Goal: Task Accomplishment & Management: Use online tool/utility

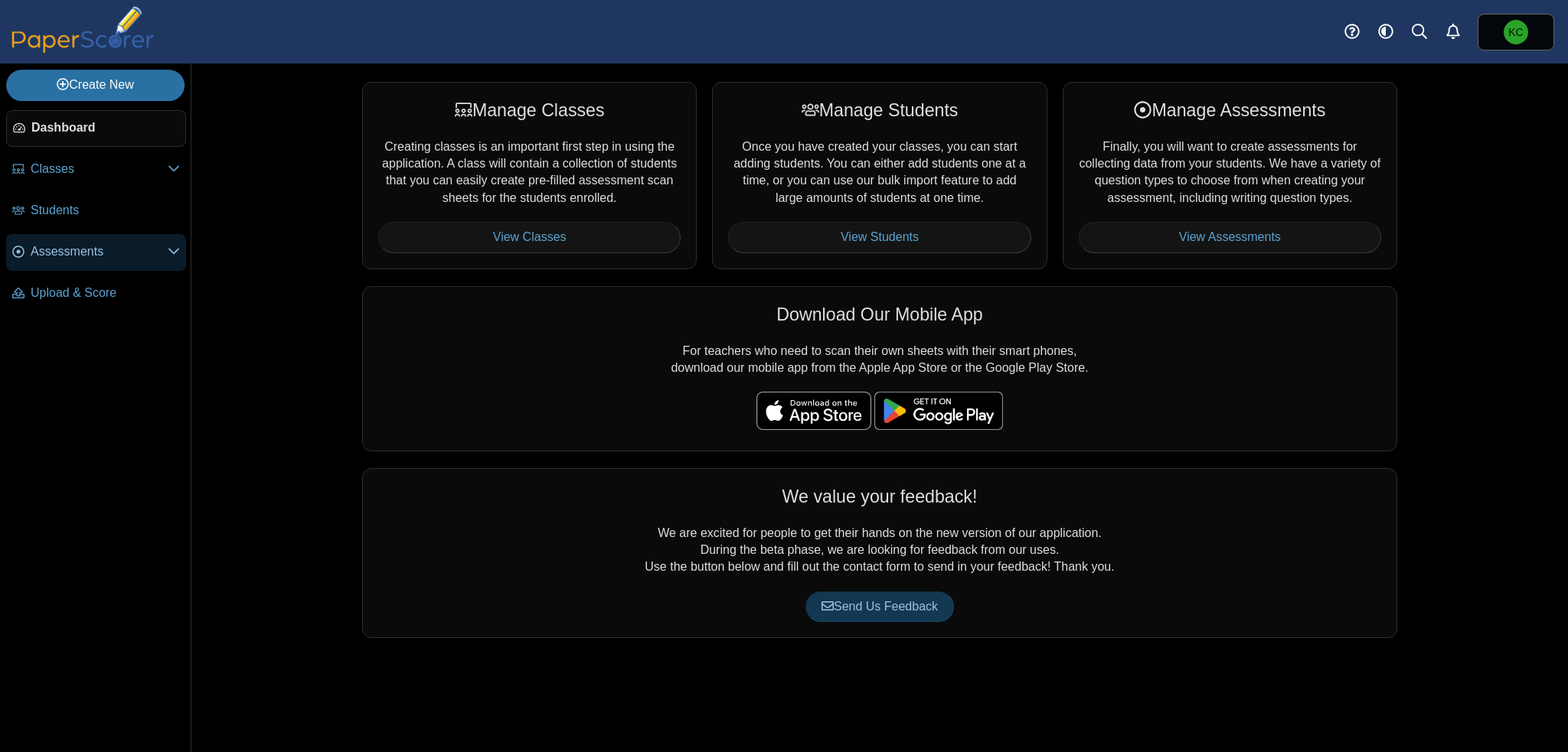
click at [72, 257] on span "Assessments" at bounding box center [99, 251] width 137 height 17
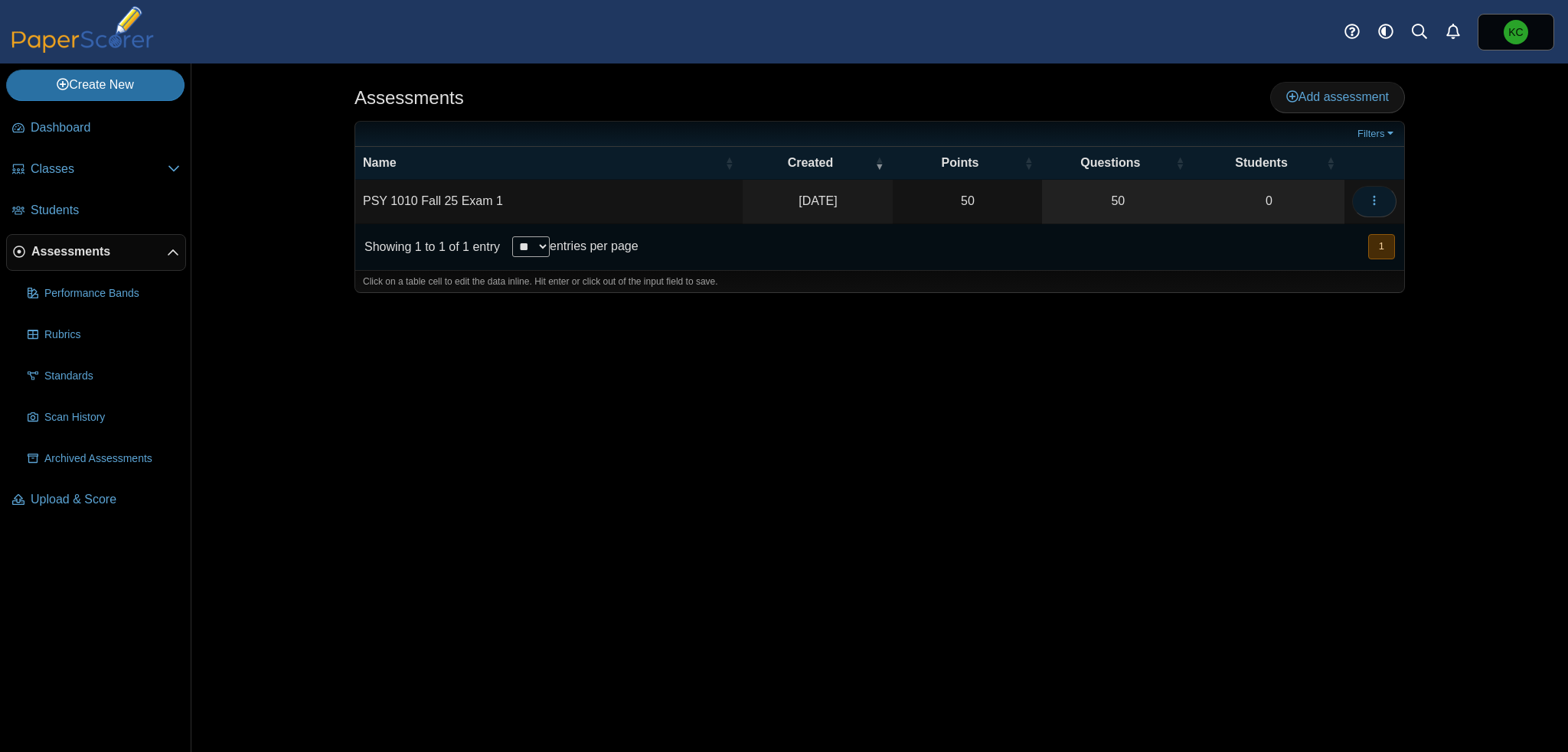
click at [1383, 195] on button "button" at bounding box center [1374, 201] width 44 height 31
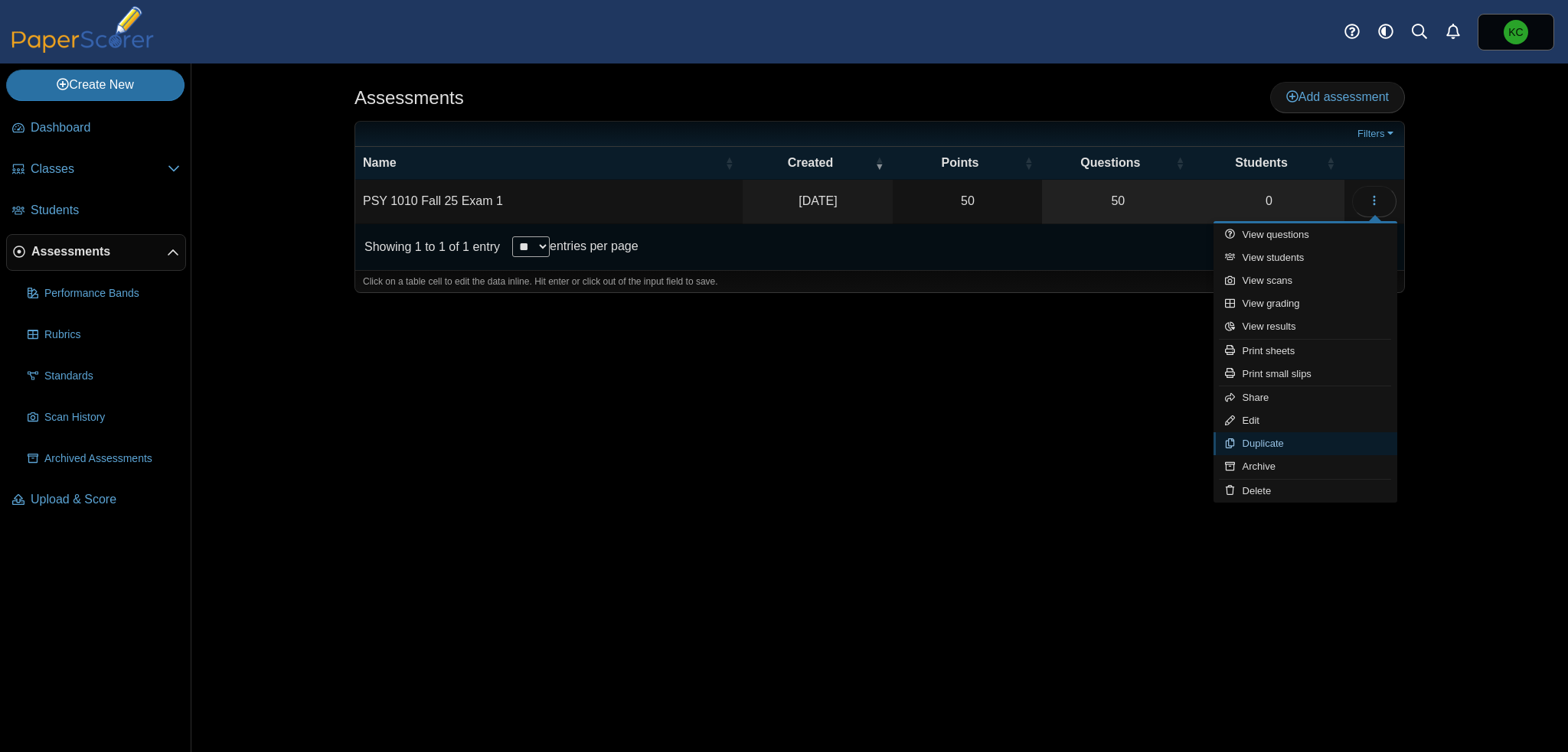
click at [1288, 443] on link "Duplicate" at bounding box center [1305, 443] width 183 height 23
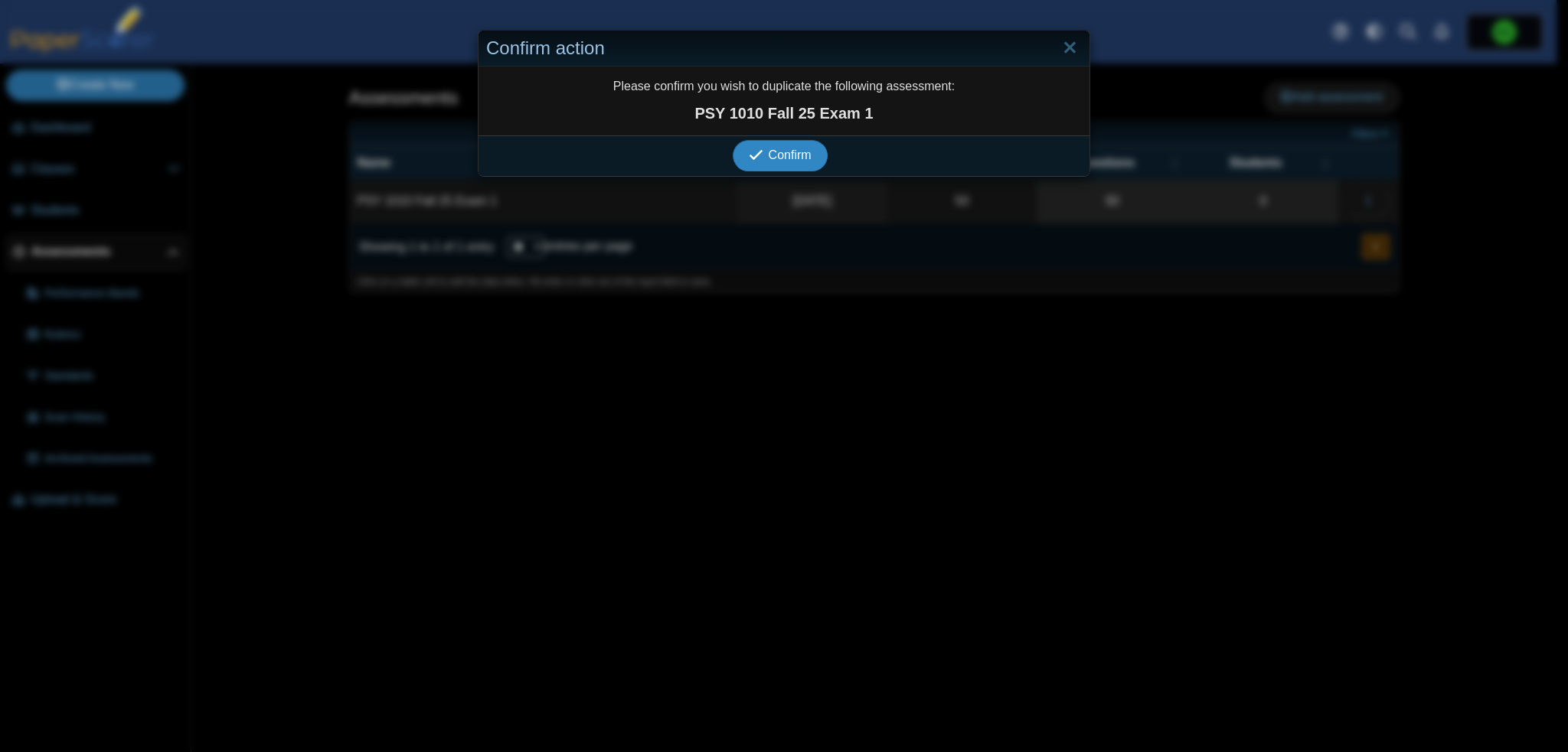
click at [787, 160] on span "Confirm" at bounding box center [790, 154] width 43 height 13
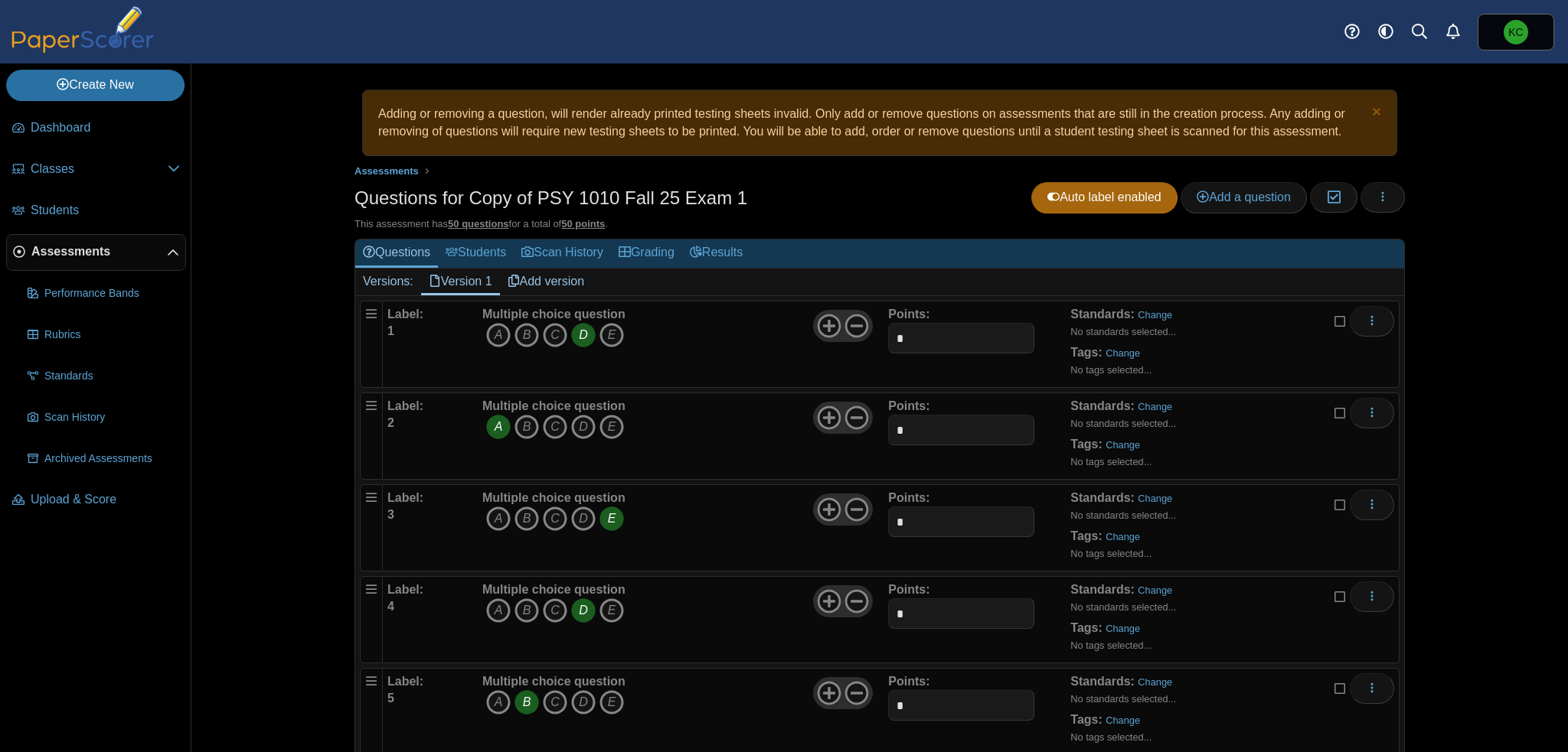
click at [83, 252] on span "Assessments" at bounding box center [100, 251] width 136 height 17
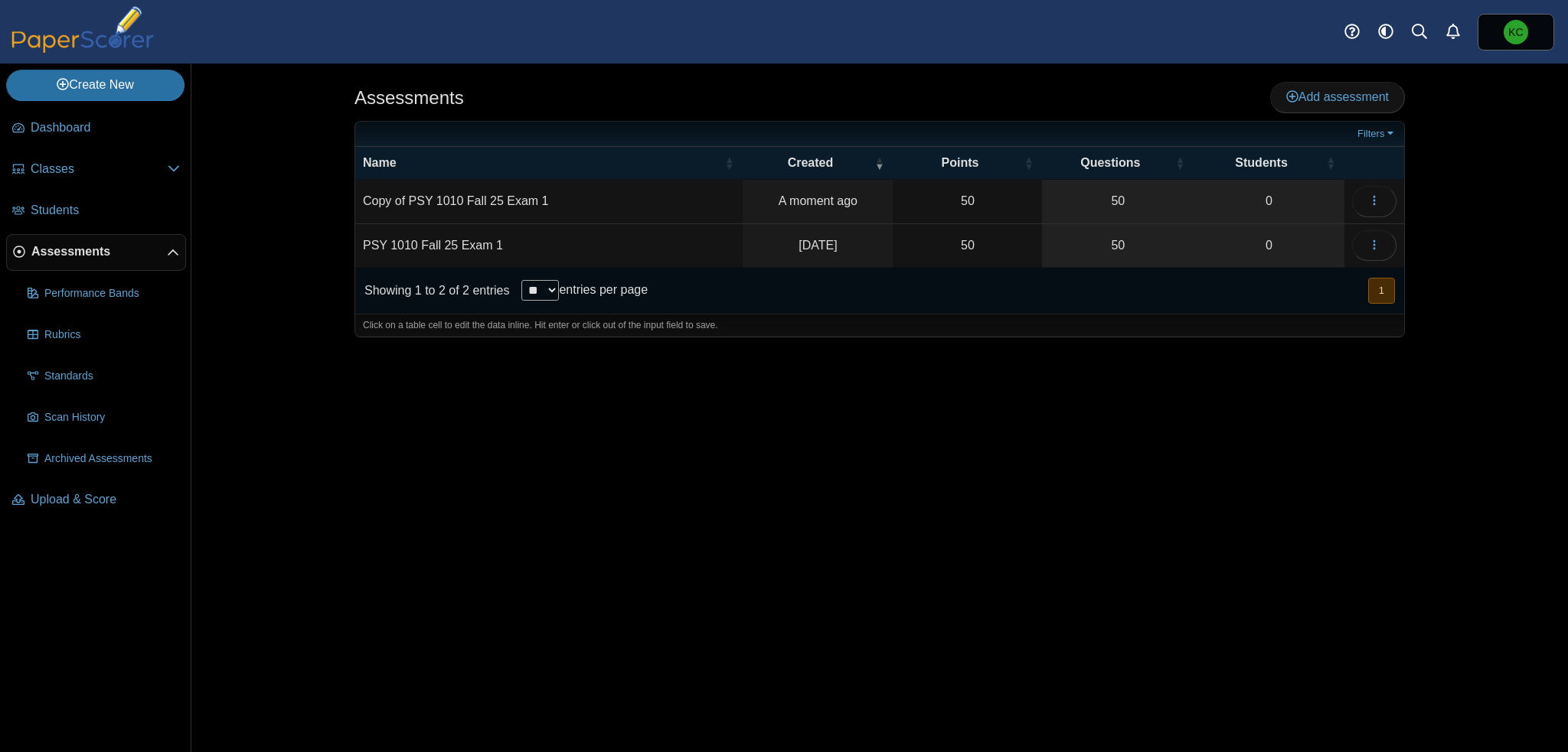
click at [396, 204] on td "Copy of PSY 1010 Fall 25 Exam 1" at bounding box center [549, 201] width 387 height 43
type input "**********"
click at [560, 235] on td "PSY 1010 Fall 25 Exam 1" at bounding box center [549, 245] width 387 height 43
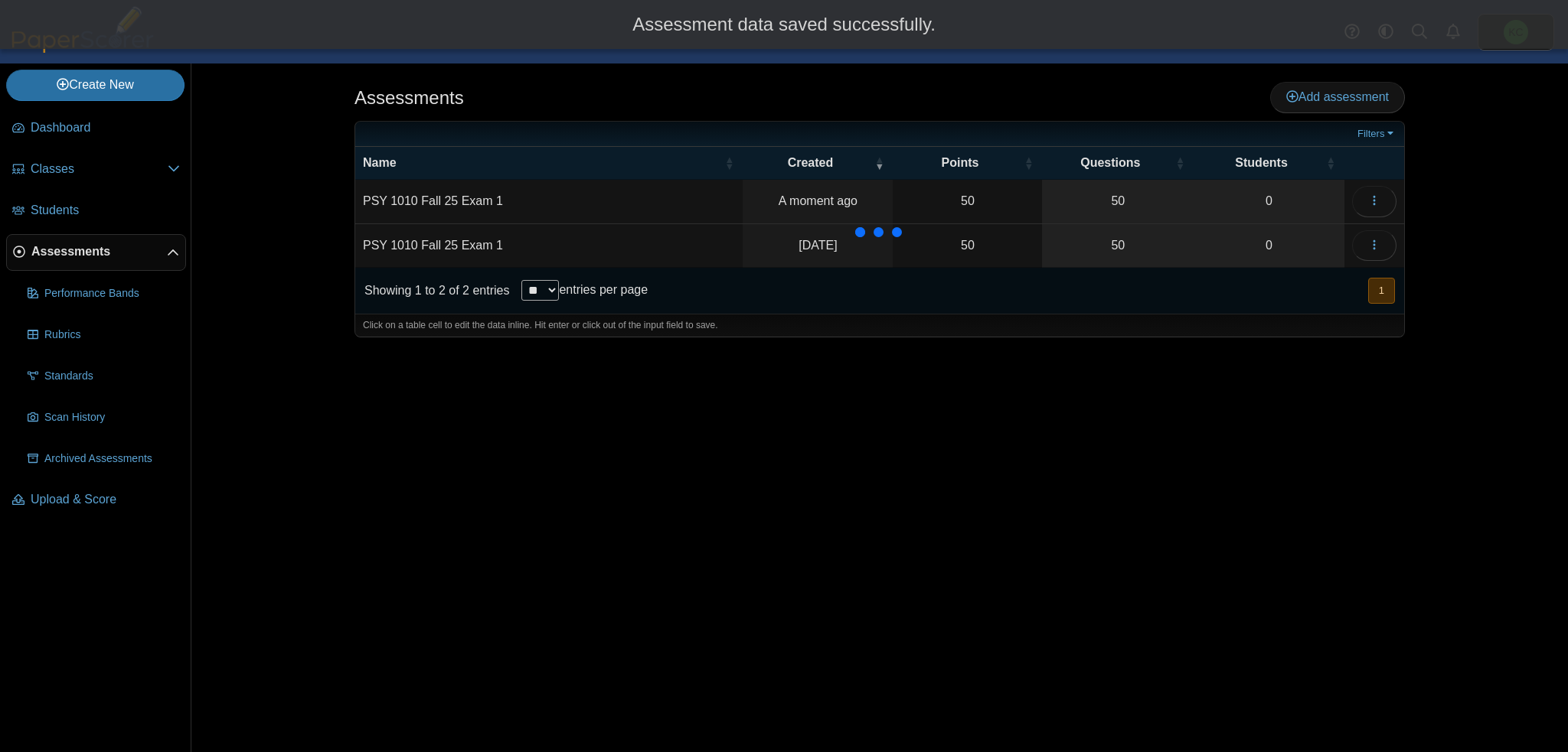
click at [507, 244] on td "PSY 1010 Fall 25 Exam 1" at bounding box center [549, 245] width 387 height 43
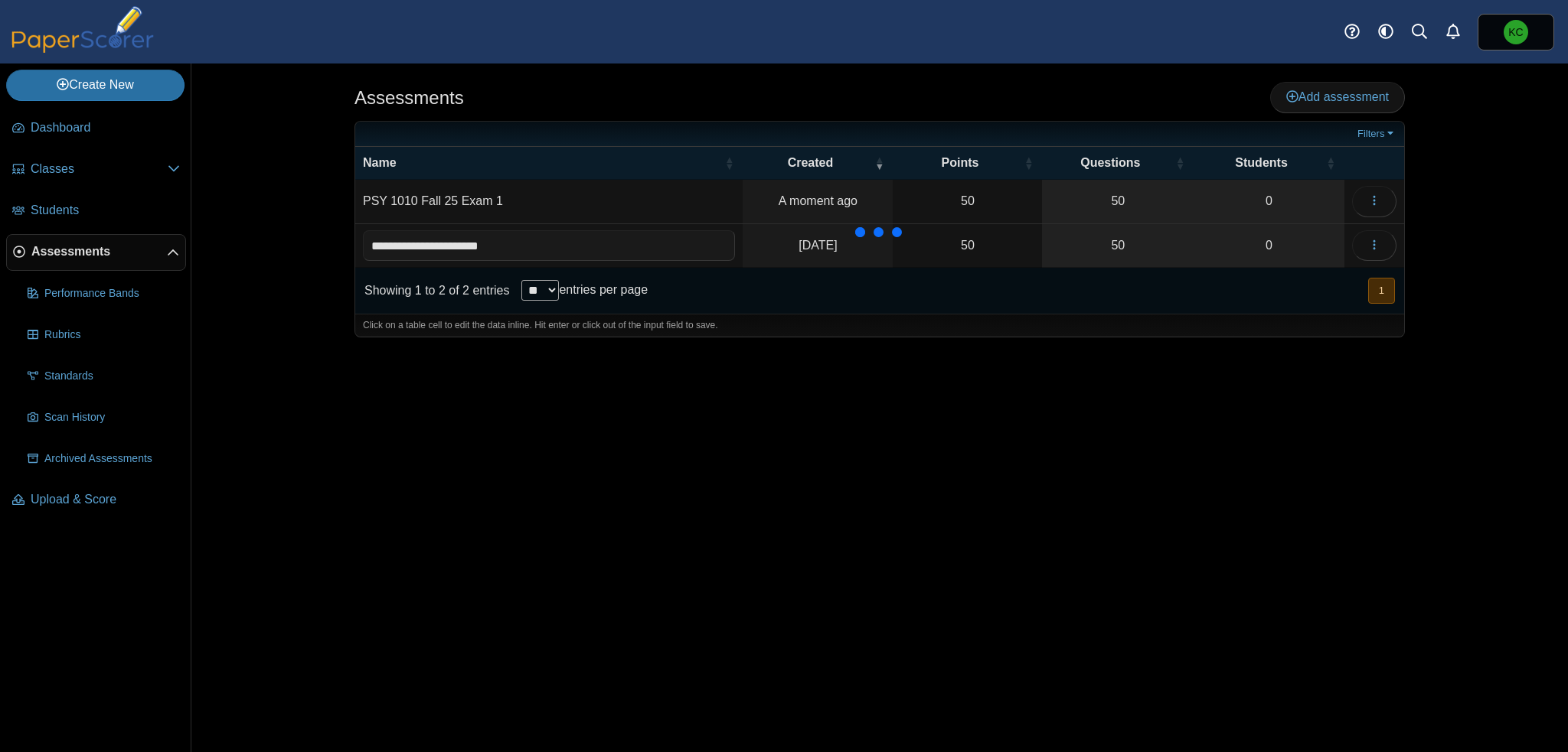
click at [517, 247] on input "**********" at bounding box center [549, 245] width 372 height 31
type input "**********"
click at [796, 288] on div "Showing 1 to 2 of 2 entries ** ** ** *** entries per page « Prev 1 Next »" at bounding box center [879, 291] width 1049 height 46
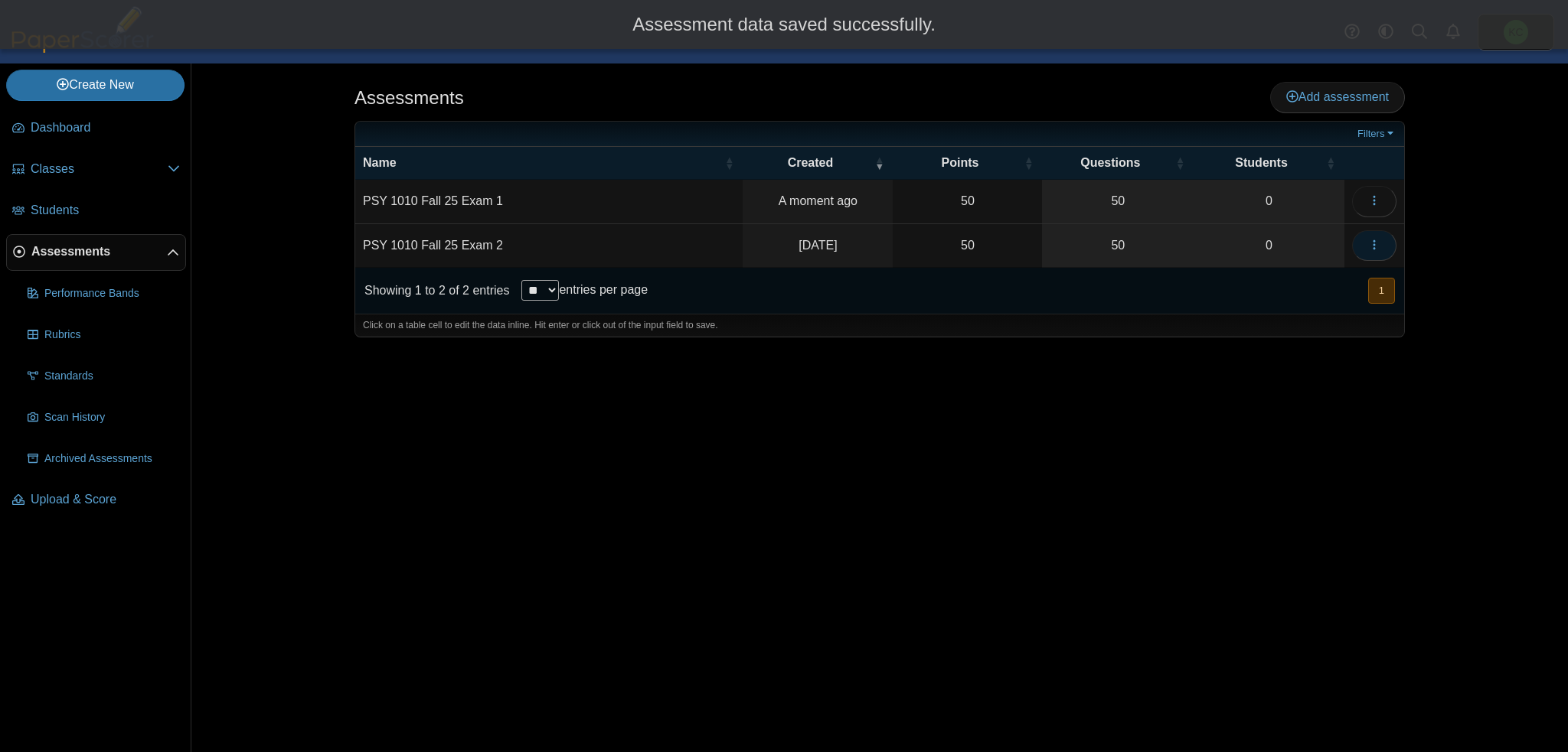
click at [1383, 232] on button "button" at bounding box center [1374, 245] width 44 height 31
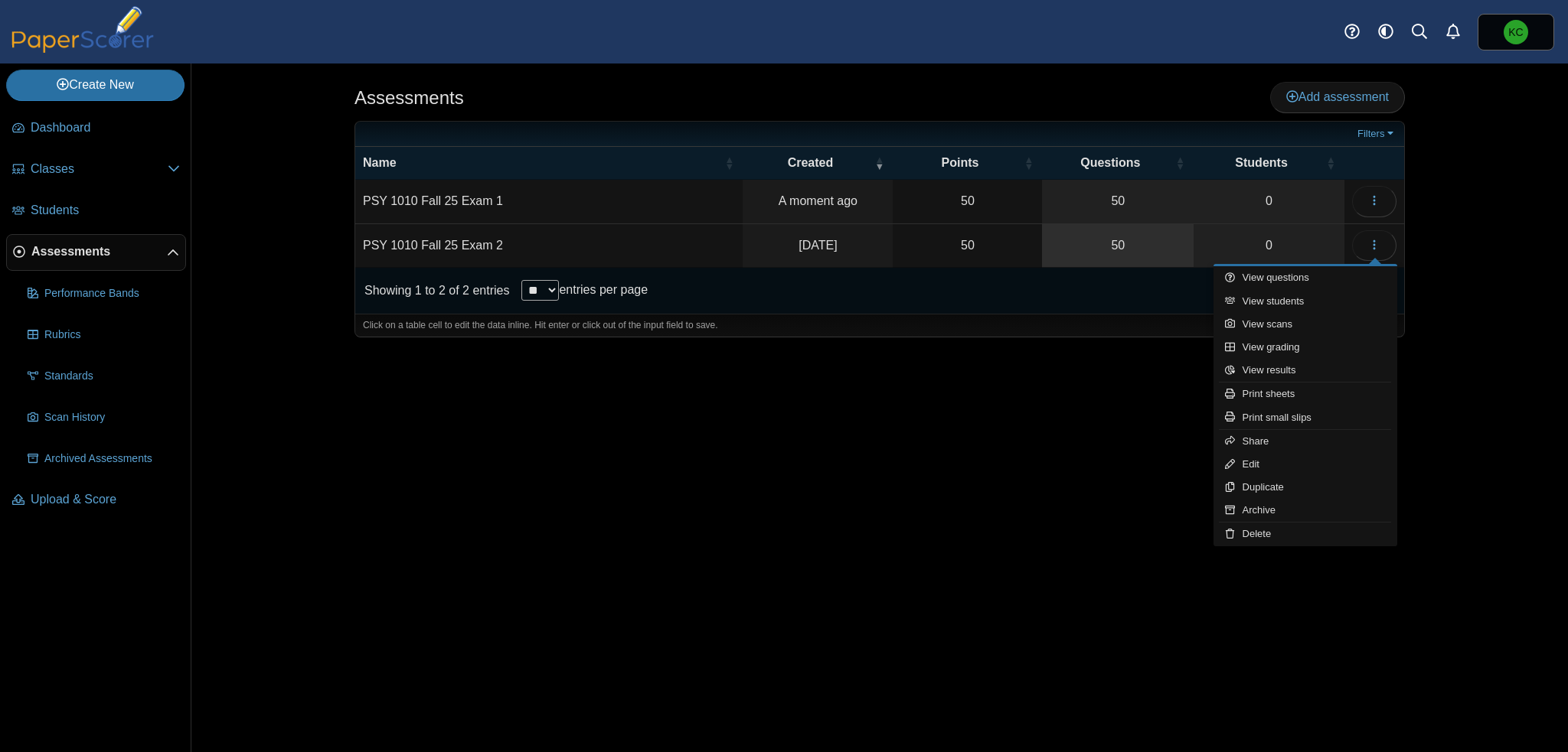
click at [1130, 231] on link "50" at bounding box center [1118, 245] width 152 height 43
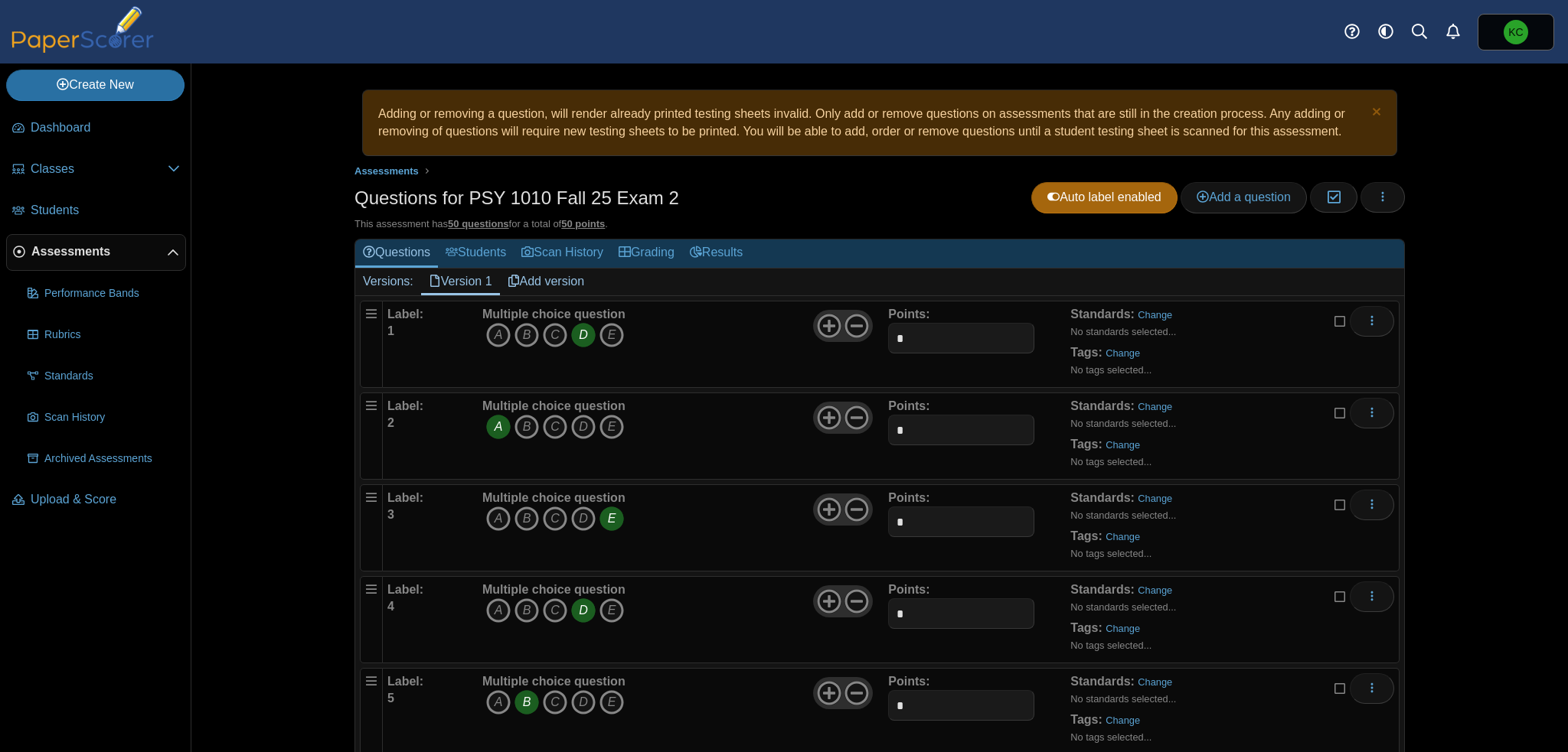
click at [573, 336] on icon "D" at bounding box center [584, 335] width 25 height 25
click at [486, 431] on icon "A" at bounding box center [498, 428] width 25 height 25
click at [608, 520] on icon "E" at bounding box center [612, 519] width 25 height 25
drag, startPoint x: 573, startPoint y: 613, endPoint x: 545, endPoint y: 665, distance: 59.1
click at [572, 614] on icon "D" at bounding box center [584, 611] width 25 height 25
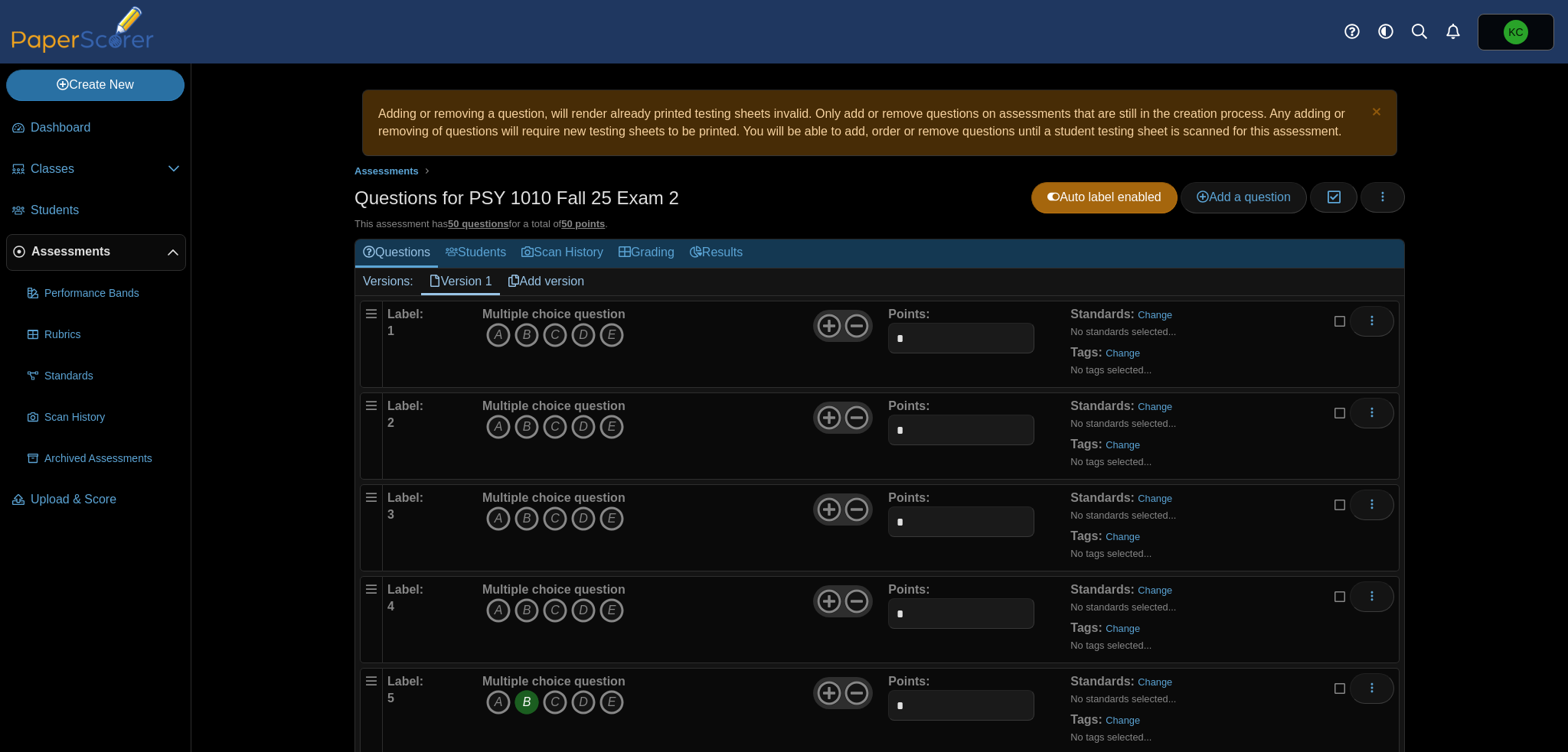
click at [522, 700] on icon "B" at bounding box center [526, 703] width 25 height 25
click at [365, 174] on span "Assessments" at bounding box center [386, 171] width 64 height 11
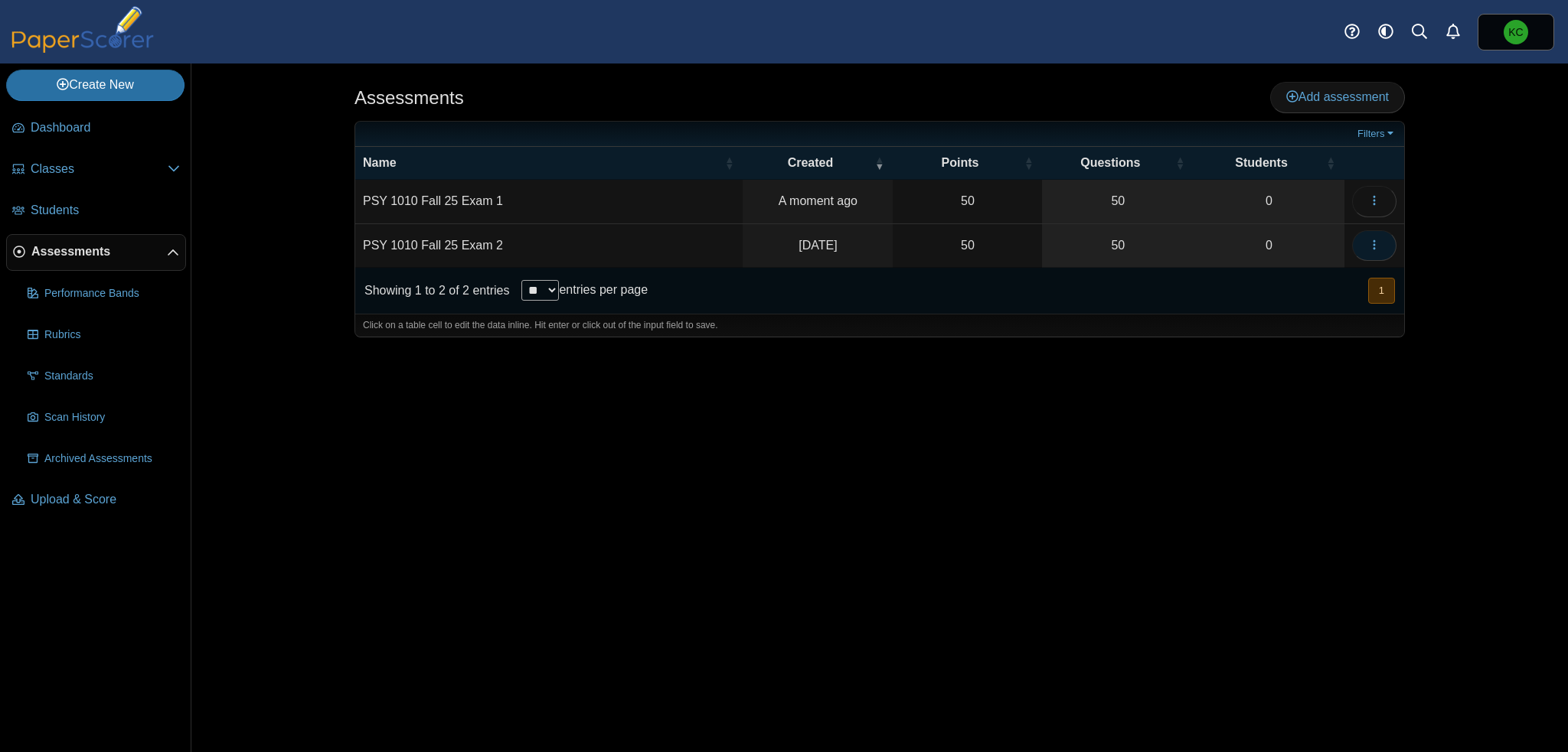
click at [1372, 242] on icon "button" at bounding box center [1374, 245] width 12 height 12
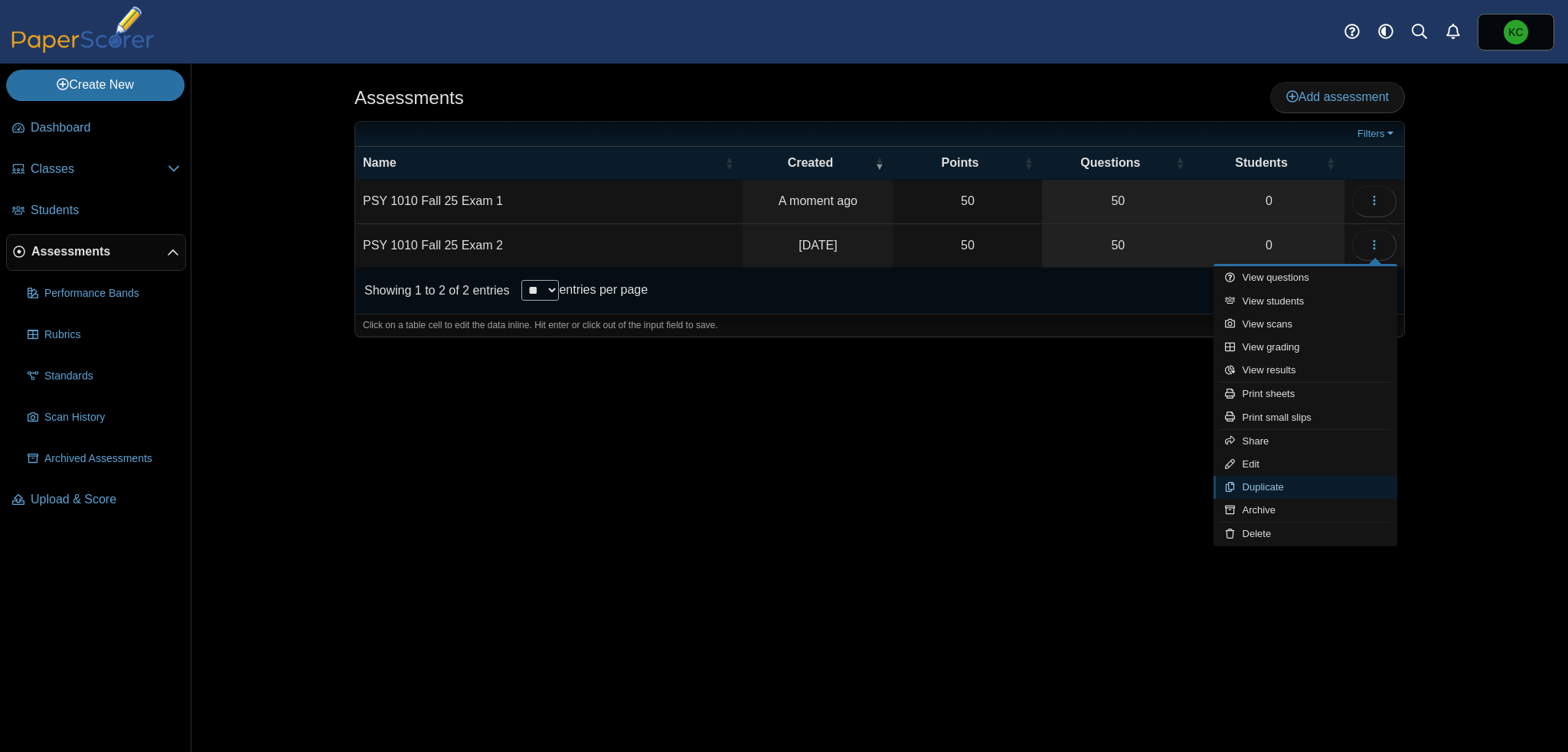
click at [1272, 488] on link "Duplicate" at bounding box center [1305, 488] width 183 height 23
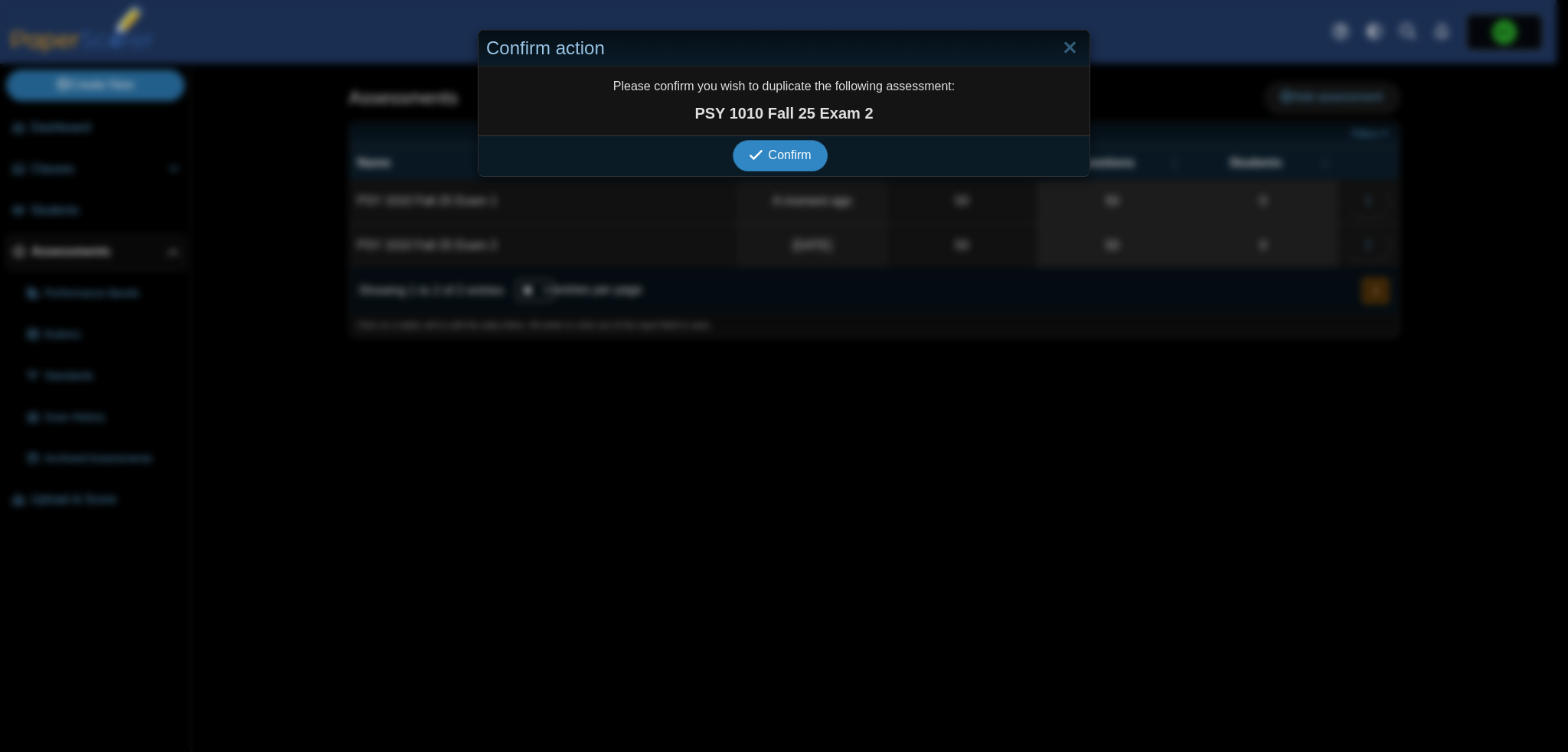
click at [785, 148] on span "Confirm" at bounding box center [790, 154] width 43 height 13
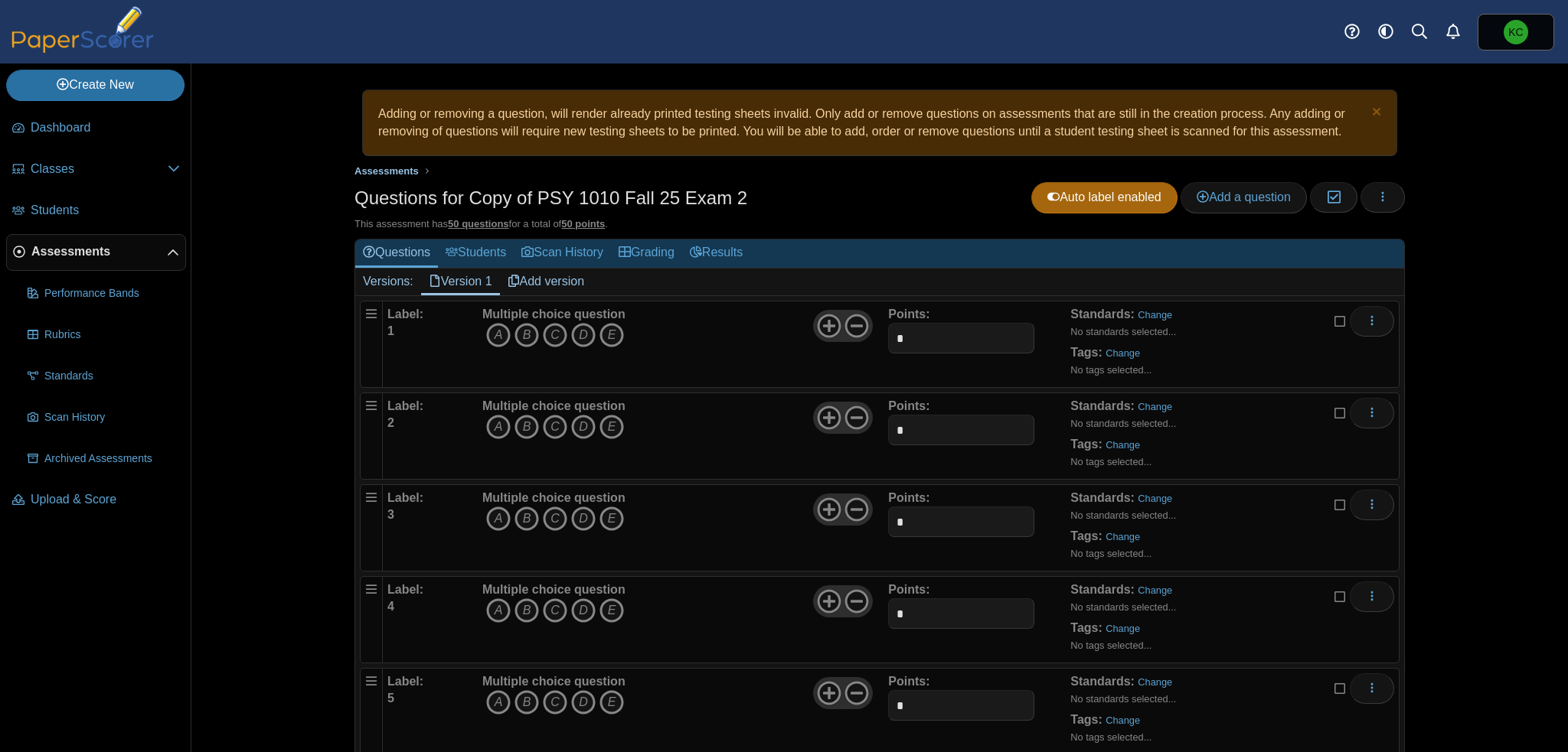
click at [391, 168] on span "Assessments" at bounding box center [386, 171] width 64 height 11
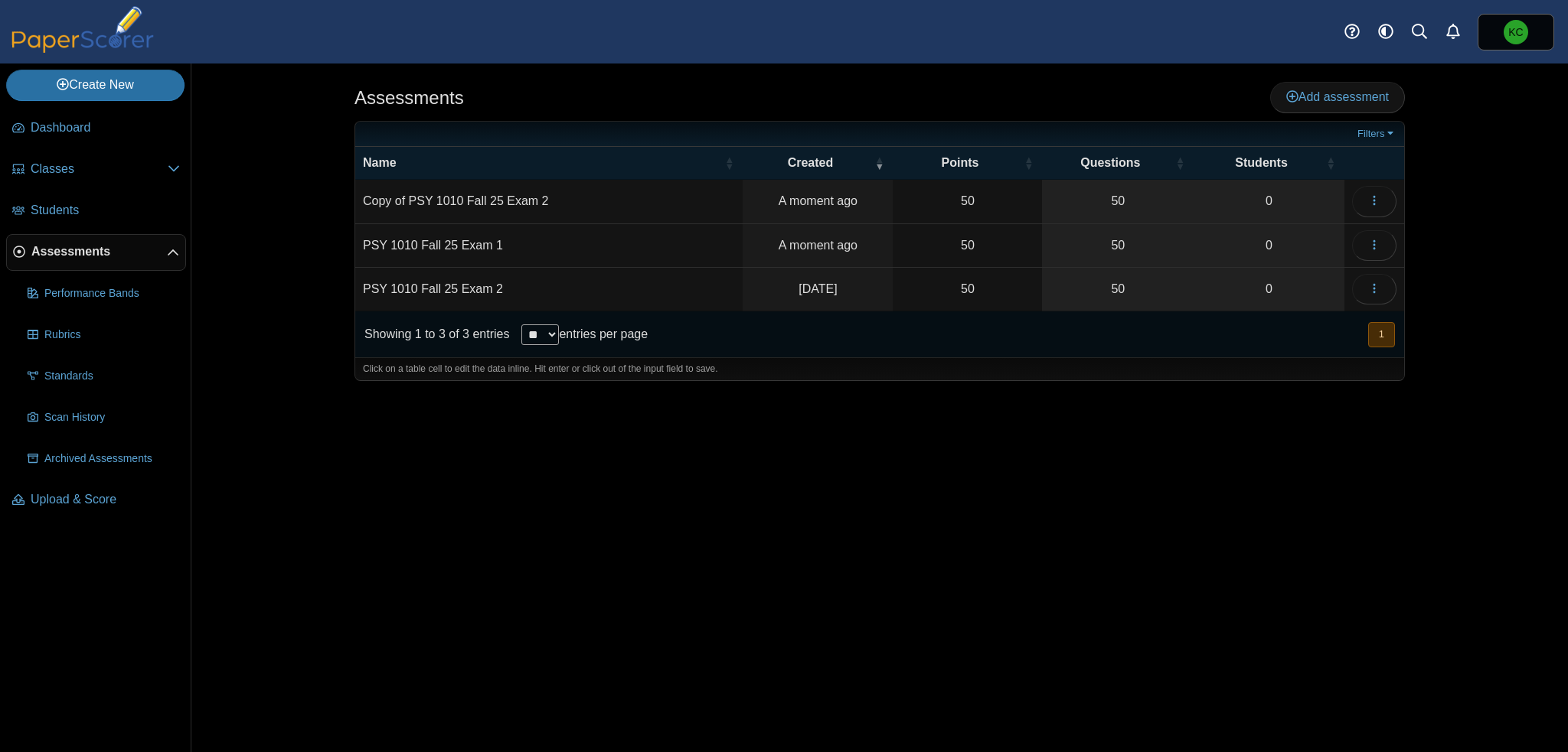
click at [549, 198] on td "Copy of PSY 1010 Fall 25 Exam 2" at bounding box center [549, 201] width 387 height 43
type input "**********"
click at [896, 351] on div "Showing 1 to 3 of 3 entries ** ** ** *** entries per page « Prev 1 Next »" at bounding box center [879, 334] width 1049 height 46
drag, startPoint x: 568, startPoint y: 200, endPoint x: 576, endPoint y: 294, distance: 94.3
click at [576, 294] on tbody "PSY 1010 Fall 25 Exam 3 A moment ago 50 50 0 Loading… PSY 1010 Fall 25 Exam 1 1…" at bounding box center [879, 245] width 1049 height 131
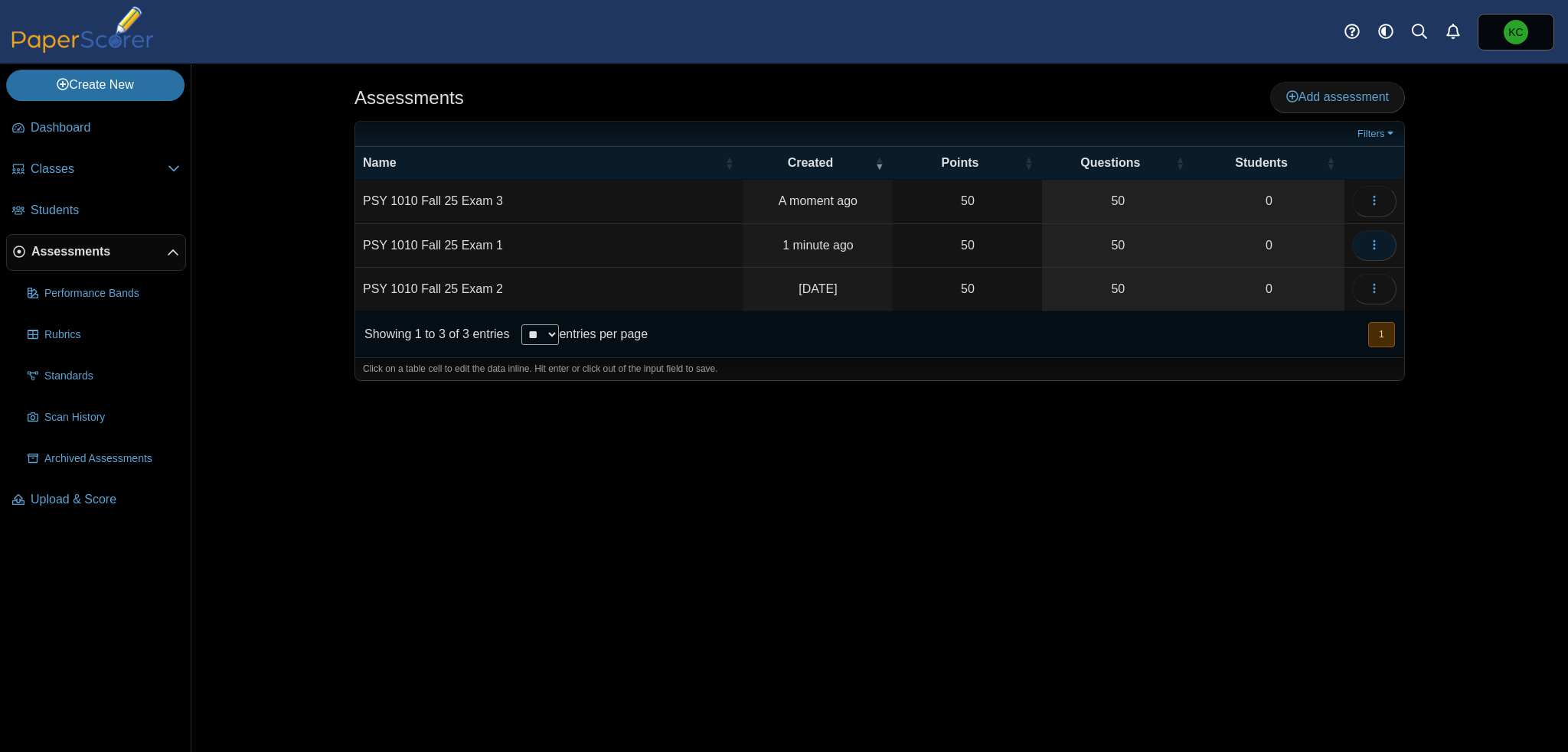
click at [1369, 248] on icon "button" at bounding box center [1374, 245] width 12 height 12
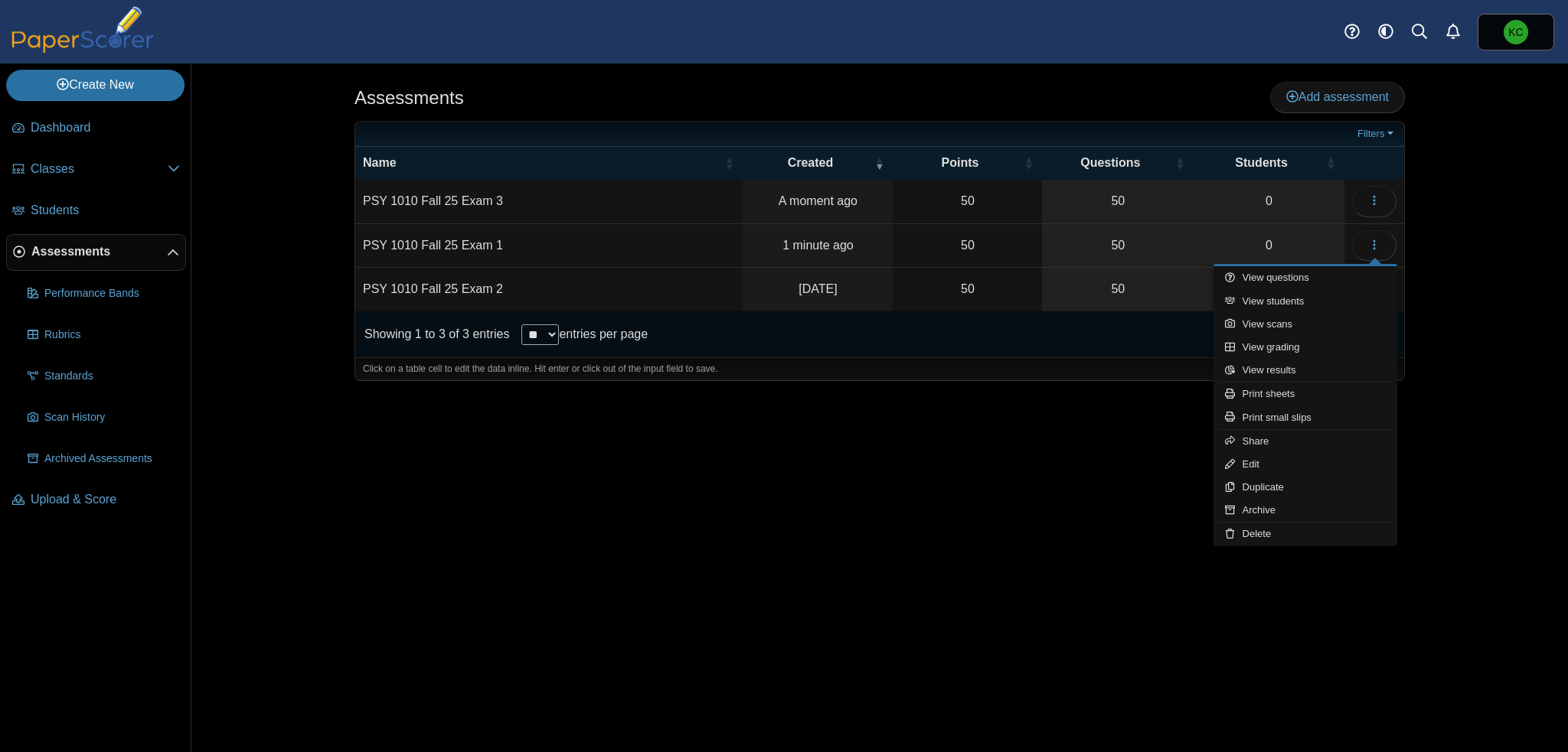
click at [815, 348] on div "Showing 1 to 3 of 3 entries ** ** ** *** entries per page « Prev 1 Next »" at bounding box center [879, 334] width 1049 height 46
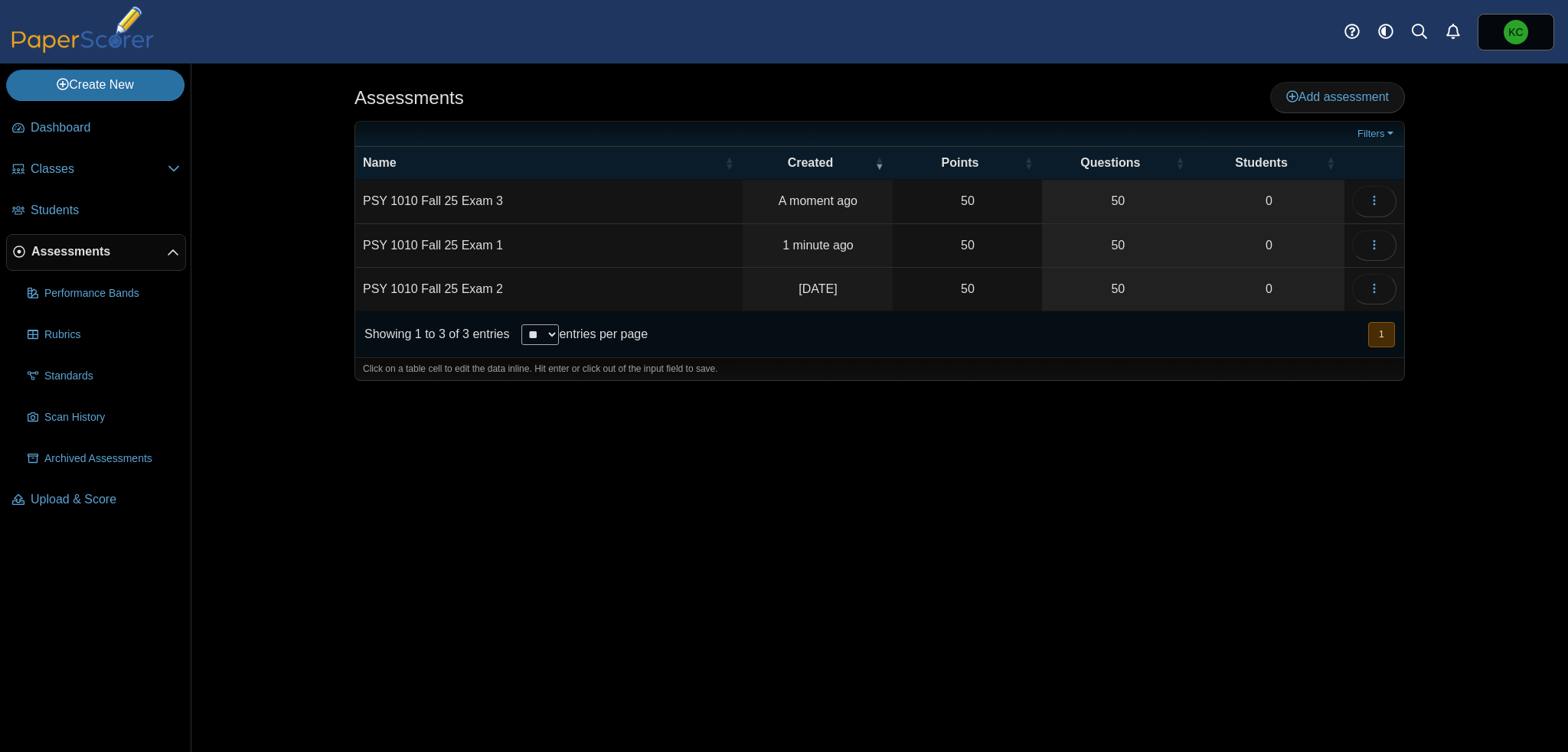
click at [539, 245] on td "PSY 1010 Fall 25 Exam 1" at bounding box center [549, 245] width 387 height 43
type input "**********"
click at [526, 274] on td "PSY 1010 Fall 25 Exam 2" at bounding box center [549, 289] width 387 height 43
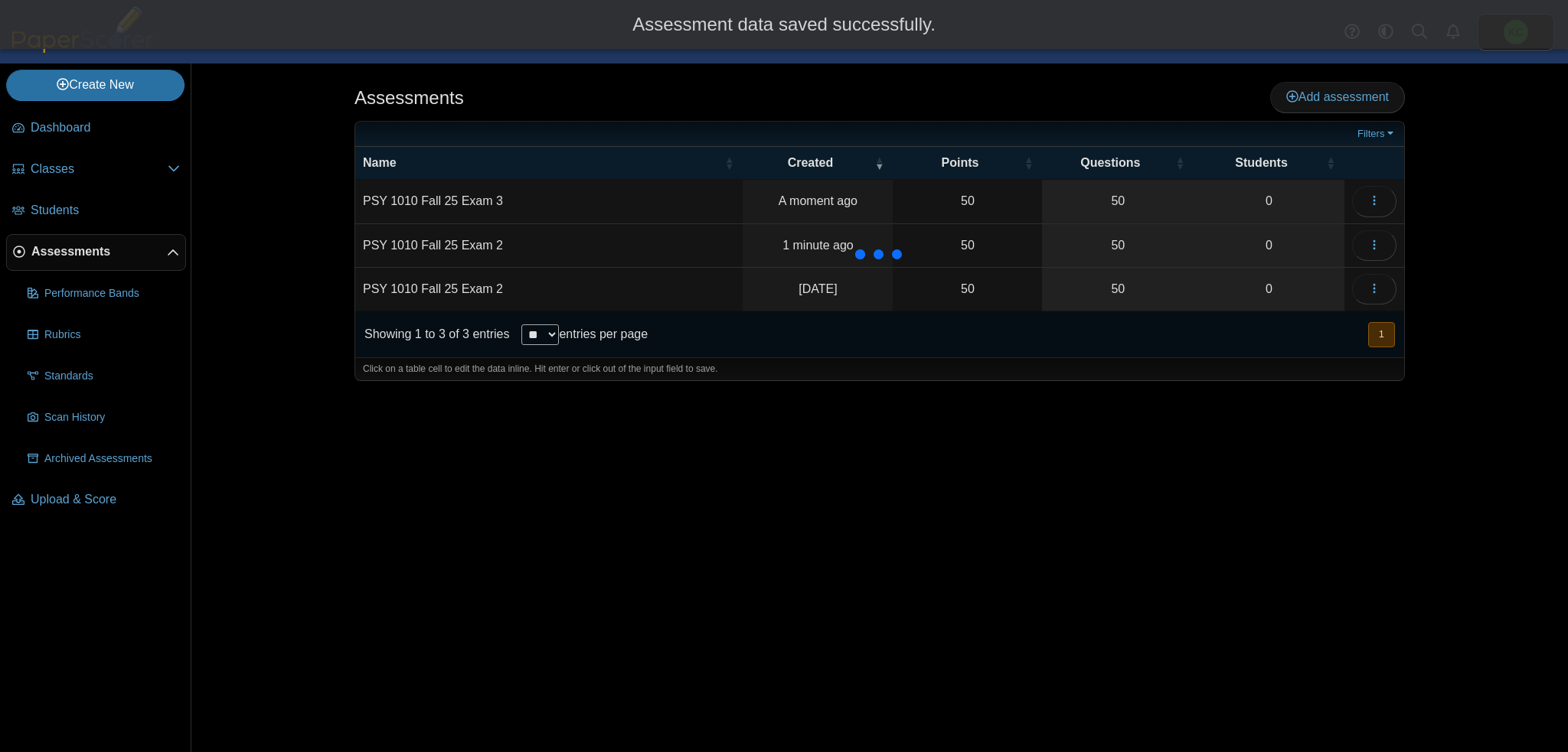
click at [496, 288] on td "PSY 1010 Fall 25 Exam 2" at bounding box center [549, 289] width 387 height 43
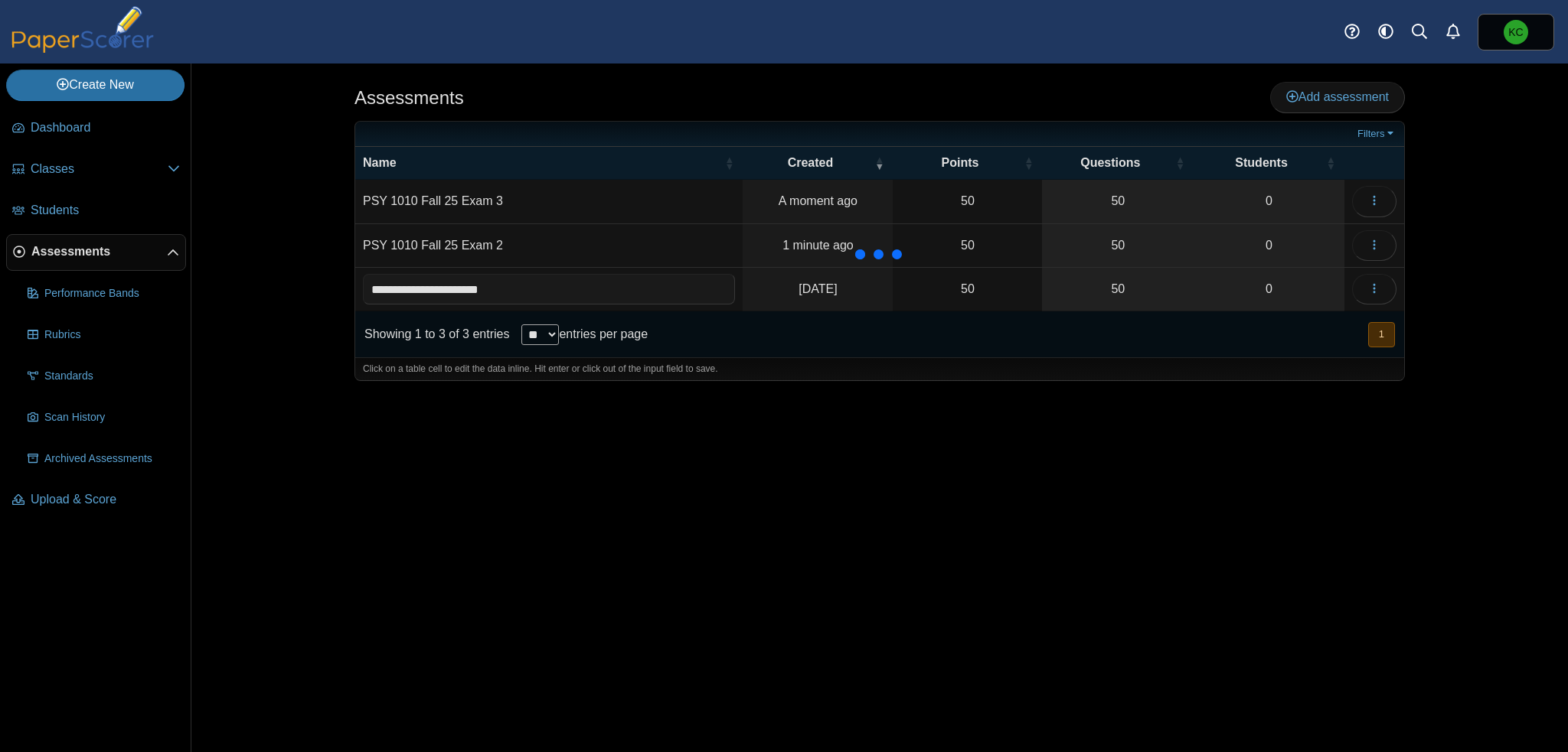
type input "**********"
click at [527, 201] on td "PSY 1010 Fall 25 Exam 3" at bounding box center [549, 201] width 387 height 43
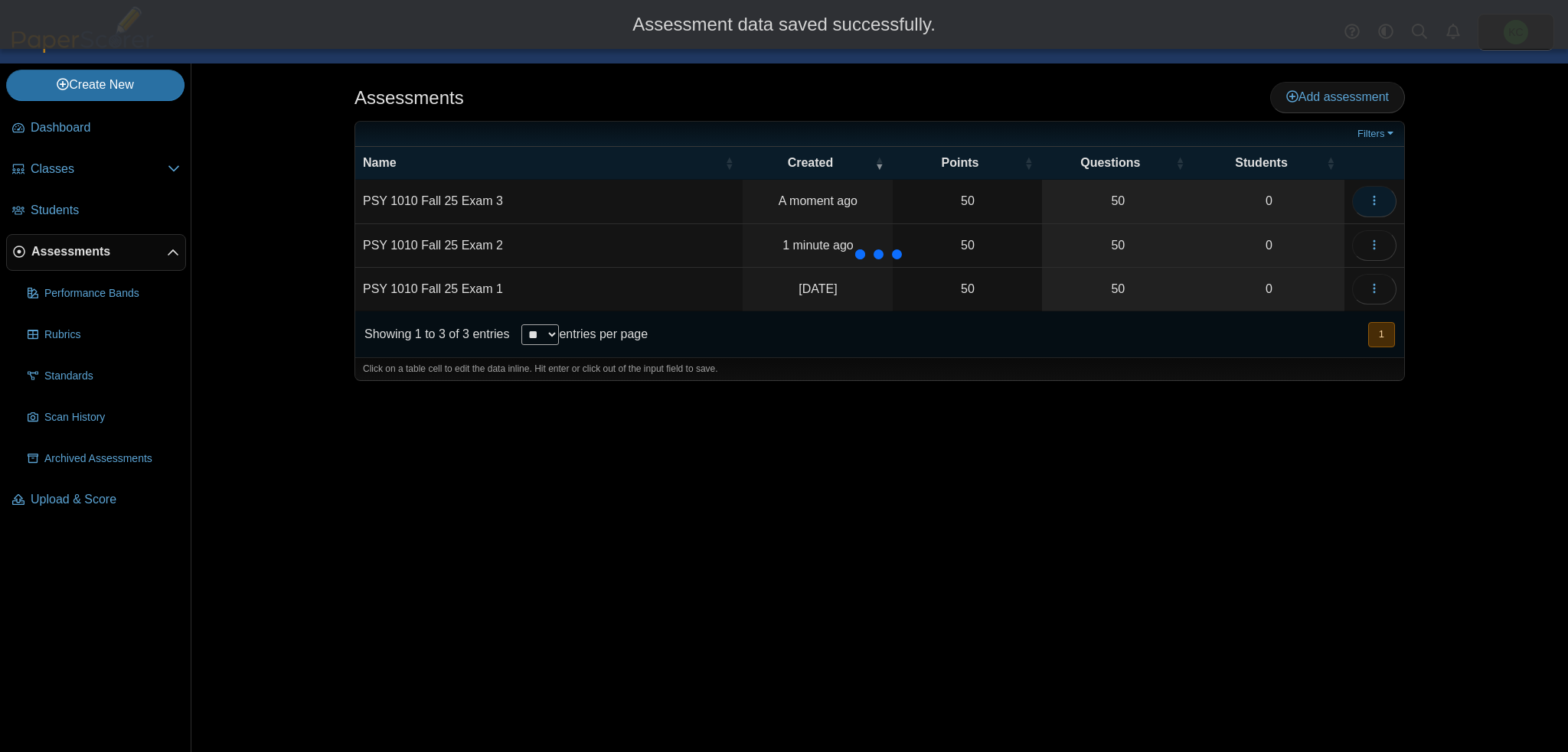
click at [1373, 201] on icon "button" at bounding box center [1374, 201] width 12 height 12
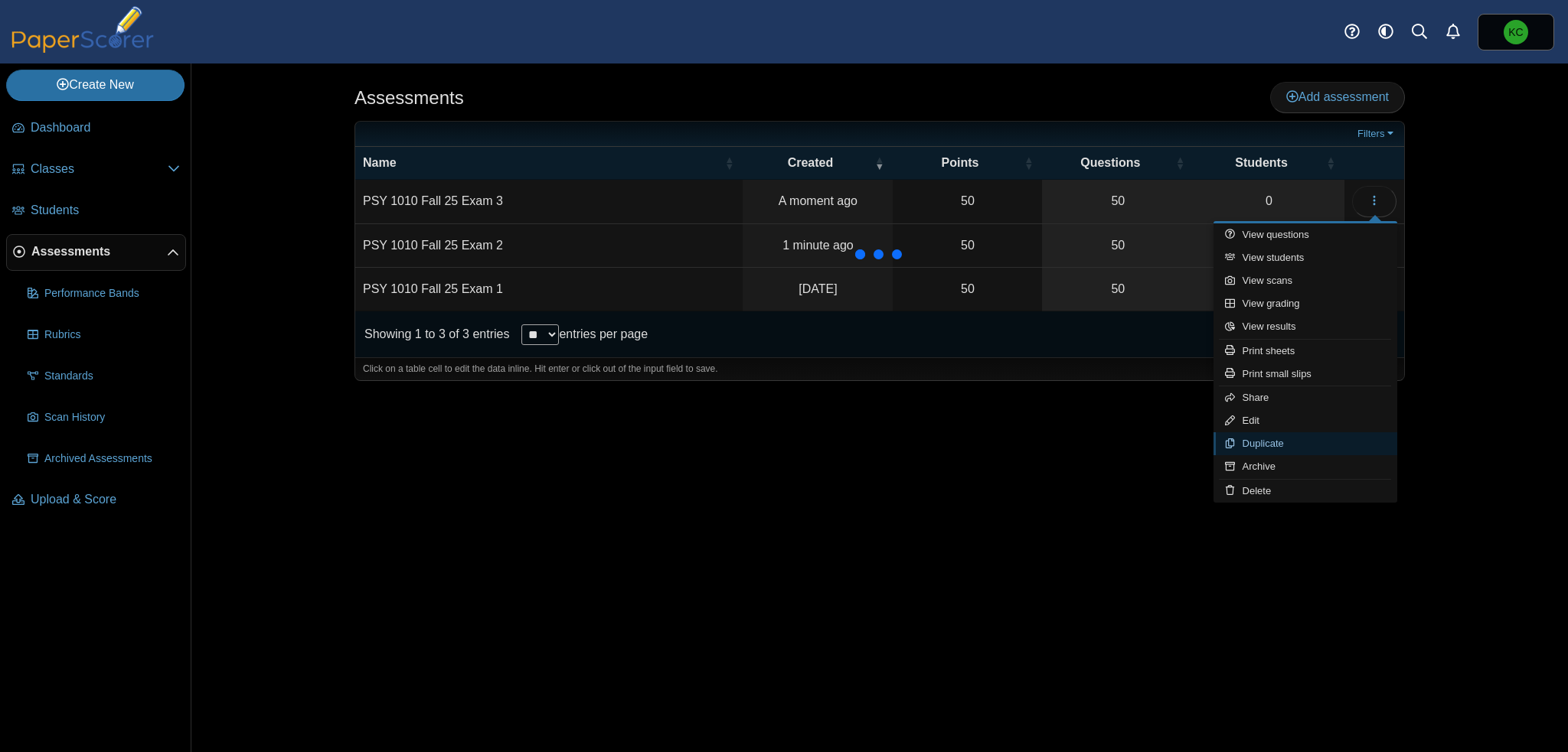
click at [1258, 443] on link "Duplicate" at bounding box center [1305, 443] width 183 height 23
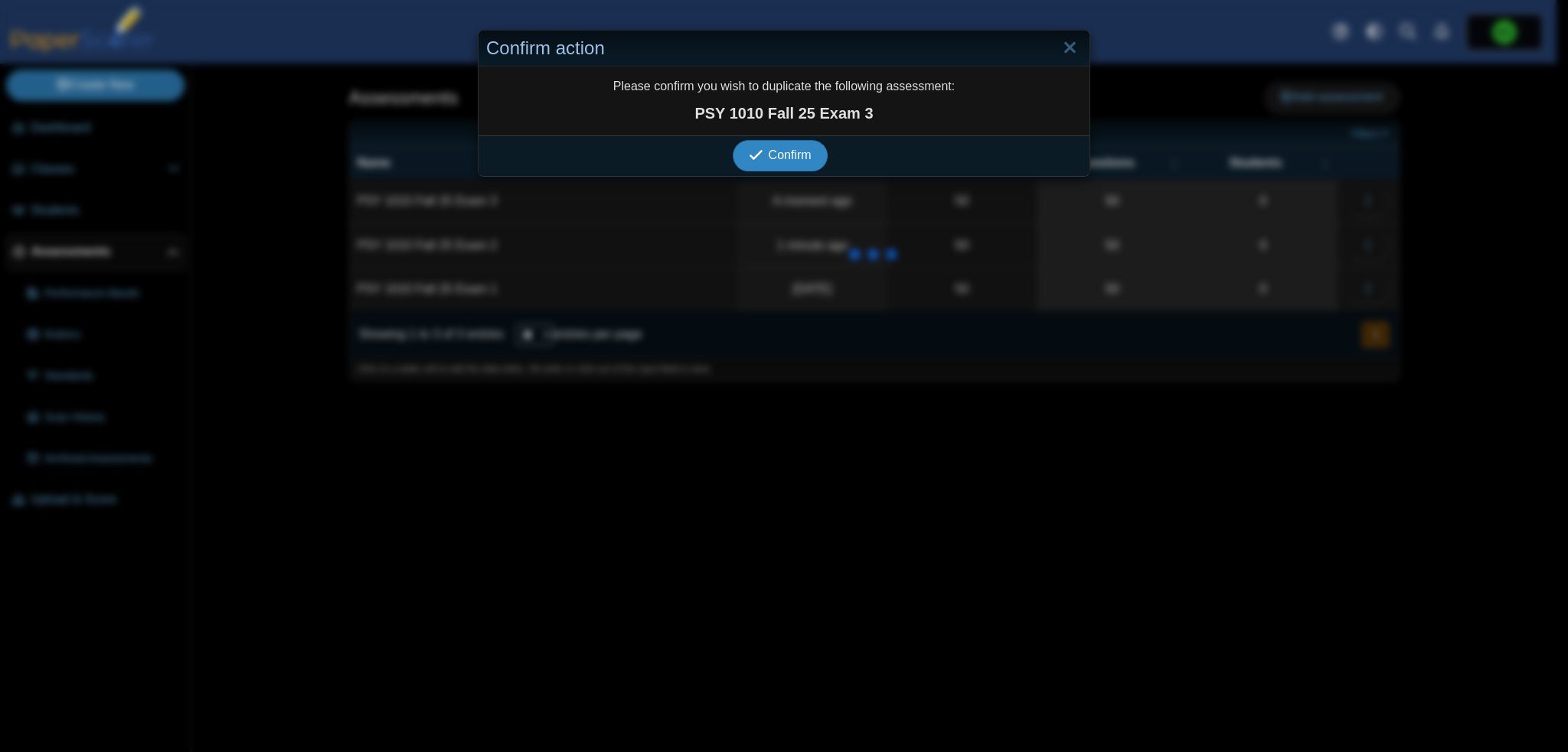
click at [783, 160] on span "Confirm" at bounding box center [790, 154] width 43 height 13
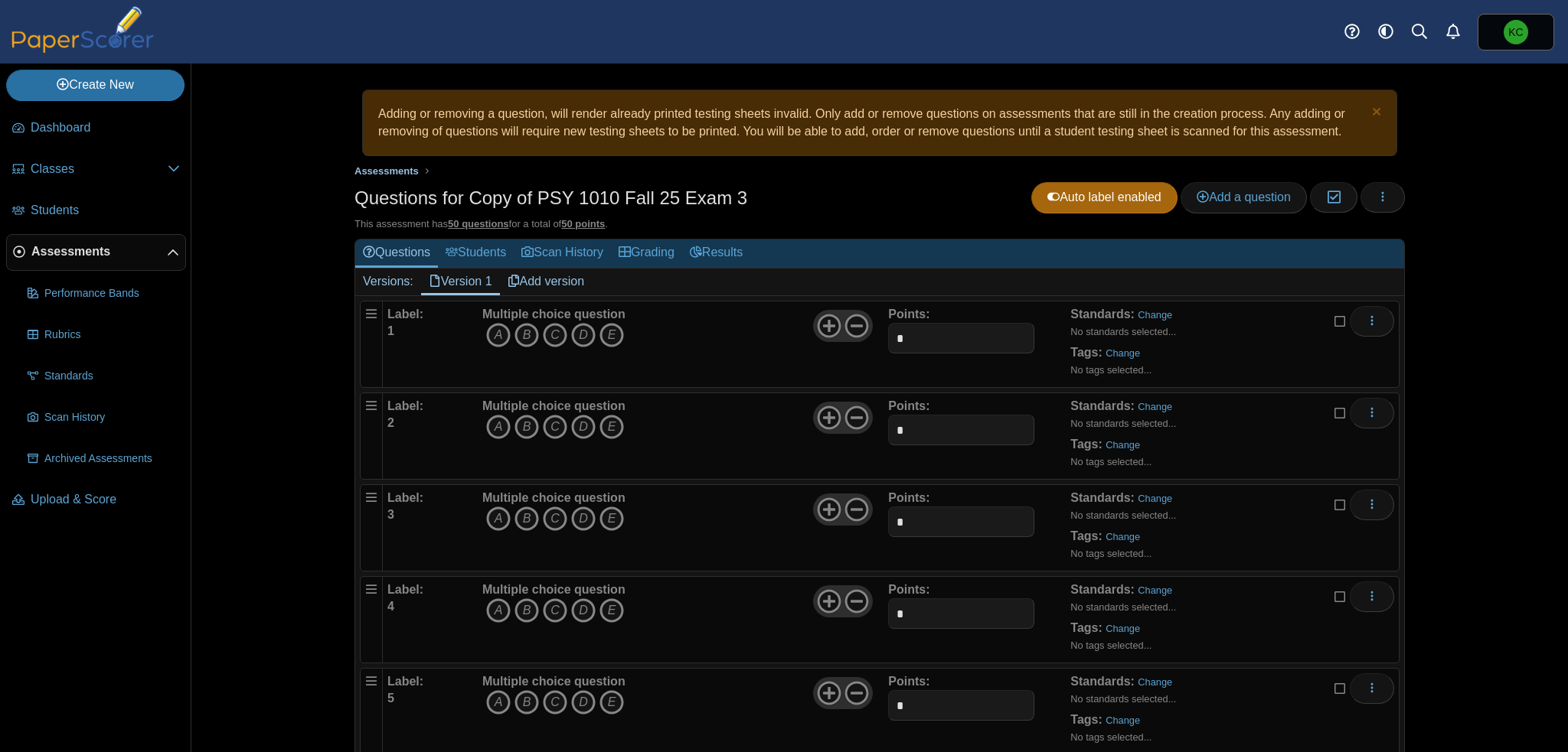
click at [355, 171] on span "Assessments" at bounding box center [386, 171] width 64 height 11
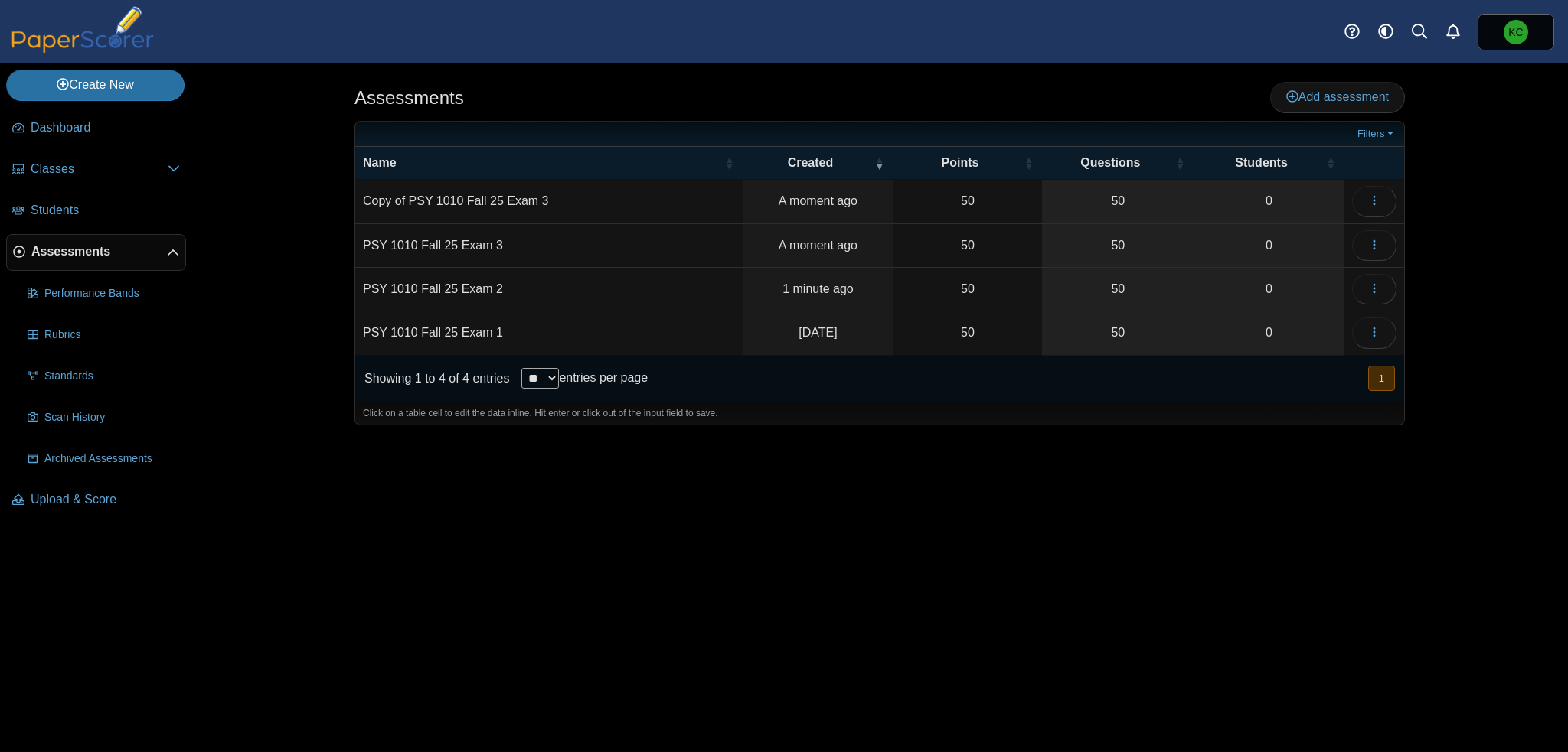
click at [544, 195] on td "Copy of PSY 1010 Fall 25 Exam 3" at bounding box center [549, 201] width 387 height 43
type input "**********"
click at [924, 398] on div "Showing 1 to 4 of 4 entries ** ** ** *** entries per page « Prev 1 Next »" at bounding box center [879, 379] width 1049 height 46
click at [1131, 327] on link "50" at bounding box center [1118, 332] width 152 height 43
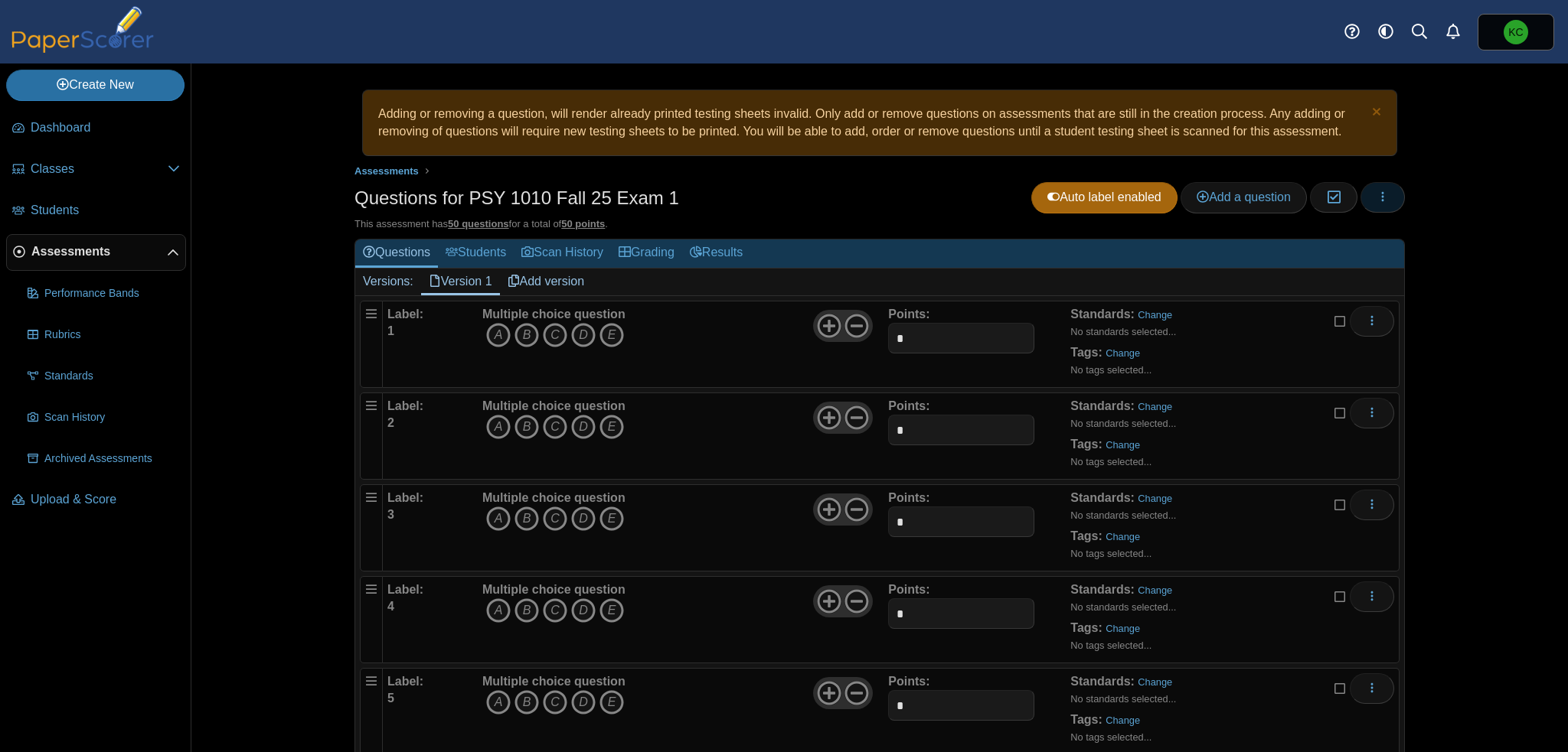
click at [1386, 198] on button "button" at bounding box center [1383, 197] width 44 height 31
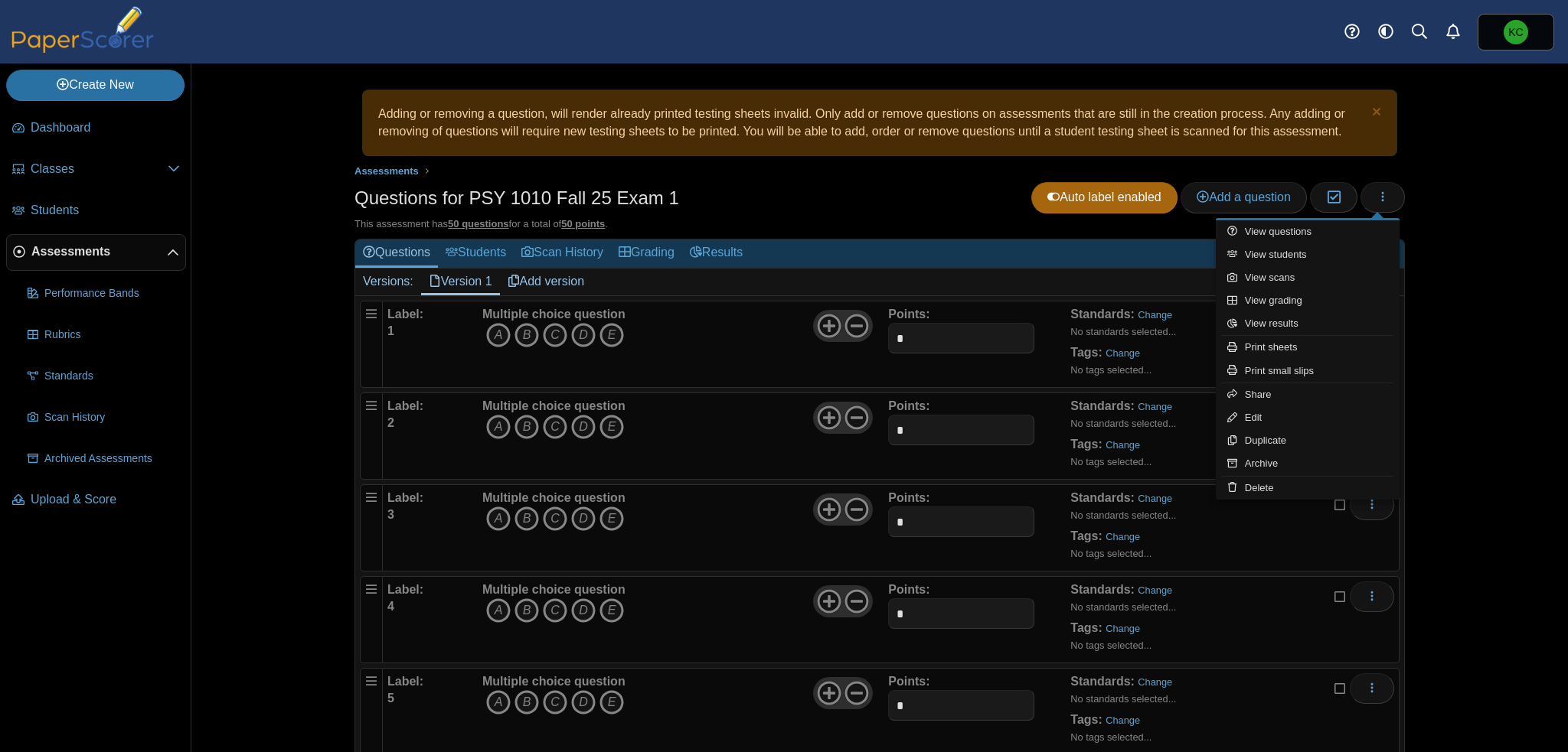
click at [206, 443] on div "Adding or removing a question, will render already printed testing sheets inval…" at bounding box center [879, 407] width 1377 height 689
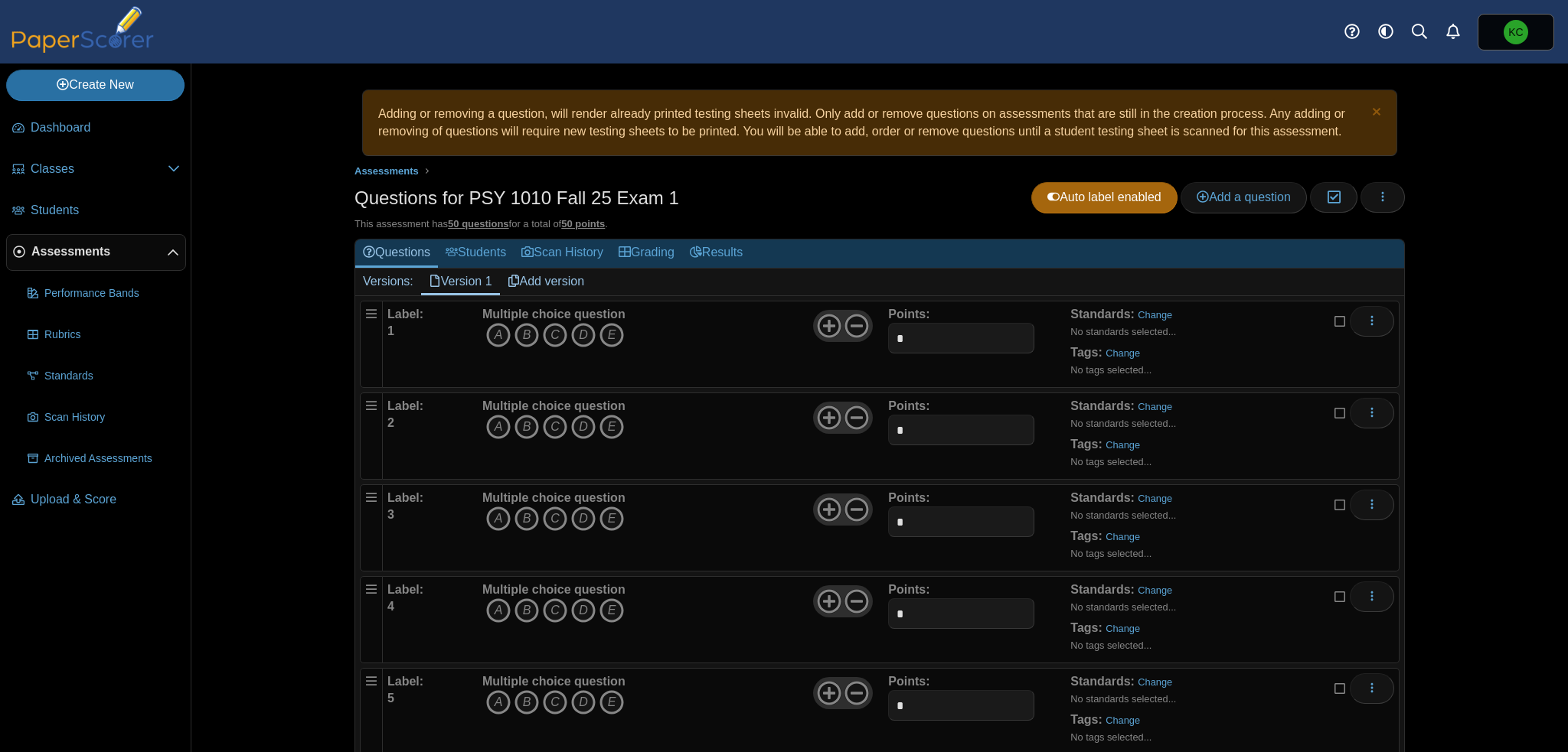
click at [543, 283] on link "Add version" at bounding box center [546, 282] width 93 height 26
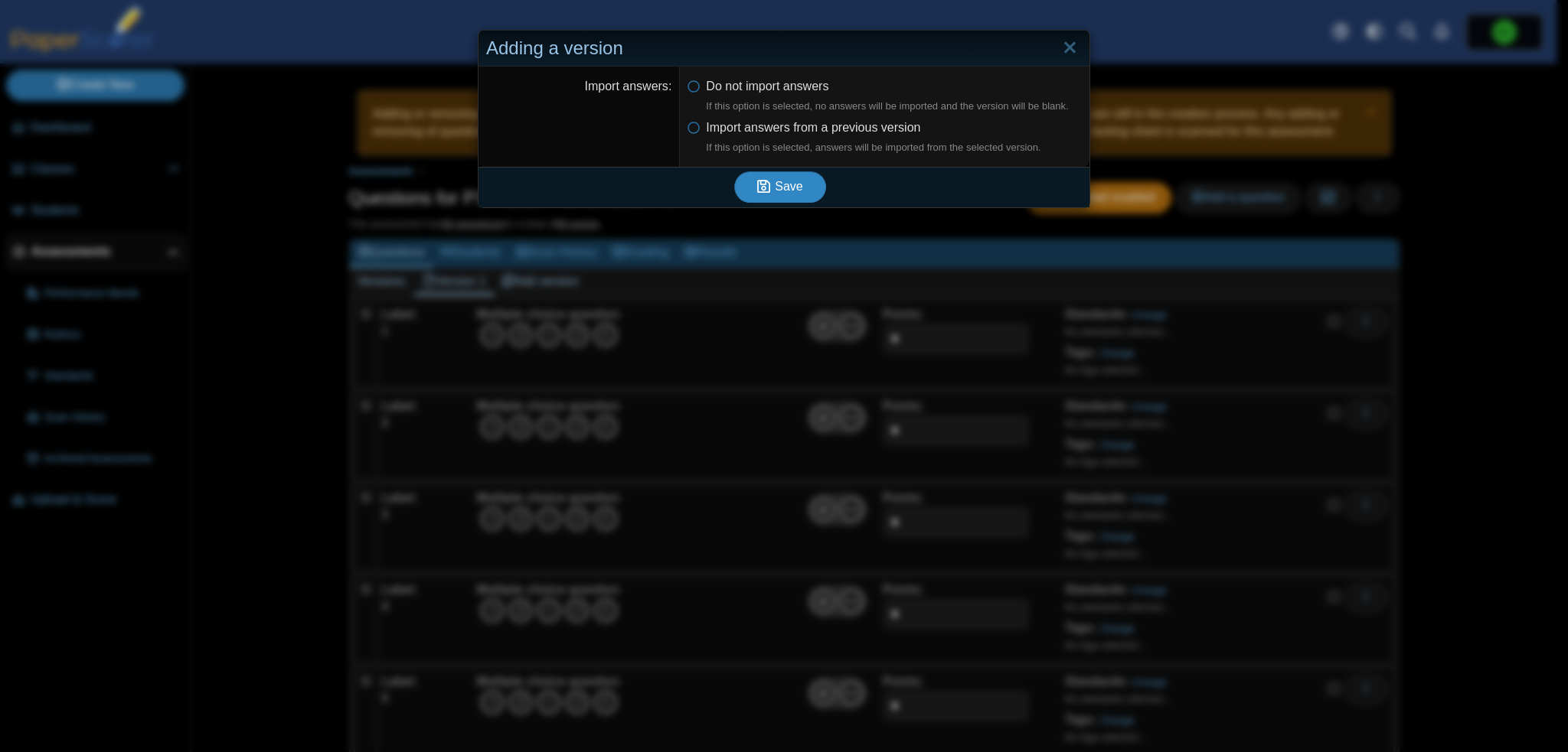
click at [788, 193] on span "Save" at bounding box center [788, 186] width 27 height 13
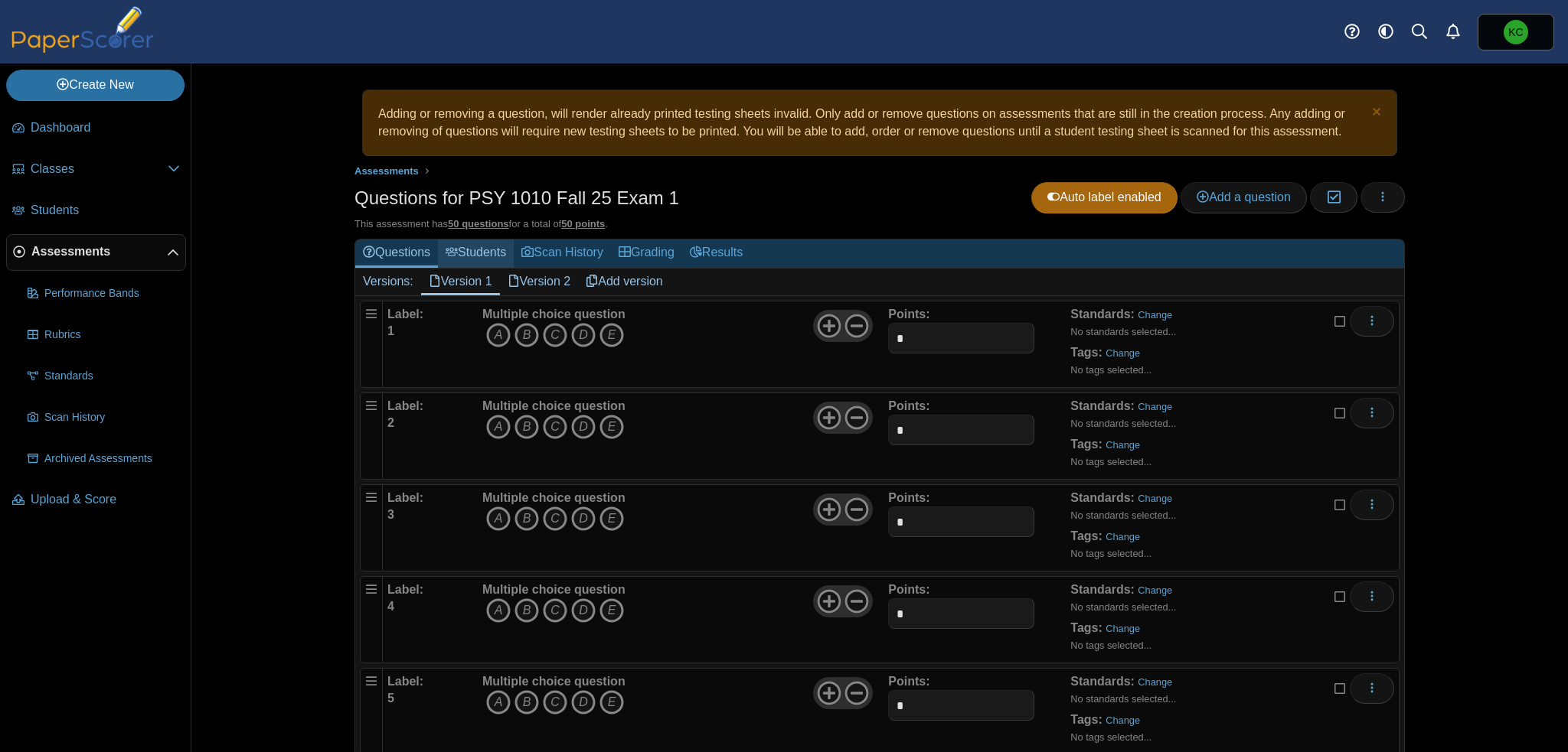
click at [466, 254] on link "Students" at bounding box center [476, 254] width 76 height 28
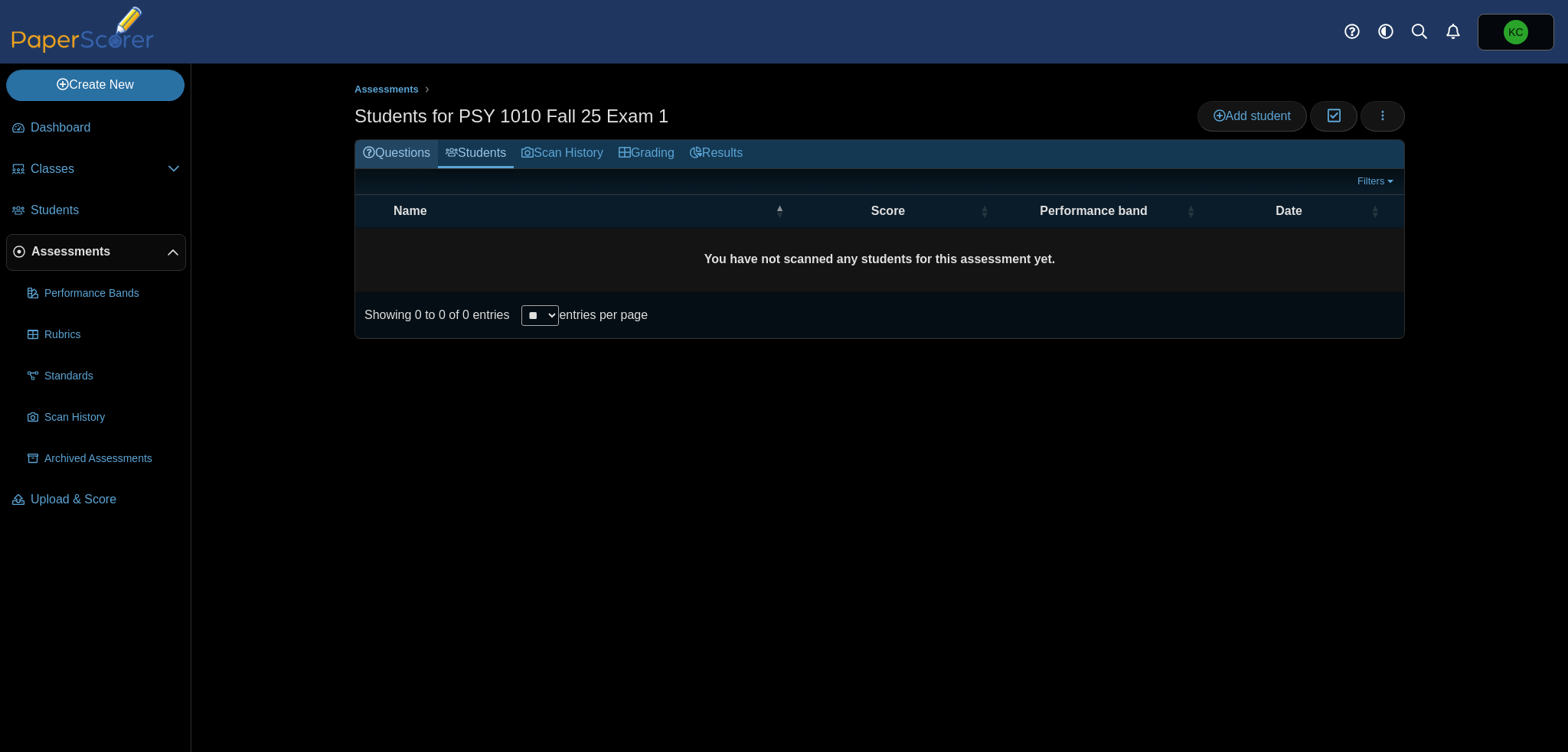
click at [401, 149] on link "Questions" at bounding box center [397, 154] width 83 height 28
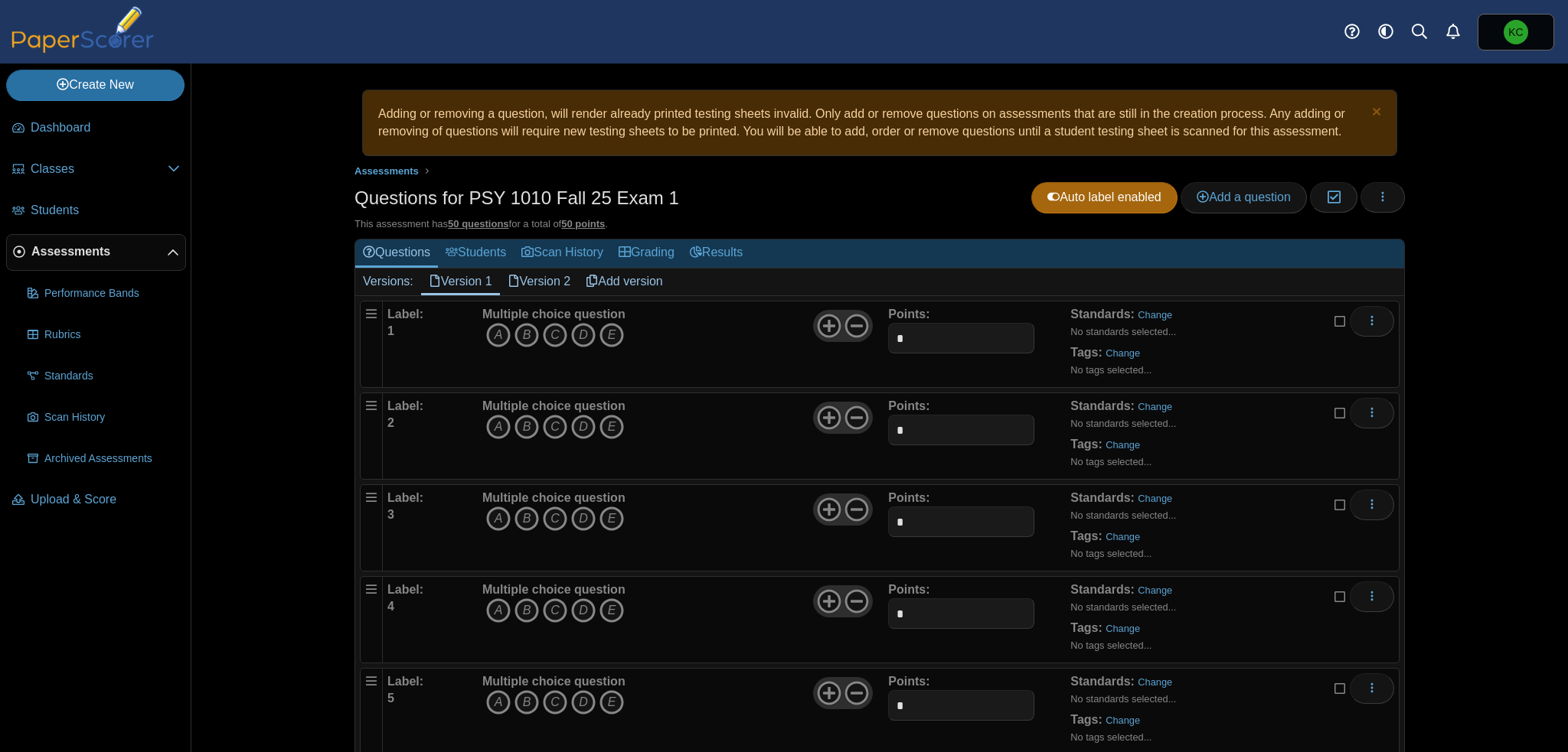
click at [450, 282] on link "Version 1" at bounding box center [459, 282] width 78 height 26
drag, startPoint x: 555, startPoint y: 331, endPoint x: 552, endPoint y: 343, distance: 12.4
click at [555, 331] on icon "C" at bounding box center [556, 335] width 25 height 25
click at [552, 424] on icon "C" at bounding box center [556, 428] width 25 height 25
click at [499, 517] on icon "A" at bounding box center [498, 519] width 25 height 25
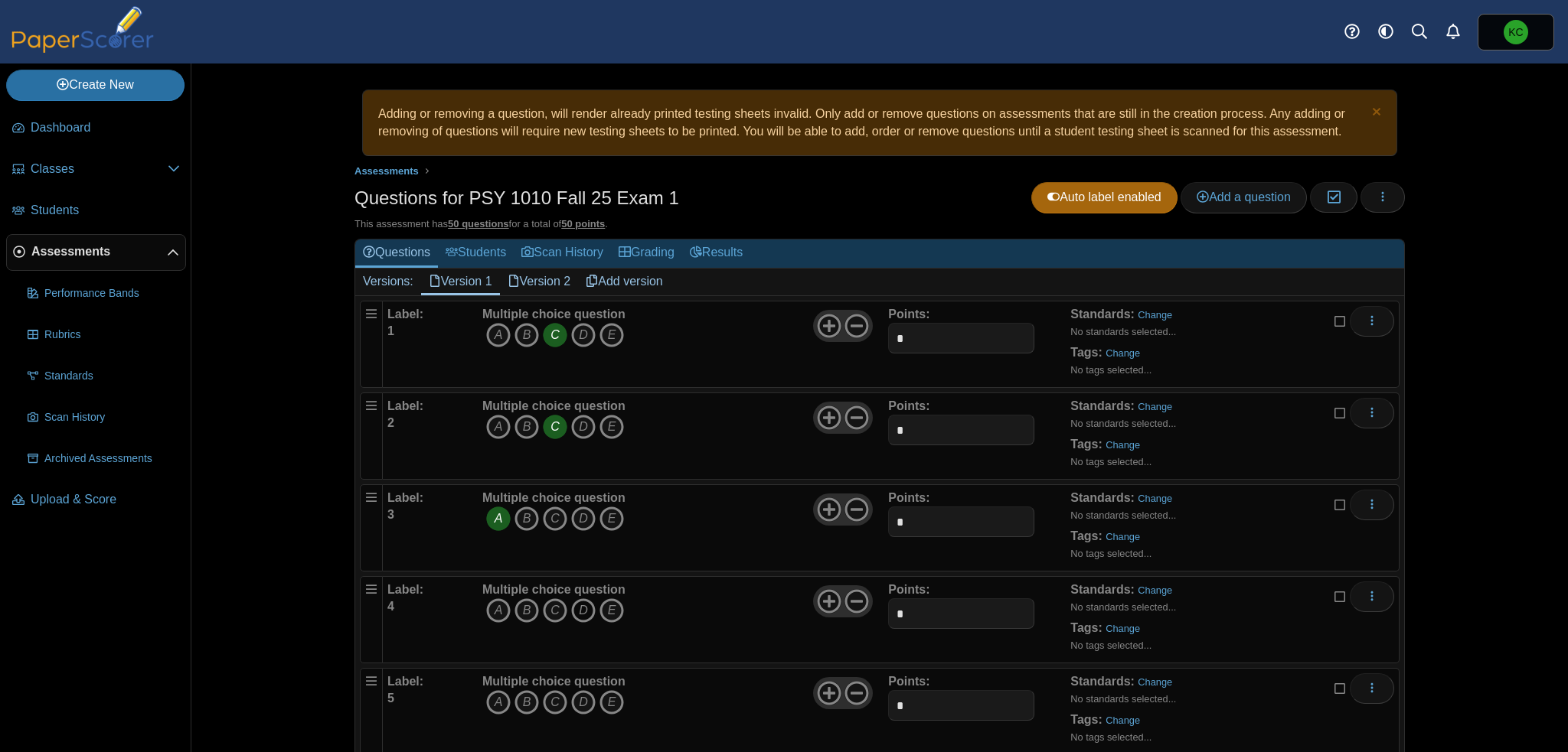
click at [583, 608] on icon "D" at bounding box center [584, 611] width 25 height 25
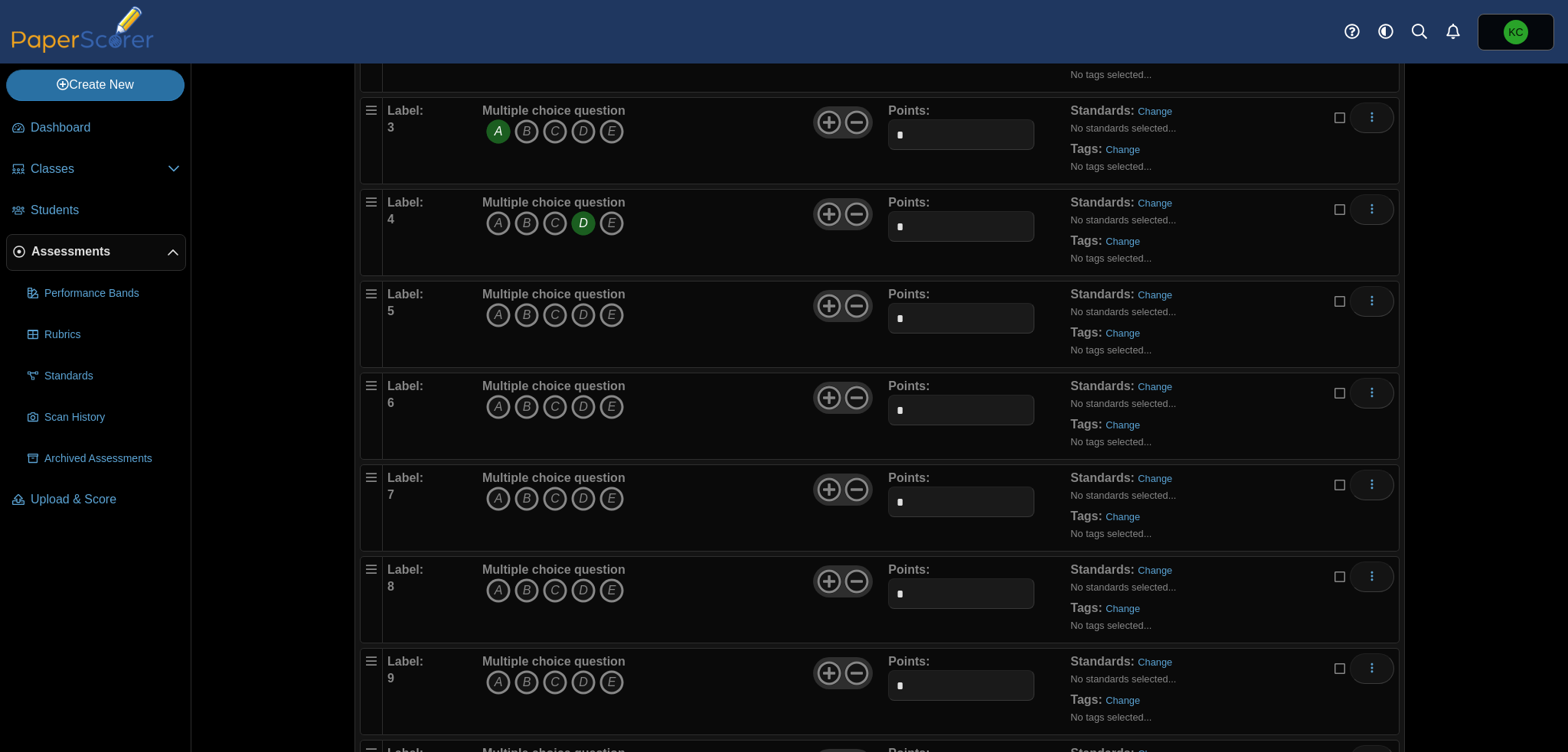
scroll to position [459, 0]
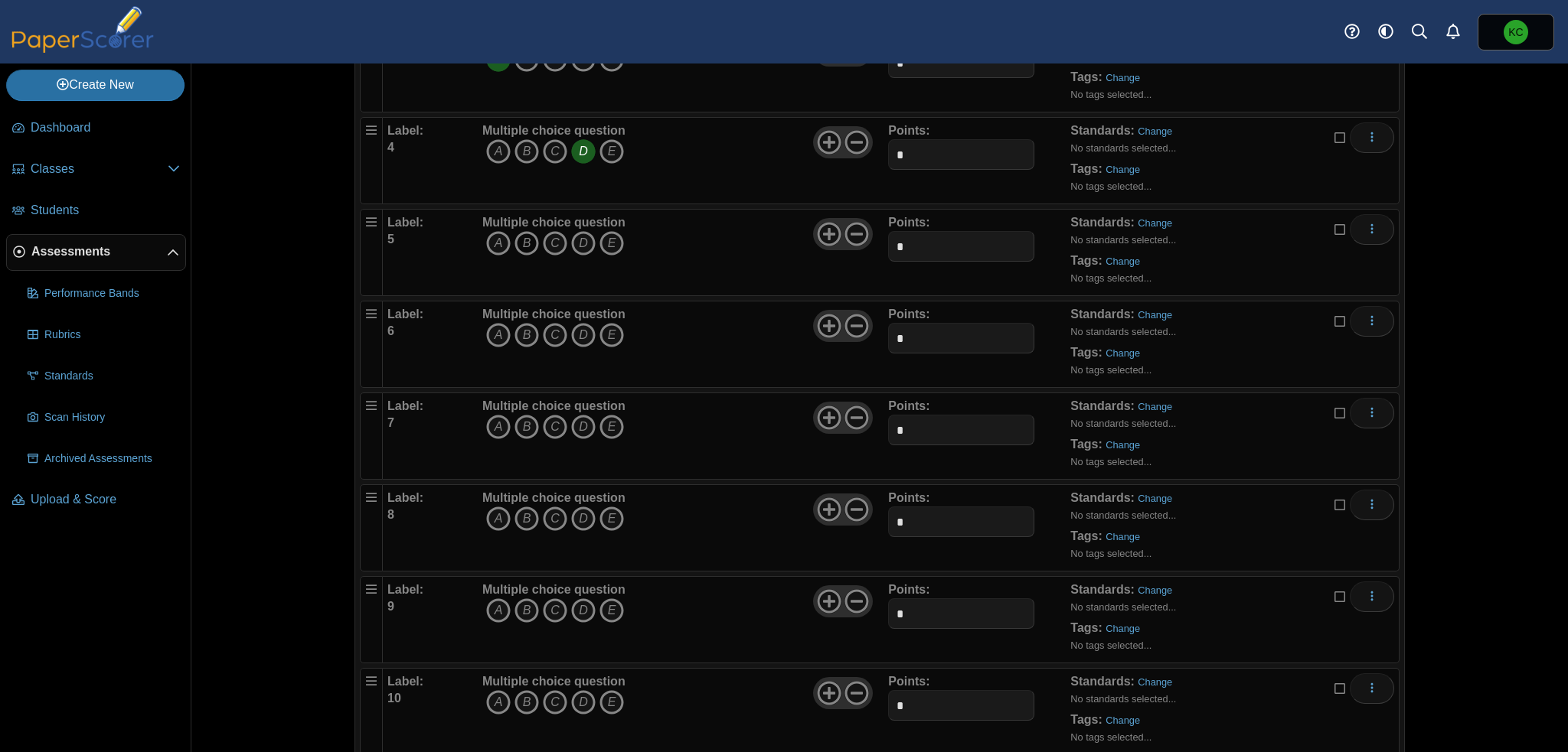
click at [517, 242] on icon "B" at bounding box center [526, 243] width 25 height 25
click at [548, 335] on icon "C" at bounding box center [556, 335] width 25 height 25
click at [521, 422] on icon "B" at bounding box center [526, 428] width 25 height 25
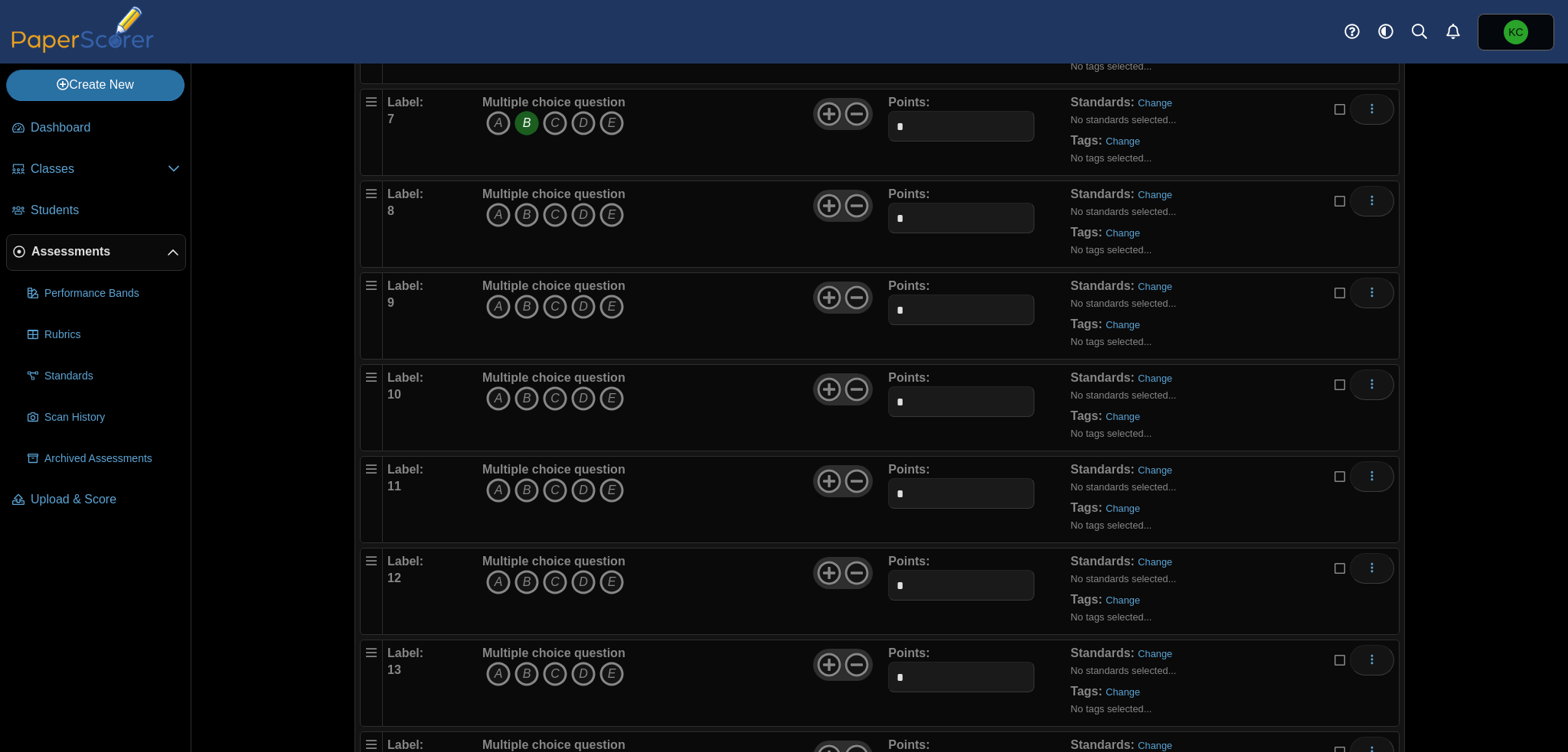
scroll to position [765, 0]
click at [519, 203] on icon "B" at bounding box center [526, 212] width 25 height 25
click at [549, 304] on icon "C" at bounding box center [556, 305] width 25 height 25
click at [488, 392] on icon "A" at bounding box center [498, 397] width 25 height 25
click at [576, 486] on icon "D" at bounding box center [584, 488] width 25 height 25
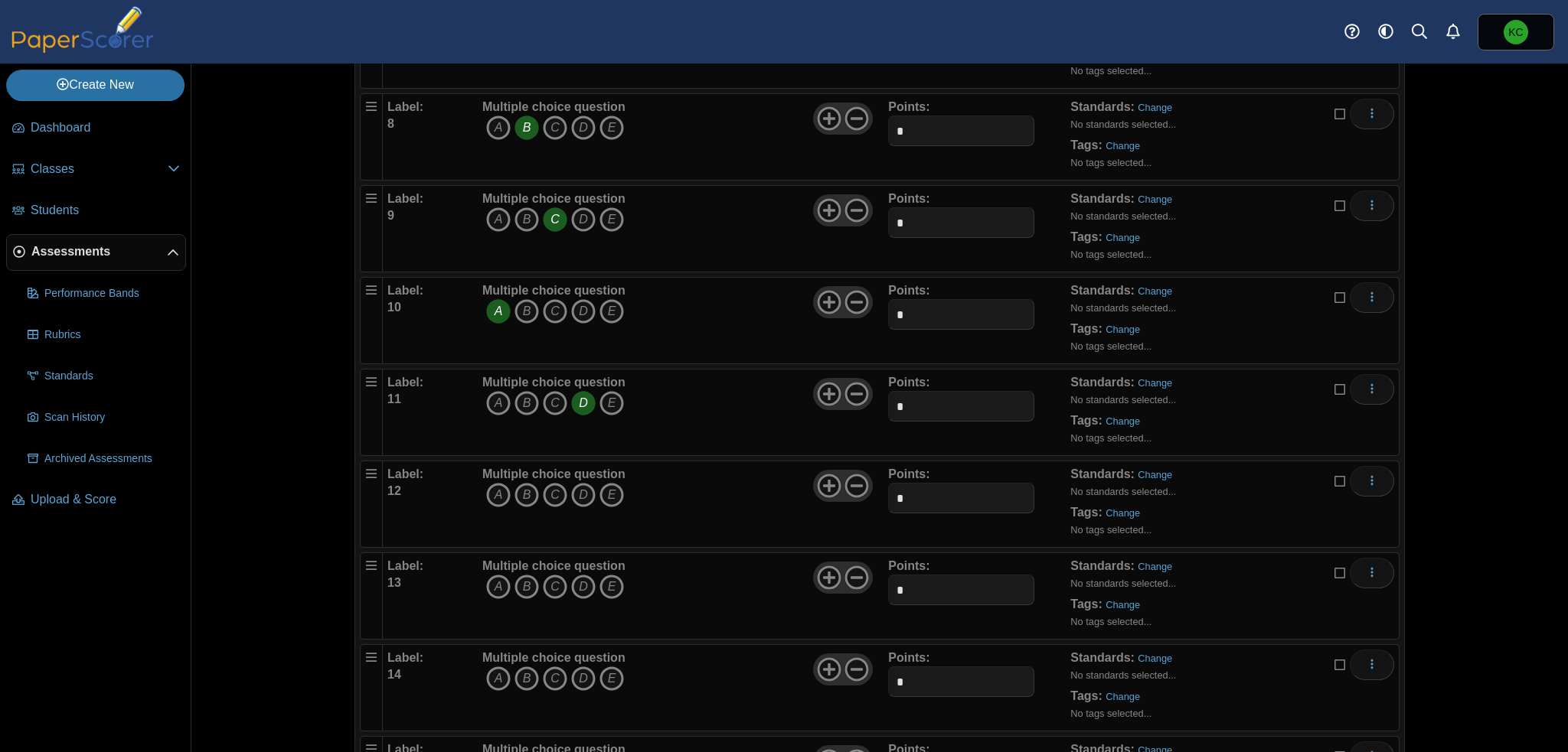
scroll to position [919, 0]
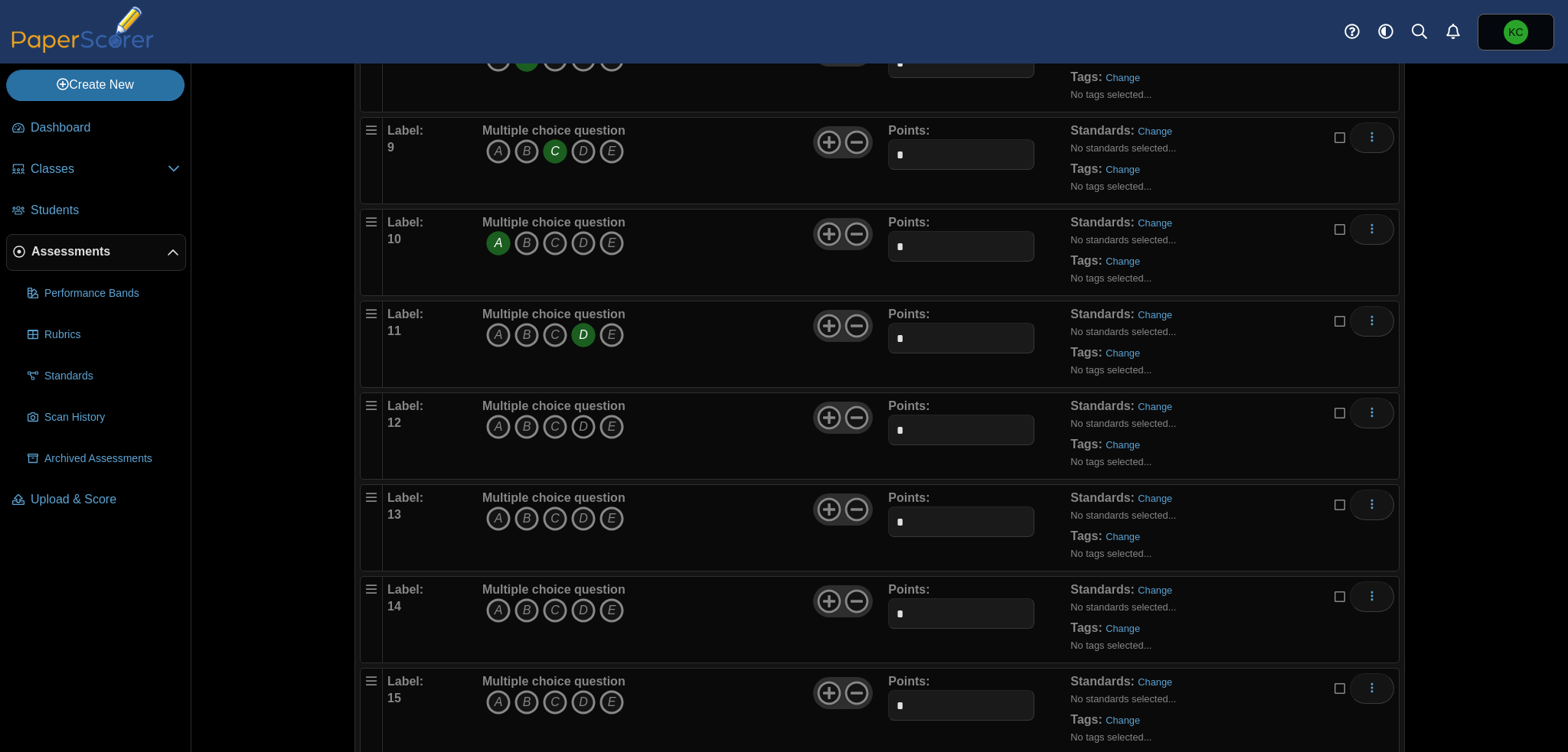
click at [580, 419] on icon "D" at bounding box center [584, 428] width 25 height 25
click at [578, 421] on icon "D" at bounding box center [584, 428] width 25 height 25
click at [524, 507] on icon "B" at bounding box center [526, 519] width 25 height 25
click at [493, 604] on icon "A" at bounding box center [498, 611] width 25 height 25
click at [493, 603] on icon "A" at bounding box center [498, 611] width 25 height 25
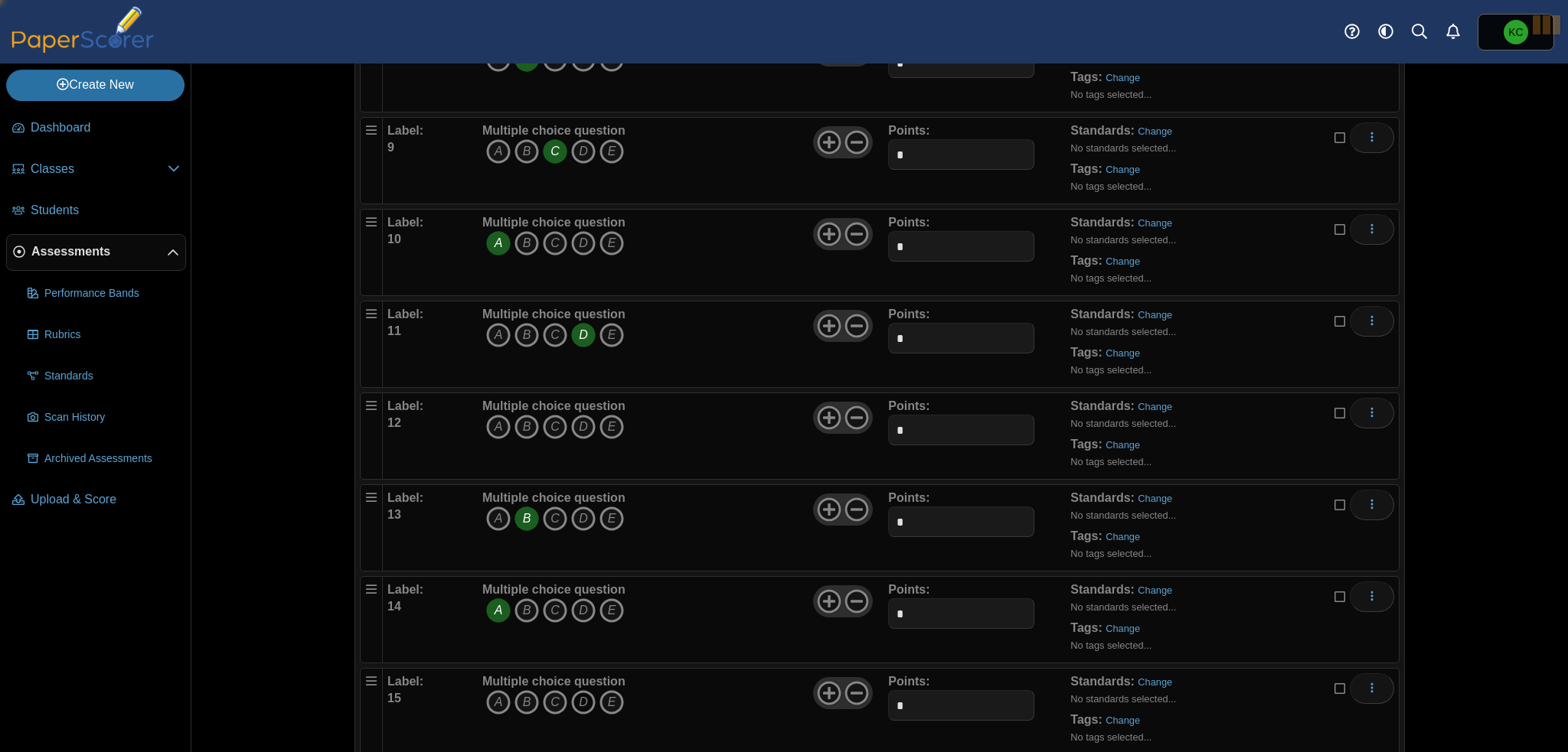
click at [582, 694] on icon "D" at bounding box center [584, 703] width 25 height 25
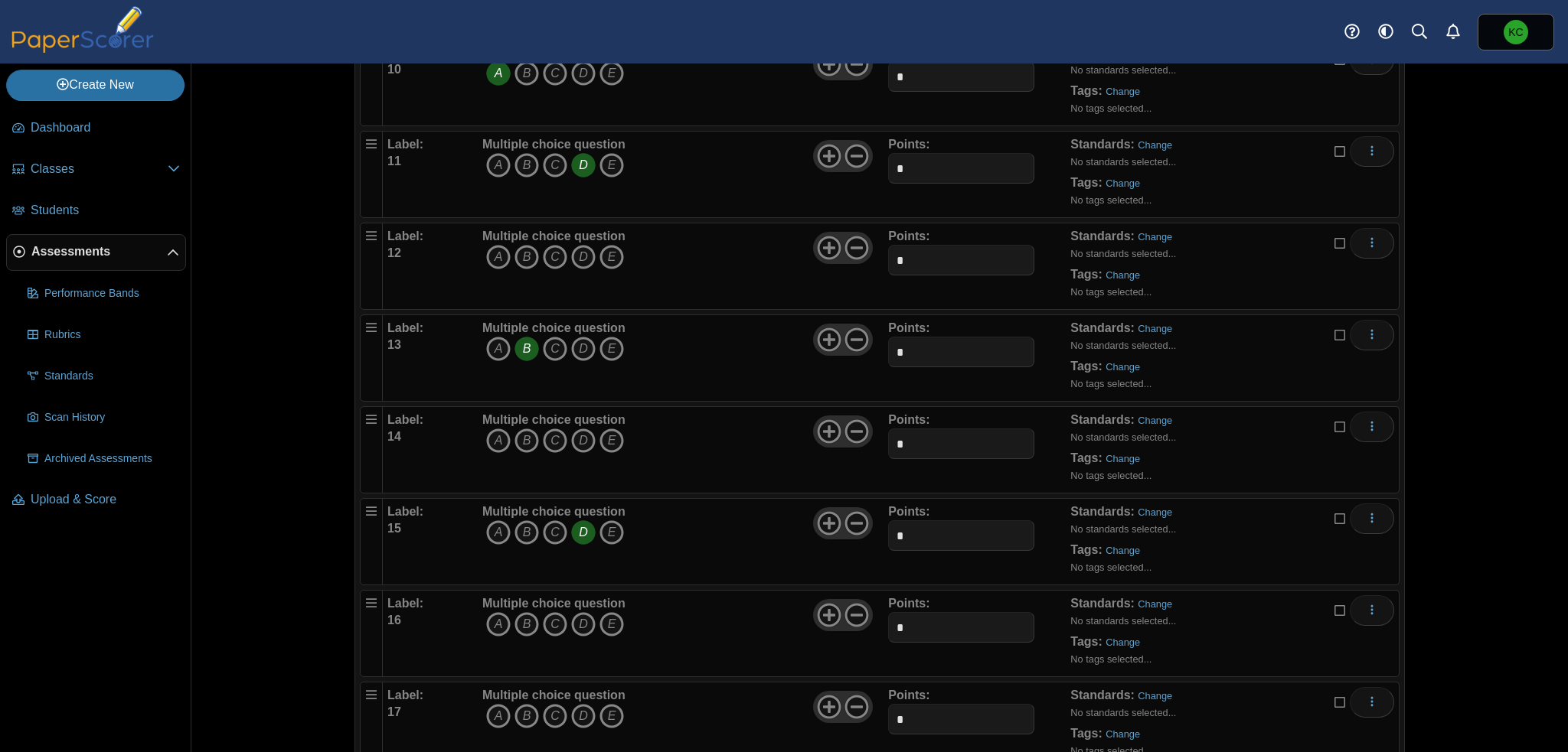
scroll to position [1148, 0]
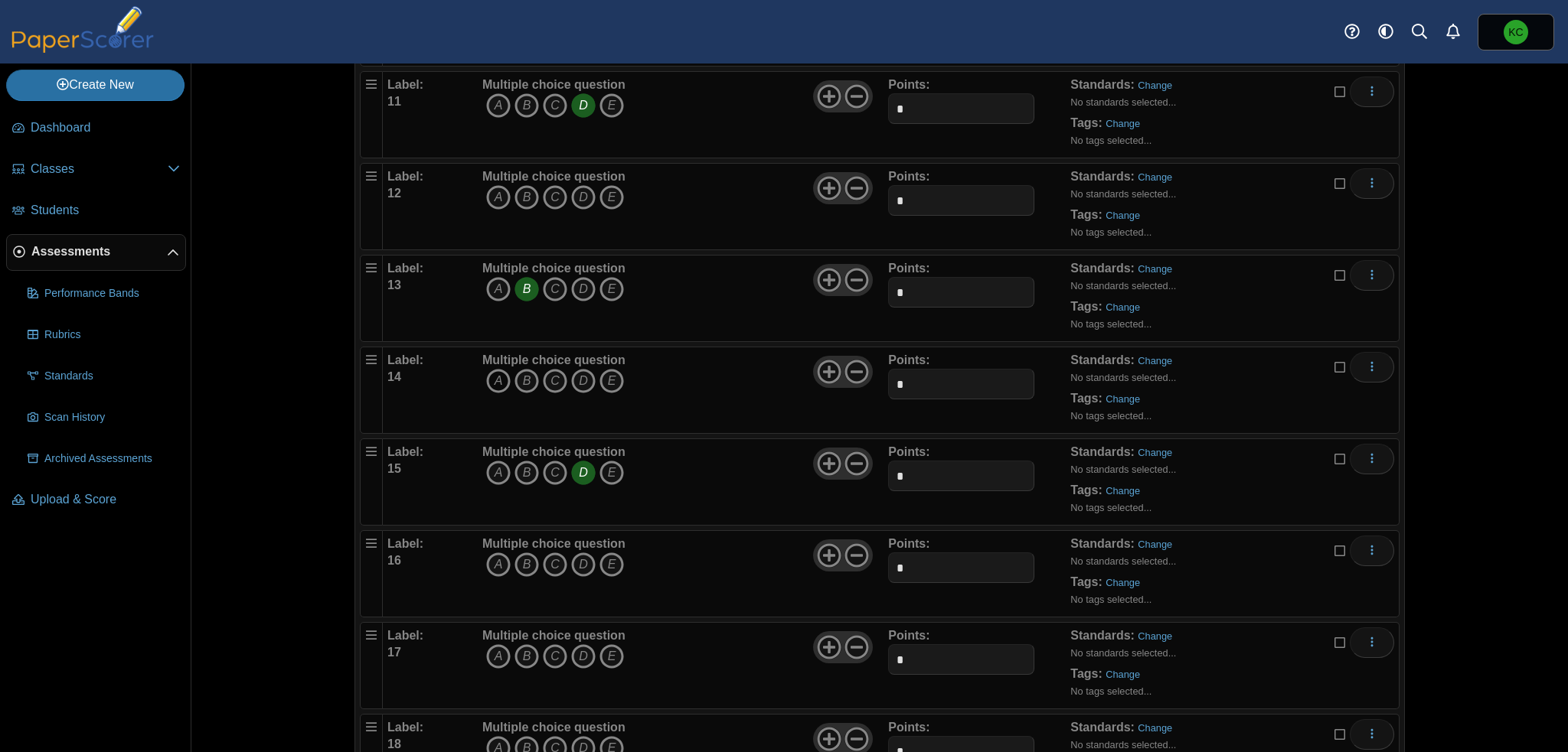
click at [491, 371] on icon "A" at bounding box center [498, 381] width 25 height 25
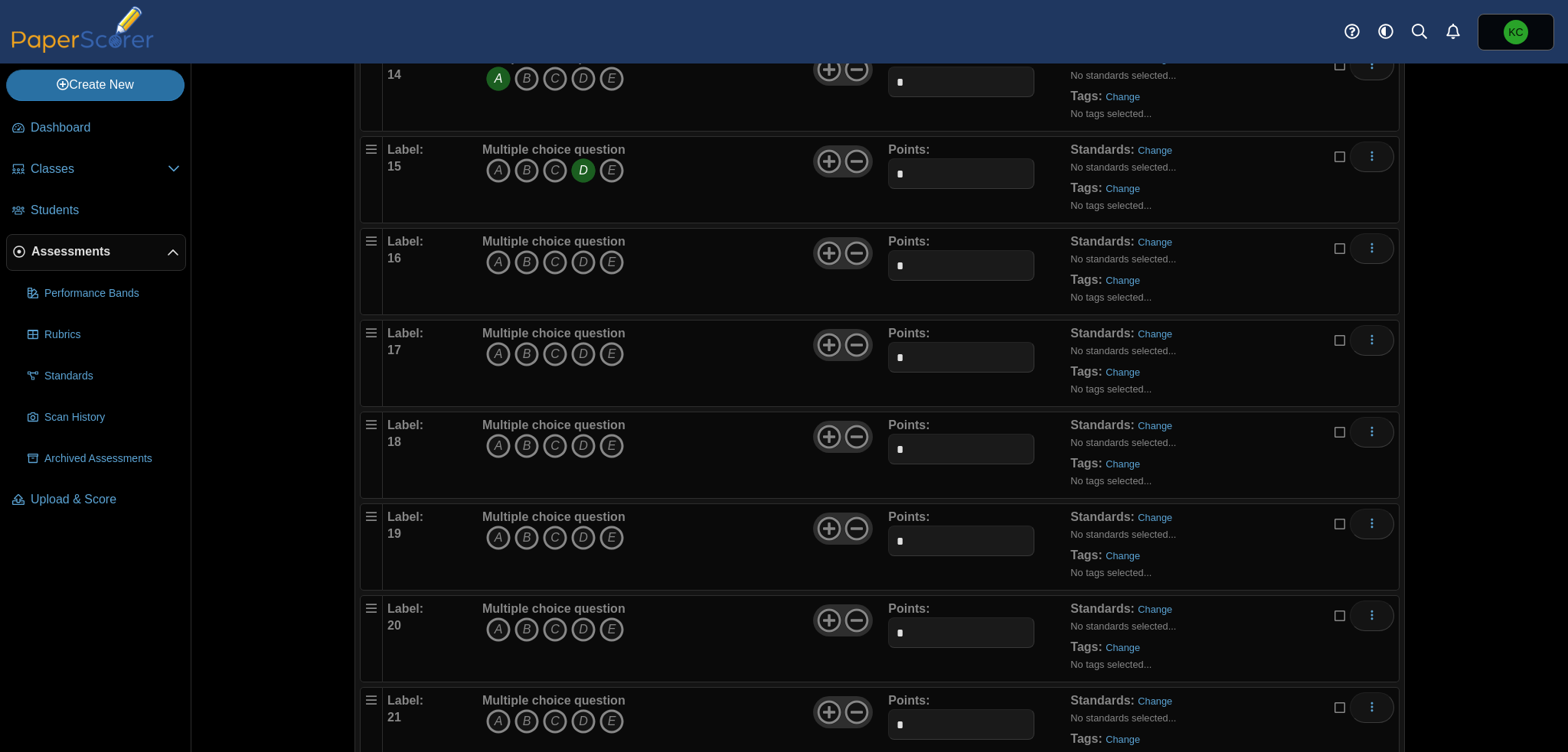
scroll to position [1454, 0]
click at [493, 247] on icon "A" at bounding box center [498, 259] width 25 height 25
click at [497, 344] on icon "A" at bounding box center [498, 351] width 25 height 25
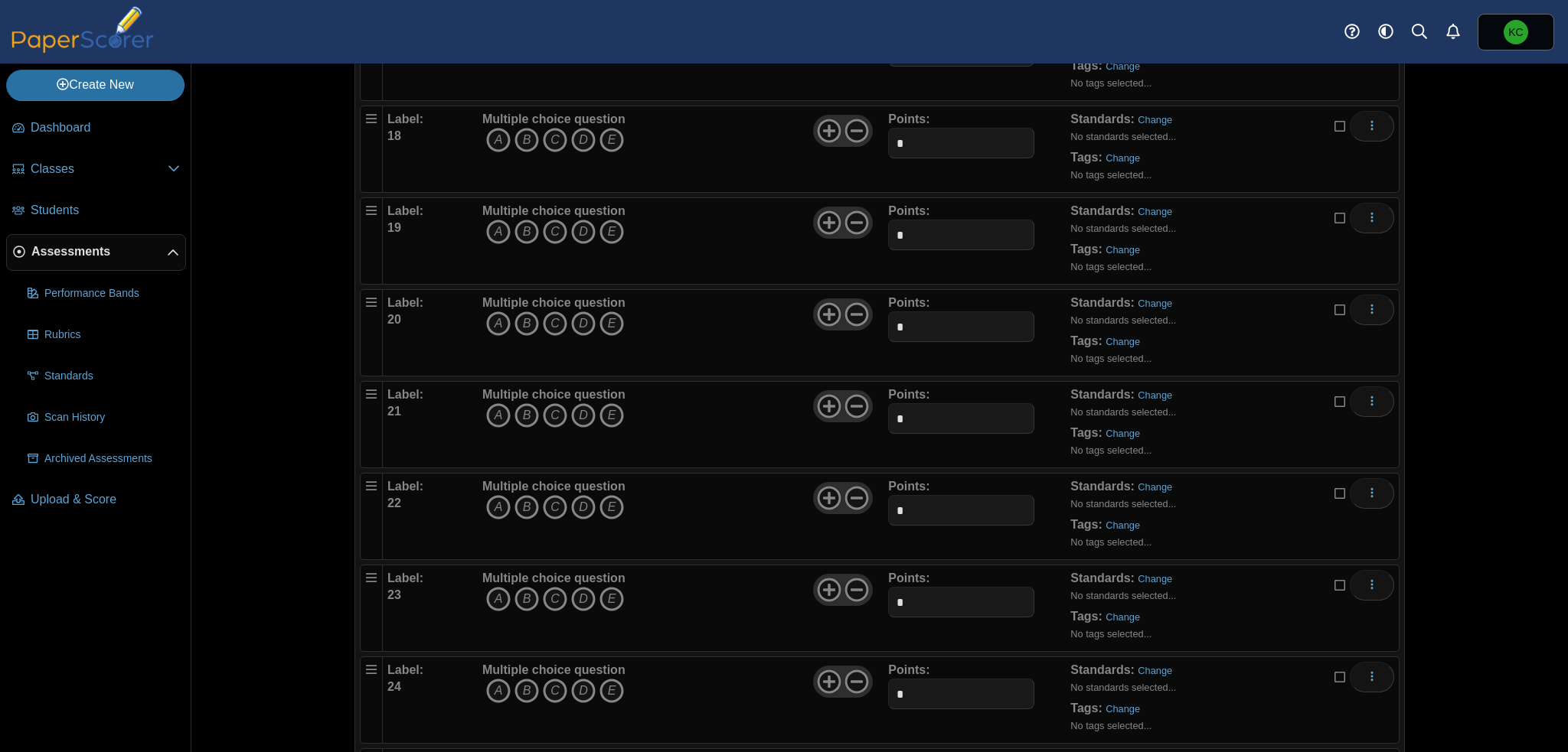
scroll to position [1761, 0]
click at [518, 127] on icon "B" at bounding box center [526, 137] width 25 height 25
click at [518, 220] on icon "B" at bounding box center [526, 228] width 25 height 25
click at [551, 309] on icon "C" at bounding box center [556, 320] width 25 height 25
click at [545, 401] on icon "C" at bounding box center [556, 412] width 25 height 25
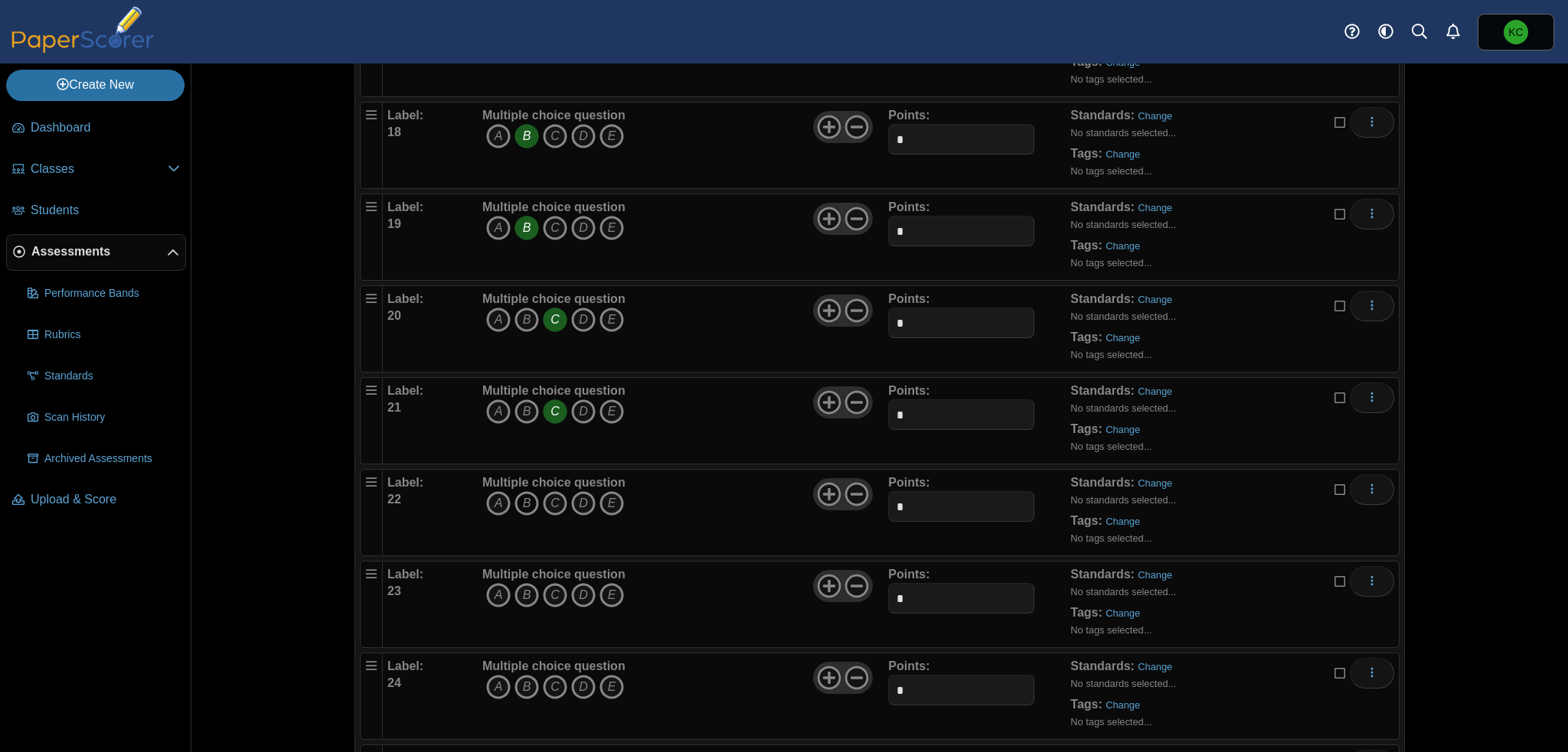
click at [519, 498] on icon "B" at bounding box center [526, 503] width 25 height 25
click at [573, 587] on icon "D" at bounding box center [584, 596] width 25 height 25
click at [487, 680] on icon "A" at bounding box center [498, 688] width 25 height 25
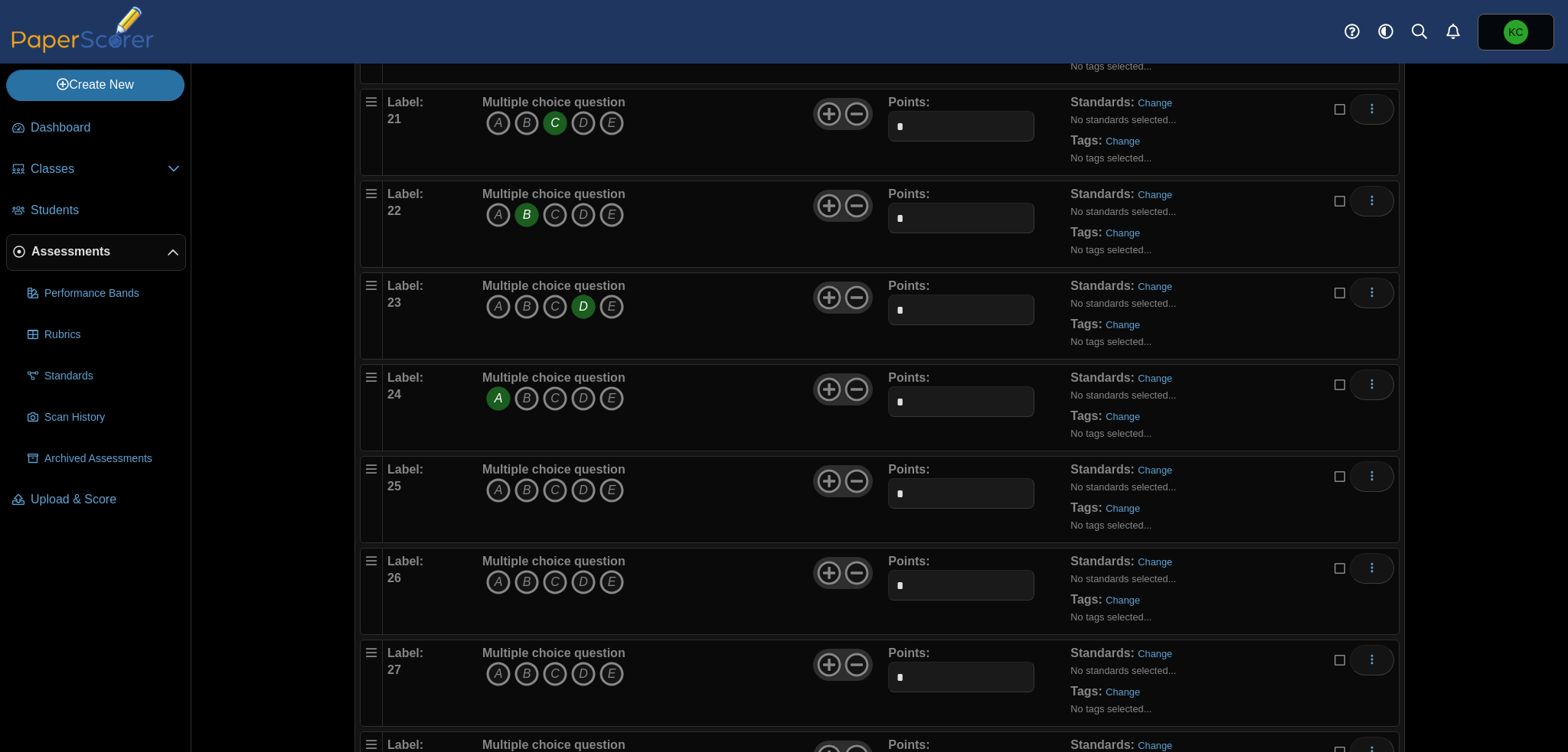
scroll to position [2066, 0]
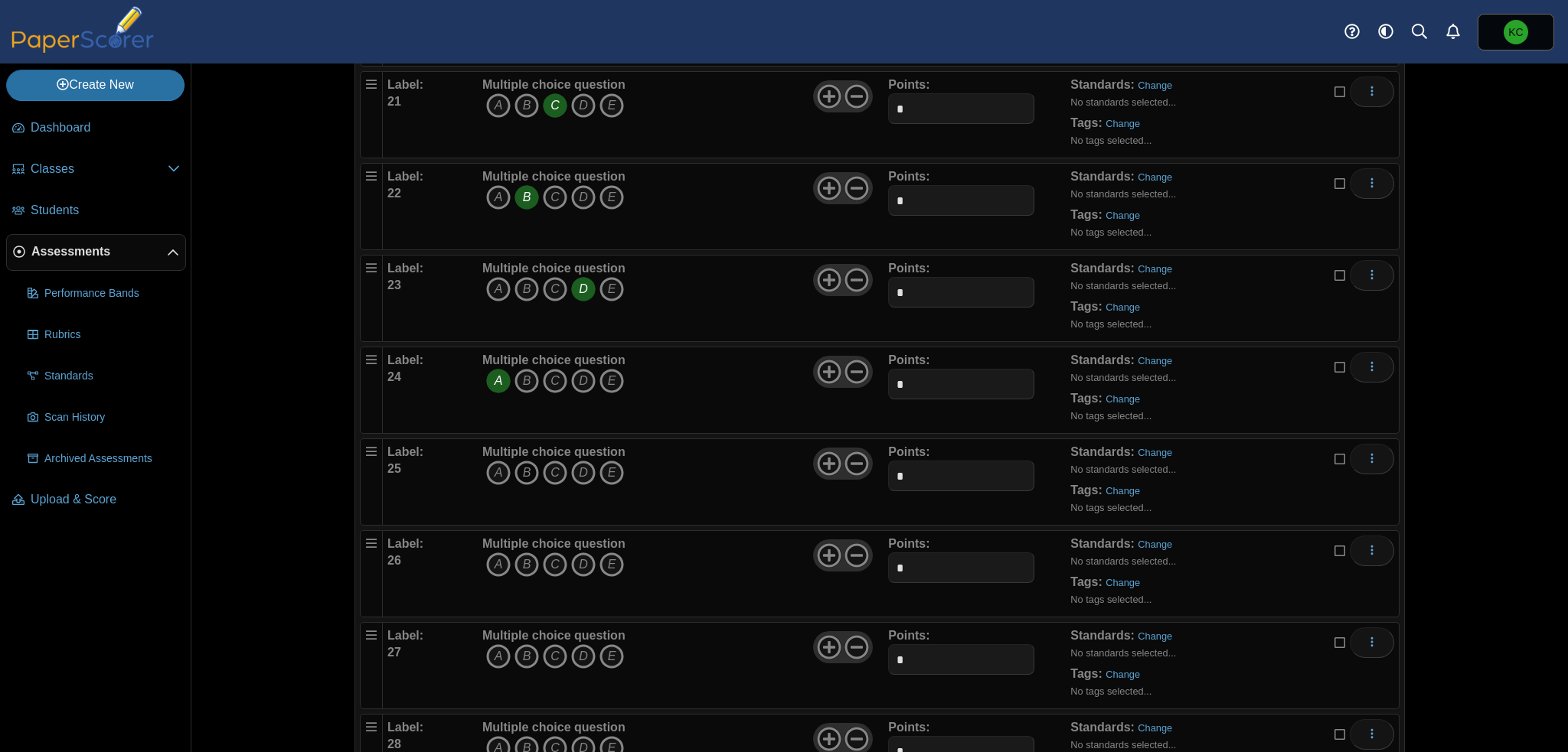
click at [524, 461] on icon "B" at bounding box center [526, 473] width 25 height 25
click at [549, 554] on icon "C" at bounding box center [556, 565] width 25 height 25
click at [525, 647] on icon "B" at bounding box center [526, 657] width 25 height 25
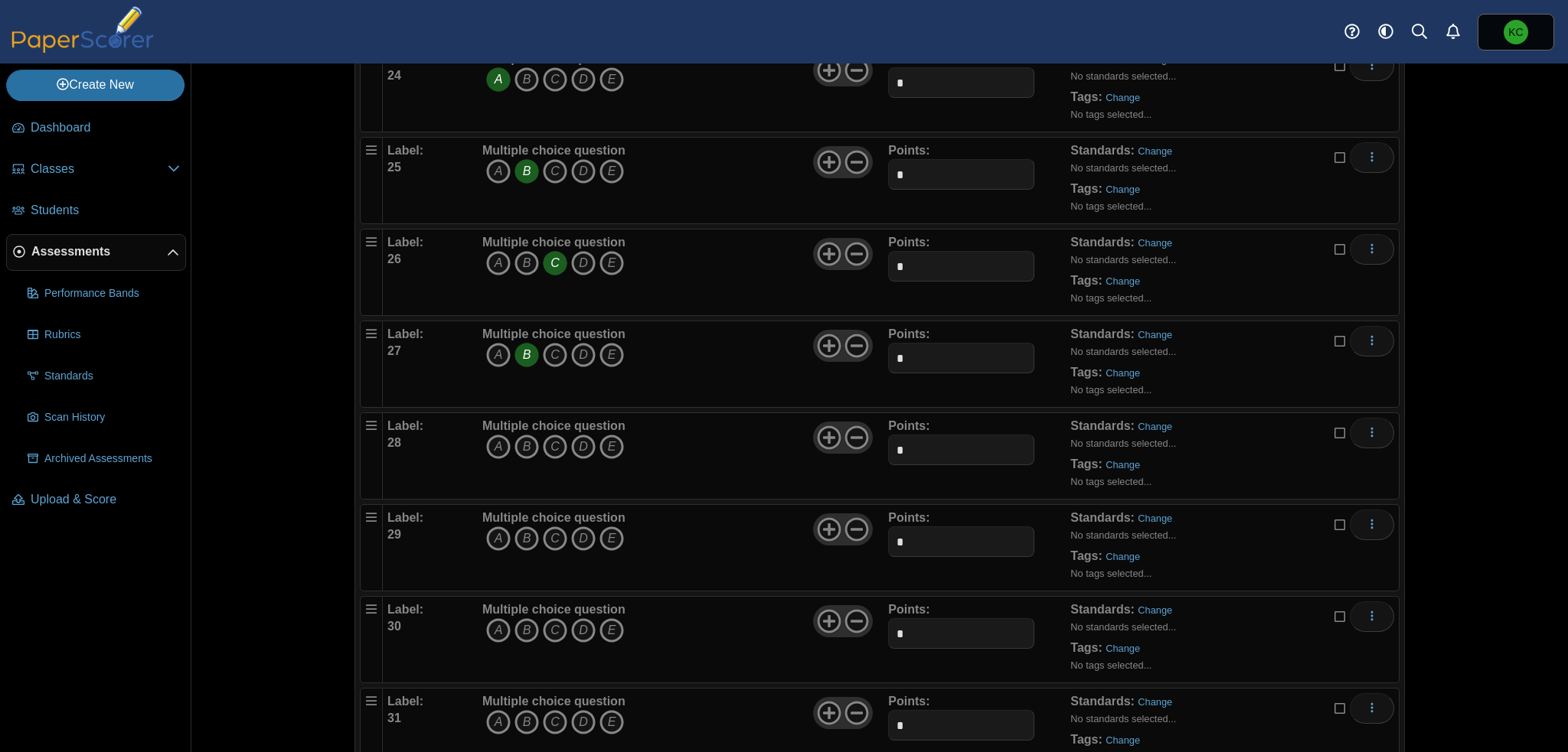
scroll to position [2372, 0]
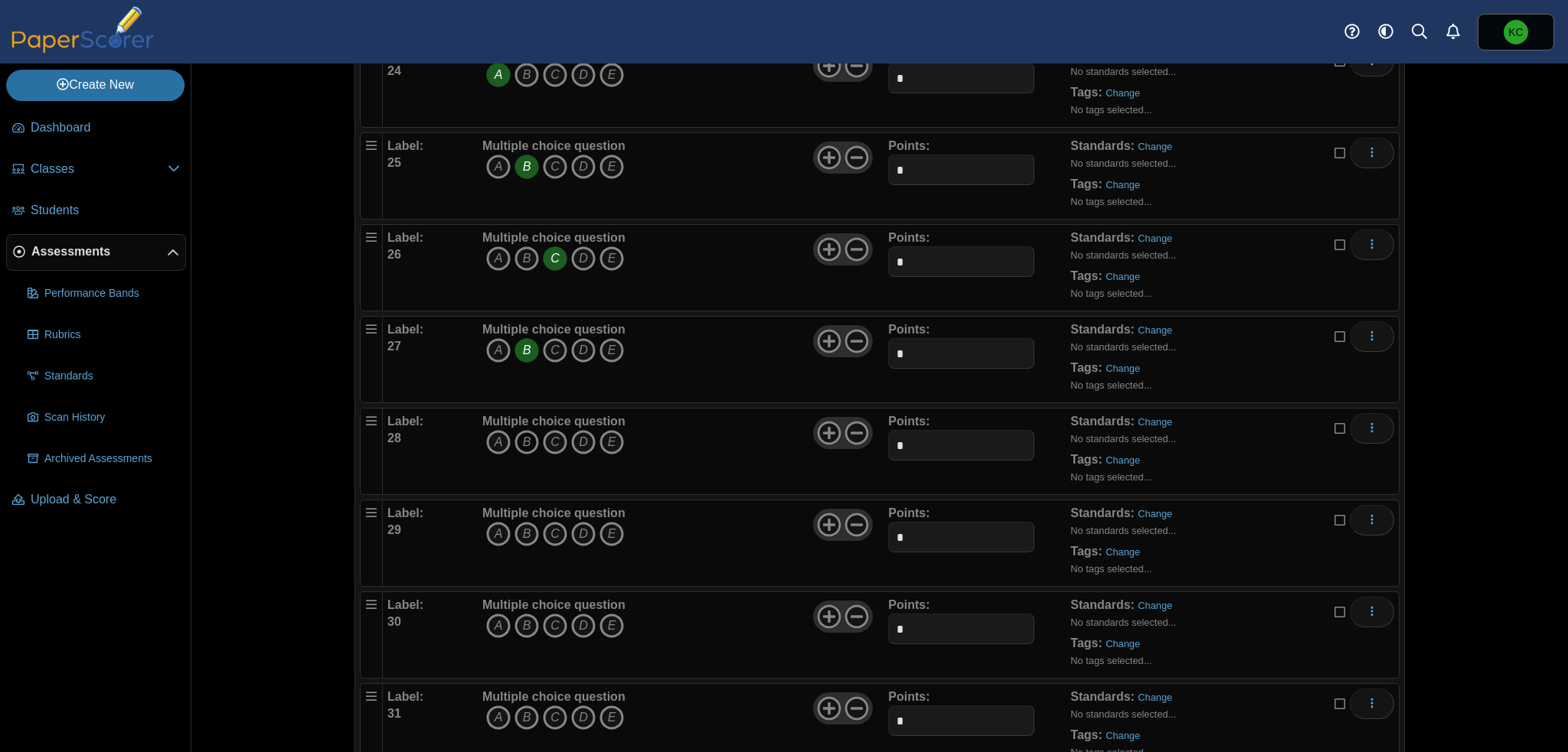
click at [518, 430] on icon "B" at bounding box center [526, 443] width 25 height 25
click at [493, 523] on icon "A" at bounding box center [498, 534] width 25 height 25
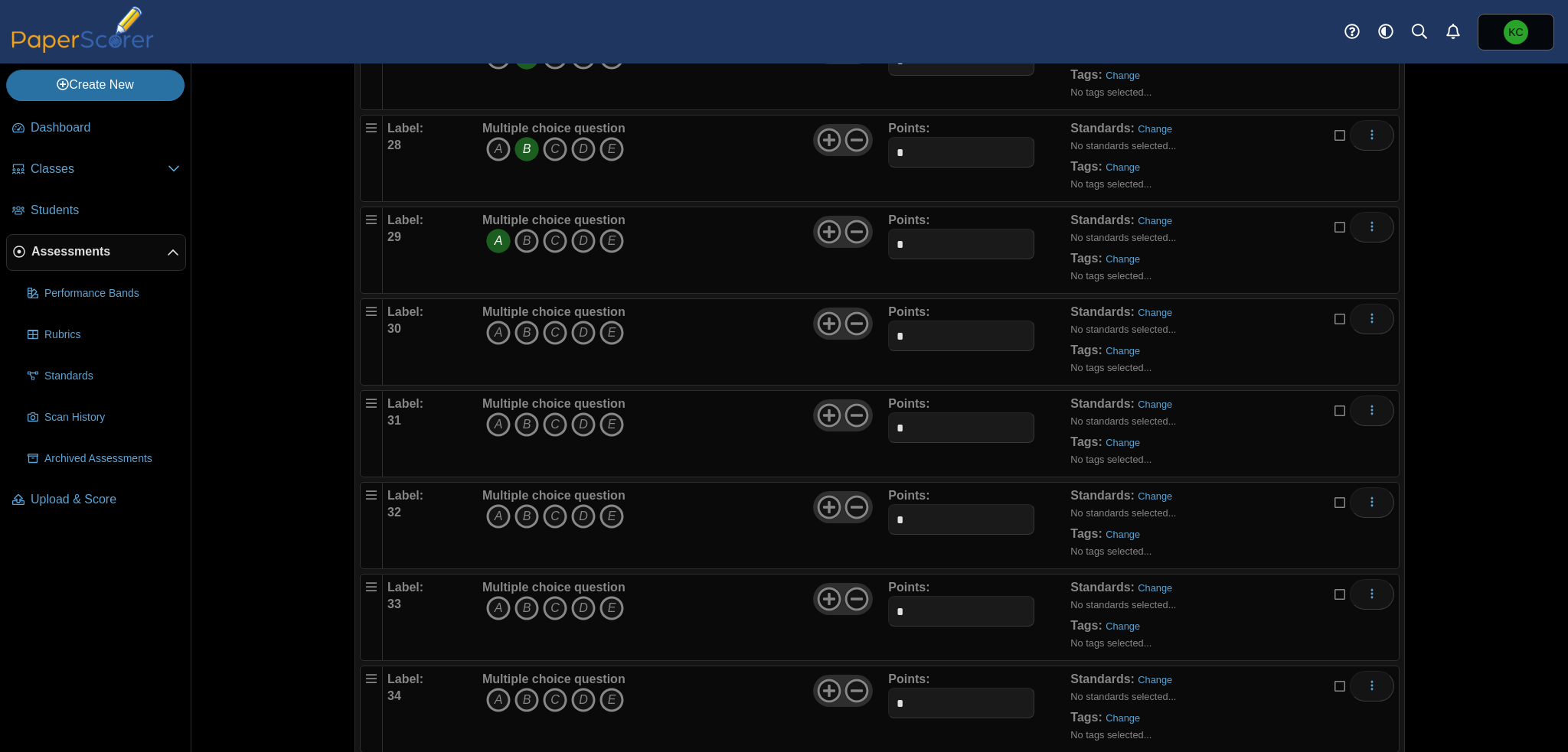
scroll to position [2678, 0]
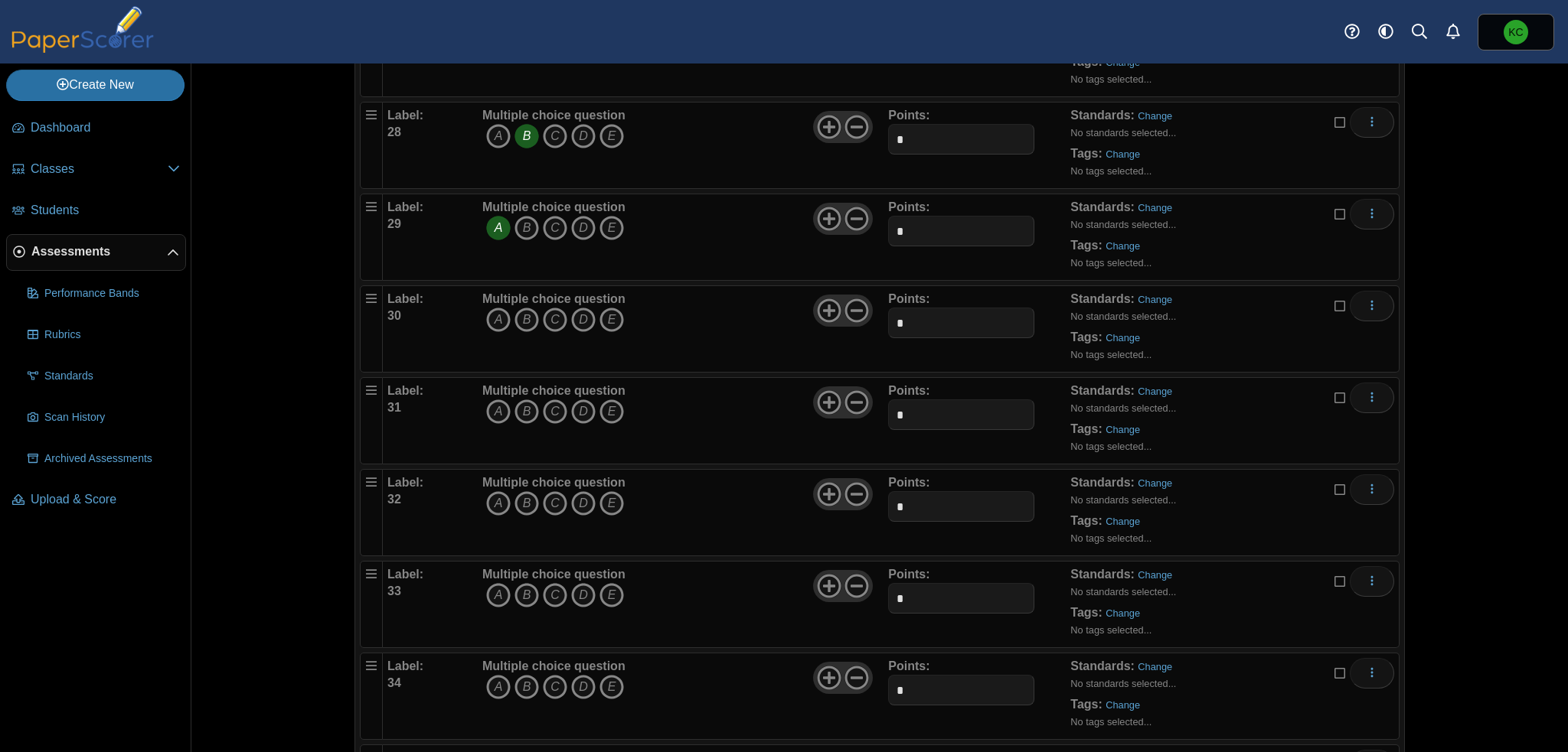
click at [558, 293] on b "Multiple choice question" at bounding box center [554, 299] width 143 height 13
click at [549, 310] on icon "C" at bounding box center [556, 320] width 25 height 25
click at [579, 399] on icon "D" at bounding box center [584, 412] width 25 height 25
click at [581, 491] on icon "D" at bounding box center [584, 503] width 25 height 25
click at [521, 585] on icon "B" at bounding box center [526, 596] width 25 height 25
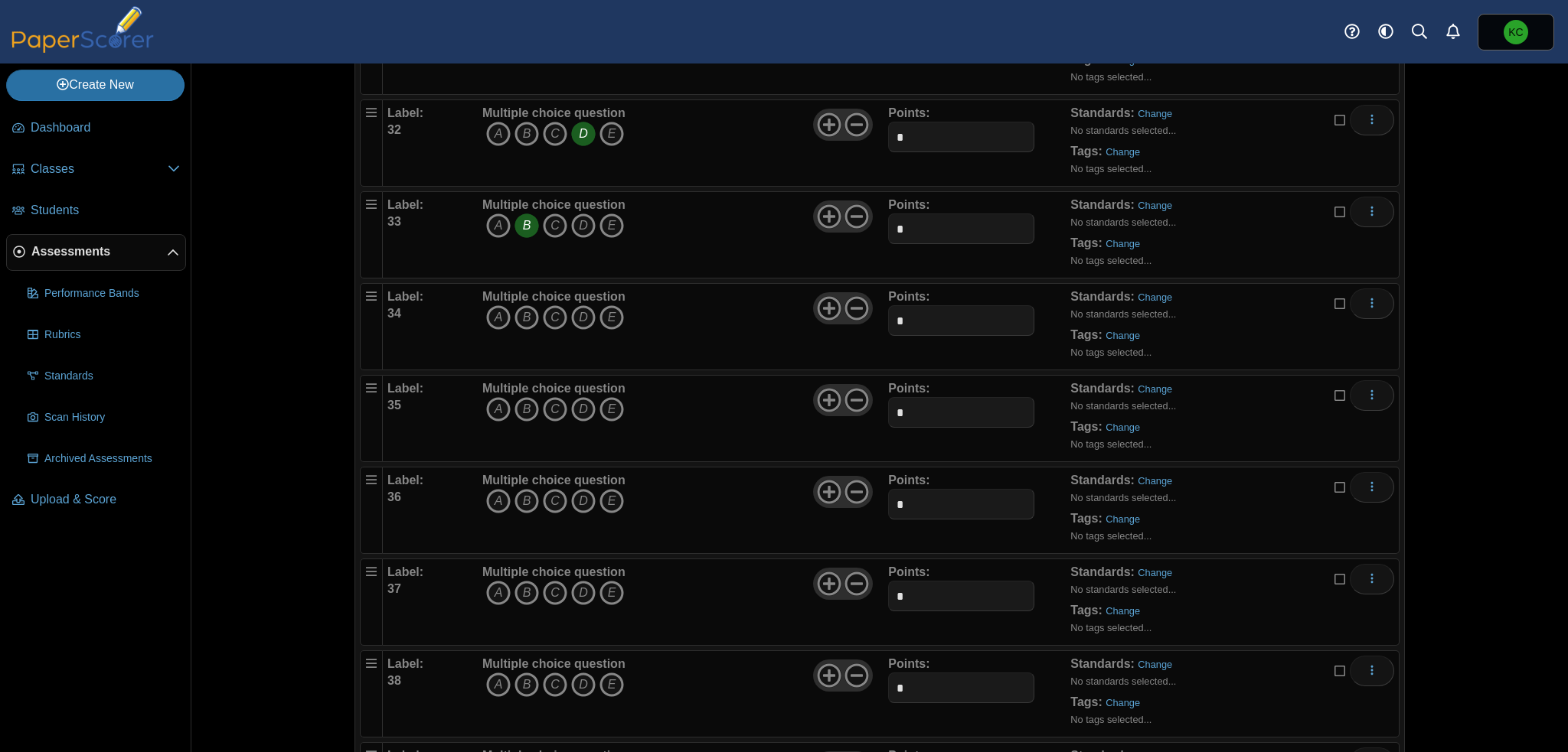
scroll to position [3062, 0]
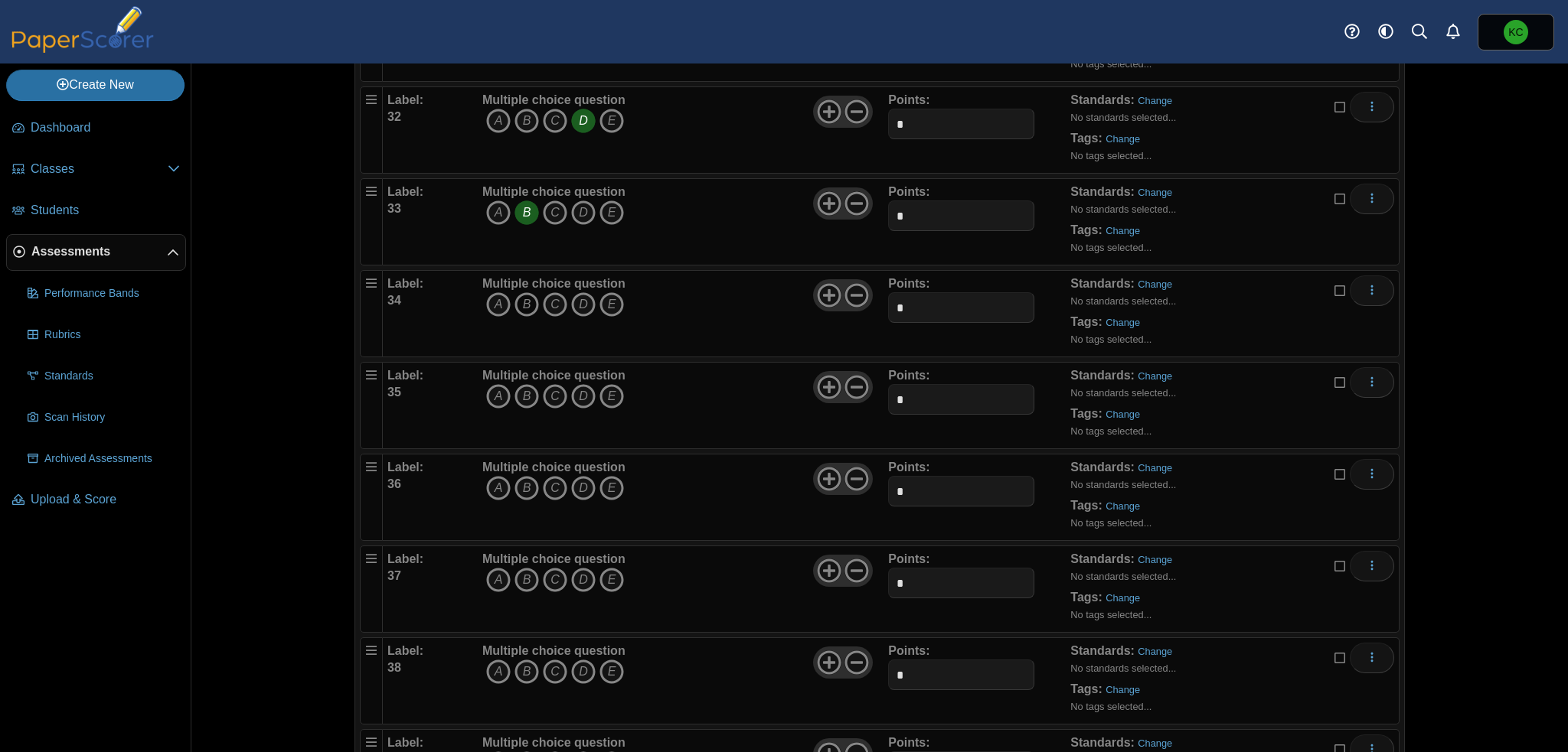
click at [524, 293] on icon "B" at bounding box center [526, 305] width 25 height 25
click at [580, 384] on icon "D" at bounding box center [584, 397] width 25 height 25
click at [491, 479] on icon "A" at bounding box center [498, 488] width 25 height 25
click at [553, 568] on icon "C" at bounding box center [556, 580] width 25 height 25
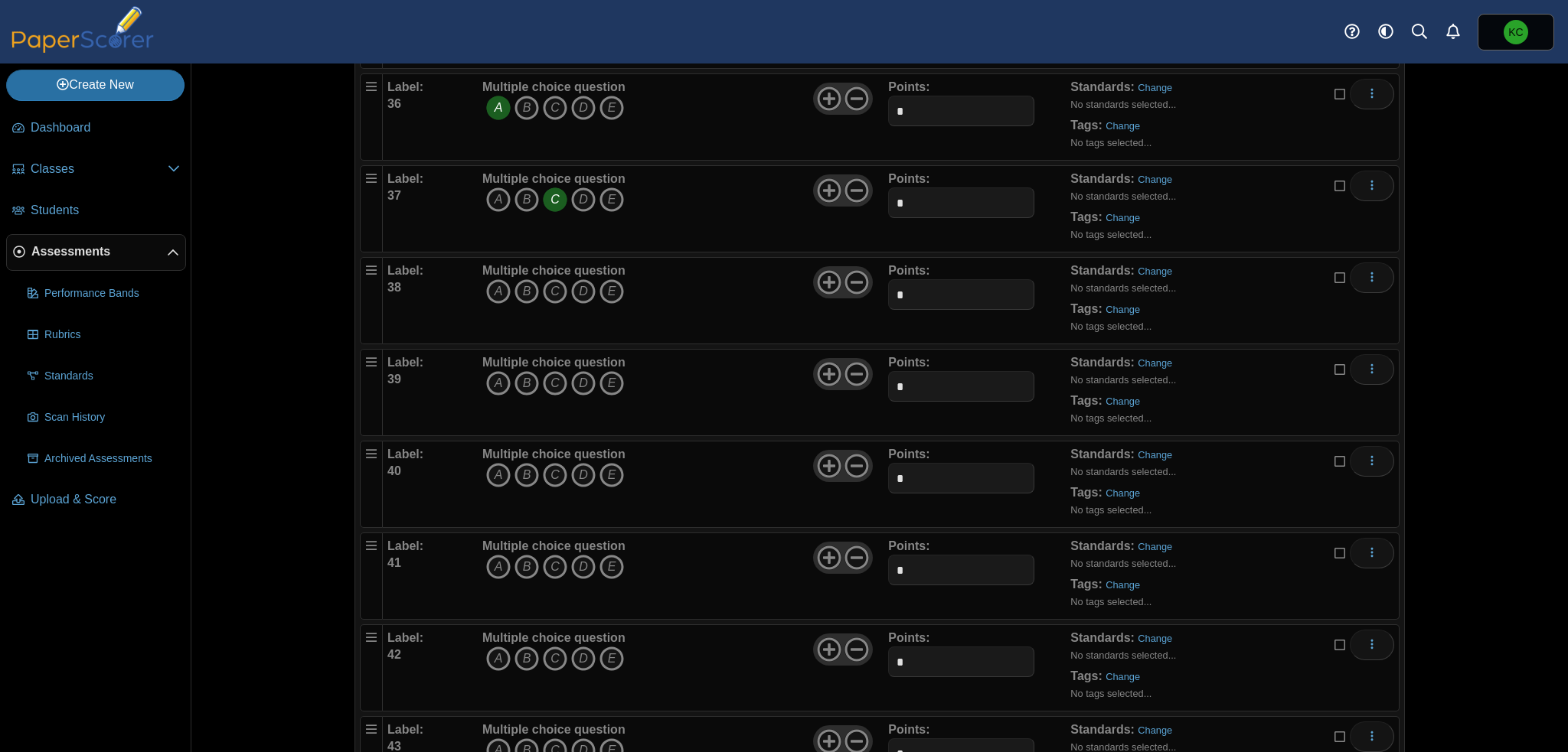
scroll to position [3444, 0]
click at [582, 277] on icon "D" at bounding box center [584, 289] width 25 height 25
click at [494, 369] on icon "A" at bounding box center [498, 381] width 25 height 25
click at [549, 461] on icon "C" at bounding box center [556, 473] width 25 height 25
click at [578, 553] on icon "D" at bounding box center [584, 565] width 25 height 25
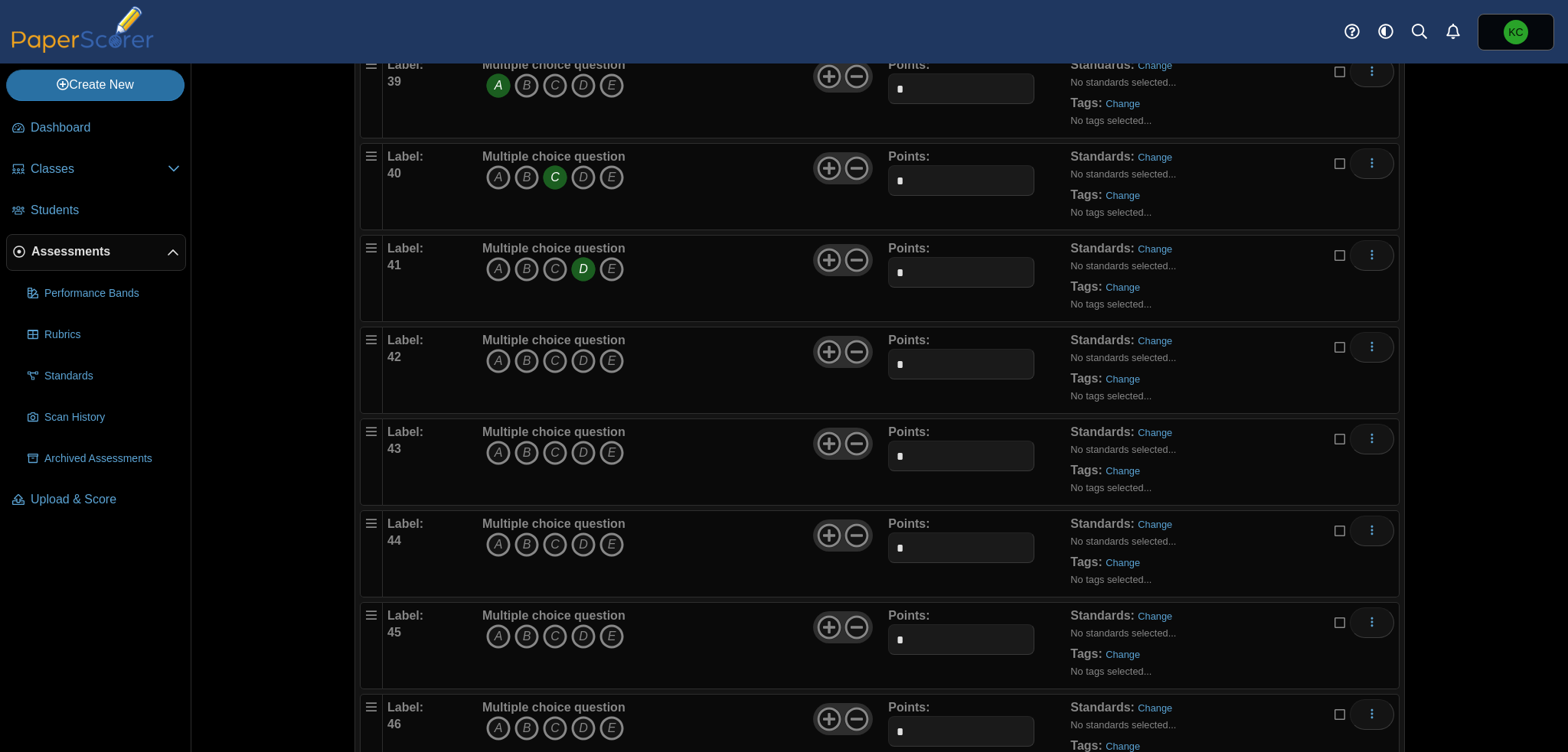
scroll to position [3750, 0]
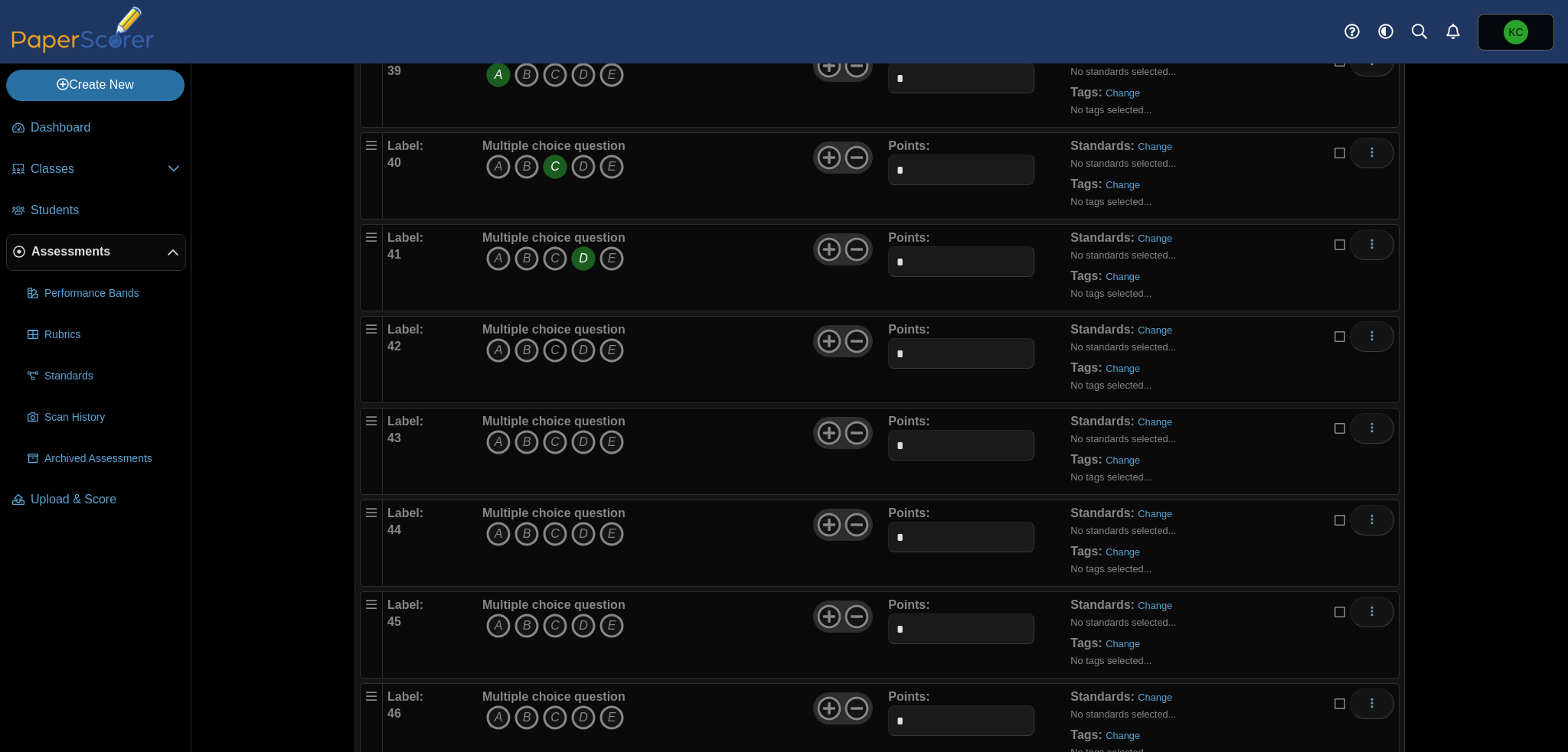
click at [549, 339] on icon "C" at bounding box center [556, 351] width 25 height 25
click at [521, 430] on icon "B" at bounding box center [526, 443] width 25 height 25
click at [493, 522] on icon "A" at bounding box center [498, 534] width 25 height 25
click at [520, 614] on icon "B" at bounding box center [526, 626] width 25 height 25
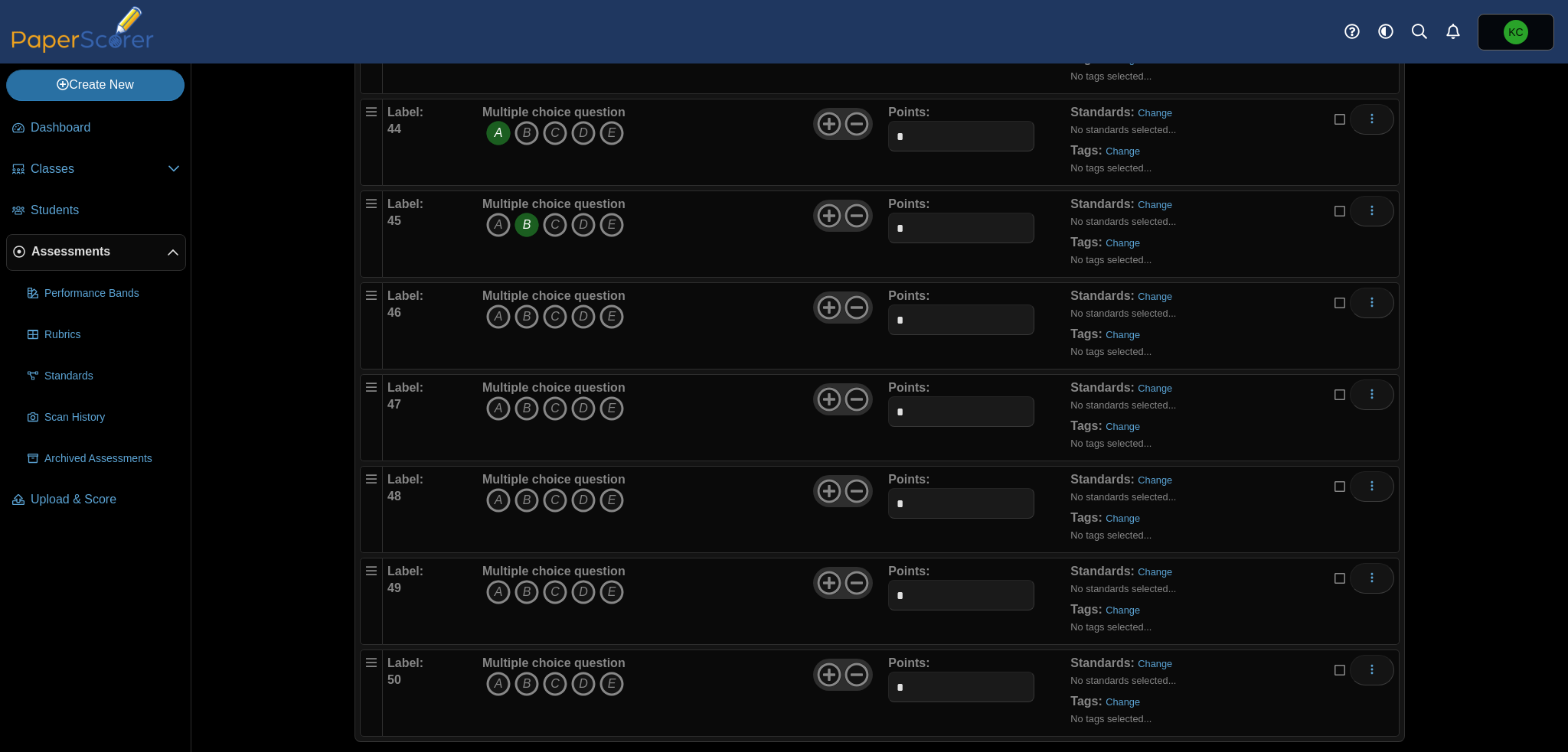
scroll to position [4152, 0]
click at [491, 303] on icon "A" at bounding box center [498, 316] width 25 height 25
click at [553, 395] on icon "C" at bounding box center [556, 407] width 25 height 25
click at [555, 487] on icon "C" at bounding box center [556, 499] width 25 height 25
click at [573, 578] on icon "D" at bounding box center [584, 591] width 25 height 25
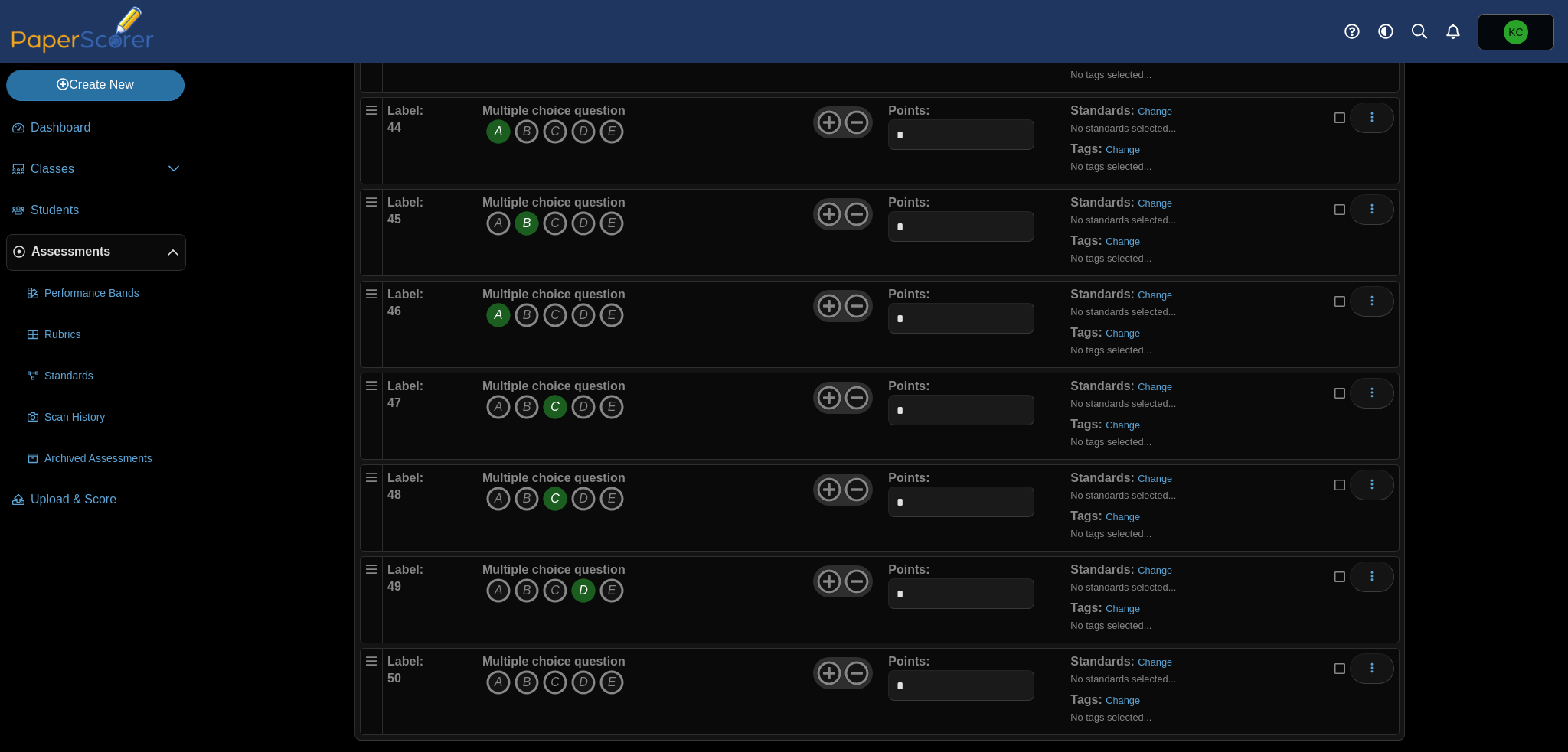
click at [554, 670] on icon "C" at bounding box center [556, 682] width 25 height 25
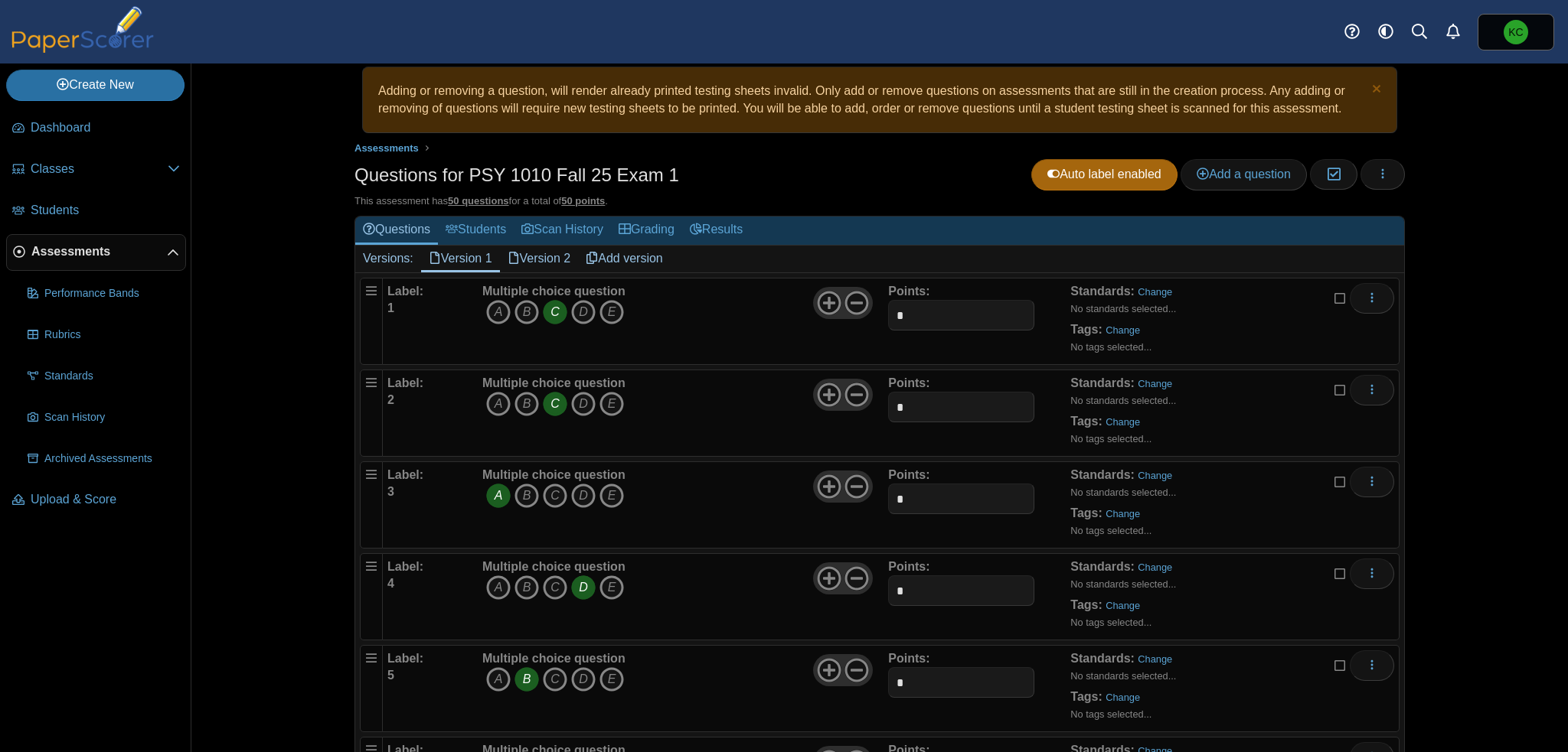
scroll to position [0, 0]
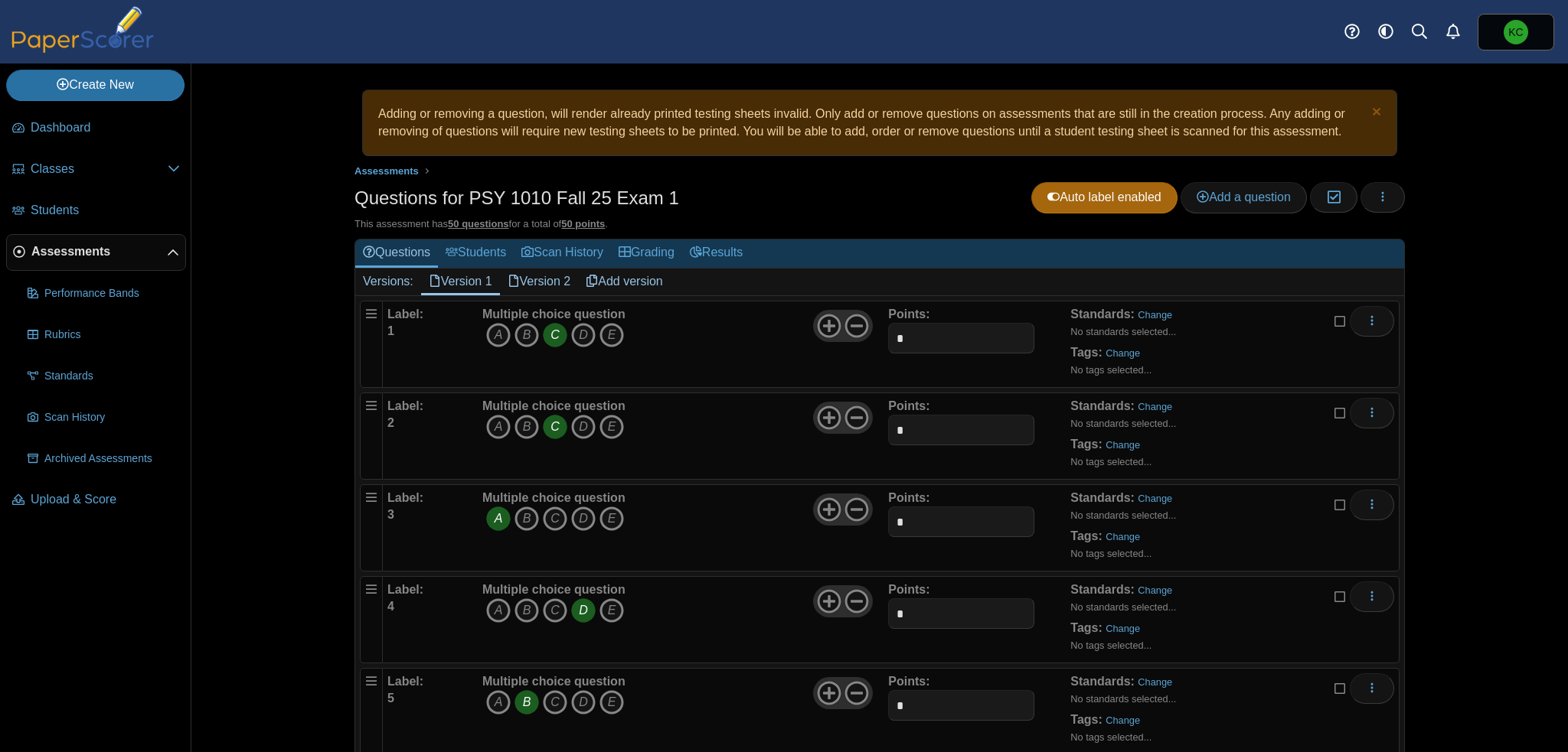
click at [551, 279] on link "Version 2" at bounding box center [539, 282] width 78 height 26
click at [459, 276] on link "Version 1" at bounding box center [459, 282] width 78 height 26
click at [549, 284] on link "Version 2" at bounding box center [539, 282] width 78 height 26
click at [523, 331] on icon "B" at bounding box center [526, 335] width 25 height 25
click at [526, 424] on icon "B" at bounding box center [526, 428] width 25 height 25
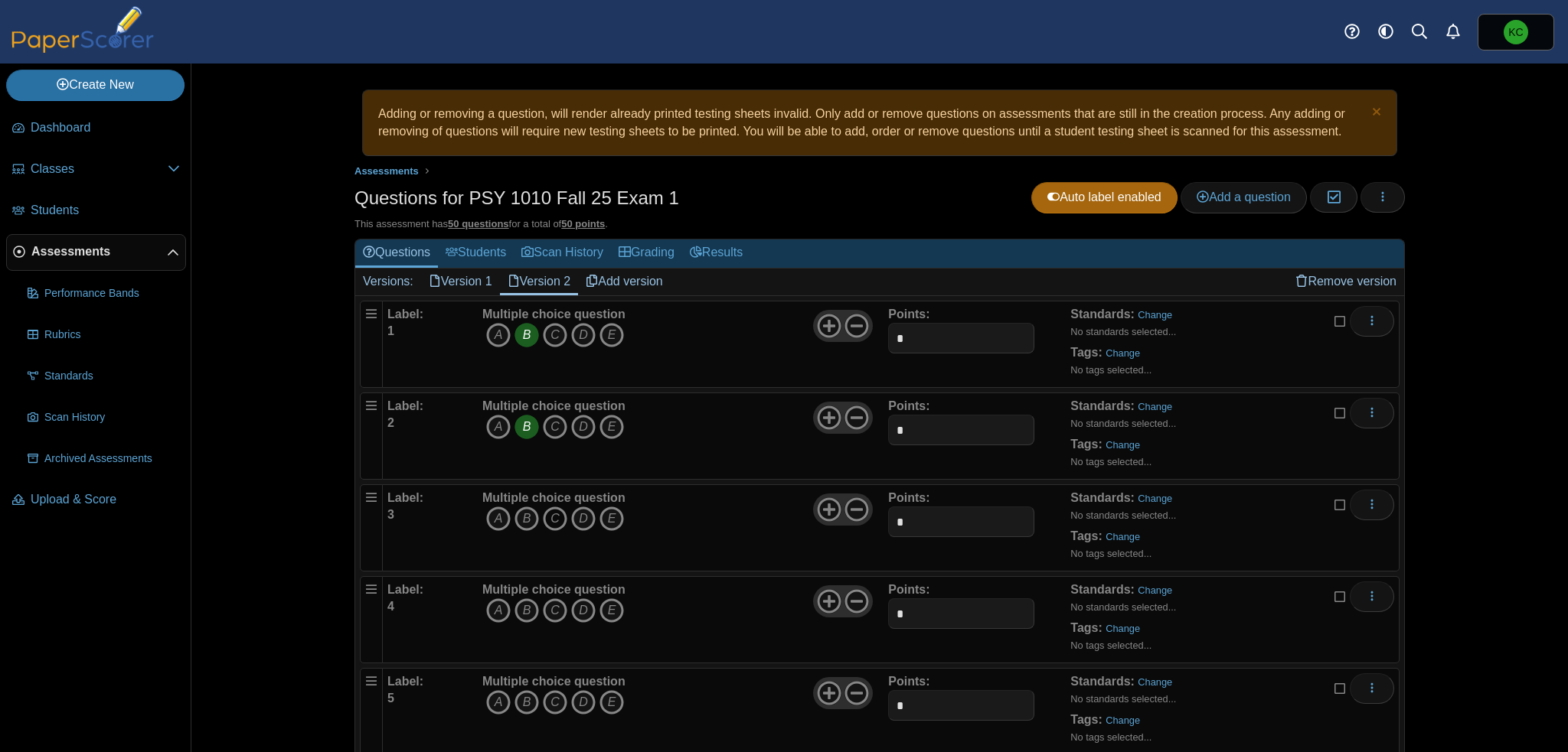
click at [550, 517] on icon "C" at bounding box center [556, 519] width 25 height 25
click at [555, 607] on icon "C" at bounding box center [556, 611] width 25 height 25
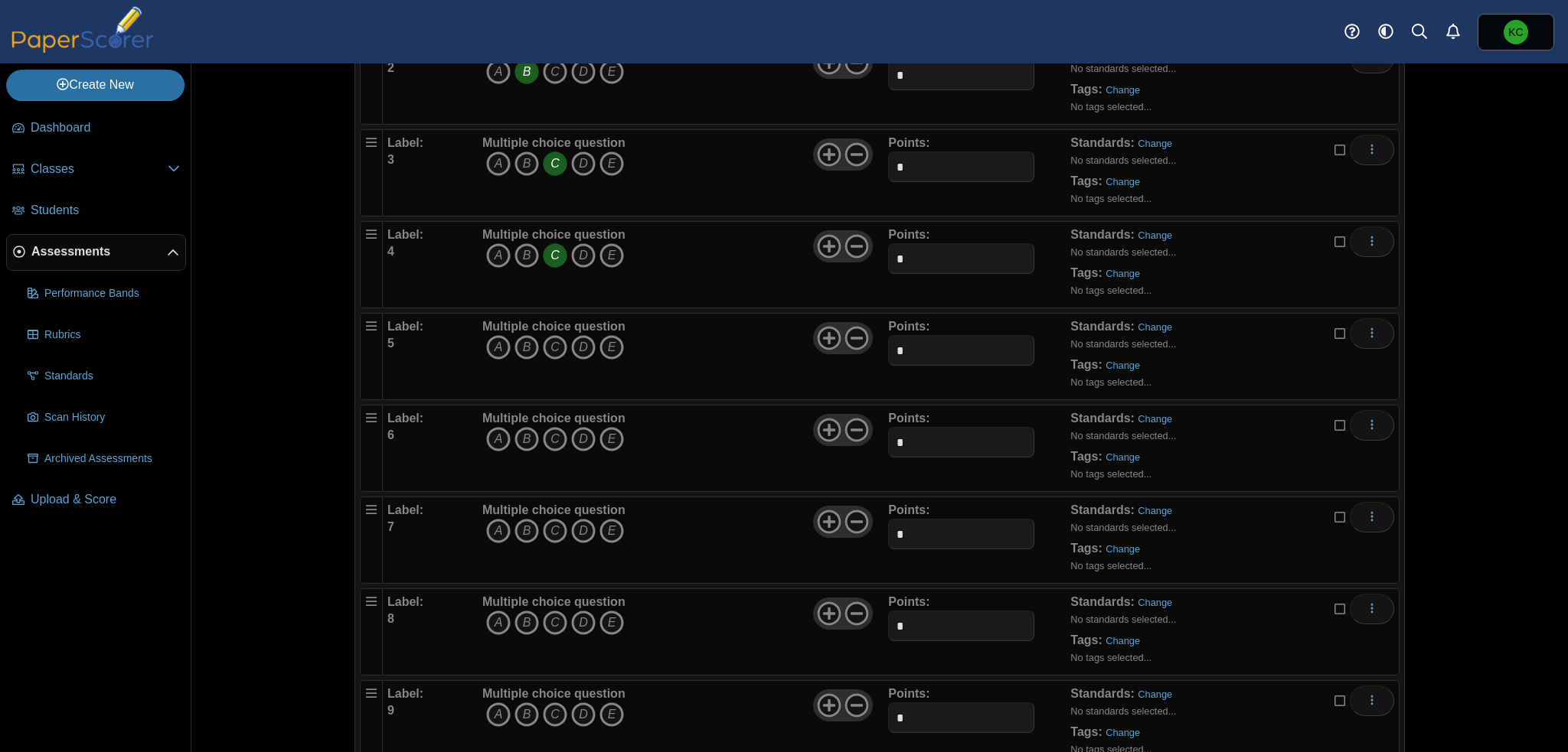
scroll to position [383, 0]
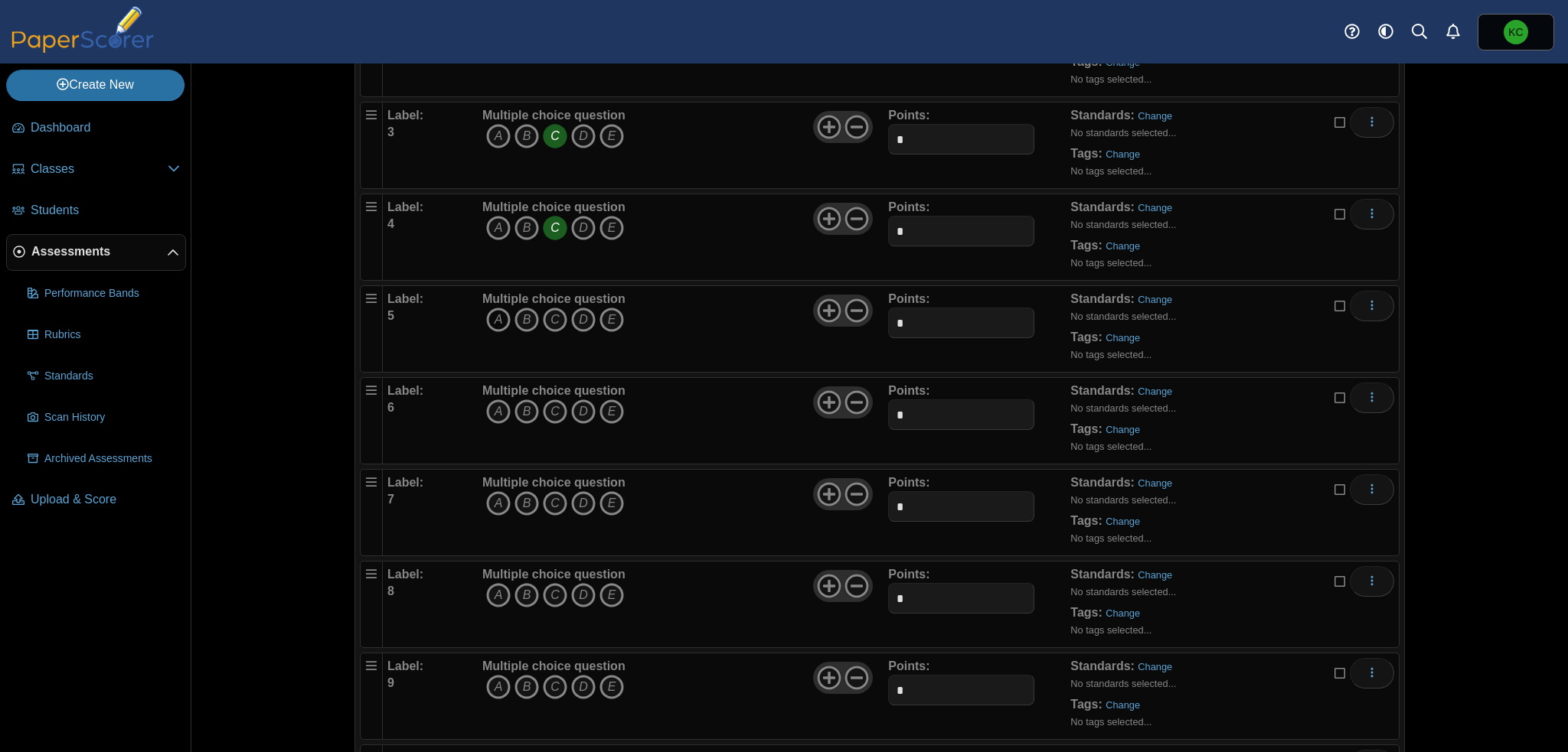
click at [492, 316] on icon "A" at bounding box center [498, 320] width 25 height 25
click at [575, 411] on icon "D" at bounding box center [584, 412] width 25 height 25
click at [555, 501] on icon "C" at bounding box center [556, 503] width 25 height 25
click at [497, 590] on icon "A" at bounding box center [498, 596] width 25 height 25
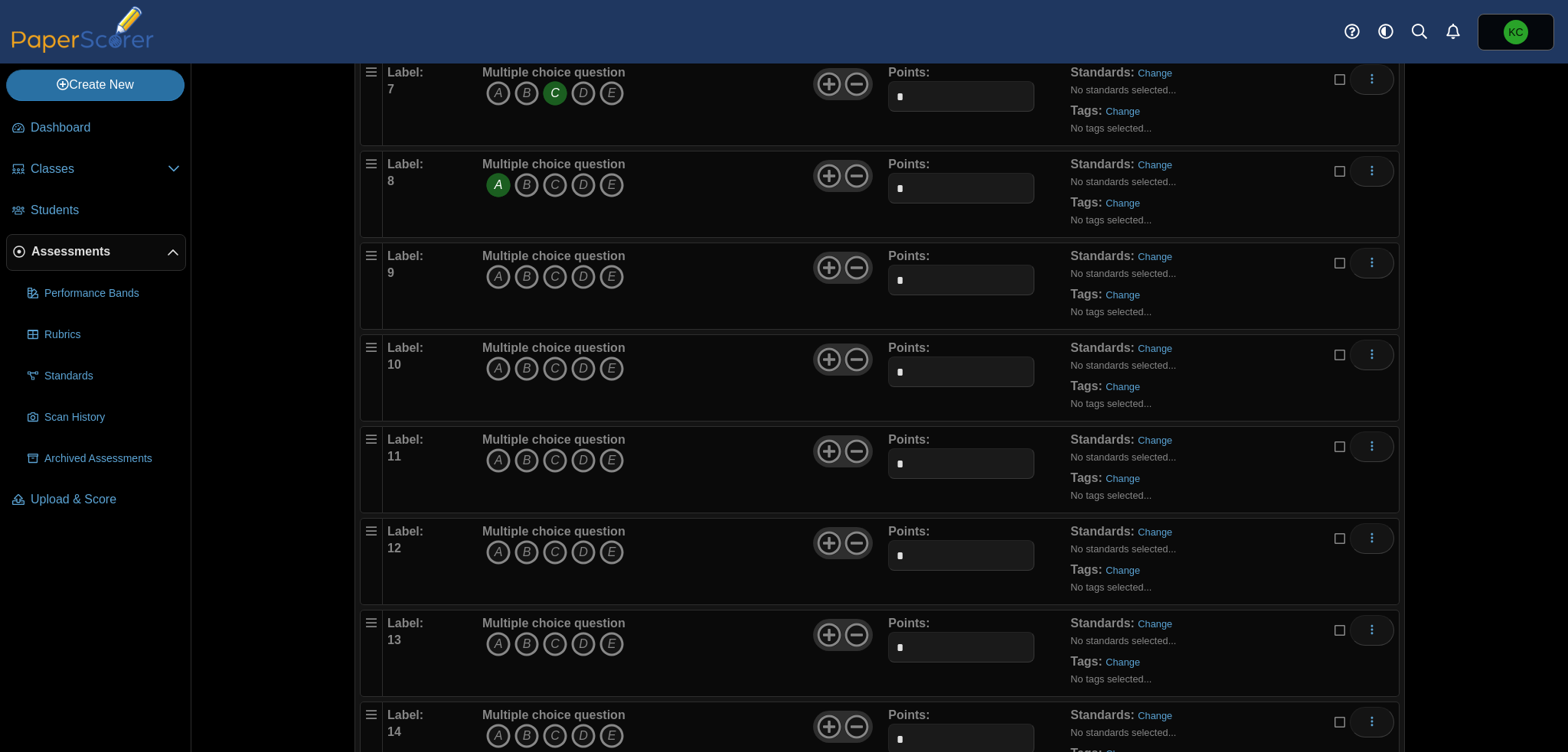
scroll to position [842, 0]
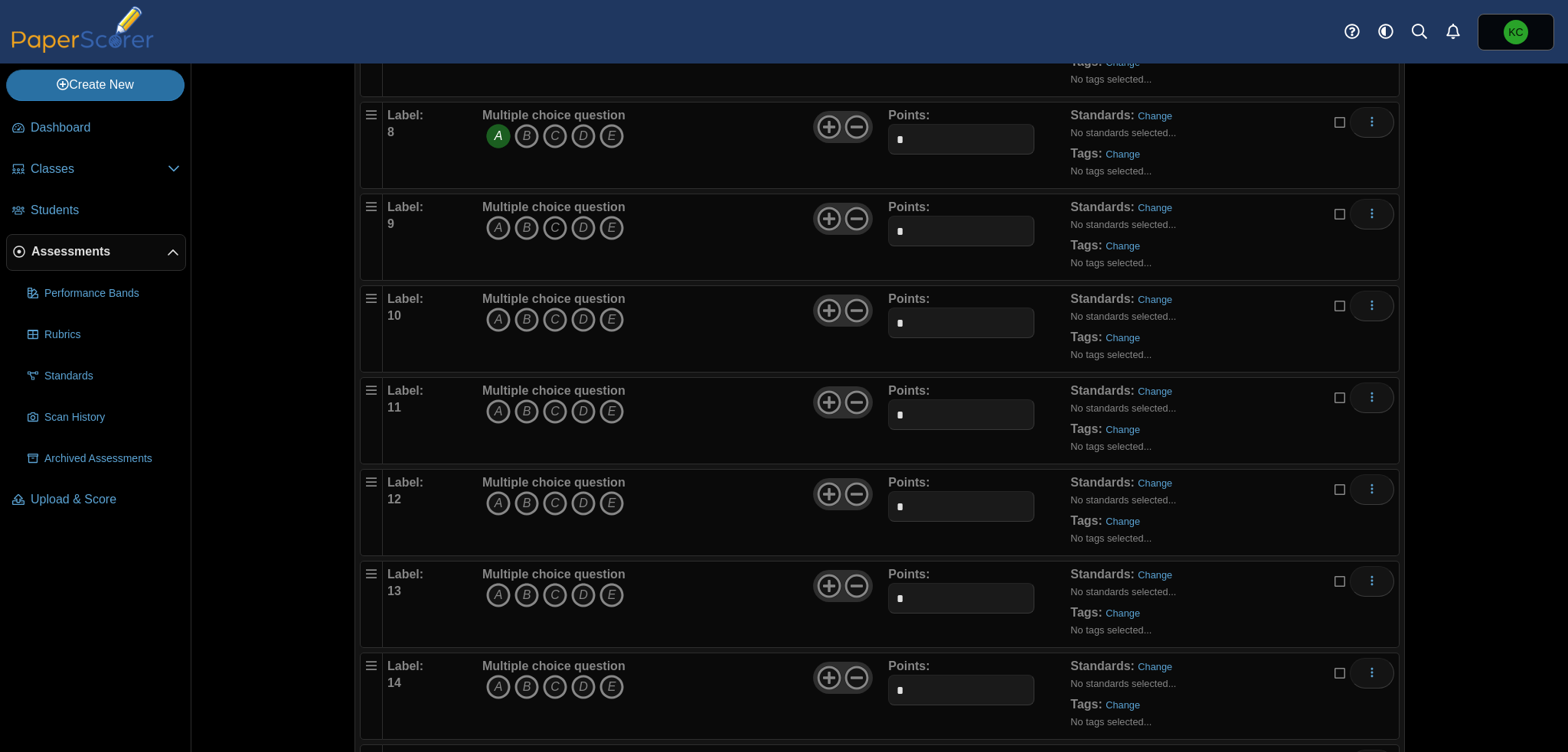
click at [546, 222] on icon "C" at bounding box center [556, 228] width 25 height 25
click at [517, 316] on icon "B" at bounding box center [526, 320] width 25 height 25
click at [553, 406] on icon "C" at bounding box center [556, 412] width 25 height 25
click at [516, 495] on icon "B" at bounding box center [526, 503] width 25 height 25
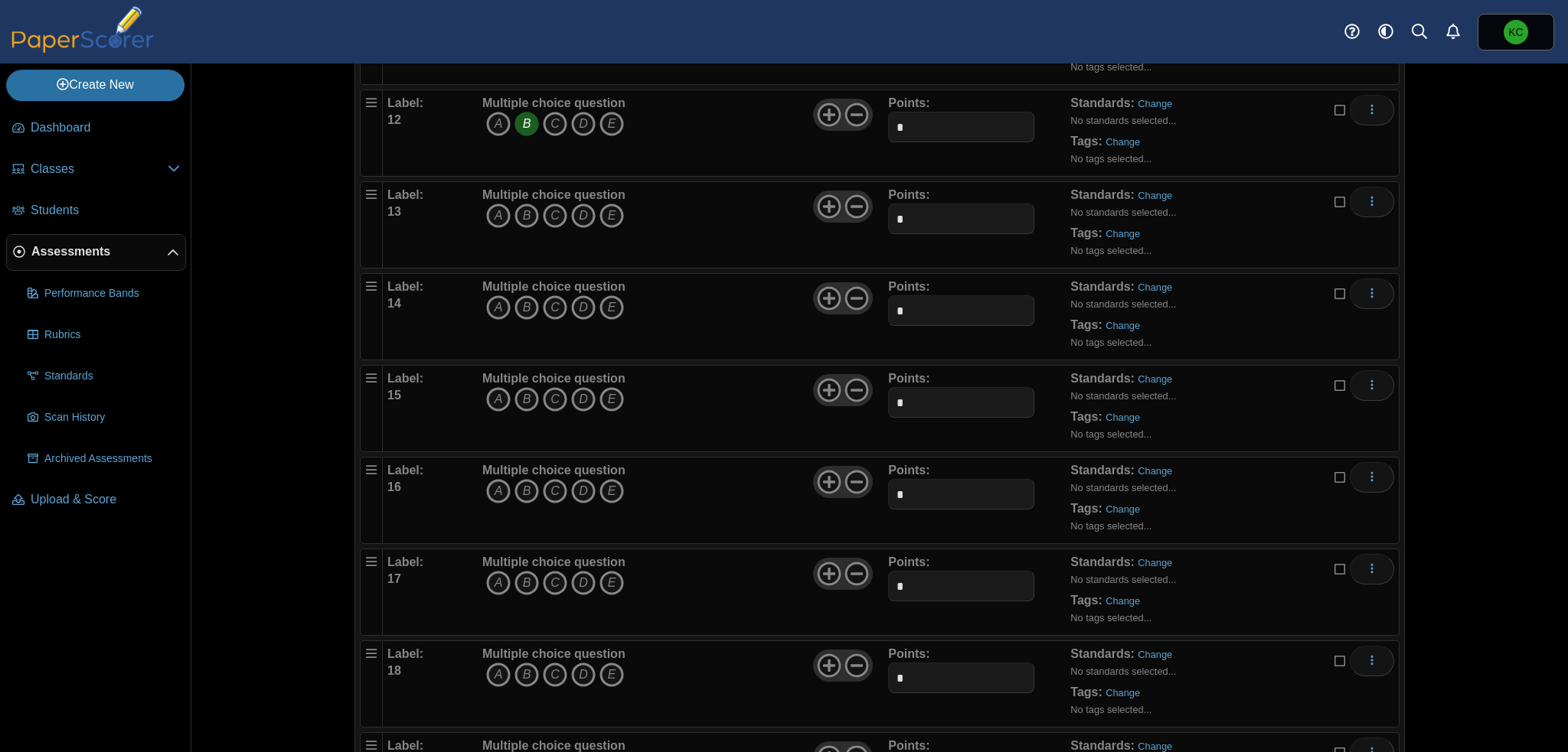
scroll to position [1225, 0]
click at [552, 205] on icon "C" at bounding box center [556, 212] width 25 height 25
click at [549, 302] on icon "C" at bounding box center [556, 305] width 25 height 25
click at [546, 389] on icon "C" at bounding box center [556, 397] width 25 height 25
click at [575, 480] on icon "D" at bounding box center [584, 488] width 25 height 25
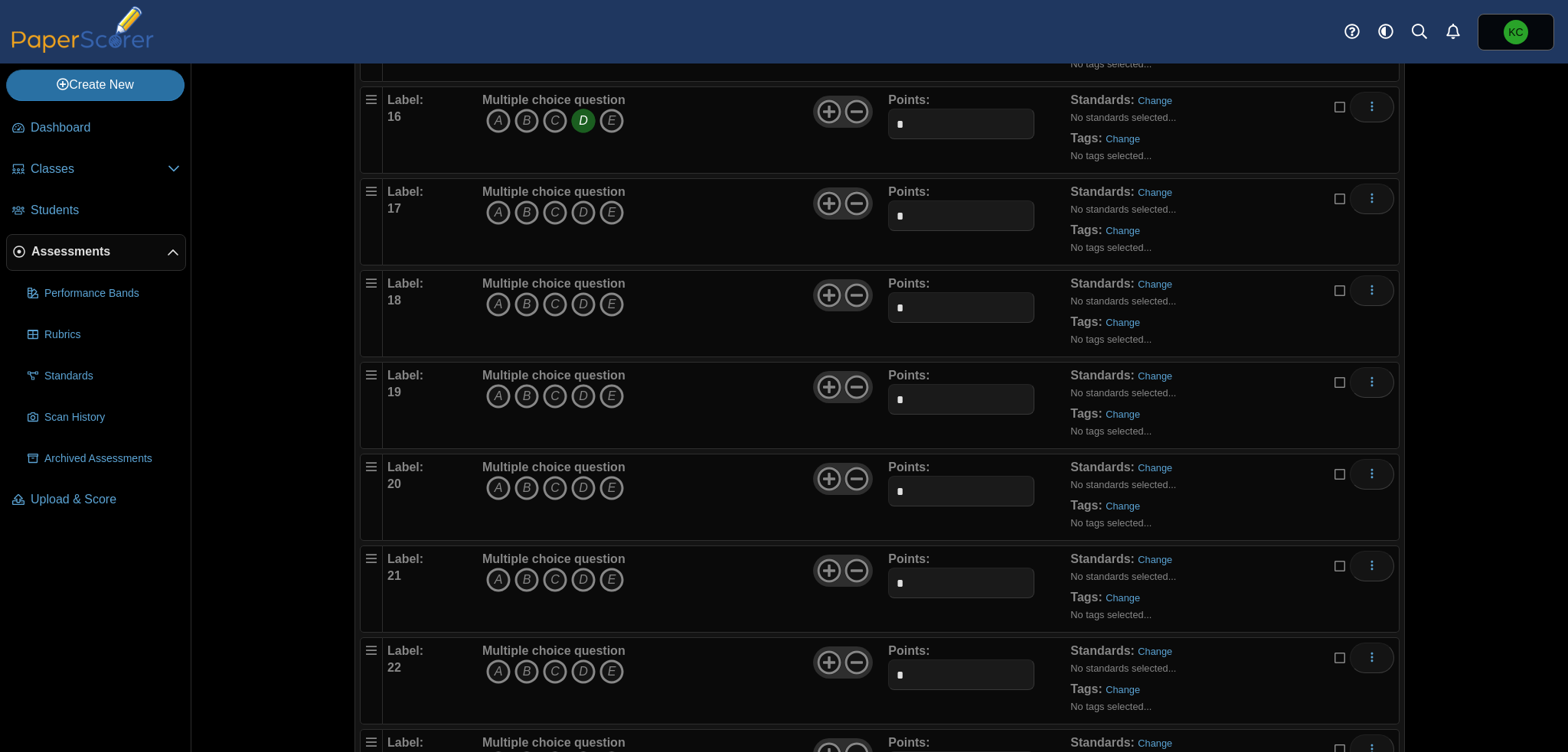
scroll to position [1607, 0]
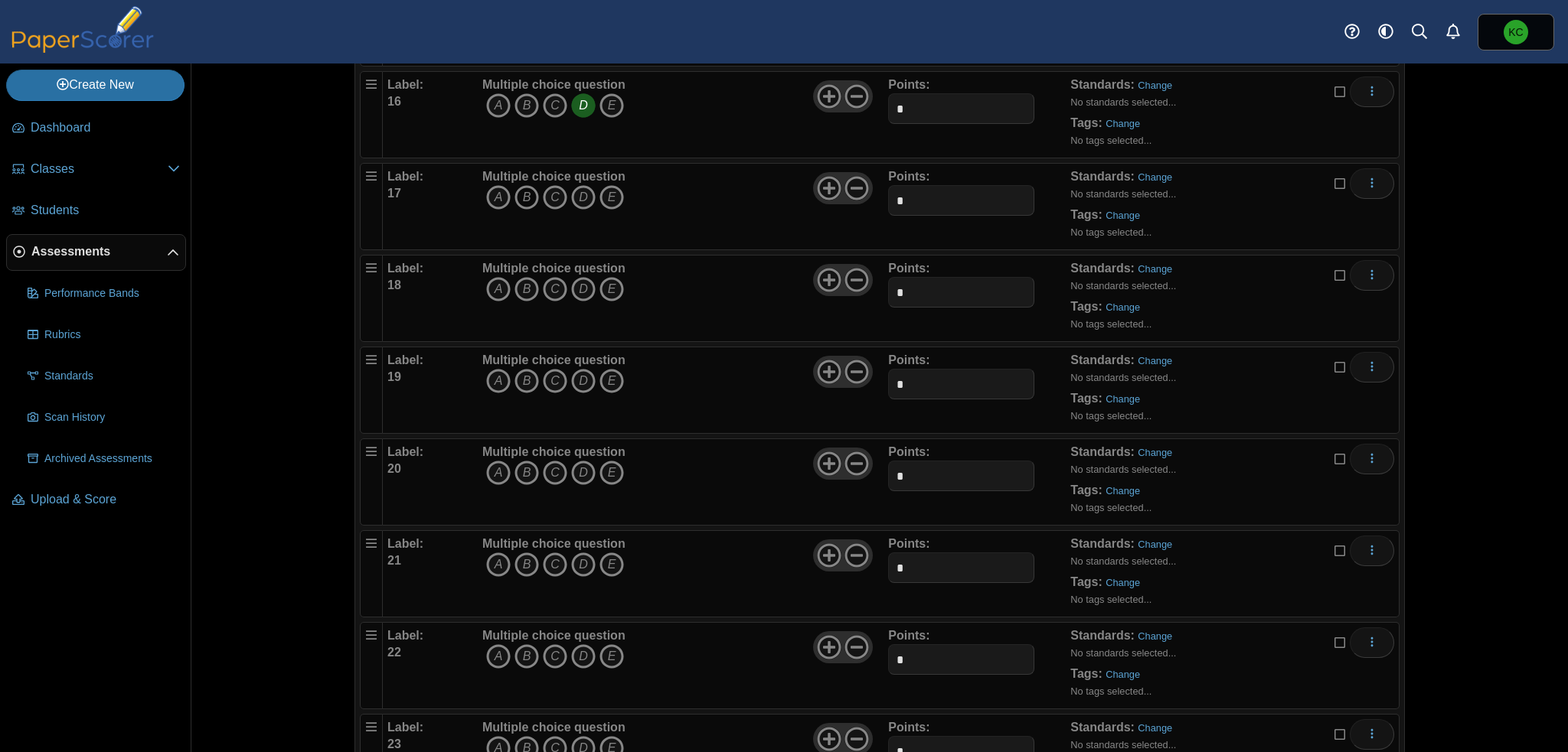
click at [520, 189] on icon "B" at bounding box center [526, 197] width 25 height 25
click at [494, 283] on icon "A" at bounding box center [498, 289] width 25 height 25
click at [551, 376] on icon "C" at bounding box center [556, 381] width 25 height 25
click at [551, 464] on icon "C" at bounding box center [556, 473] width 25 height 25
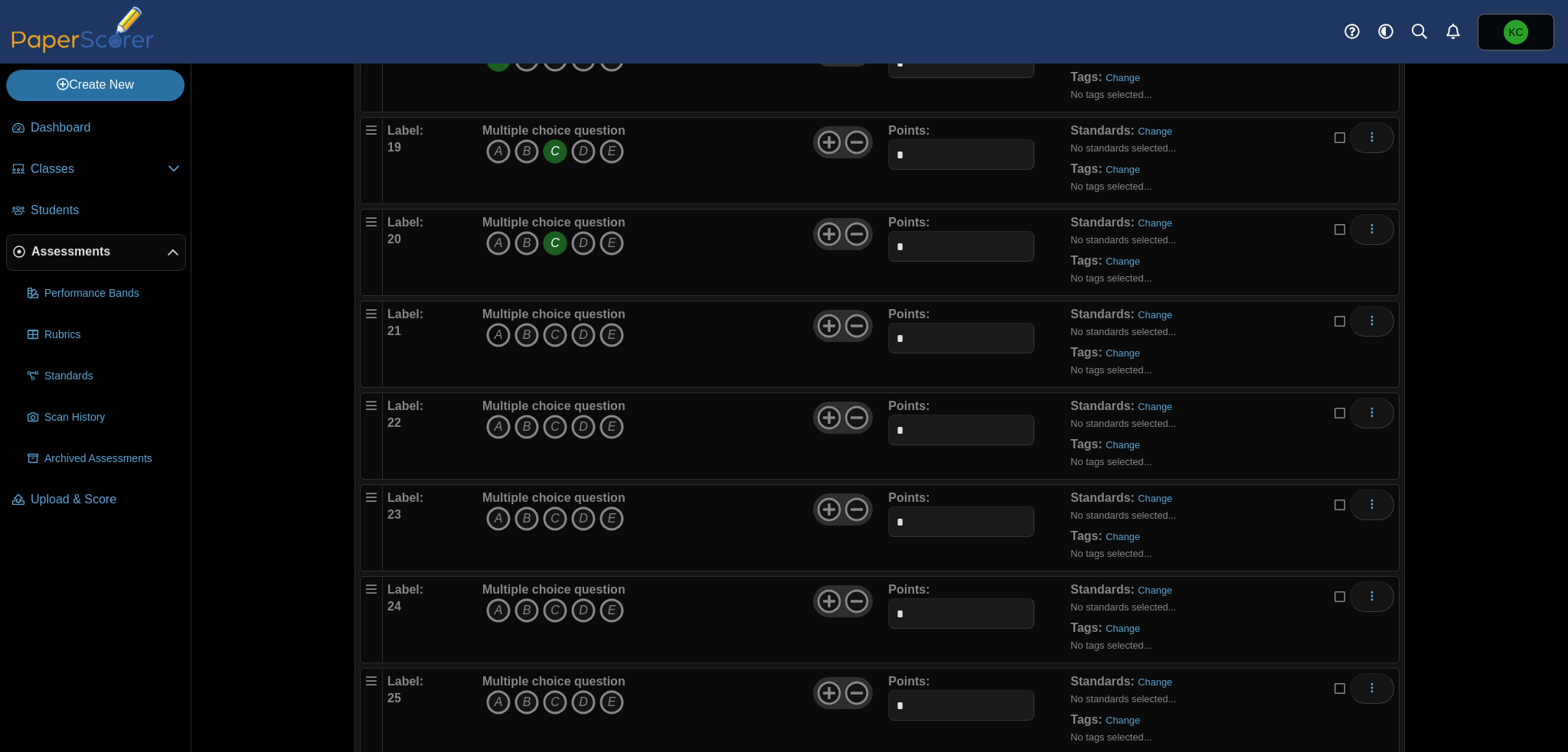
click at [489, 327] on icon "A" at bounding box center [498, 335] width 25 height 25
click at [493, 415] on icon "A" at bounding box center [498, 428] width 25 height 25
click at [490, 507] on icon "A" at bounding box center [498, 519] width 25 height 25
click at [526, 600] on icon "B" at bounding box center [526, 611] width 25 height 25
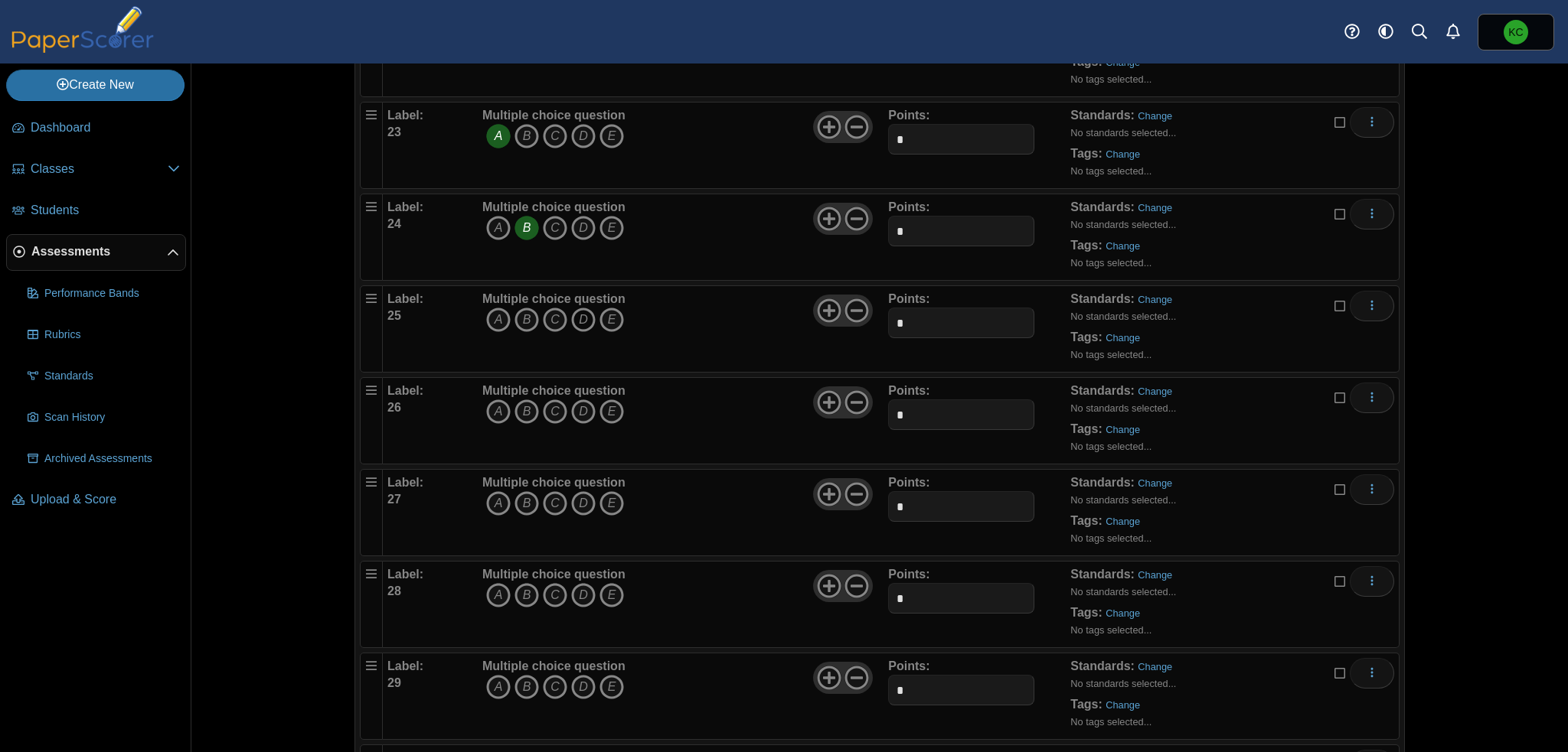
click at [578, 308] on icon "D" at bounding box center [584, 320] width 25 height 25
click at [497, 400] on icon "A" at bounding box center [498, 412] width 25 height 25
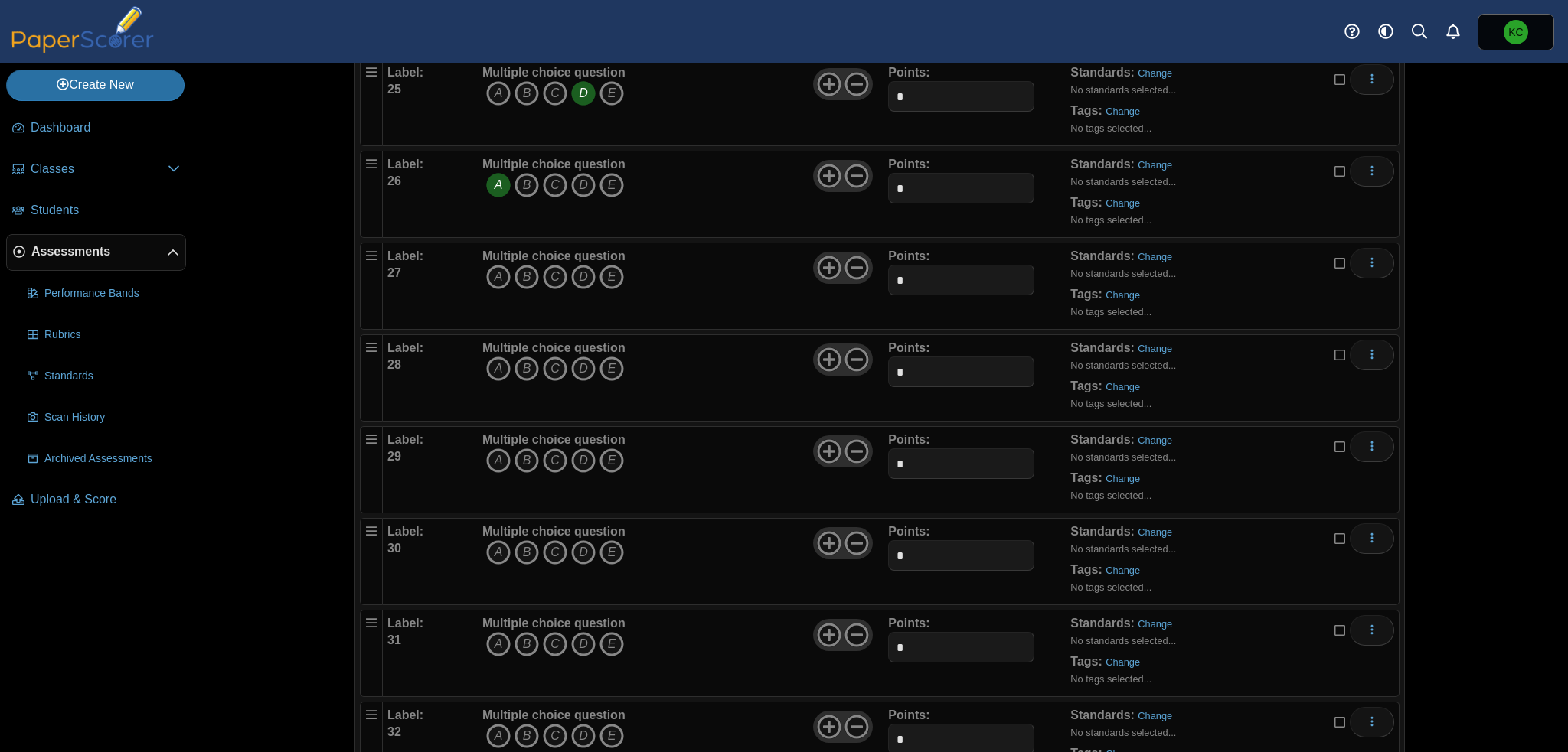
scroll to position [2449, 0]
click at [551, 265] on icon "C" at bounding box center [556, 274] width 25 height 25
click at [578, 357] on icon "D" at bounding box center [584, 366] width 25 height 25
click at [579, 445] on icon "D" at bounding box center [584, 458] width 25 height 25
click at [490, 537] on icon "A" at bounding box center [498, 549] width 25 height 25
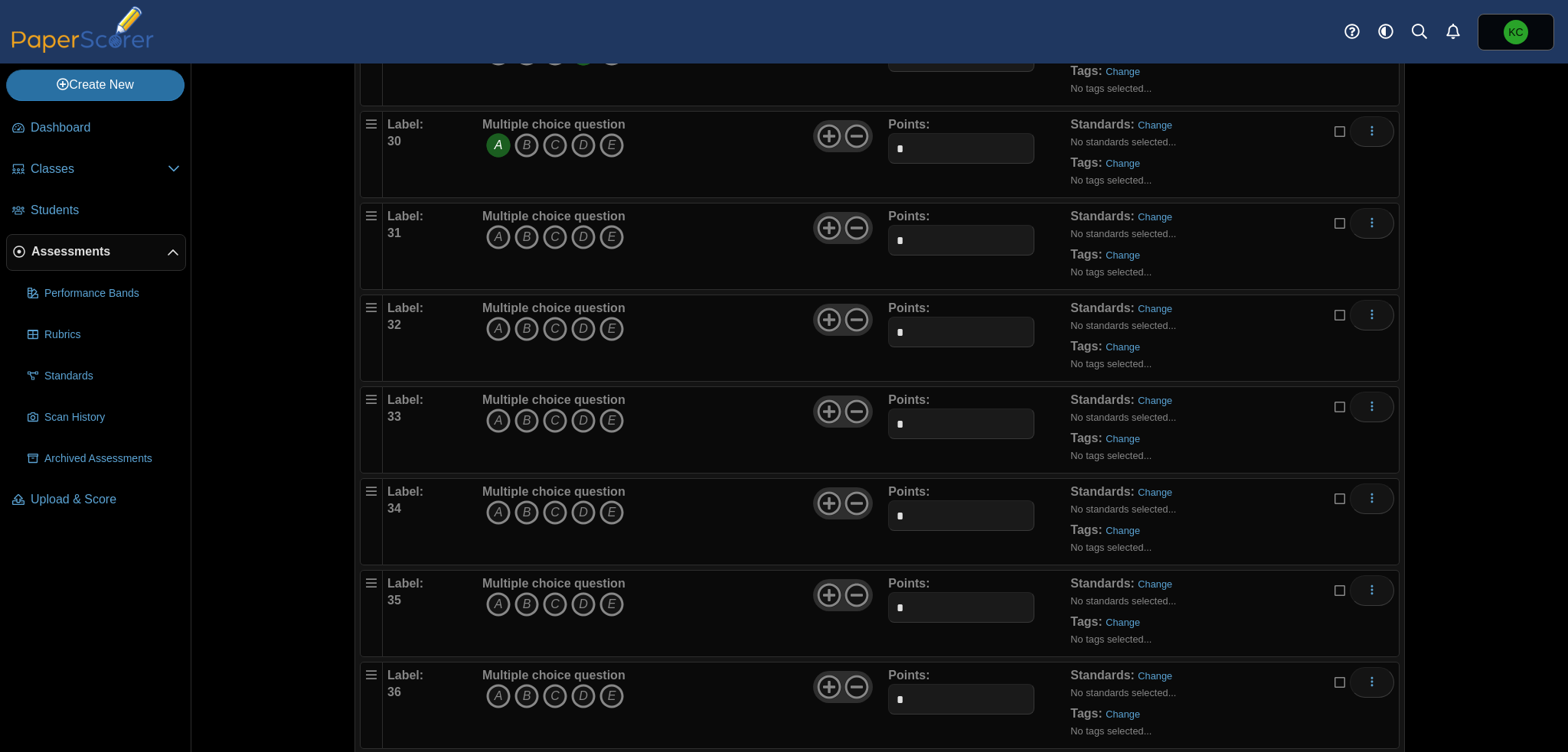
scroll to position [2908, 0]
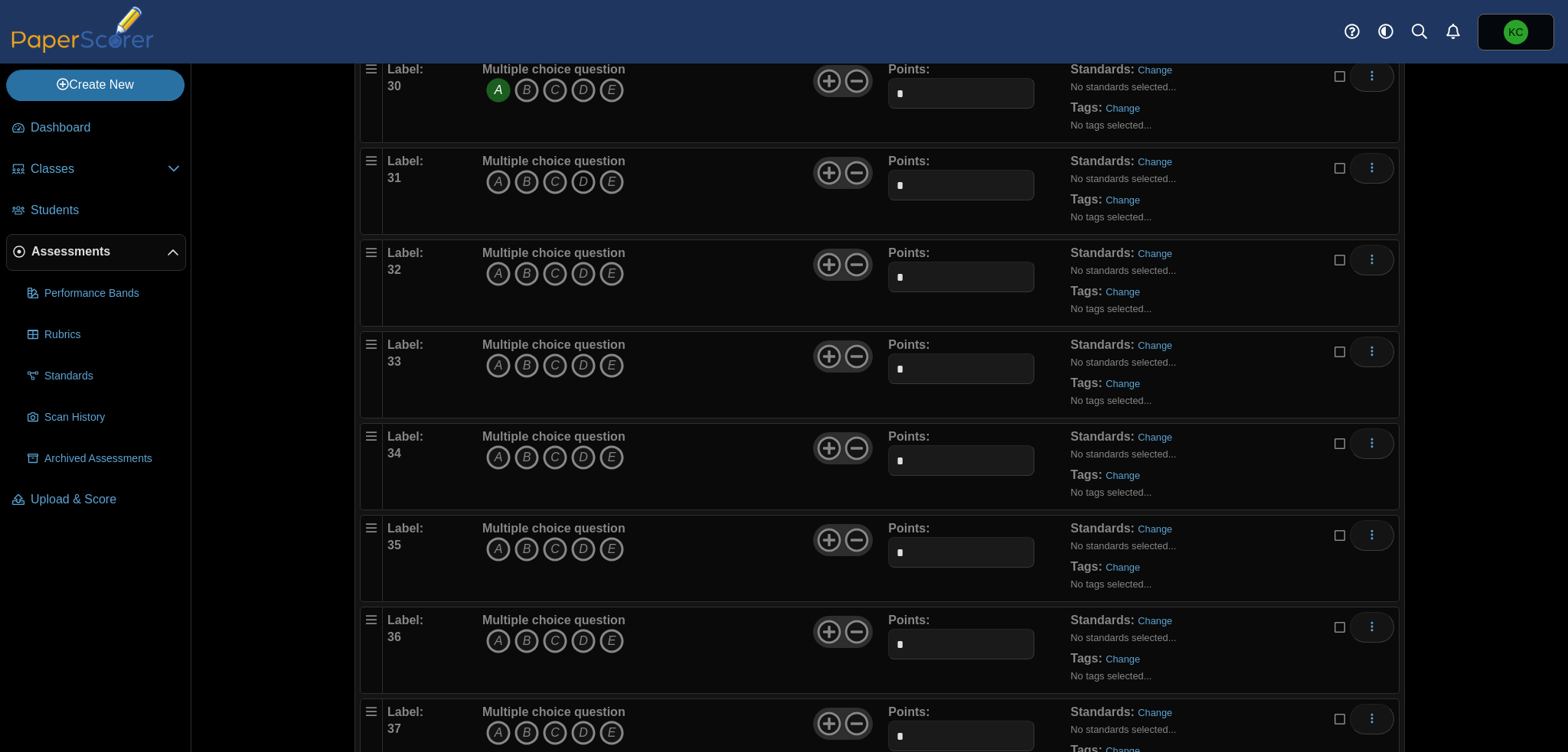
click at [579, 172] on icon "D" at bounding box center [584, 182] width 25 height 25
click at [493, 265] on icon "A" at bounding box center [498, 274] width 25 height 25
click at [585, 354] on icon "D" at bounding box center [584, 366] width 25 height 25
click at [497, 445] on icon "A" at bounding box center [498, 458] width 25 height 25
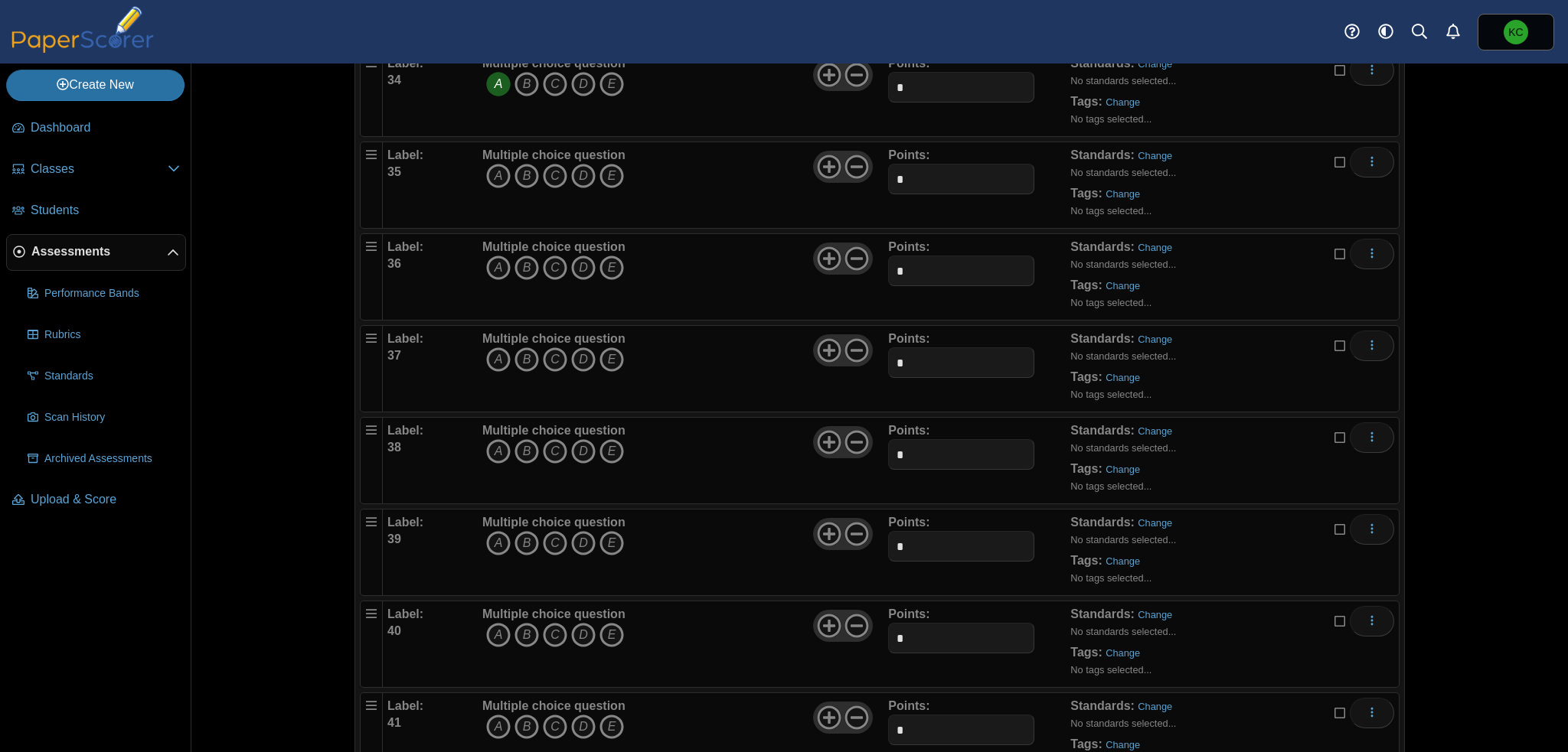
scroll to position [3291, 0]
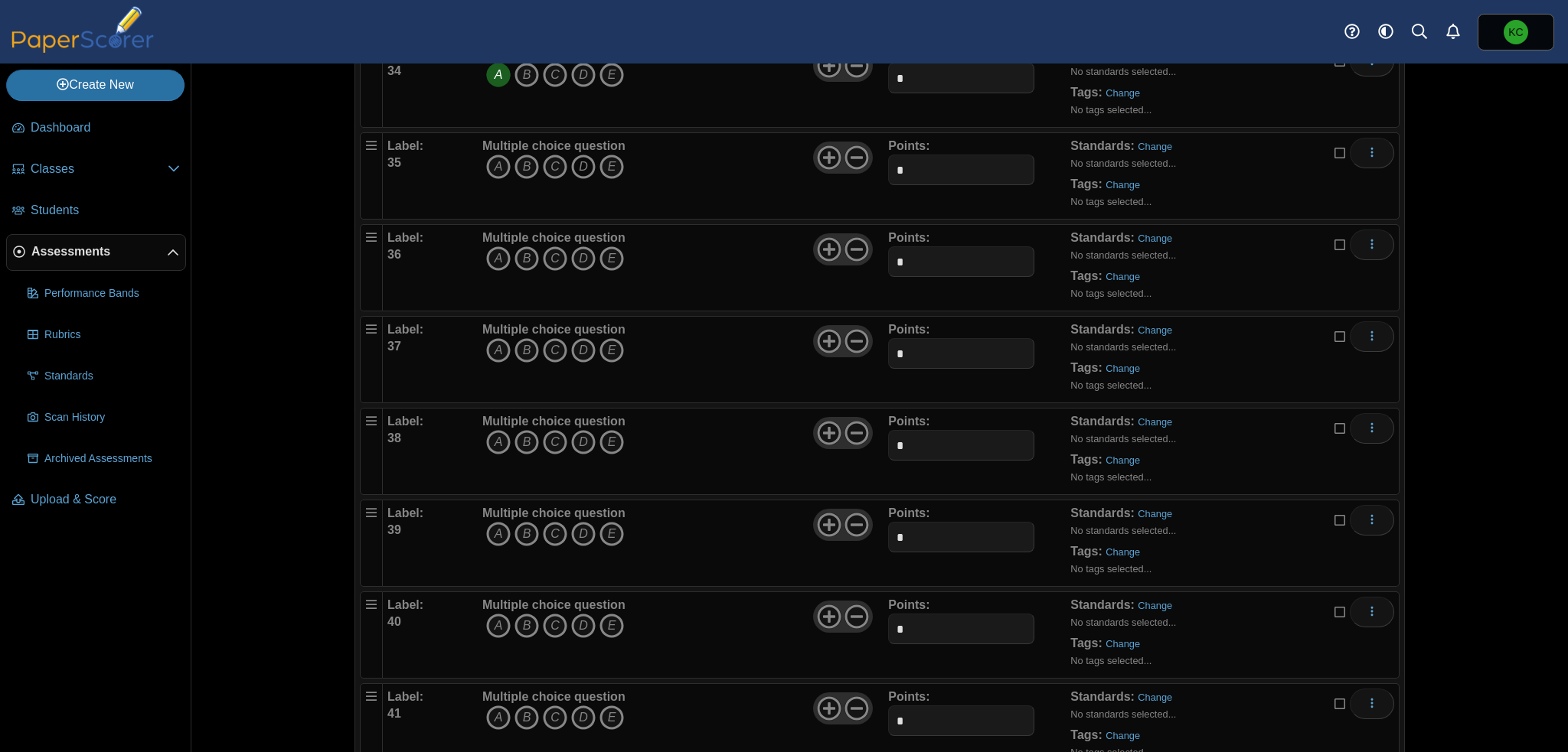
click at [580, 154] on icon "D" at bounding box center [584, 167] width 25 height 25
click at [582, 247] on icon "D" at bounding box center [584, 259] width 25 height 25
click at [545, 339] on icon "C" at bounding box center [556, 351] width 25 height 25
click at [579, 430] on icon "D" at bounding box center [584, 443] width 25 height 25
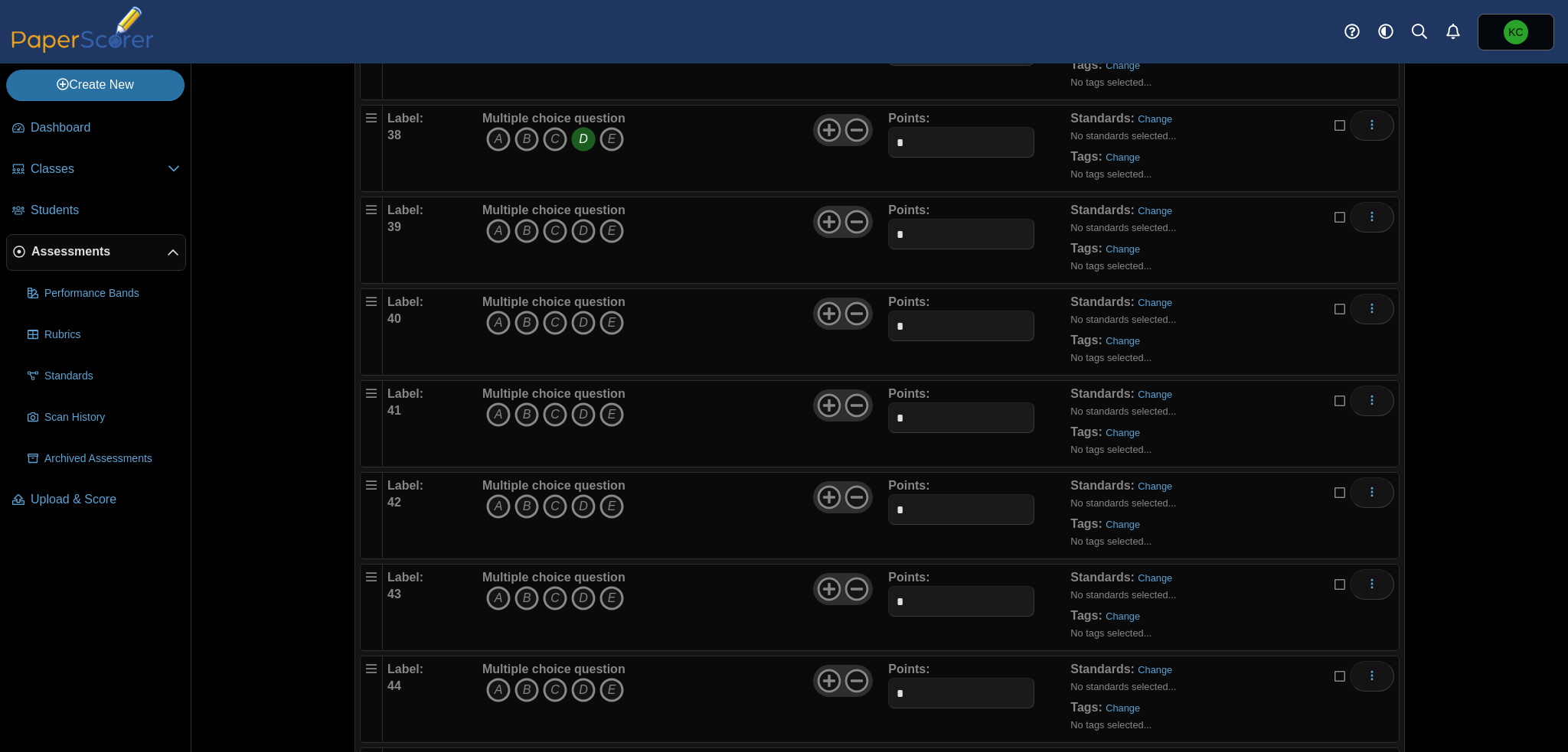
scroll to position [3674, 0]
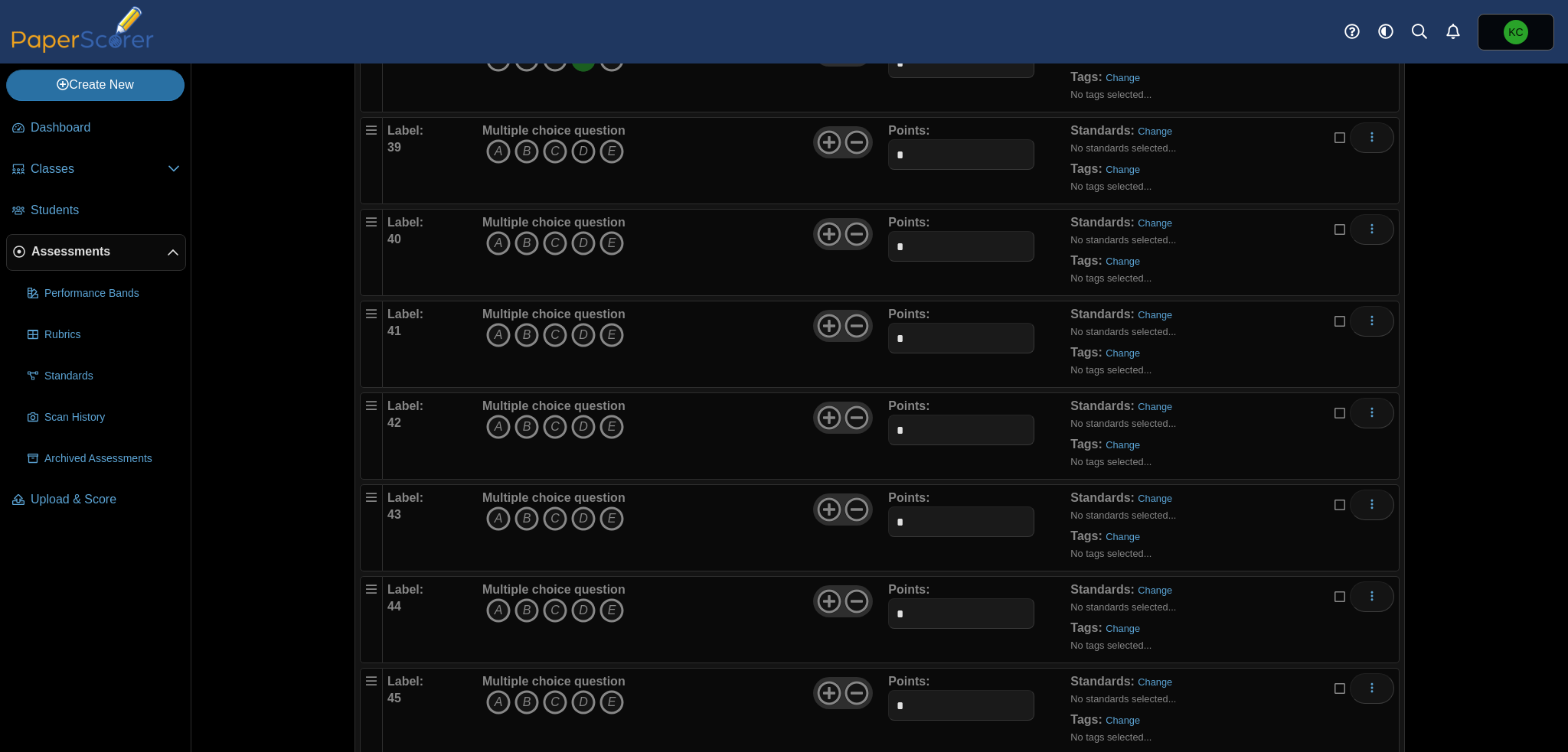
click at [581, 140] on icon "D" at bounding box center [584, 152] width 25 height 25
click at [497, 231] on icon "A" at bounding box center [498, 243] width 25 height 25
click at [490, 323] on icon "A" at bounding box center [498, 335] width 25 height 25
click at [490, 415] on icon "A" at bounding box center [498, 428] width 25 height 25
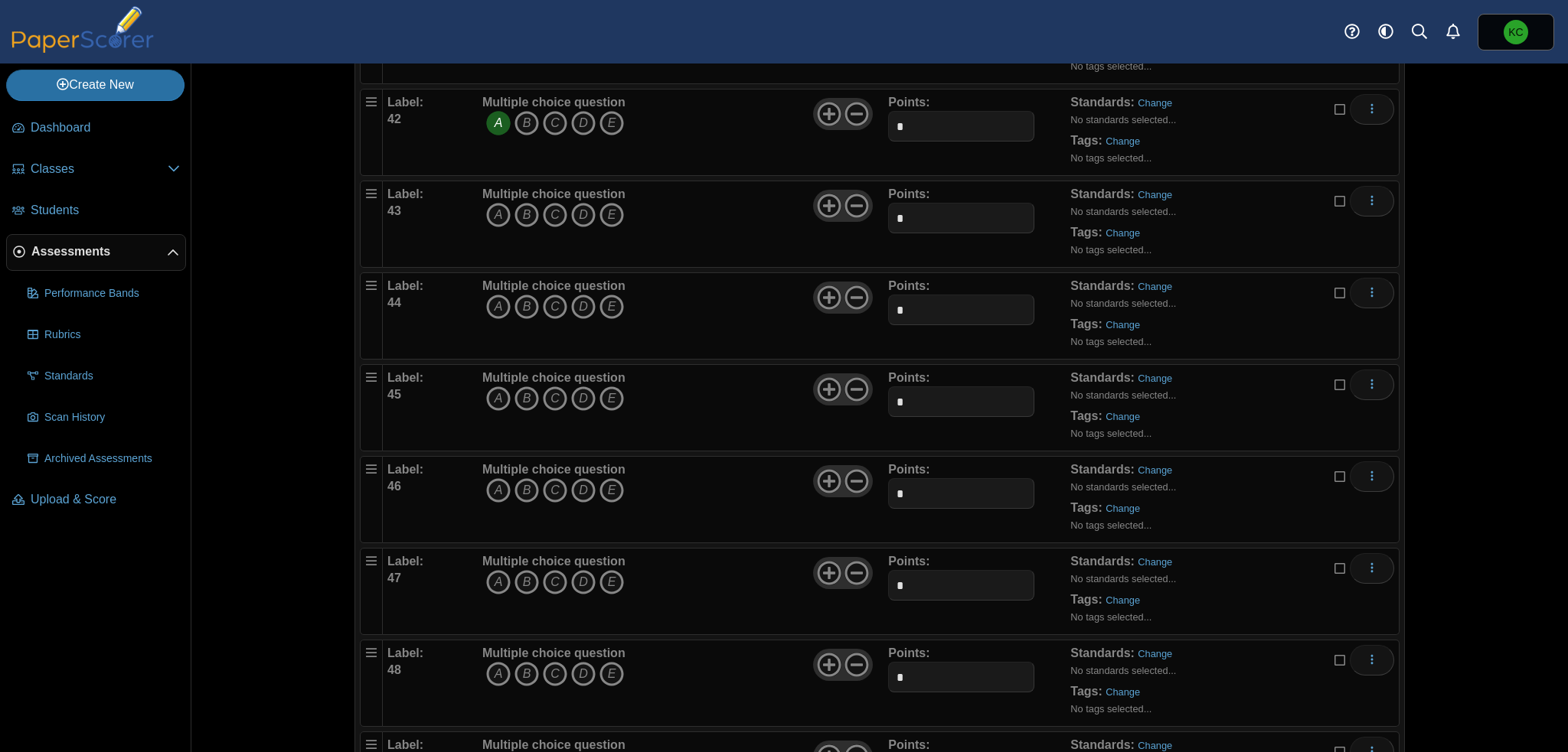
scroll to position [3980, 0]
click at [552, 200] on icon "C" at bounding box center [556, 212] width 25 height 25
click at [493, 293] on icon "A" at bounding box center [498, 305] width 25 height 25
click at [515, 384] on icon "B" at bounding box center [526, 397] width 25 height 25
drag, startPoint x: 497, startPoint y: 471, endPoint x: 732, endPoint y: 413, distance: 242.1
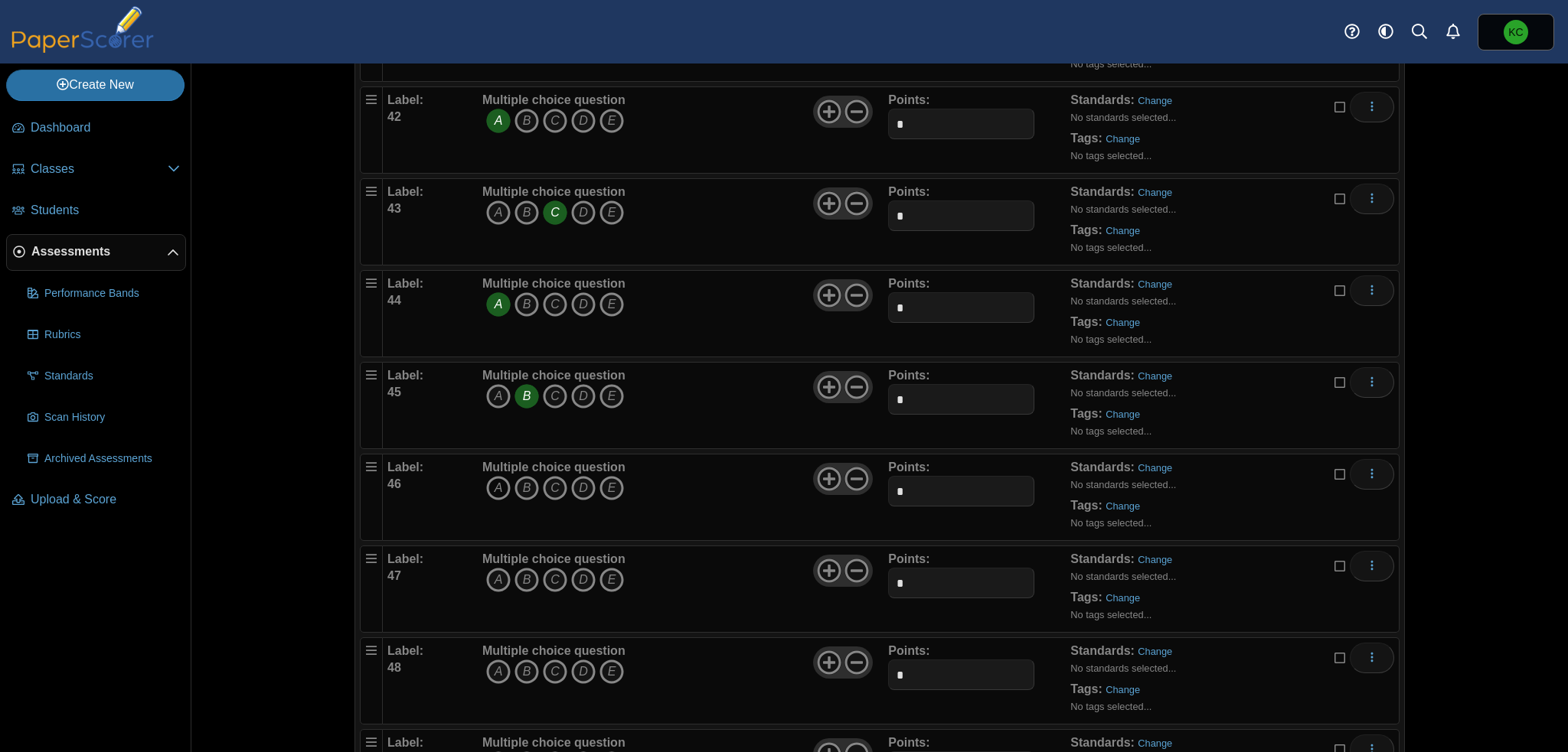
click at [499, 476] on icon "A" at bounding box center [498, 488] width 25 height 25
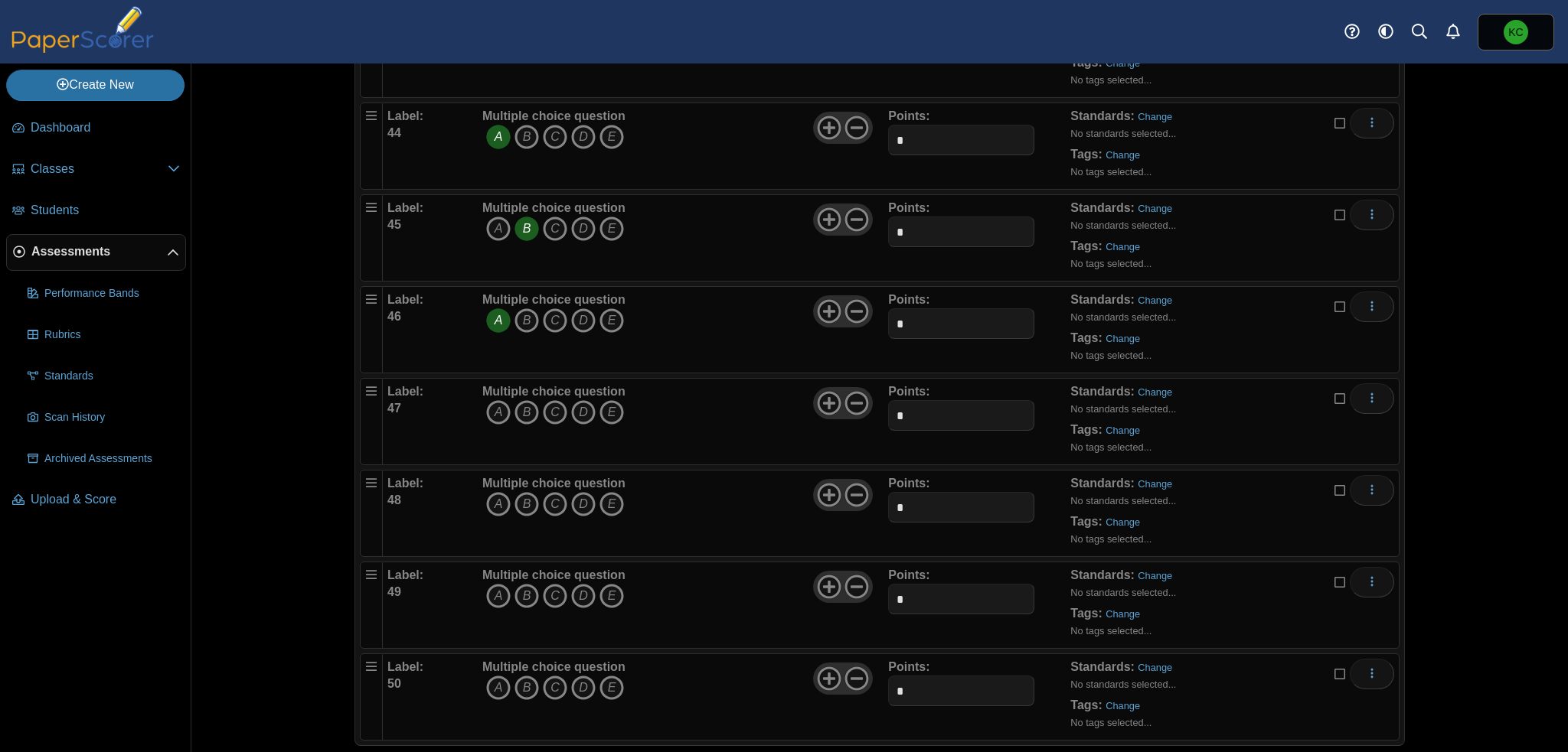
scroll to position [4152, 0]
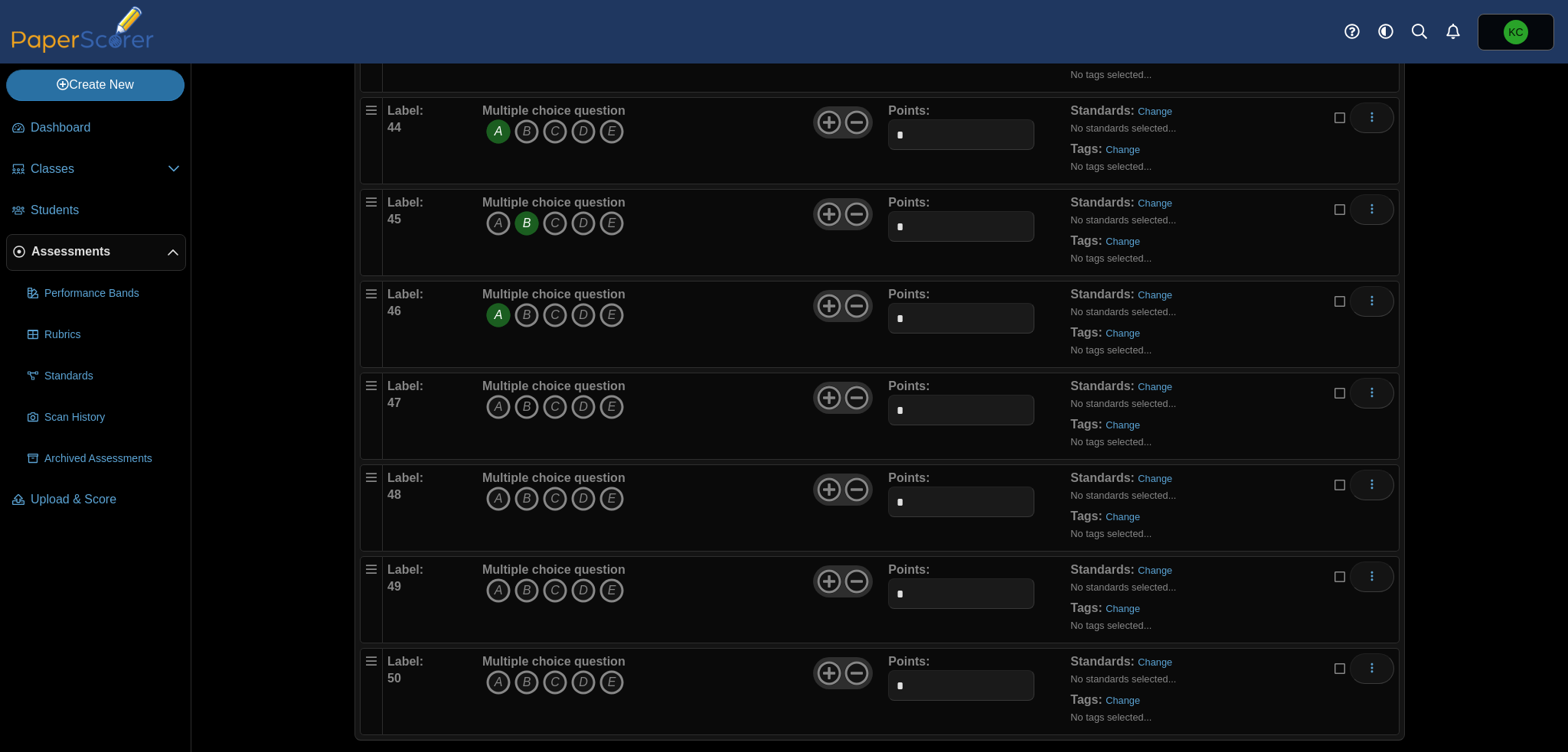
click at [521, 395] on icon "B" at bounding box center [526, 407] width 25 height 25
click at [549, 487] on icon "C" at bounding box center [556, 499] width 25 height 25
click at [571, 578] on icon "D" at bounding box center [584, 591] width 25 height 25
click at [582, 670] on icon "D" at bounding box center [584, 682] width 25 height 25
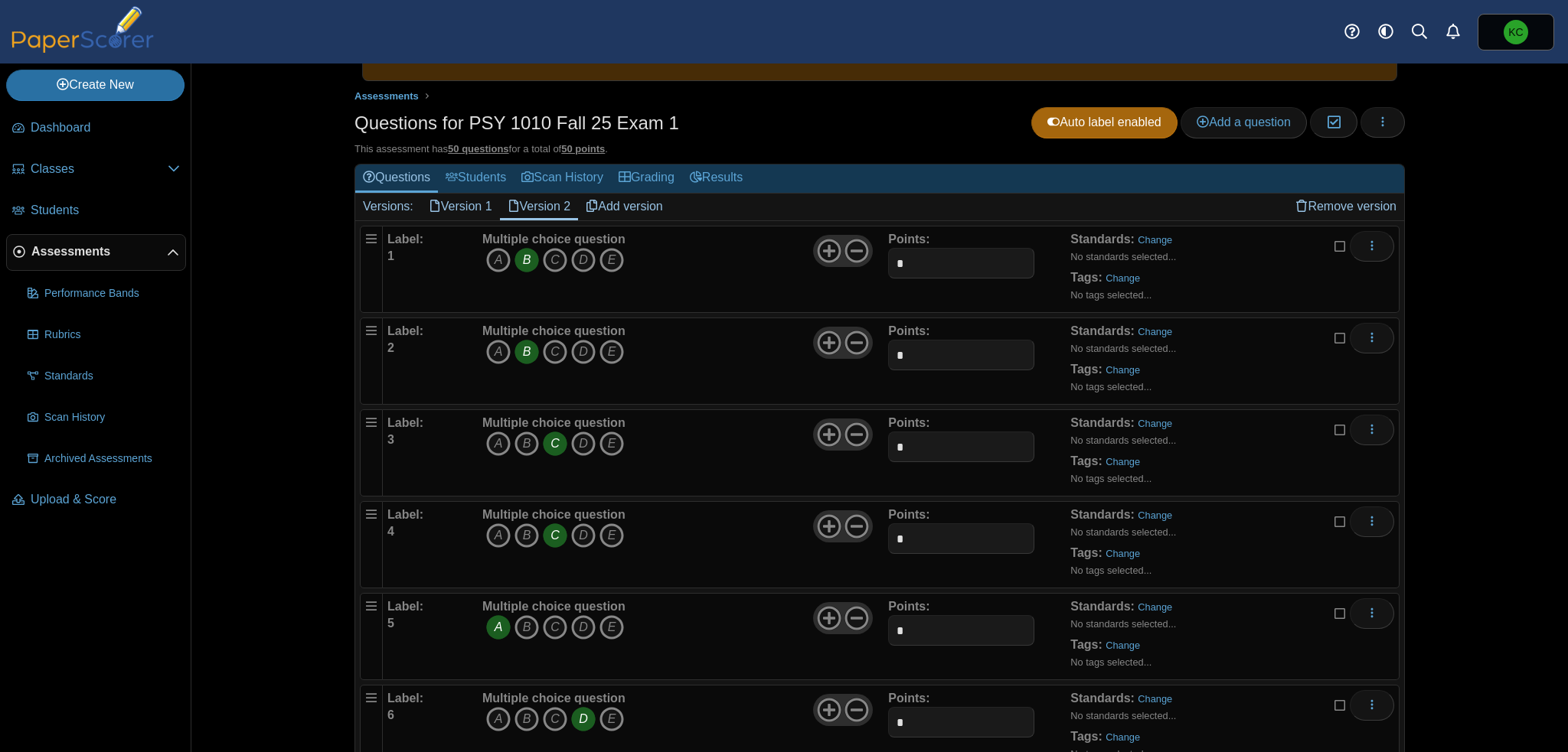
scroll to position [0, 0]
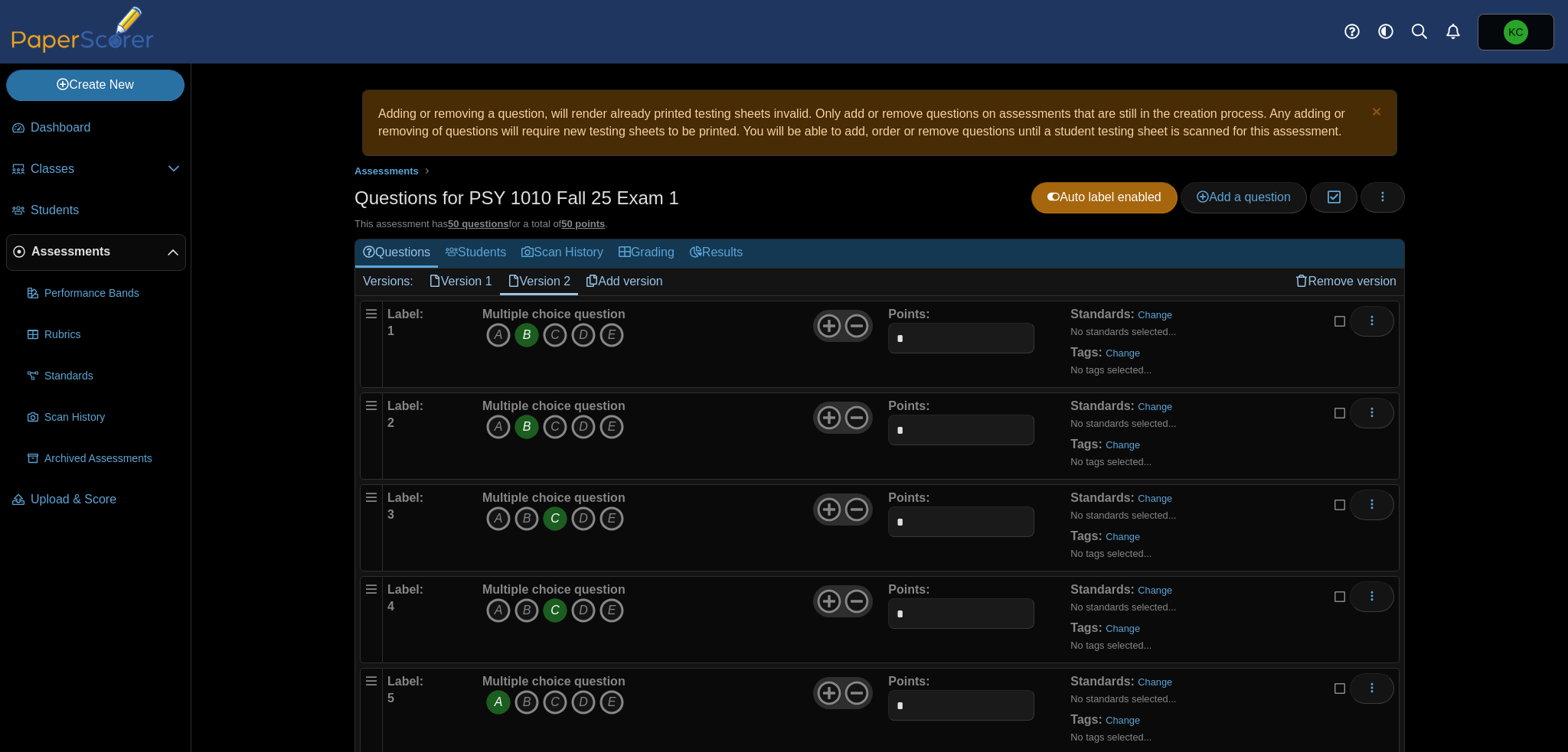
click at [41, 250] on span "Assessments" at bounding box center [100, 251] width 136 height 17
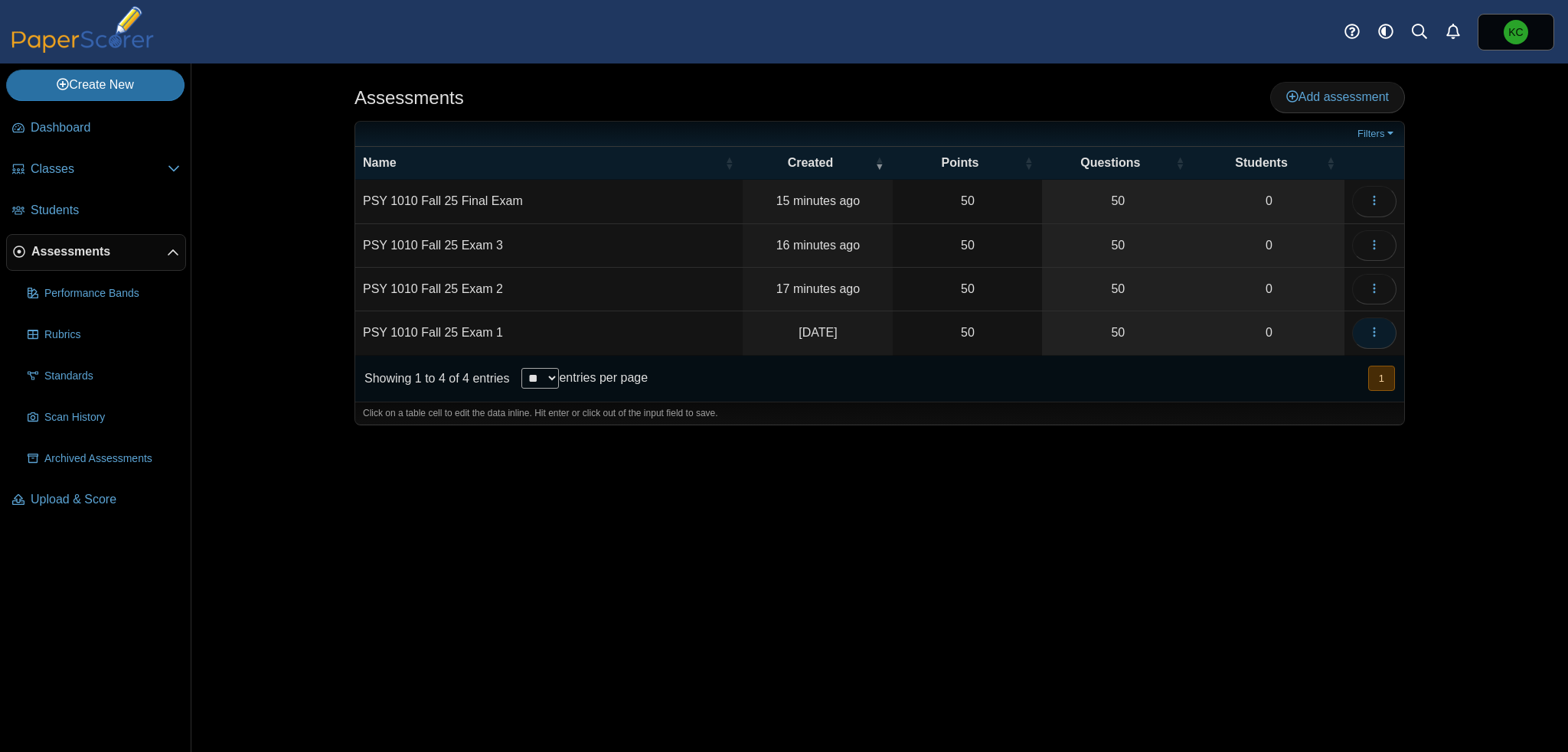
click at [1378, 334] on icon "button" at bounding box center [1374, 332] width 12 height 12
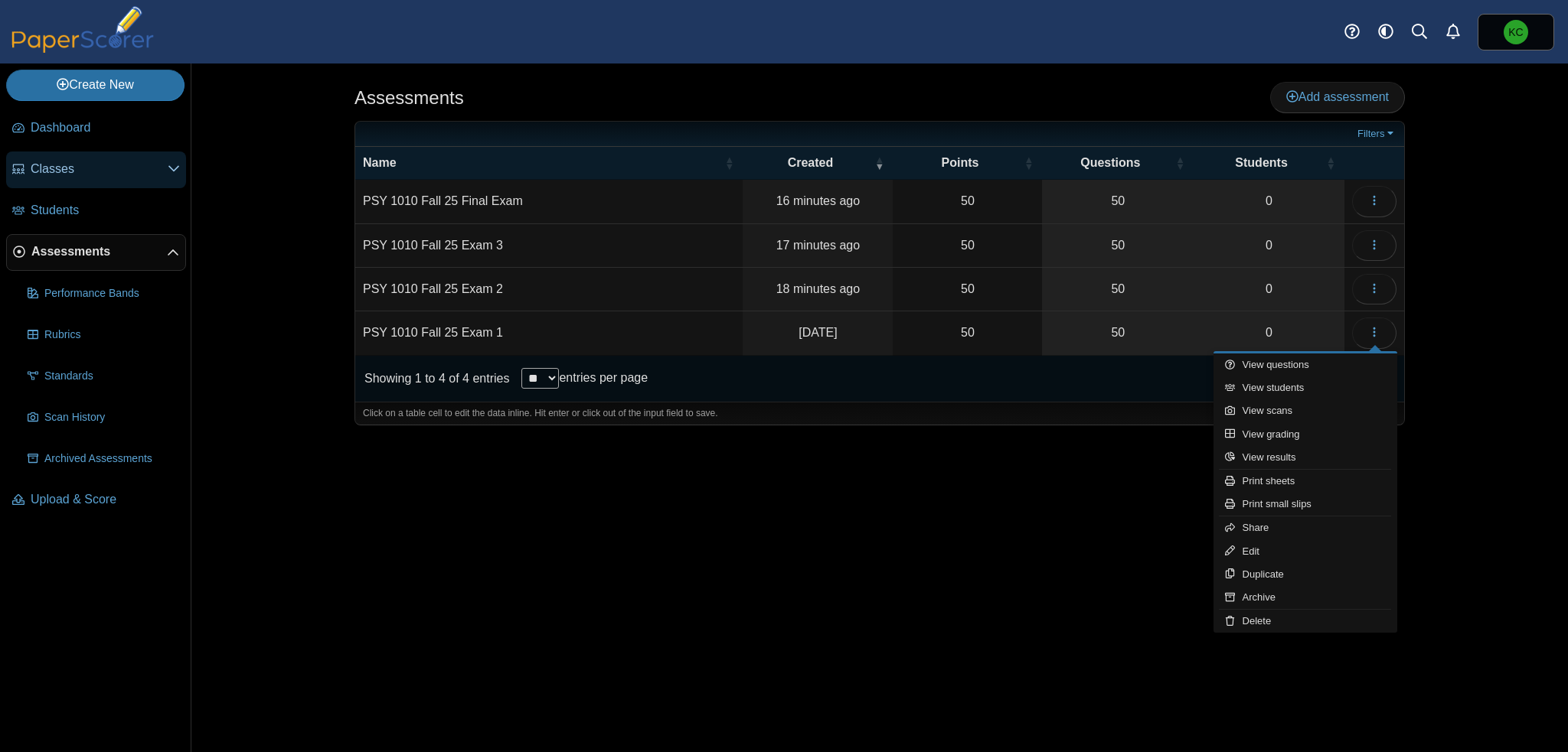
click at [34, 171] on span "Classes" at bounding box center [99, 168] width 137 height 17
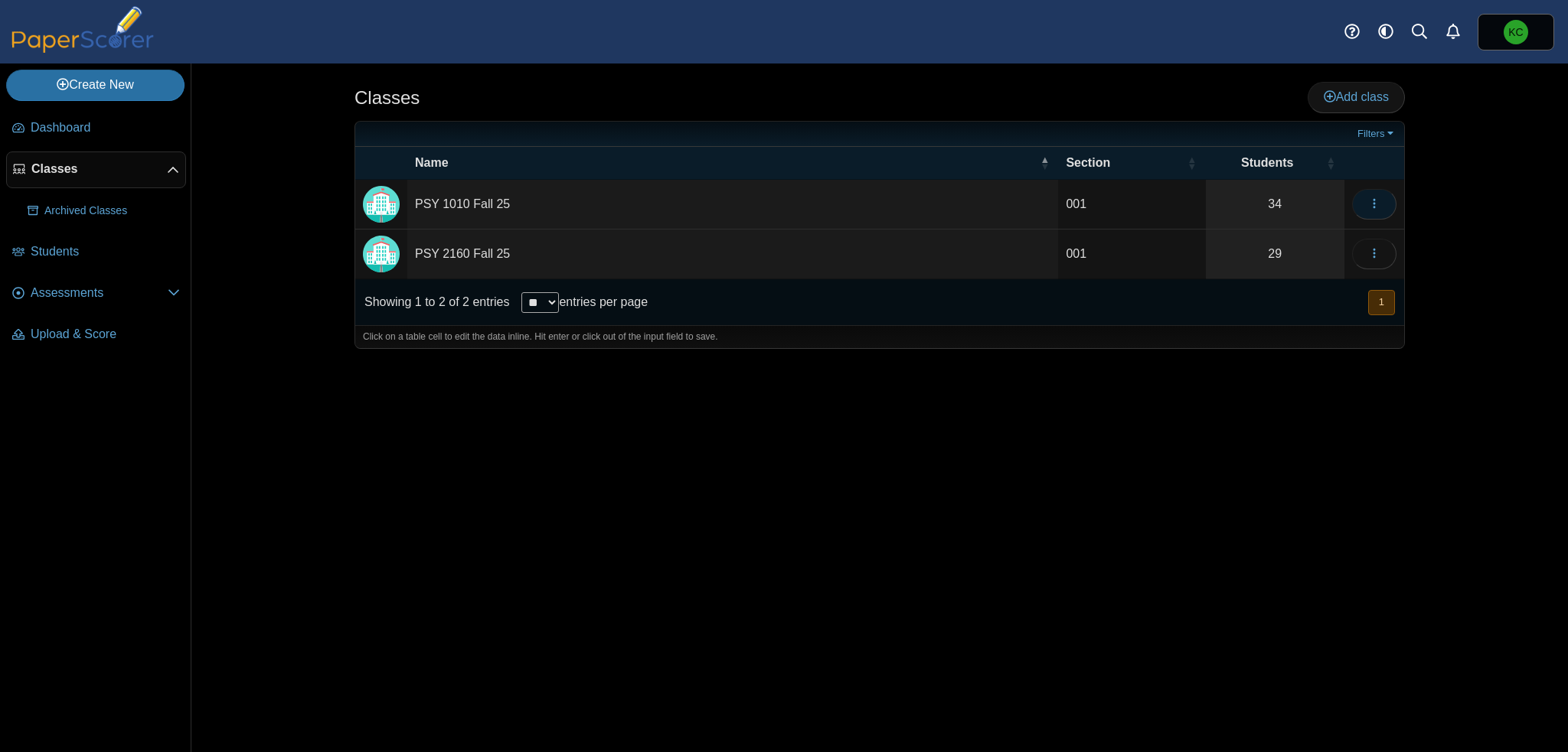
click at [1368, 204] on icon "button" at bounding box center [1374, 204] width 12 height 12
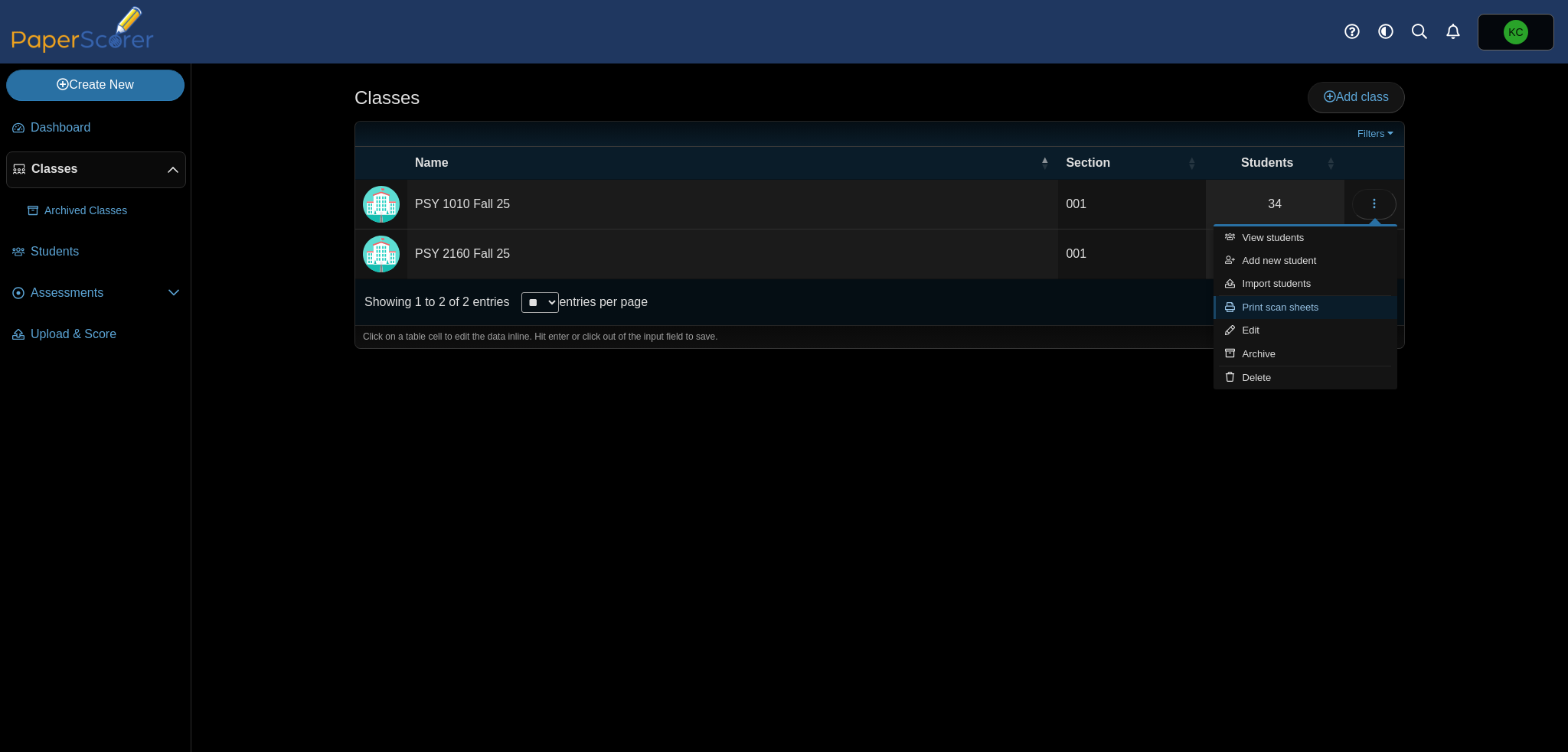
click at [1324, 309] on link "Print scan sheets" at bounding box center [1305, 308] width 183 height 23
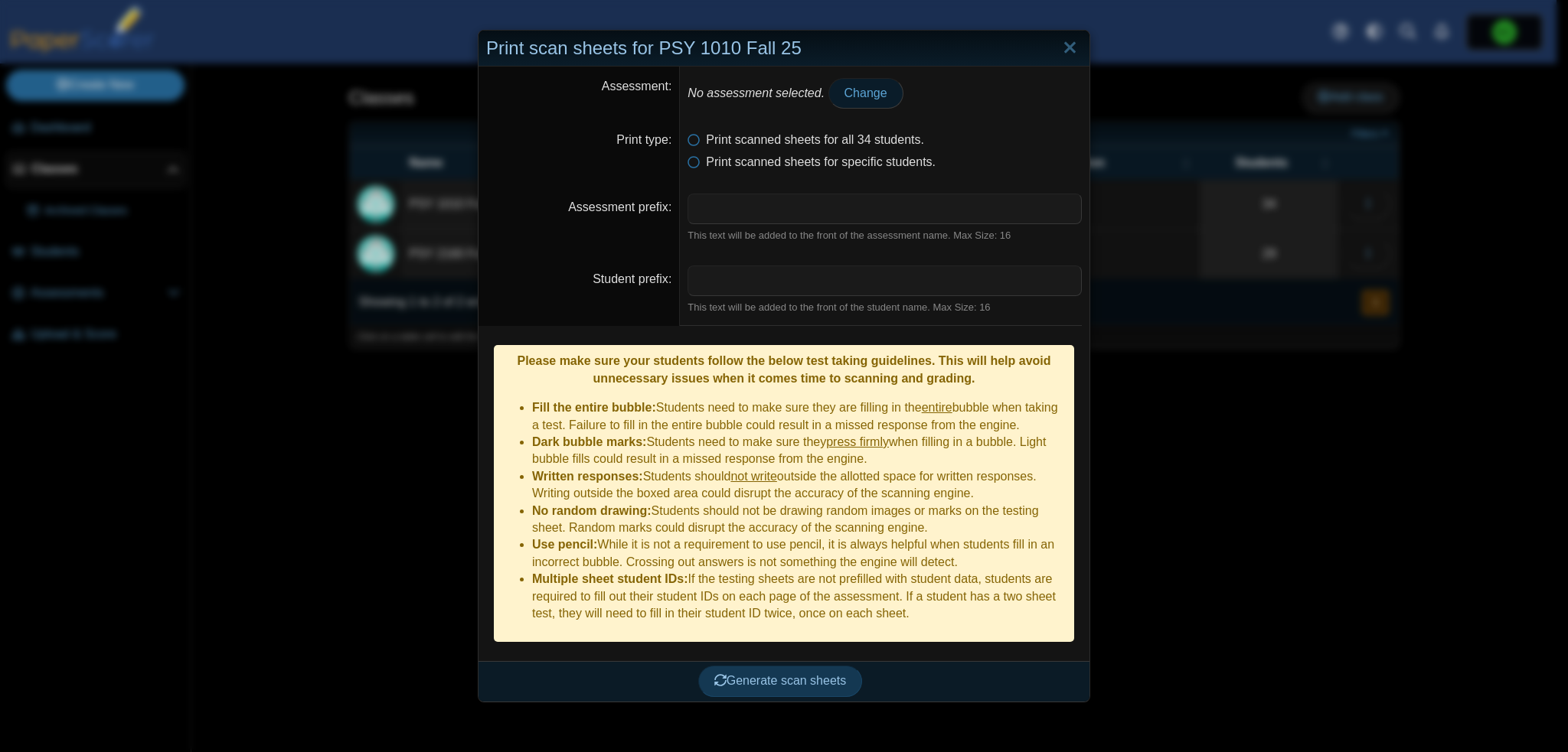
click at [845, 96] on span "Change" at bounding box center [866, 93] width 43 height 13
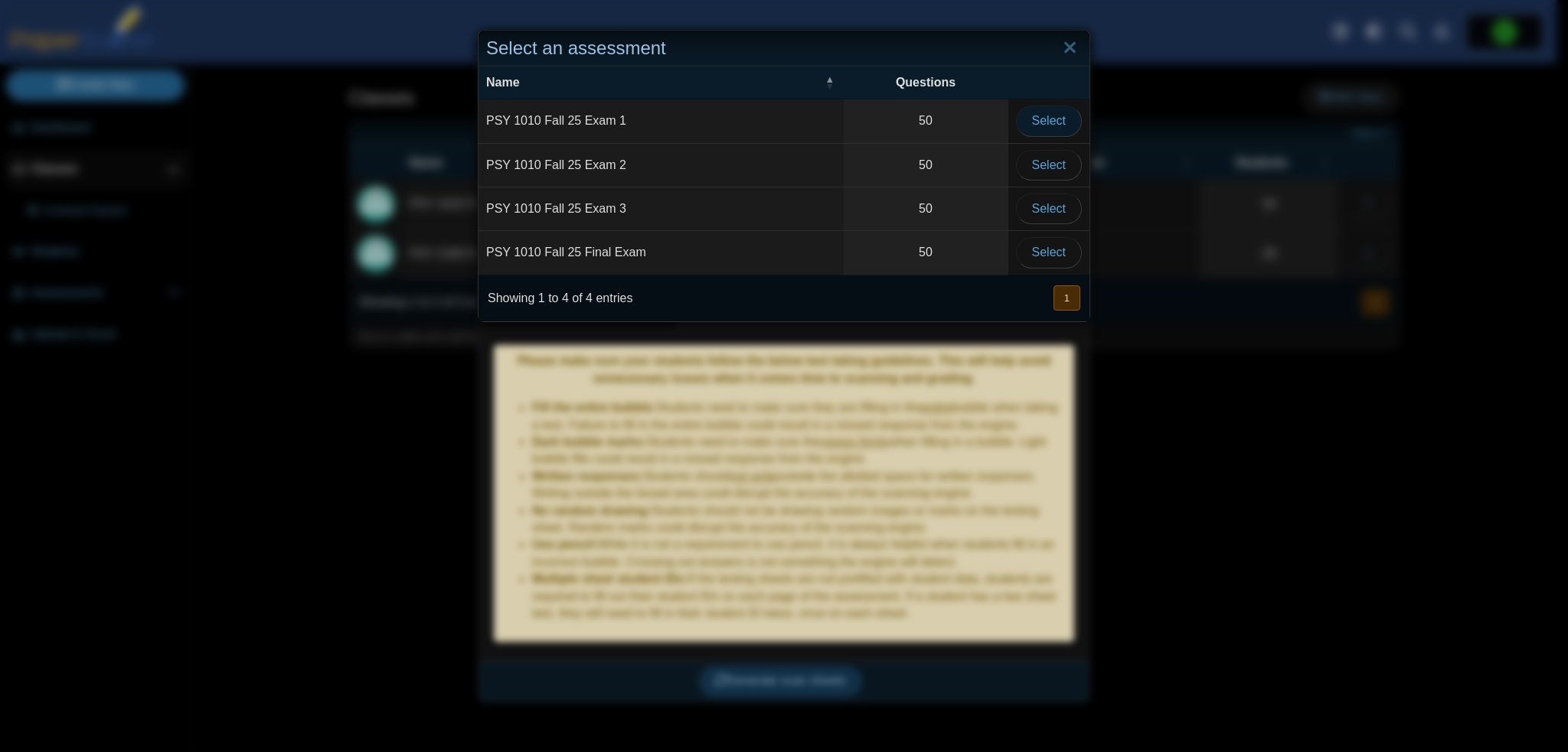
click at [1040, 115] on span "Select" at bounding box center [1049, 120] width 34 height 13
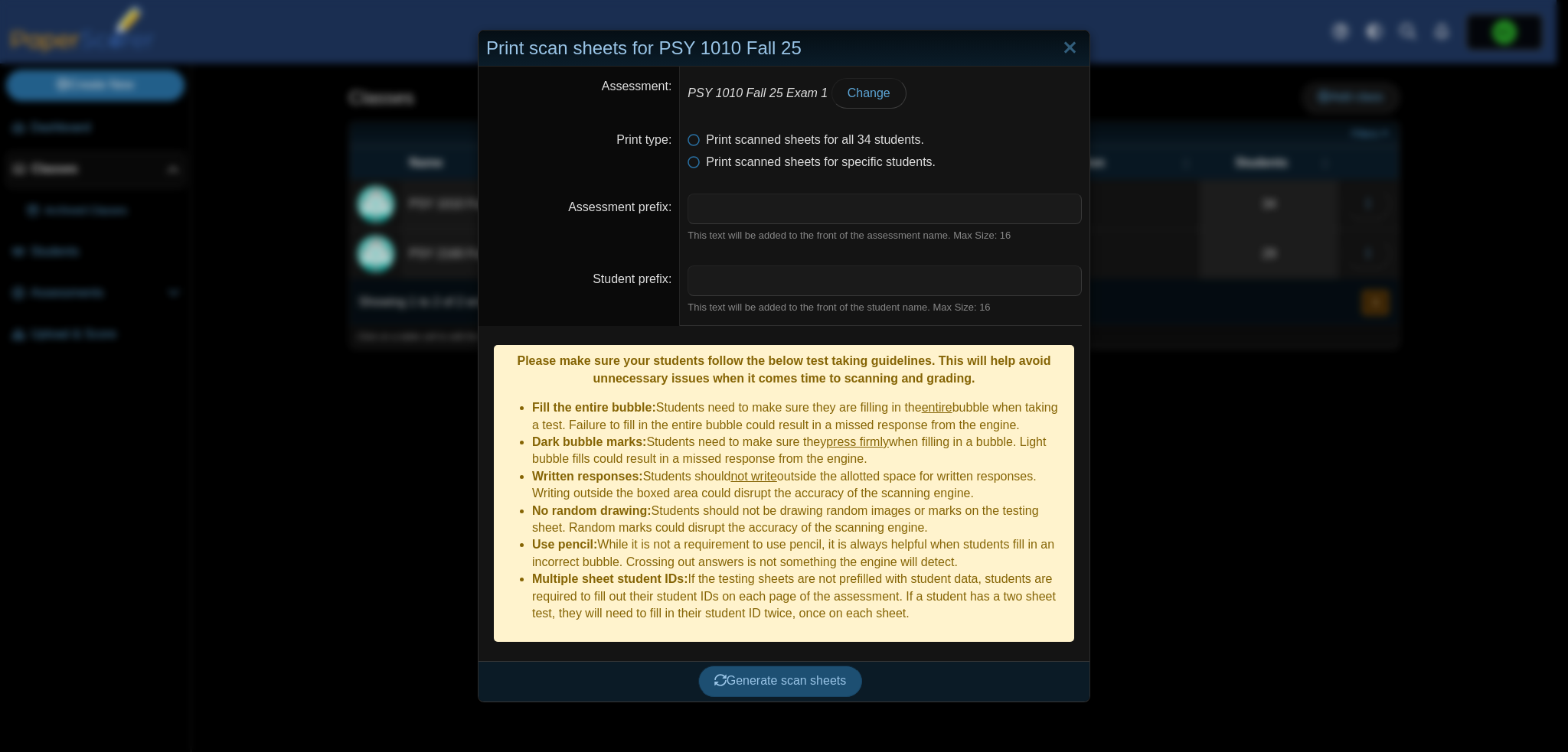
click at [794, 674] on span "Generate scan sheets" at bounding box center [780, 681] width 132 height 13
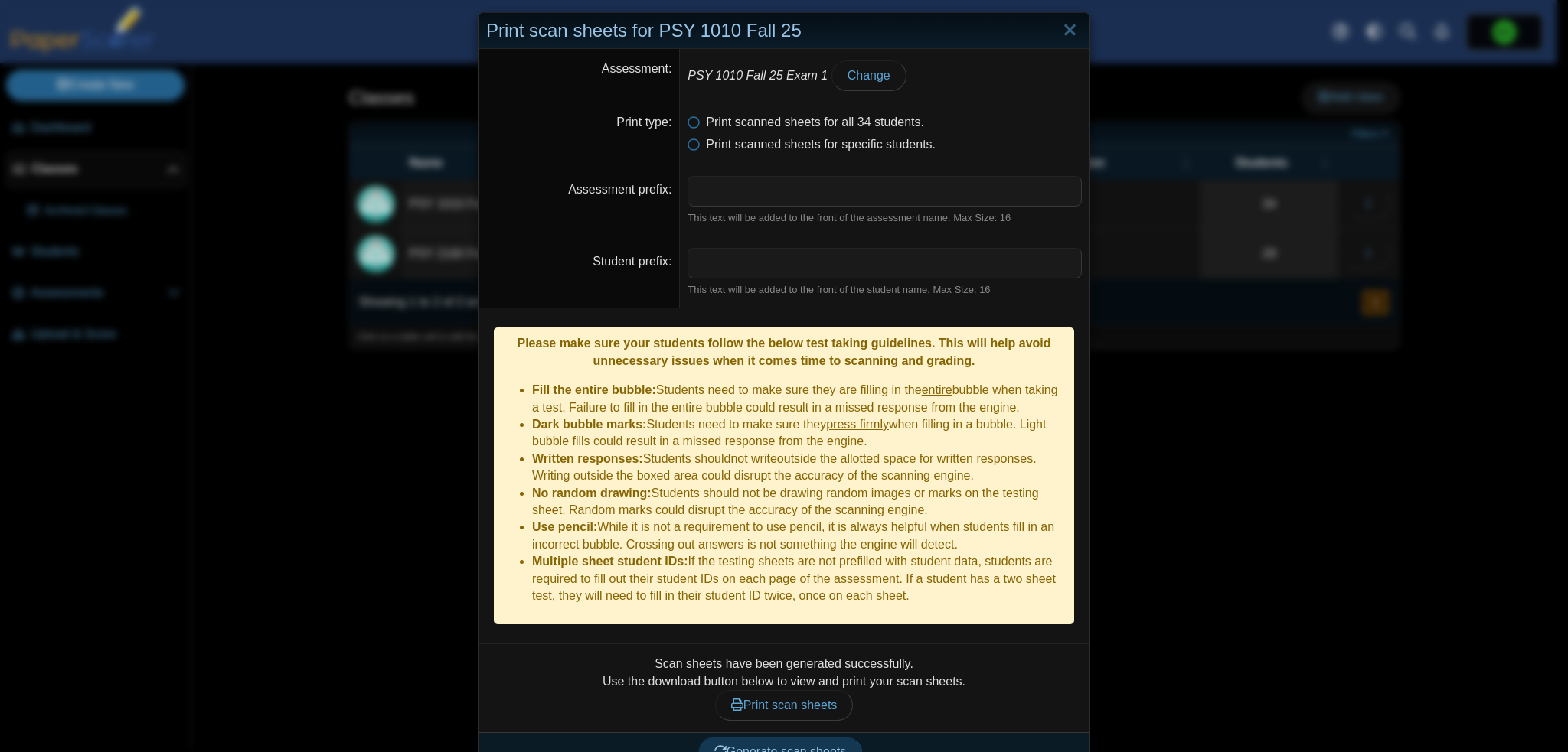
scroll to position [20, 0]
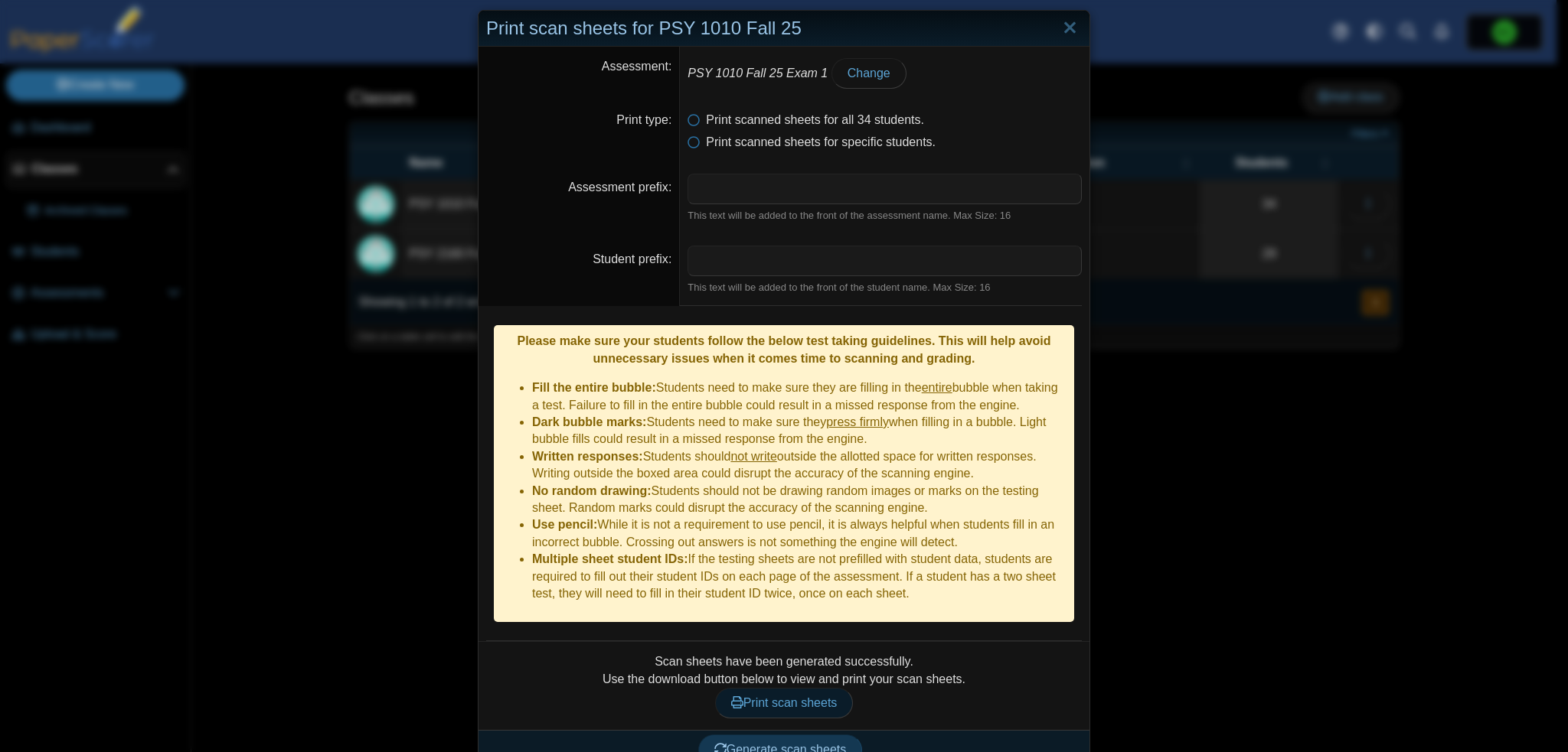
click at [797, 696] on span "Print scan sheets" at bounding box center [784, 703] width 107 height 13
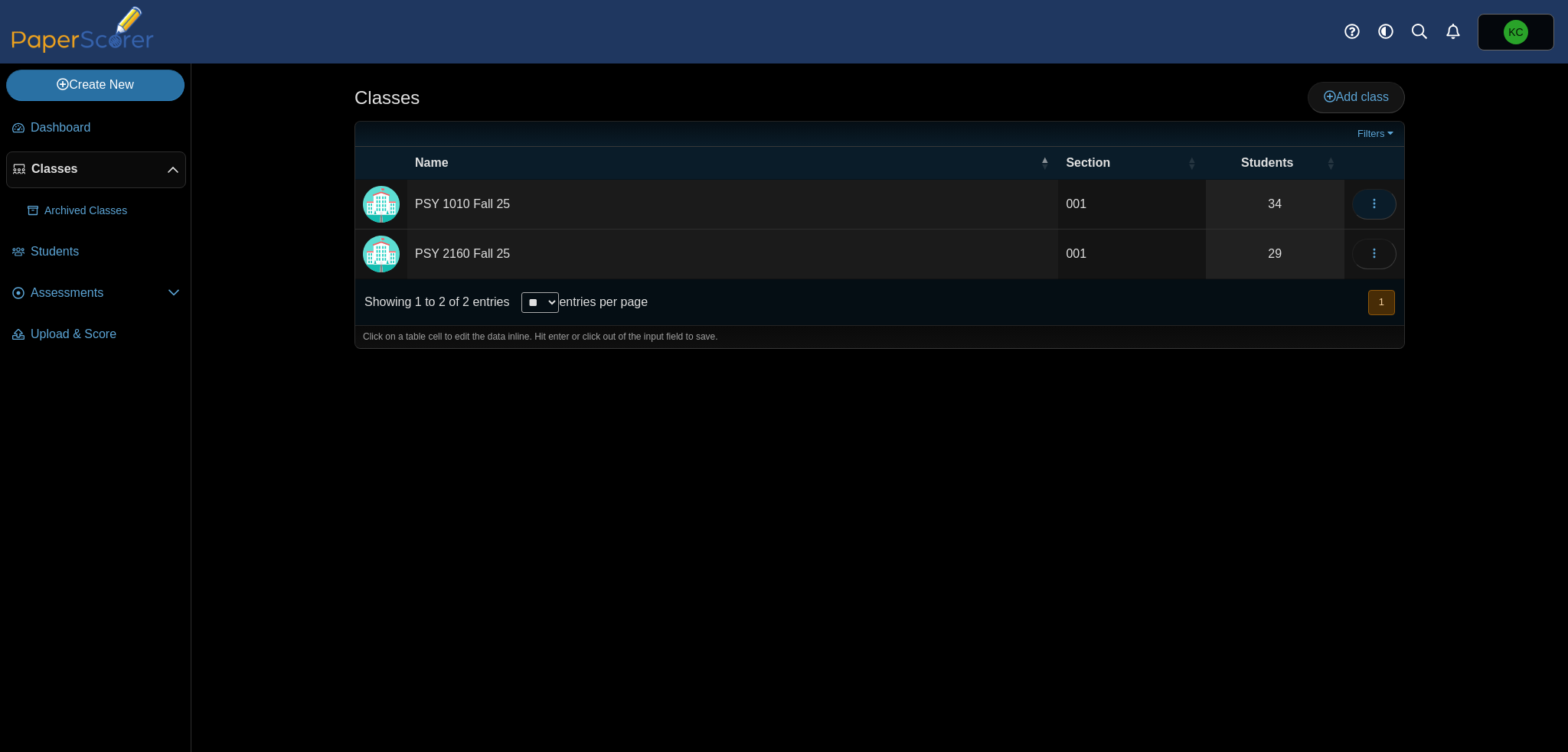
click at [1383, 200] on button "button" at bounding box center [1374, 204] width 44 height 31
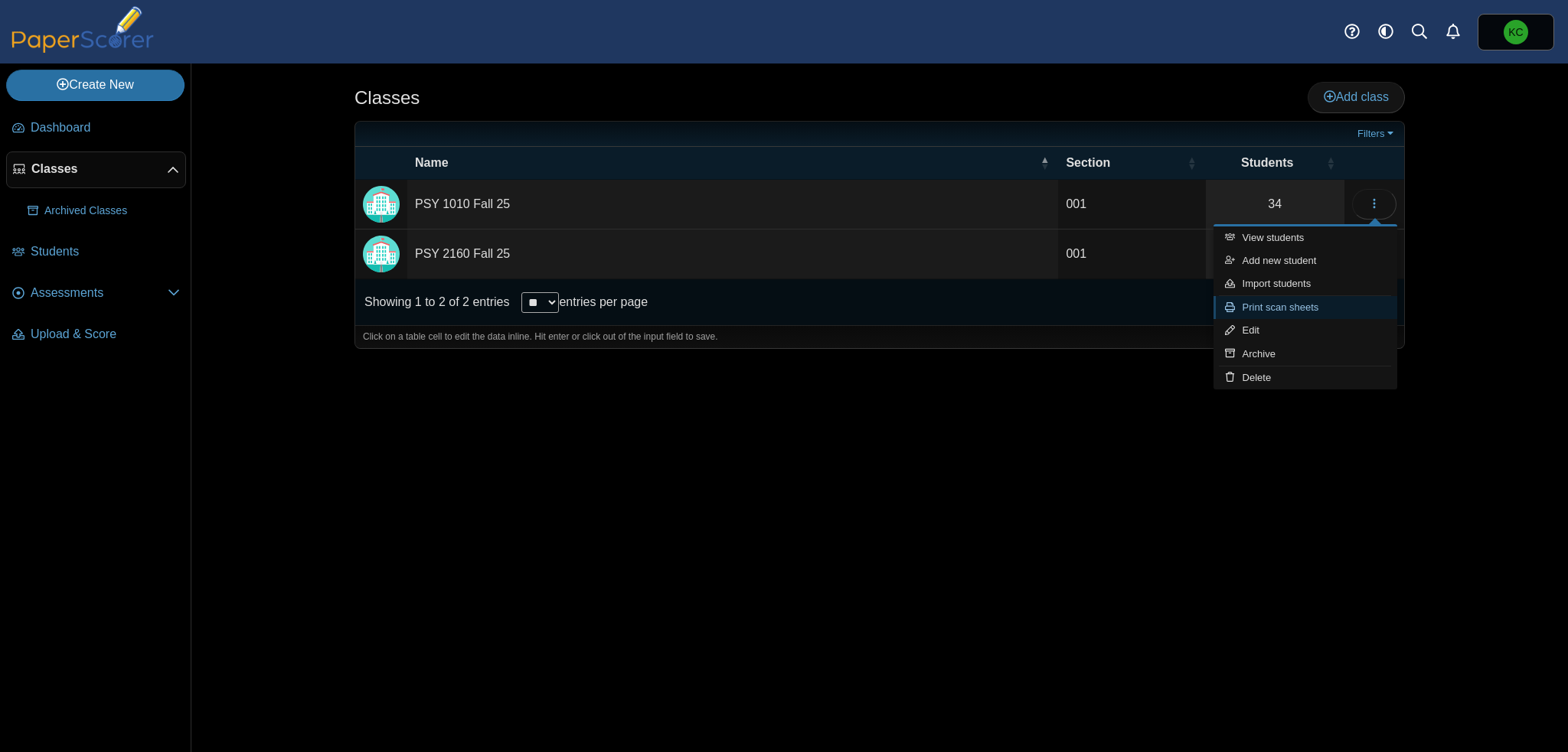
click at [1304, 312] on link "Print scan sheets" at bounding box center [1305, 308] width 183 height 23
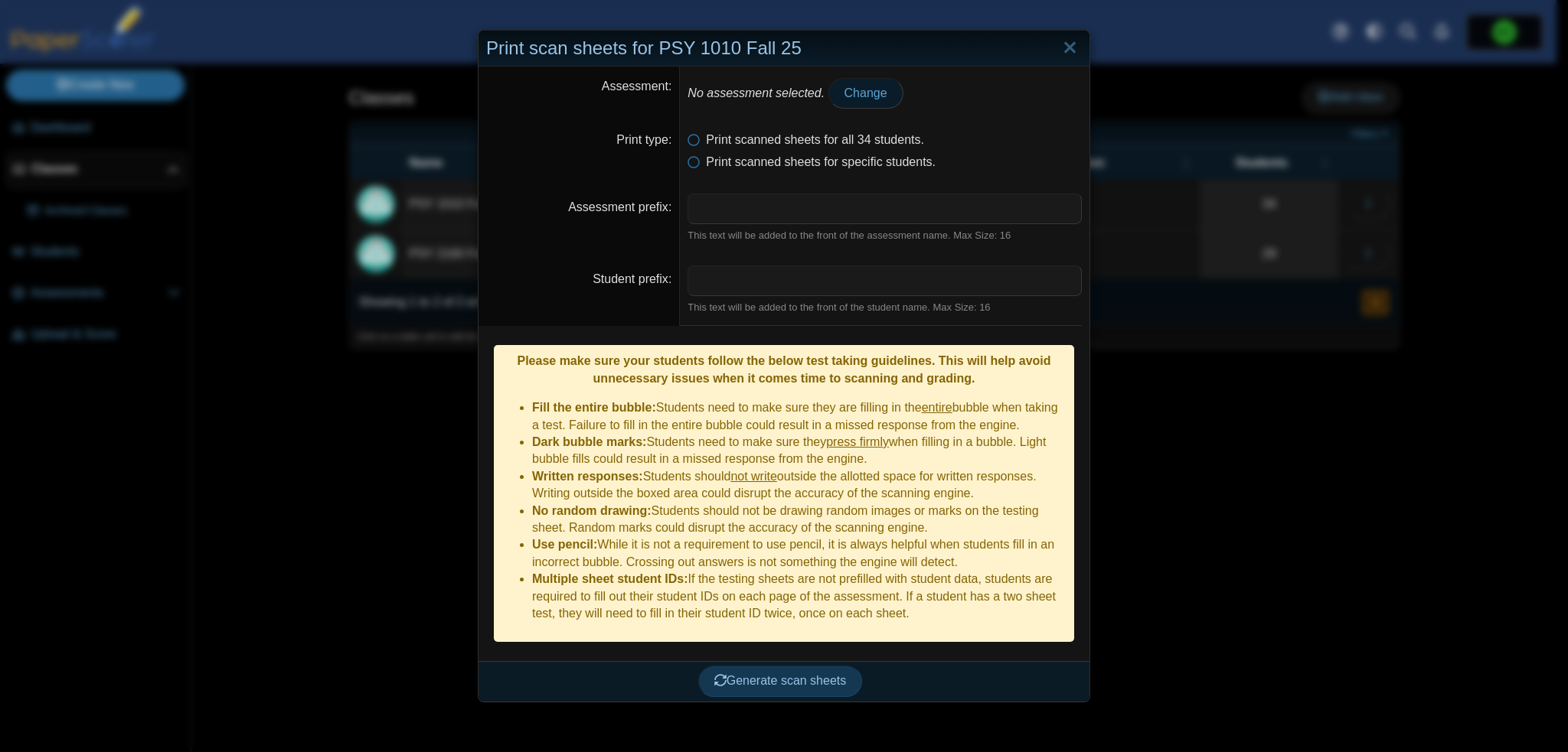
click at [850, 97] on span "Change" at bounding box center [866, 93] width 43 height 13
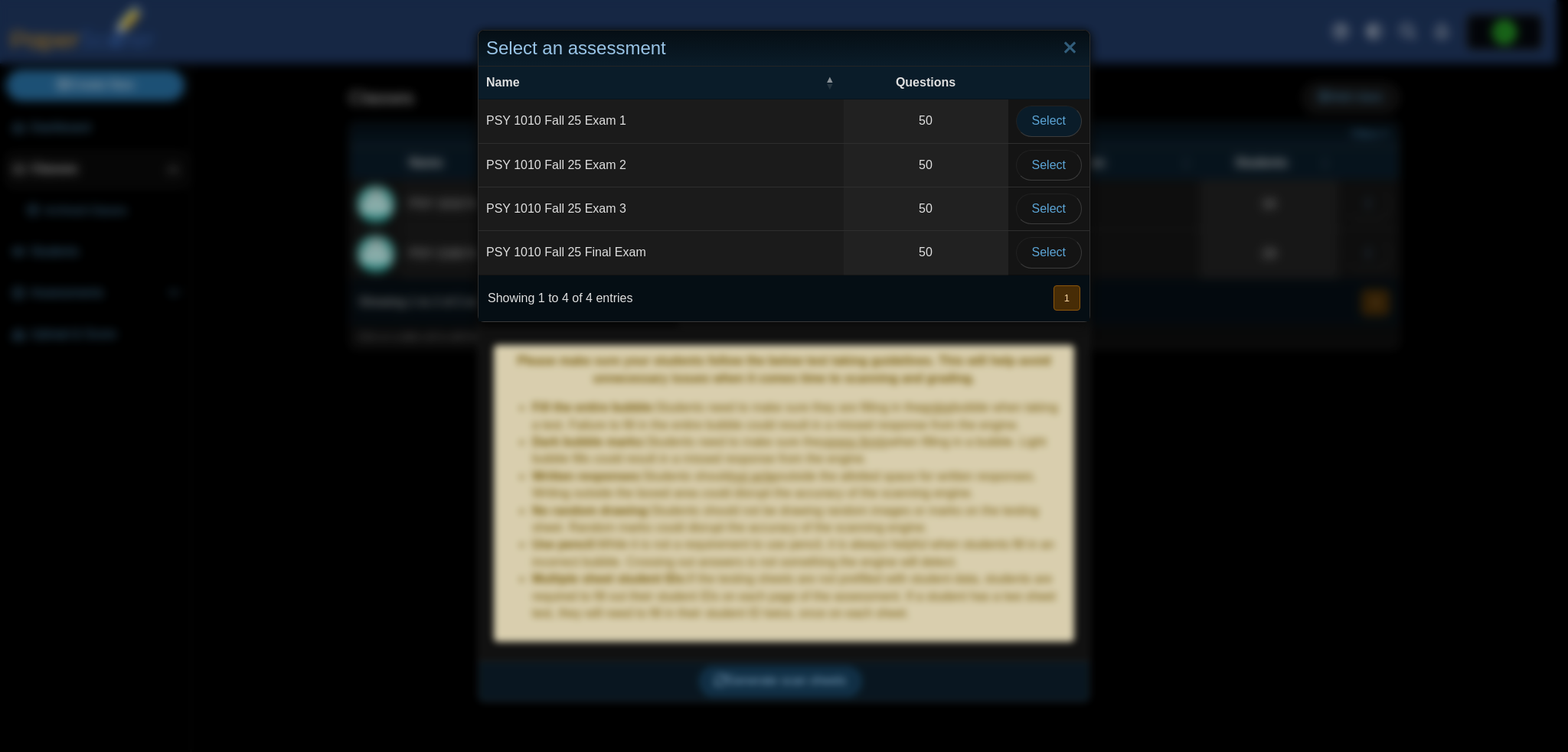
click at [1054, 119] on span "Select" at bounding box center [1049, 120] width 34 height 13
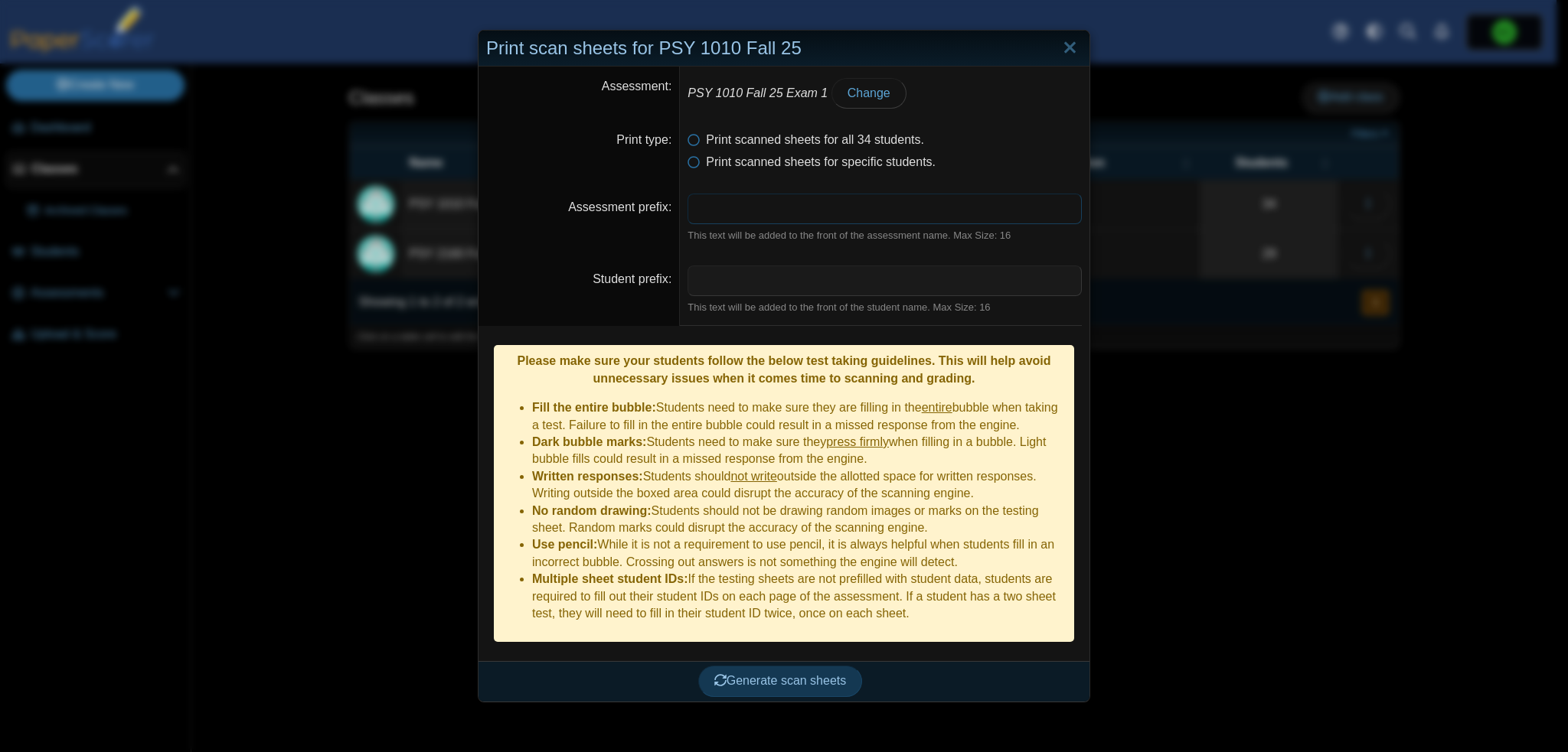
click at [769, 214] on input "Assessment prefix" at bounding box center [885, 209] width 394 height 31
type input "**********"
click at [769, 674] on span "Generate scan sheets" at bounding box center [780, 681] width 132 height 13
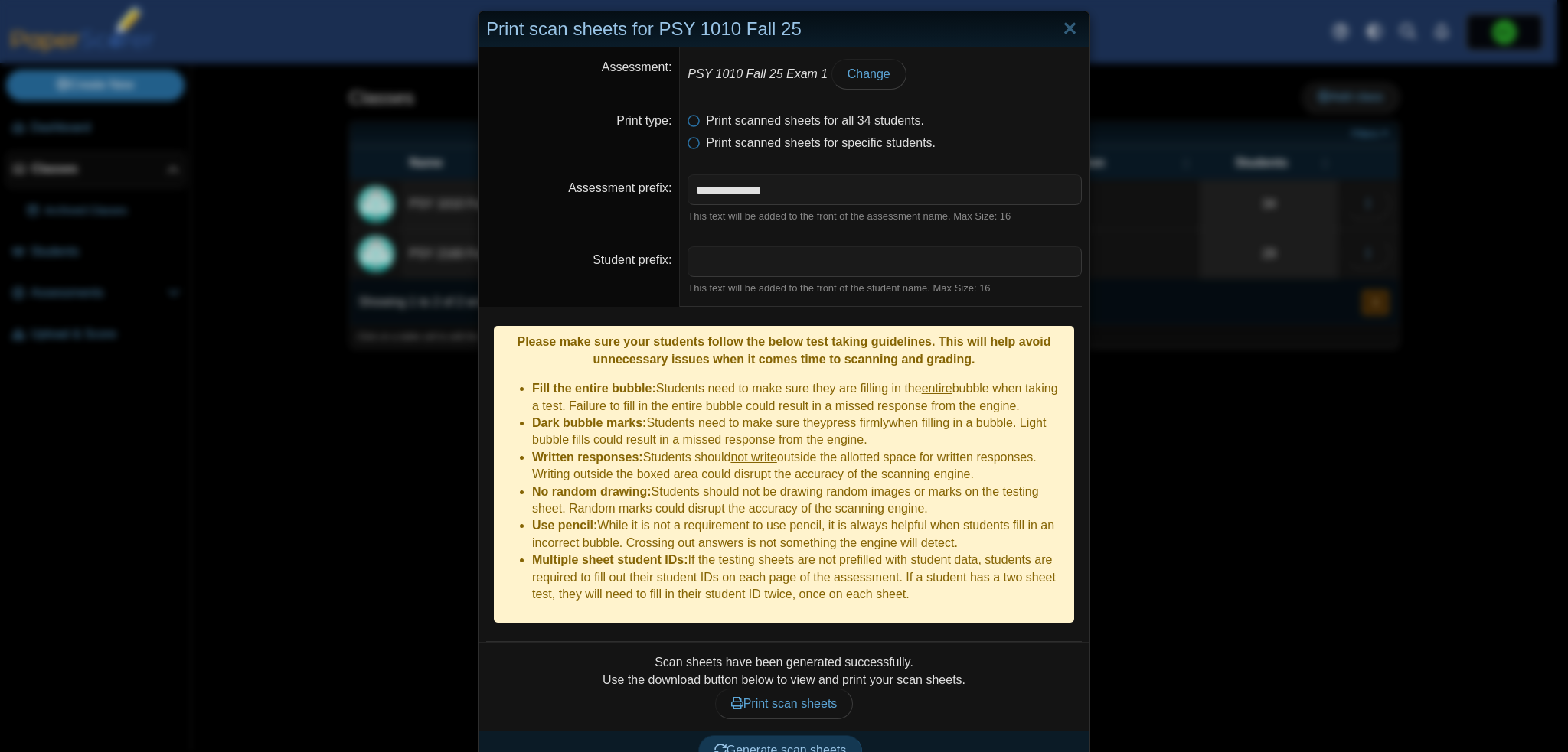
scroll to position [20, 0]
click at [810, 696] on span "Print scan sheets" at bounding box center [784, 703] width 107 height 13
click at [801, 696] on span "Print scan sheets" at bounding box center [784, 703] width 107 height 13
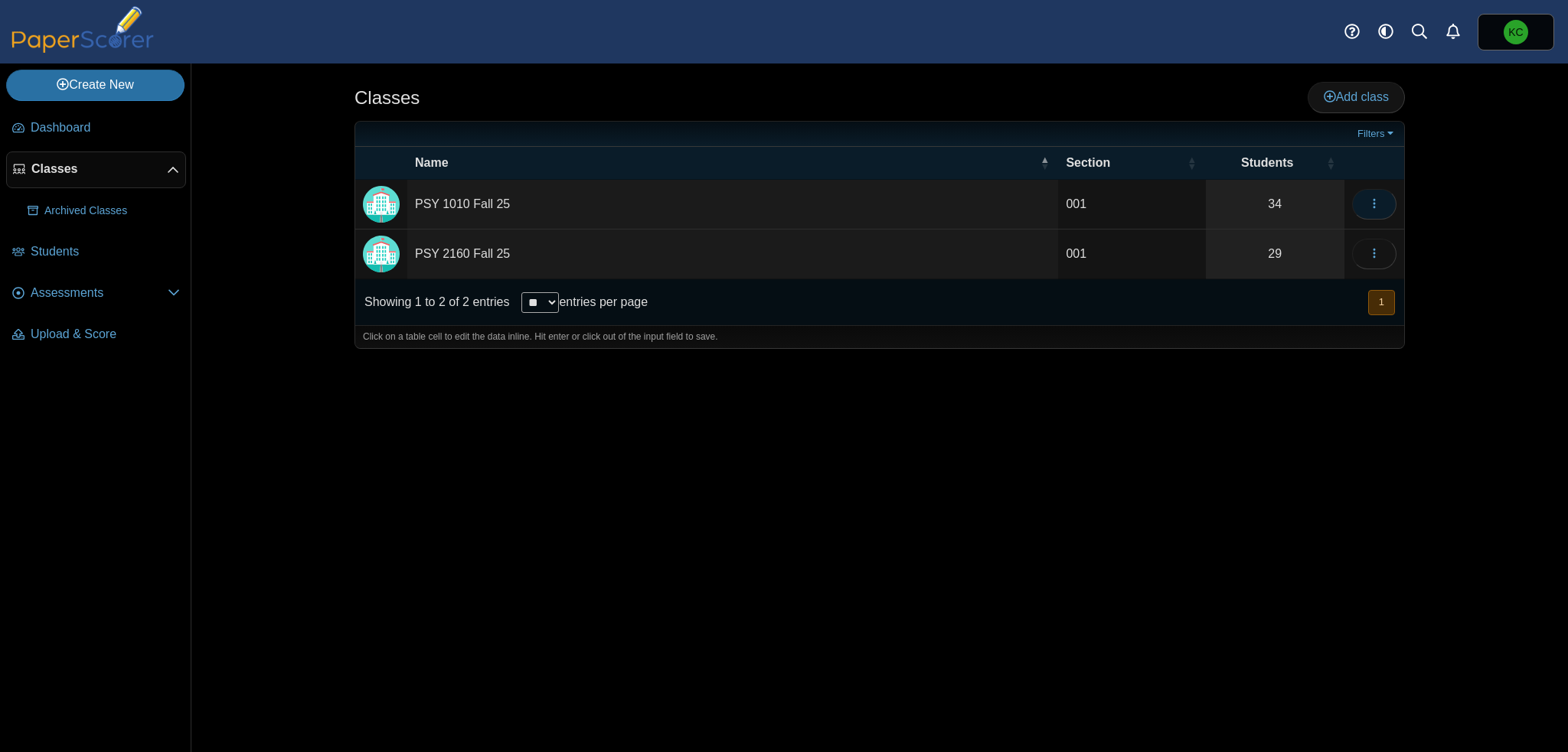
click at [1370, 209] on span "button" at bounding box center [1374, 204] width 12 height 13
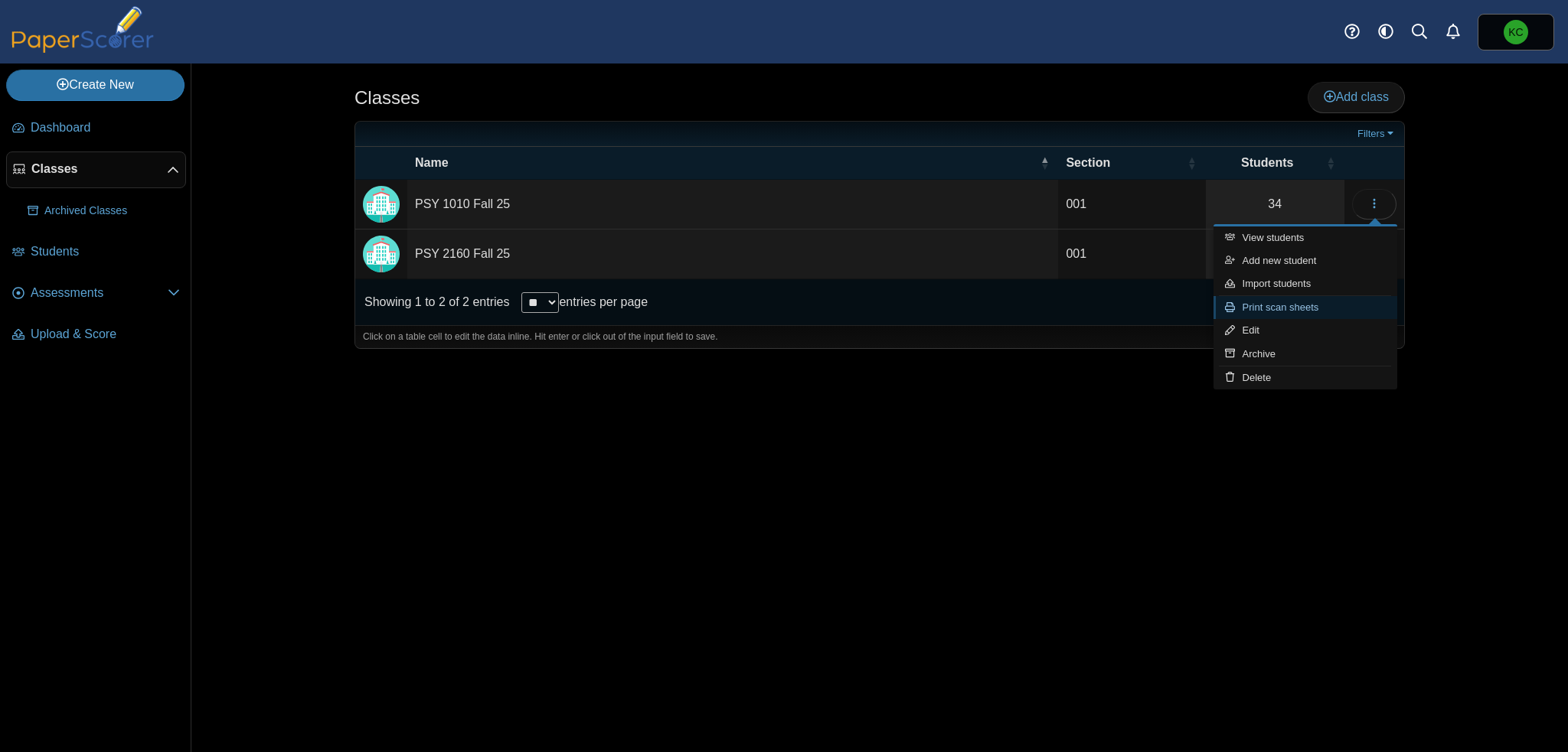
click at [1322, 307] on link "Print scan sheets" at bounding box center [1305, 308] width 183 height 23
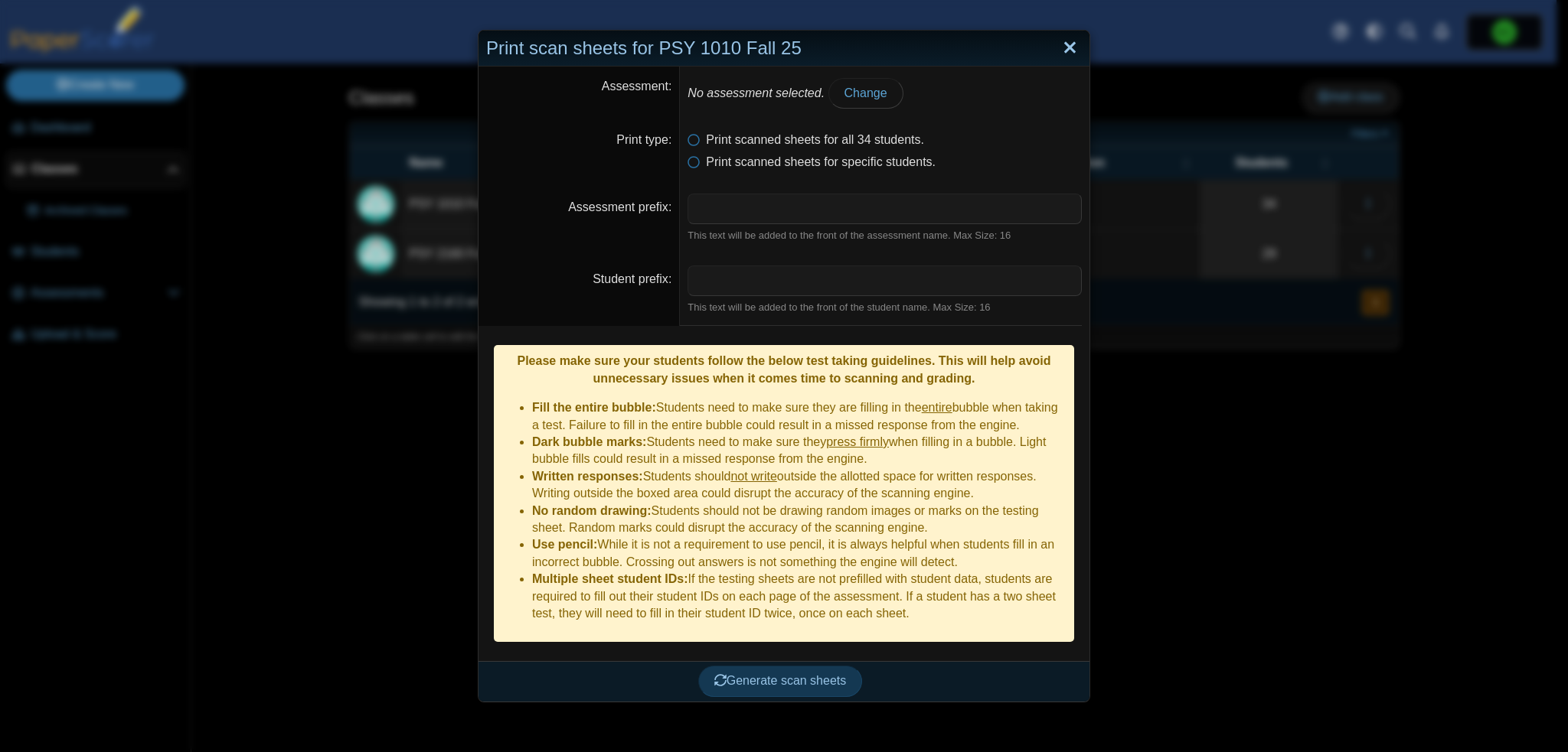
click at [1065, 42] on link "Close" at bounding box center [1070, 48] width 24 height 26
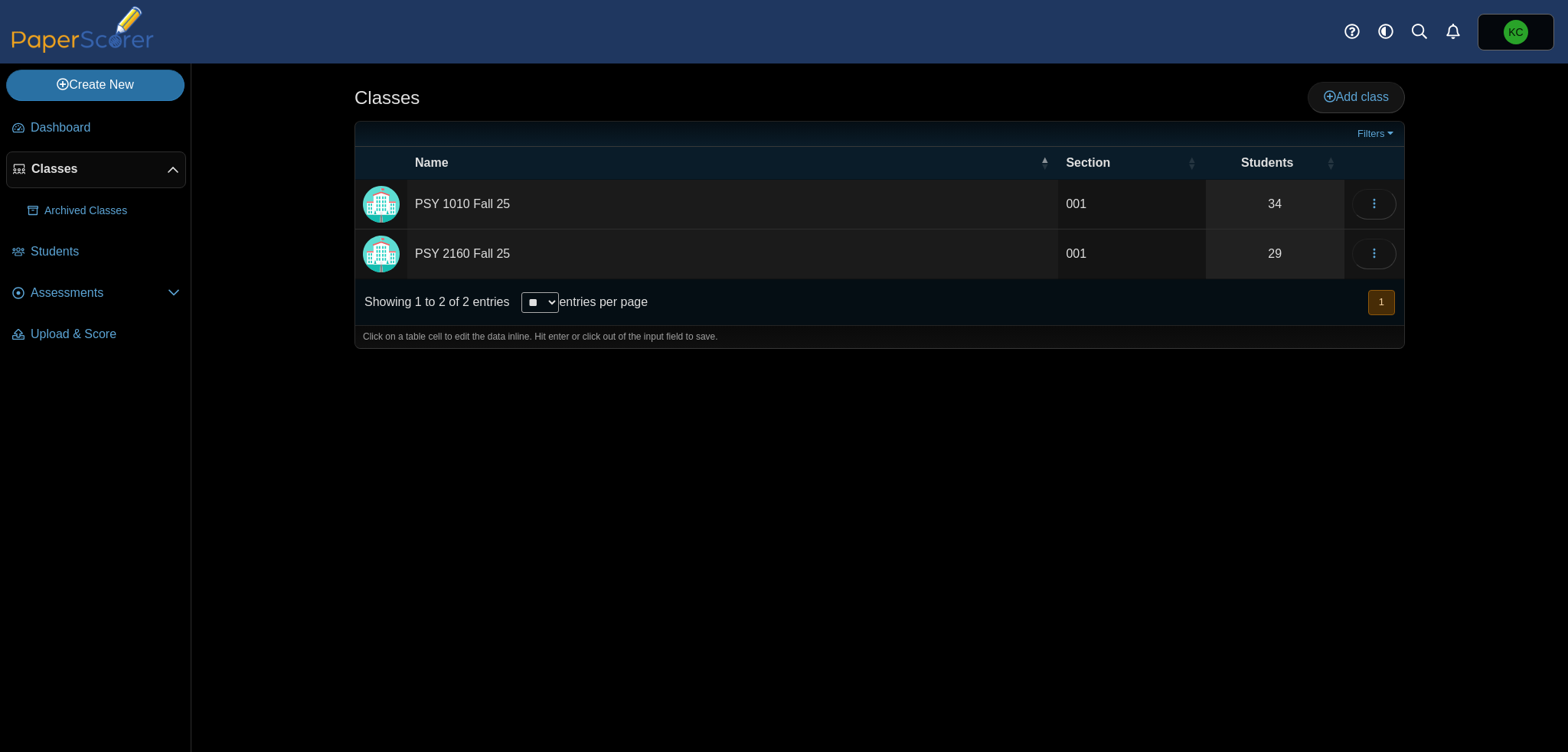
click at [1174, 455] on div "Classes Add class Filters 001" at bounding box center [879, 407] width 1148 height 689
click at [63, 173] on span "Classes" at bounding box center [100, 168] width 136 height 17
click at [101, 253] on span "Students" at bounding box center [105, 251] width 149 height 17
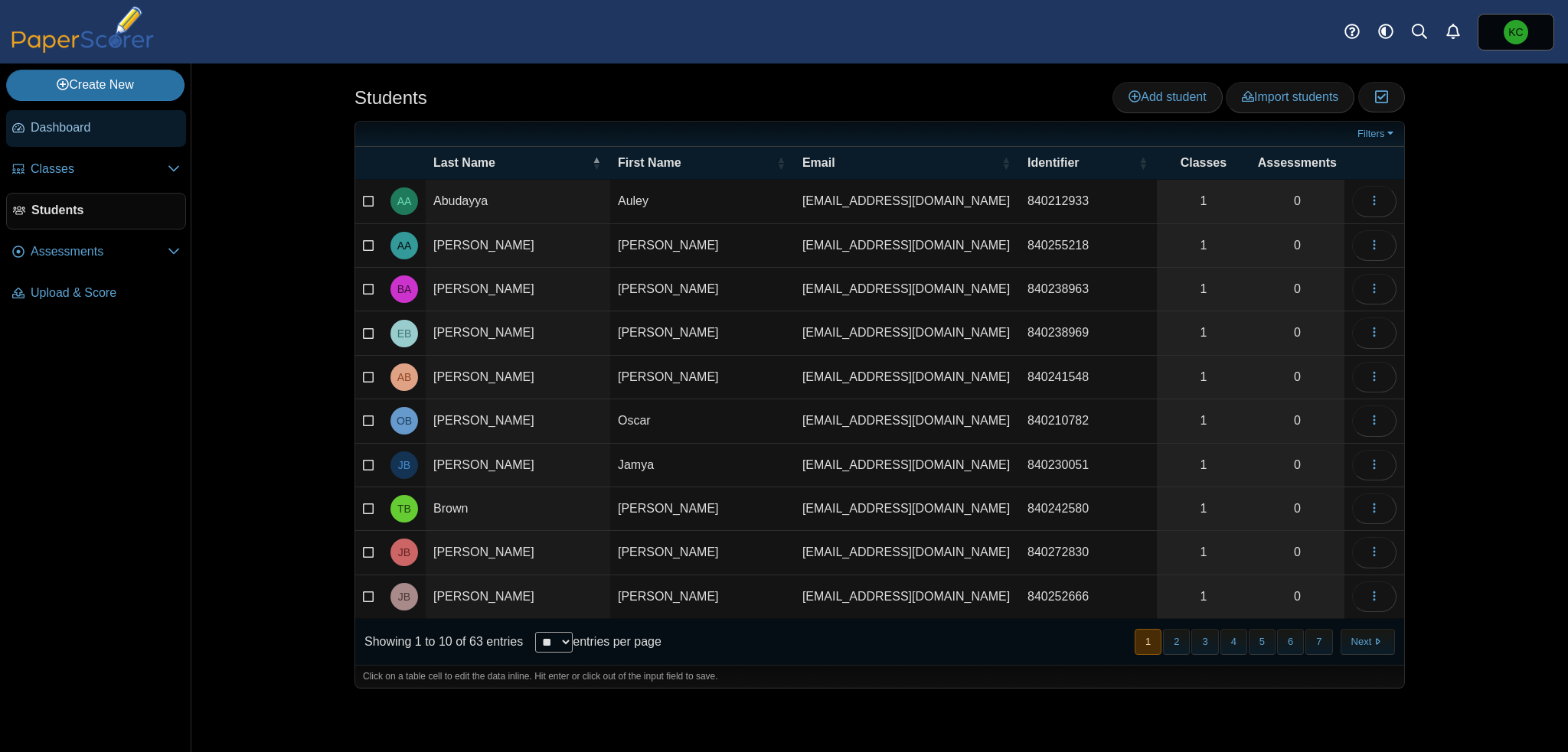
click at [79, 135] on span "Dashboard" at bounding box center [105, 127] width 149 height 17
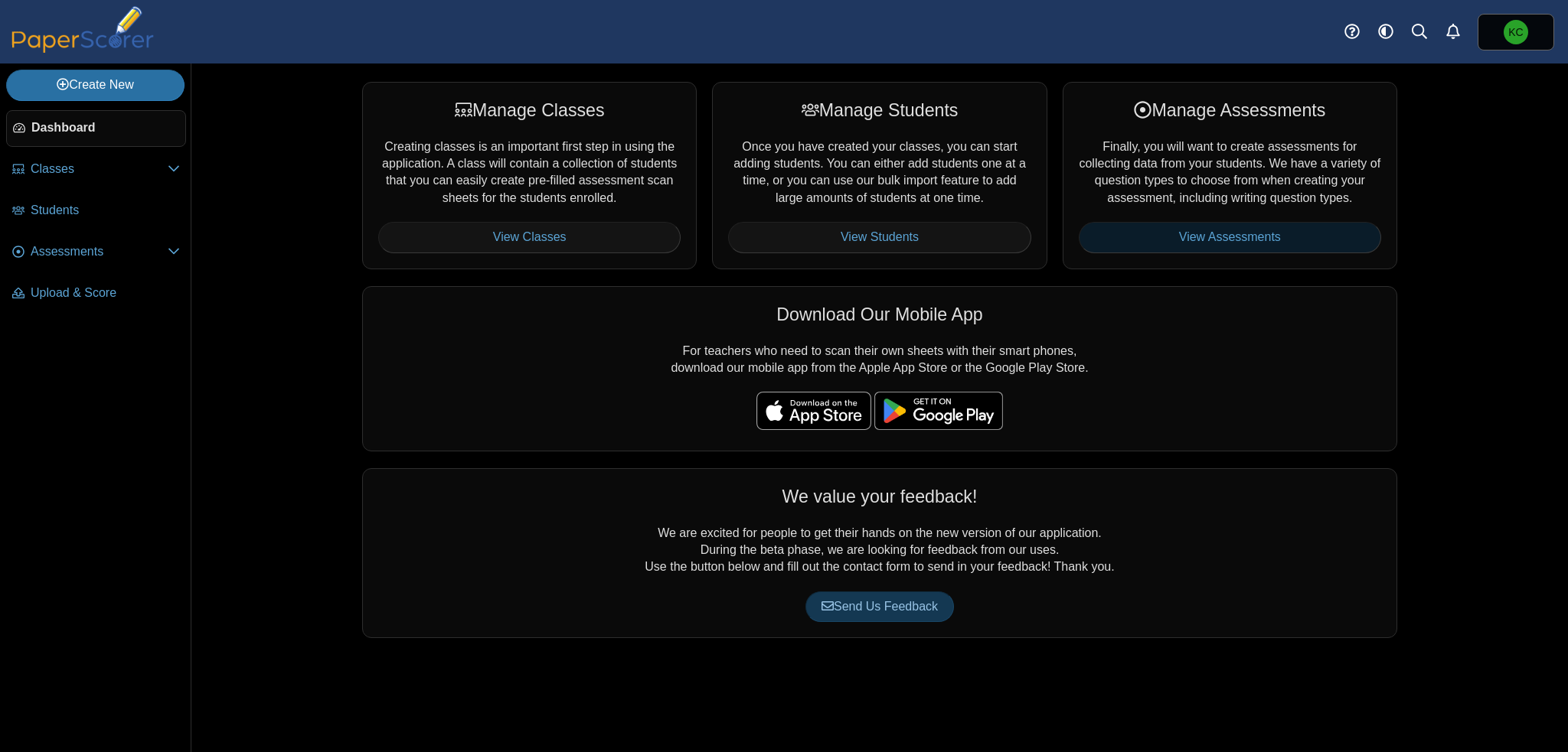
click at [1222, 234] on link "View Assessments" at bounding box center [1229, 237] width 302 height 31
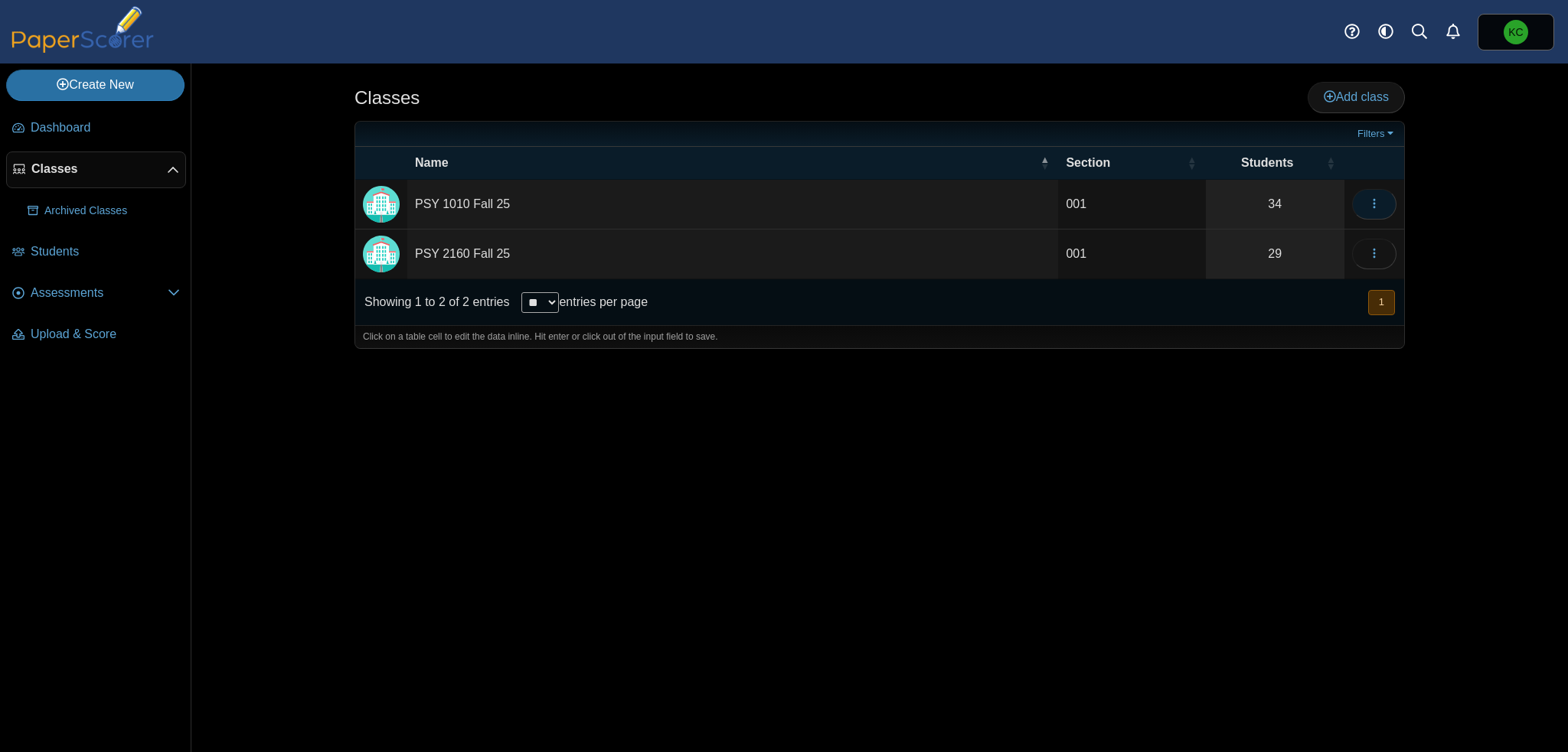
click at [1369, 206] on icon "button" at bounding box center [1374, 204] width 12 height 12
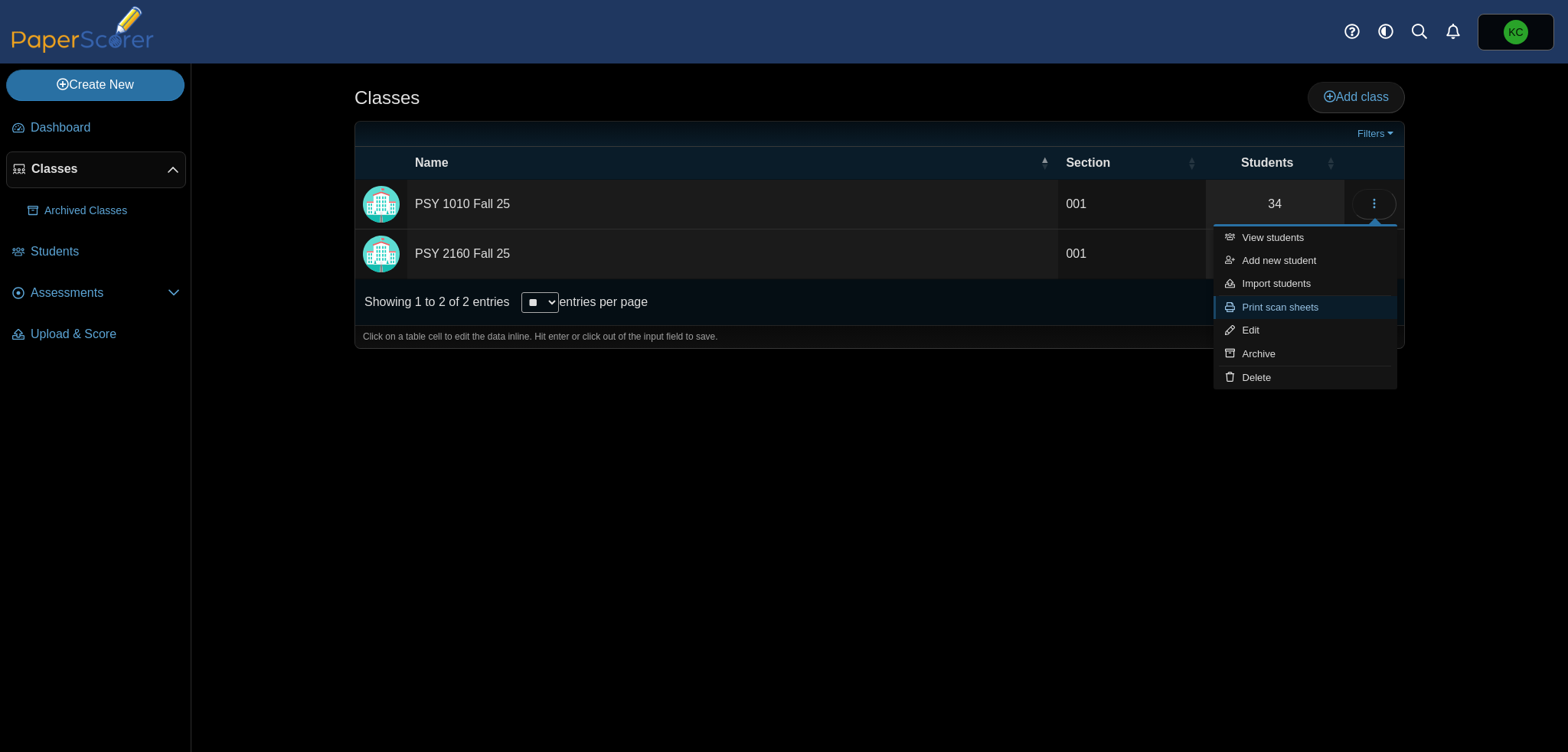
click at [1298, 314] on link "Print scan sheets" at bounding box center [1305, 308] width 183 height 23
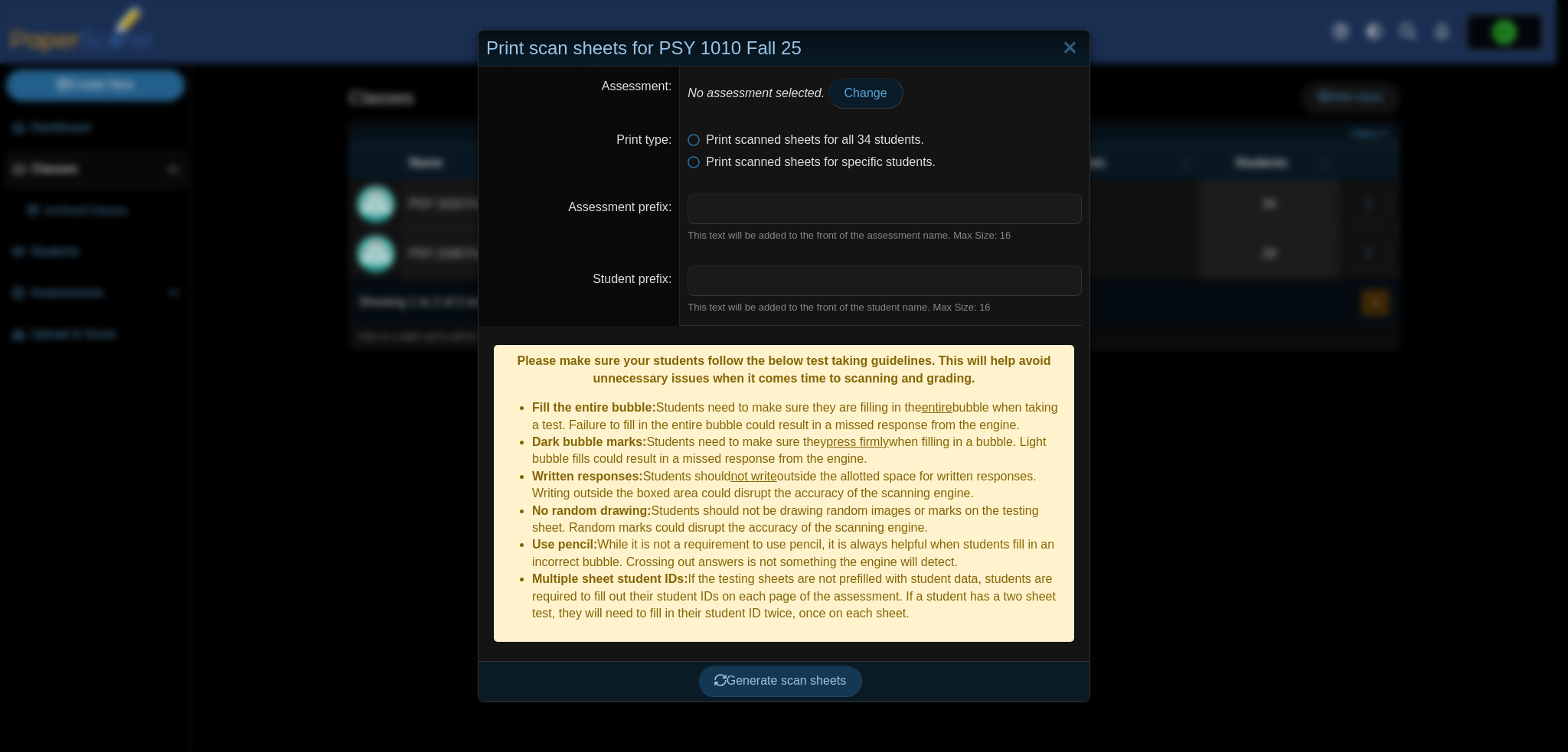
click at [856, 97] on span "Change" at bounding box center [866, 93] width 43 height 13
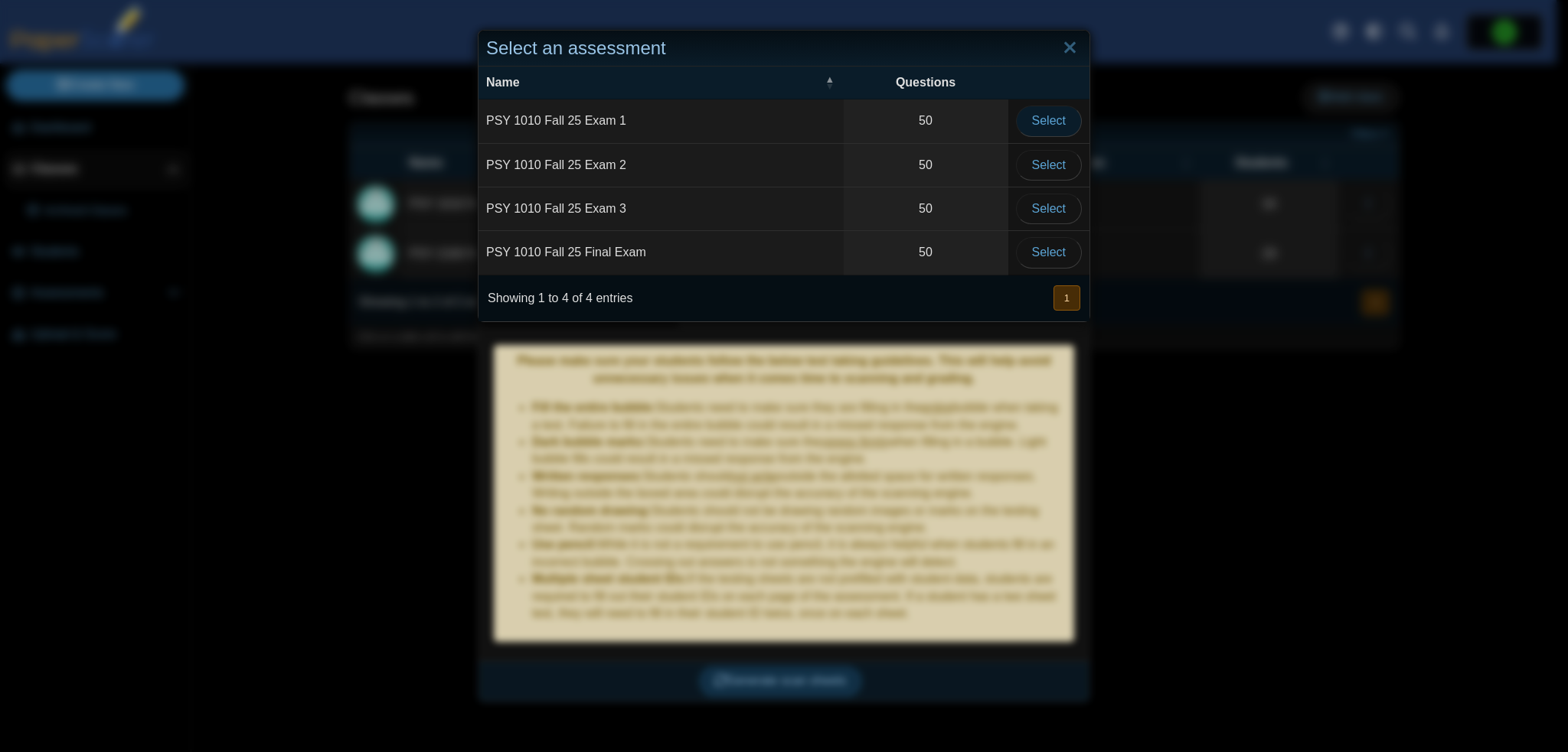
click at [1047, 115] on span "Select" at bounding box center [1049, 120] width 34 height 13
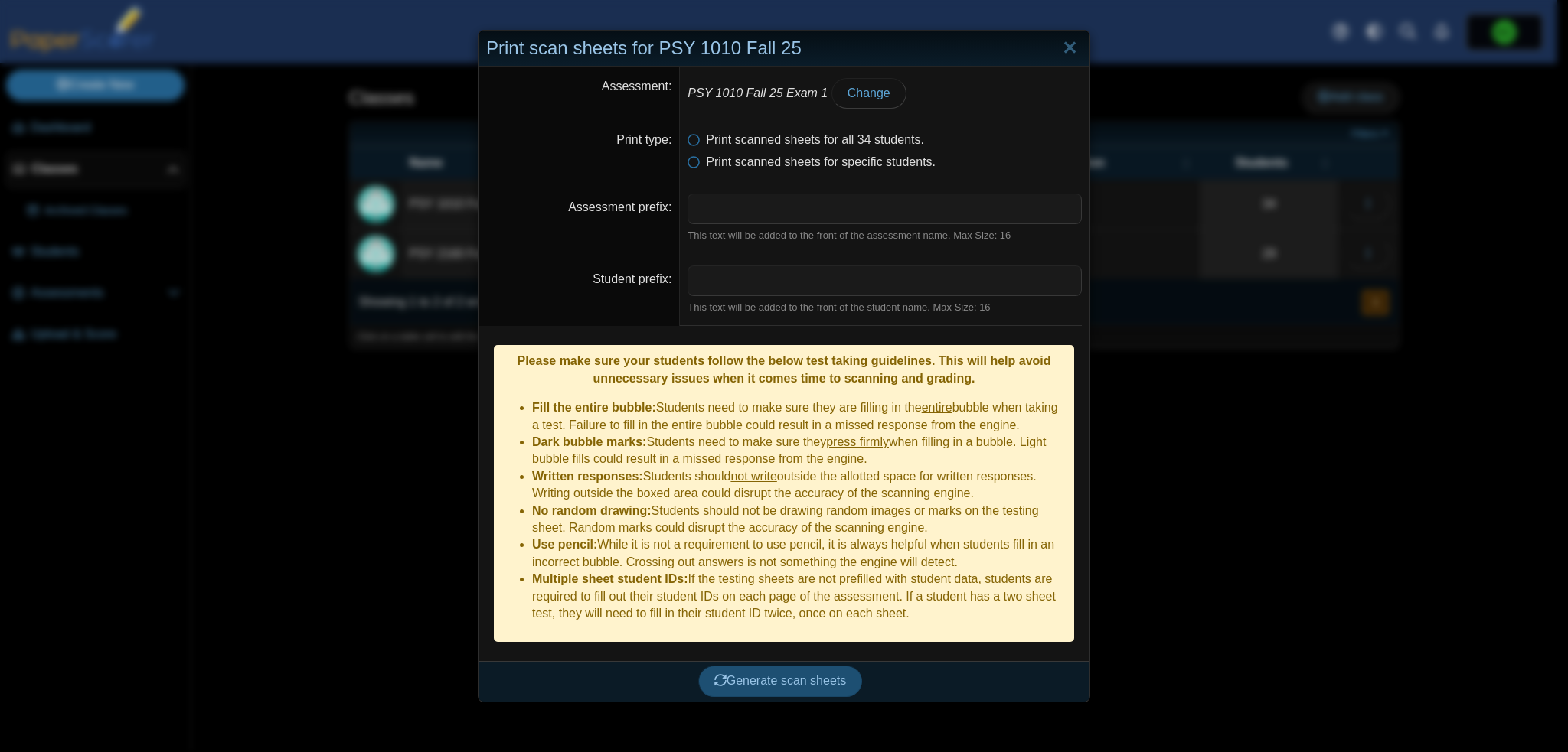
click at [819, 674] on span "Generate scan sheets" at bounding box center [780, 681] width 132 height 13
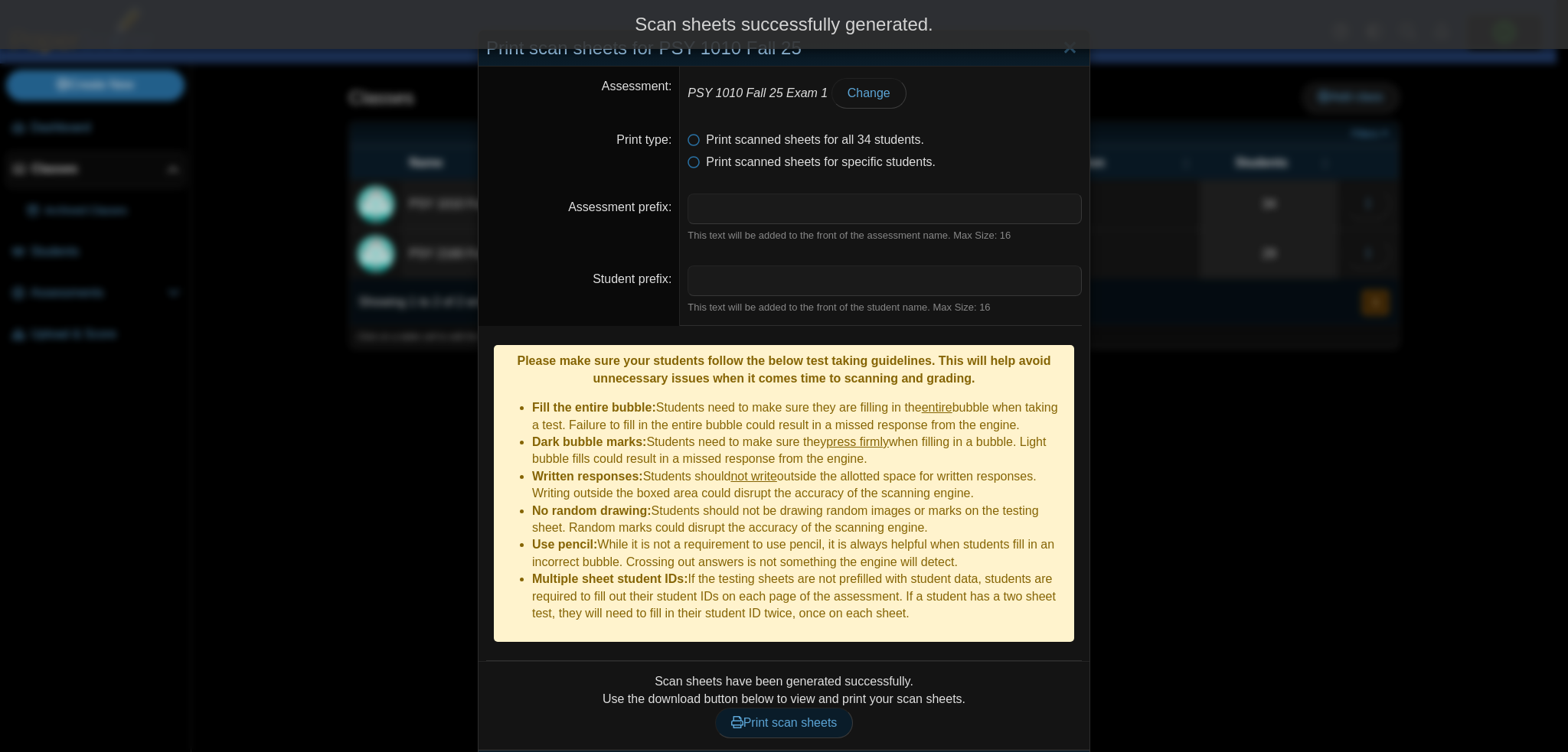
click at [809, 717] on span "Print scan sheets" at bounding box center [784, 723] width 107 height 13
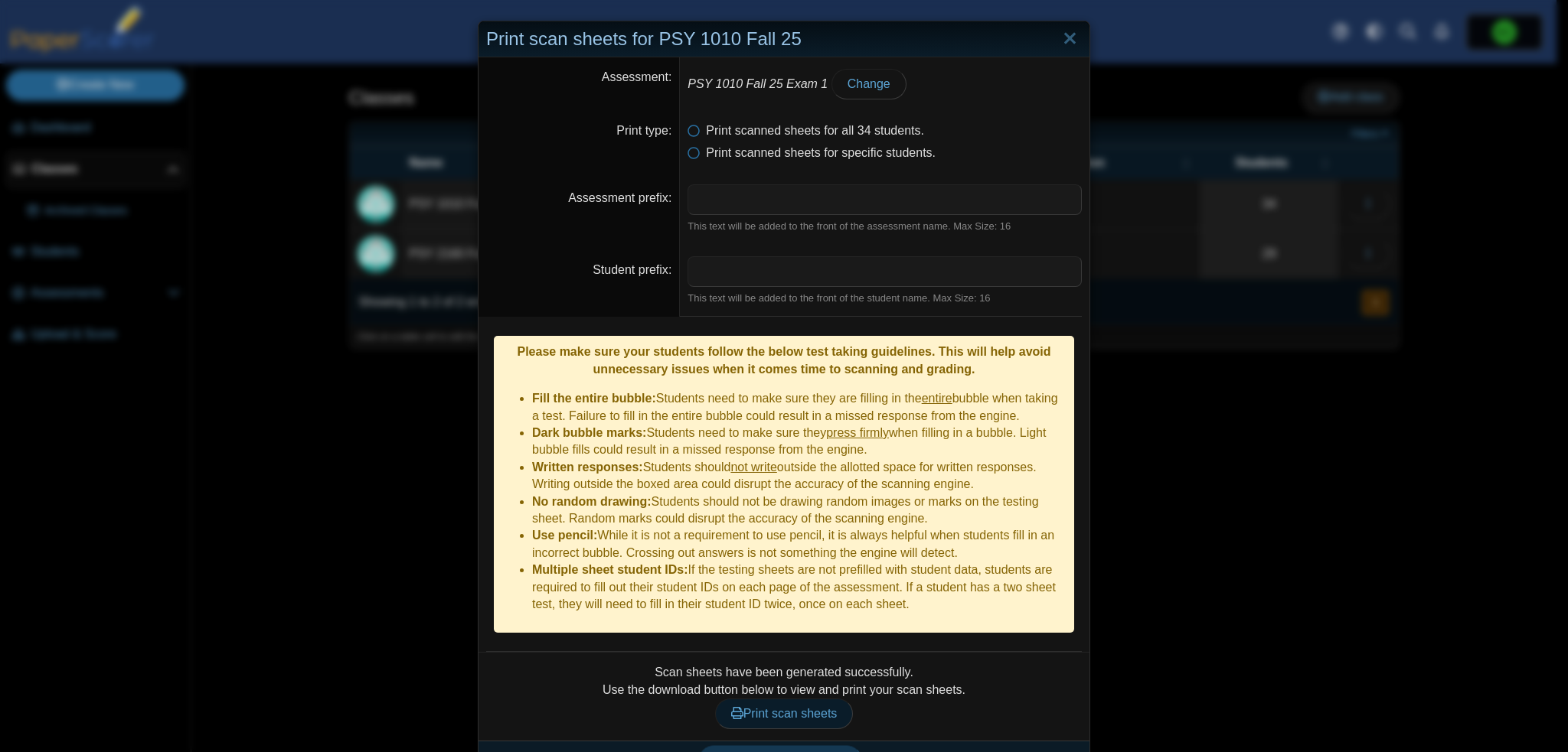
scroll to position [20, 0]
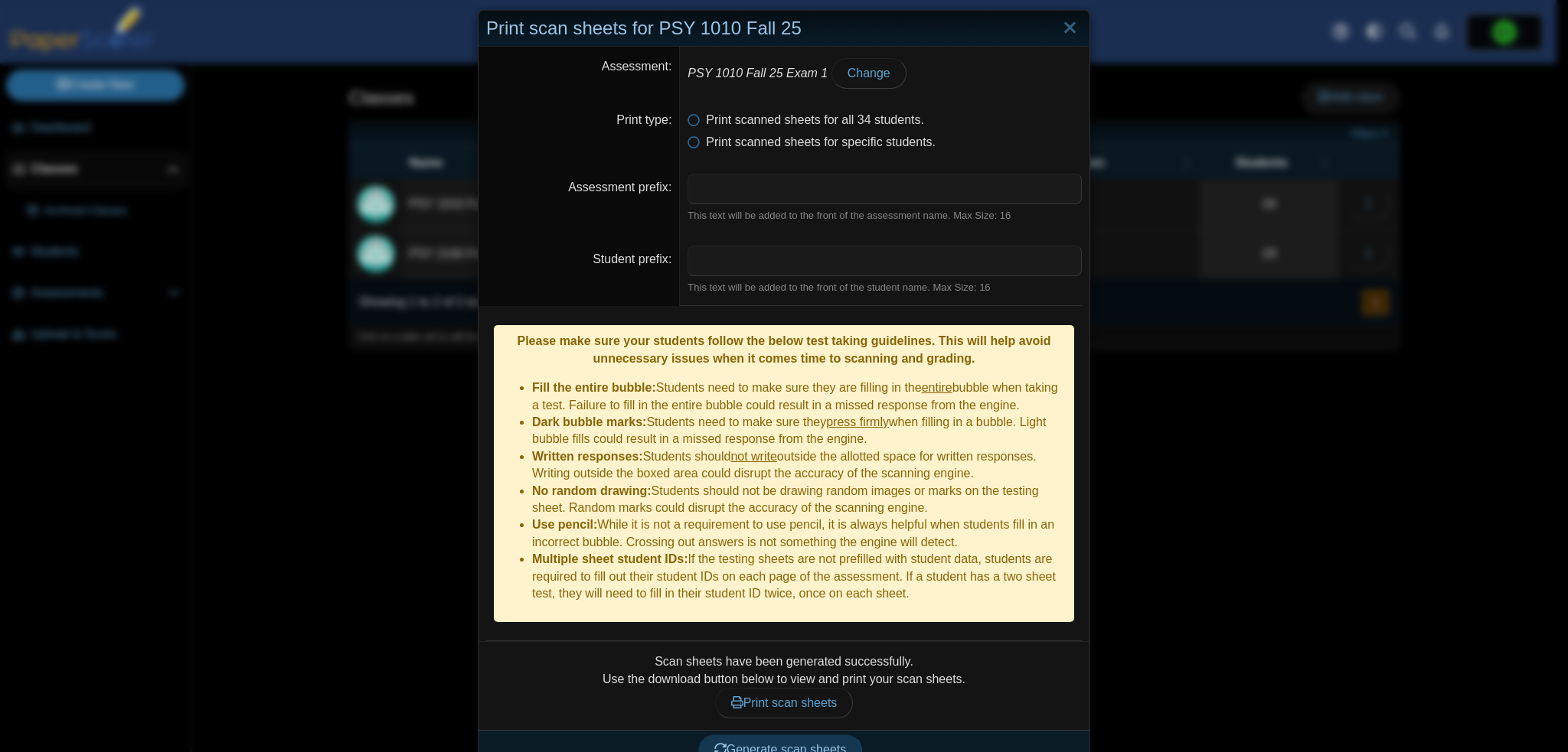
drag, startPoint x: 965, startPoint y: 651, endPoint x: 636, endPoint y: 639, distance: 329.2
click at [636, 653] on div "Scan sheets have been generated successfully. Use the download button below to …" at bounding box center [783, 686] width 595 height 65
copy div "Scan sheets have been generated successfully. Use the download button below to …"
click at [1070, 24] on link "Close" at bounding box center [1070, 28] width 24 height 26
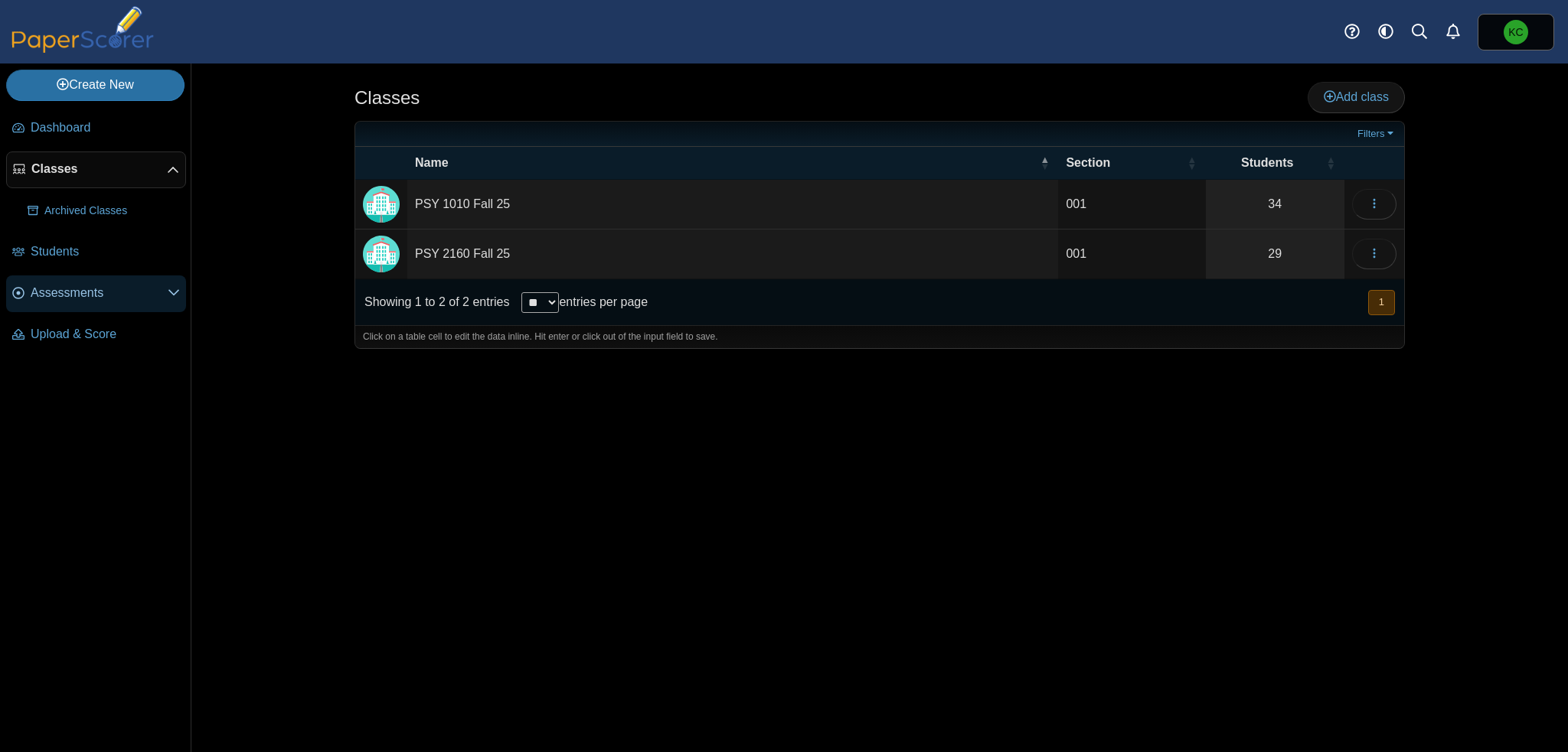
click at [67, 287] on span "Assessments" at bounding box center [99, 293] width 137 height 17
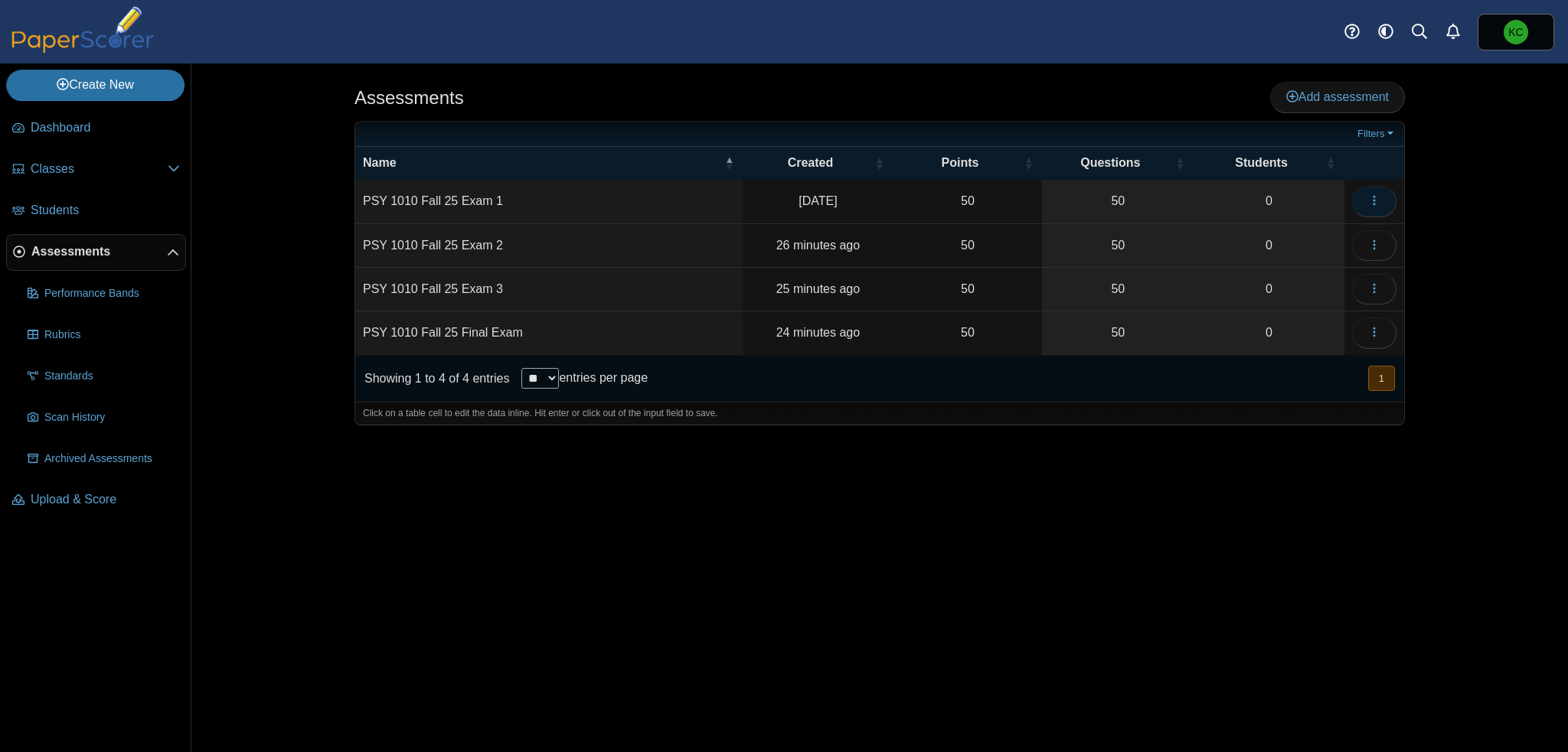
click at [1374, 196] on use "button" at bounding box center [1374, 200] width 3 height 10
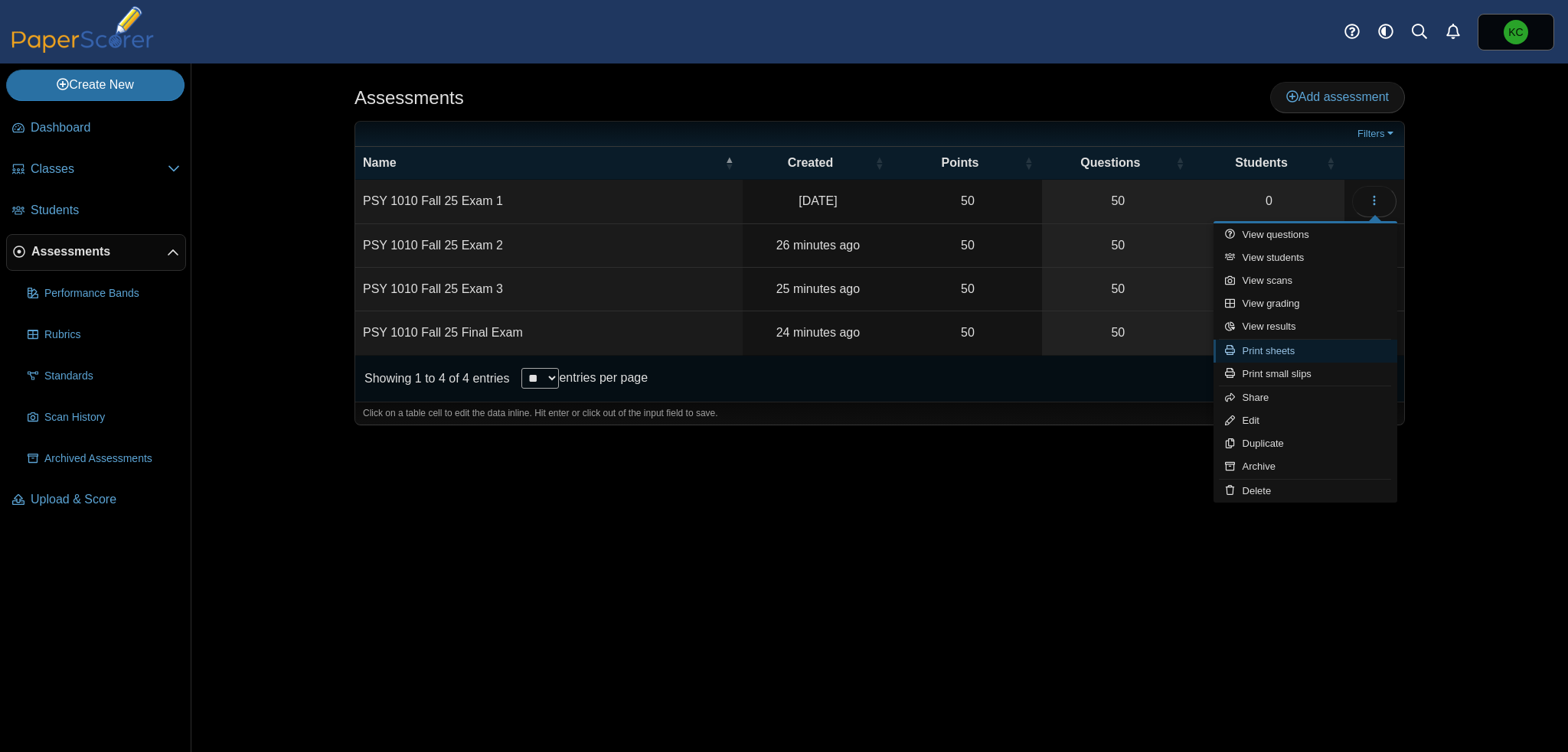
click at [1292, 356] on link "Print sheets" at bounding box center [1305, 351] width 183 height 23
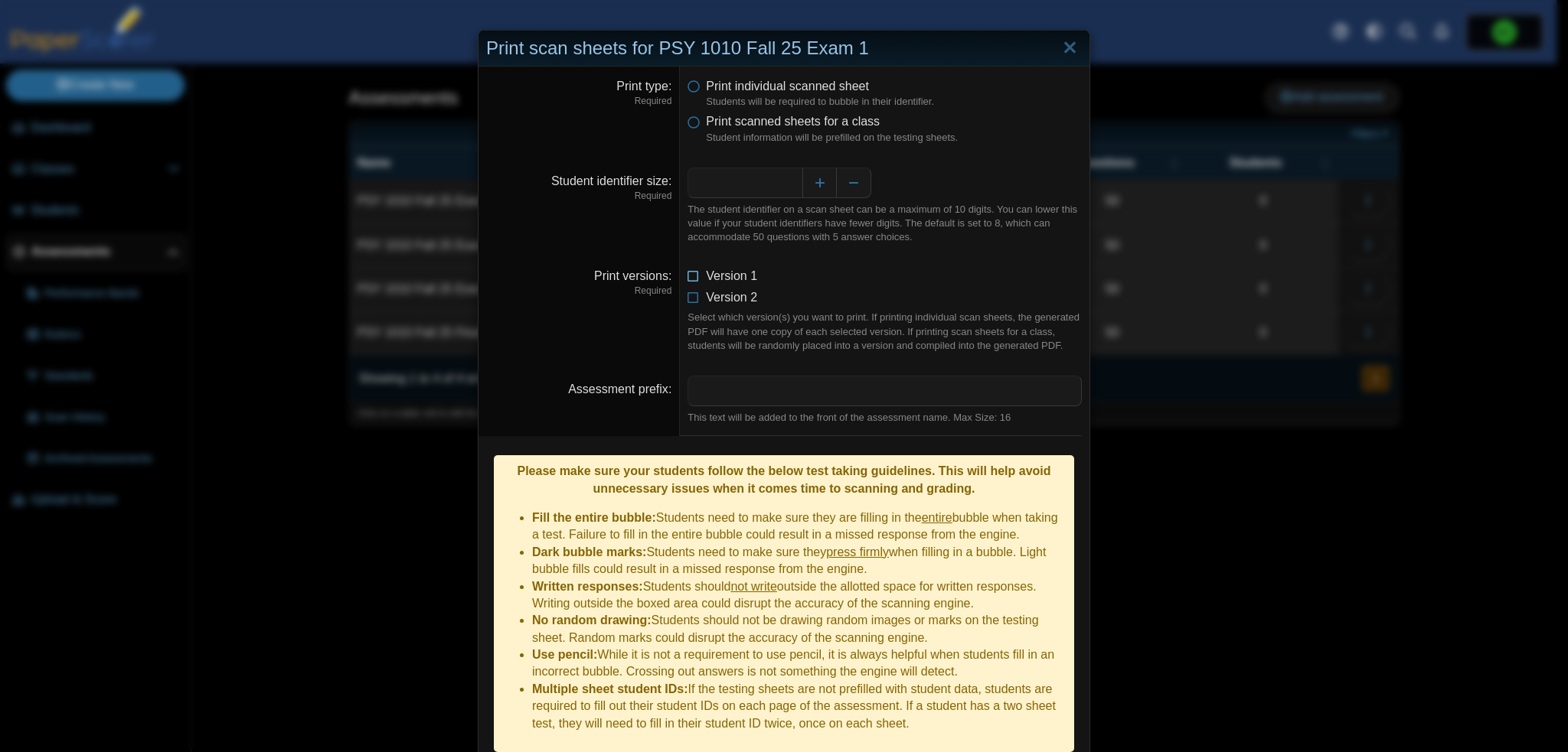
click at [691, 275] on icon at bounding box center [694, 273] width 12 height 11
click at [688, 296] on icon at bounding box center [694, 294] width 12 height 11
click at [693, 121] on icon at bounding box center [694, 118] width 12 height 11
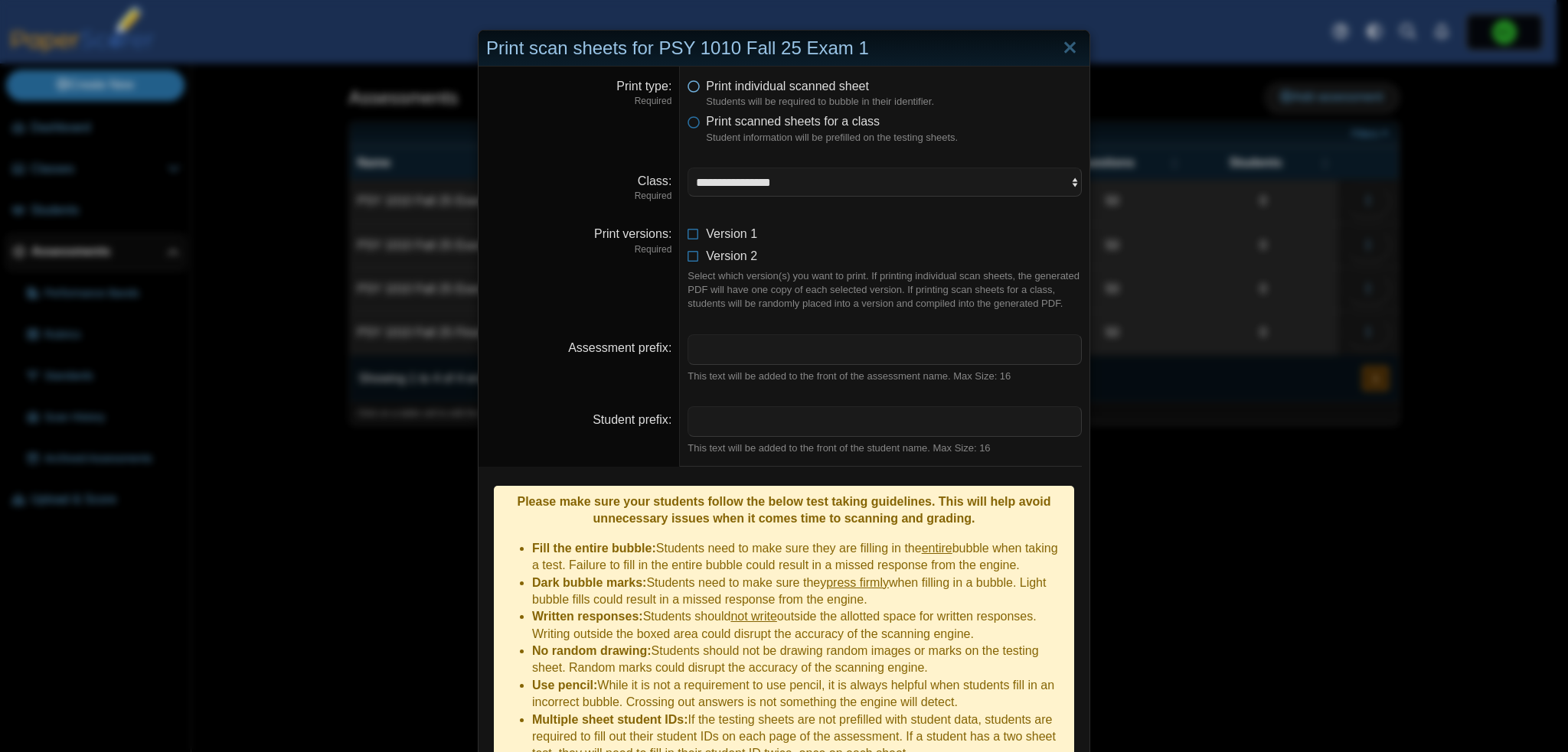
click at [691, 84] on icon at bounding box center [694, 84] width 12 height 11
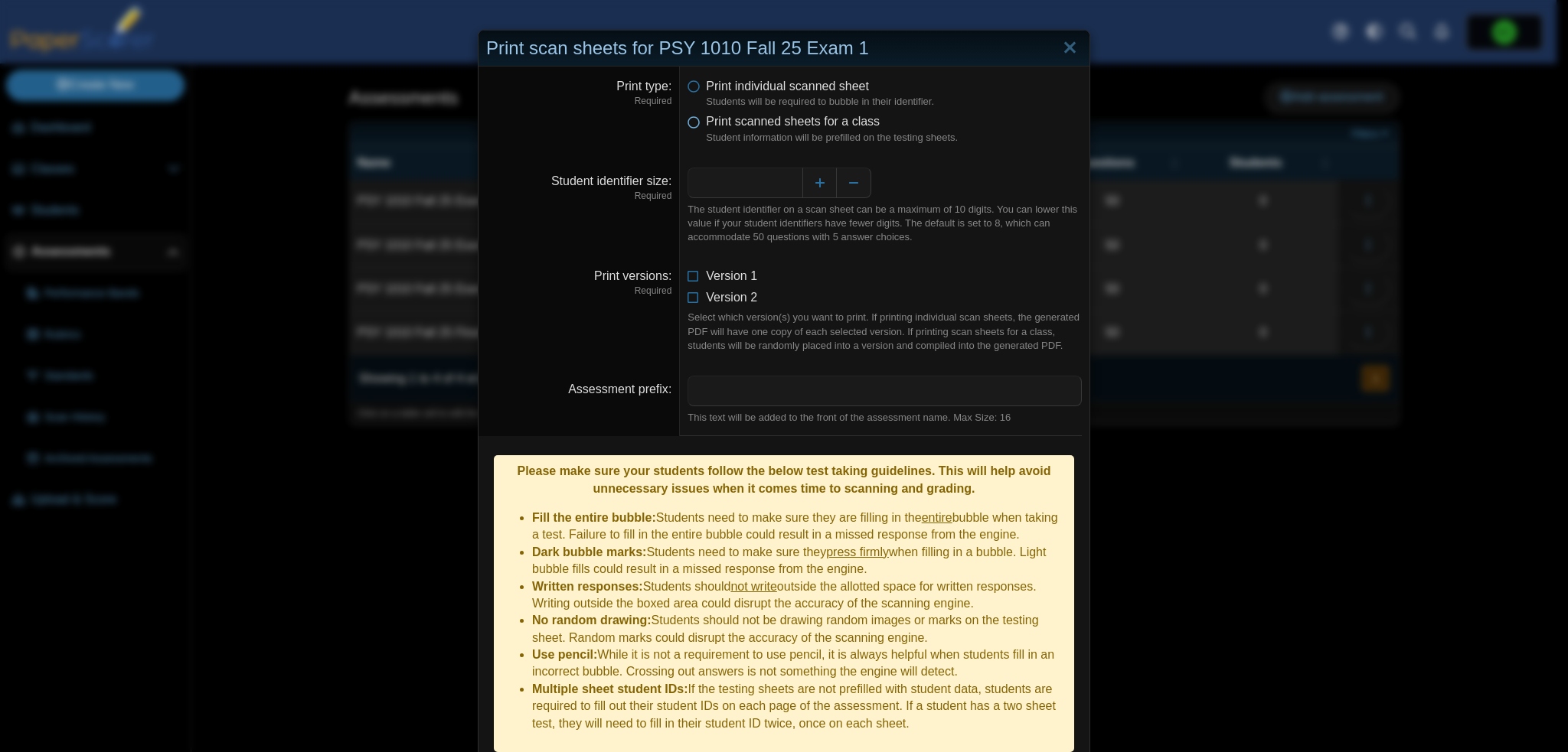
click at [712, 117] on span "Print scanned sheets for a class" at bounding box center [792, 121] width 174 height 13
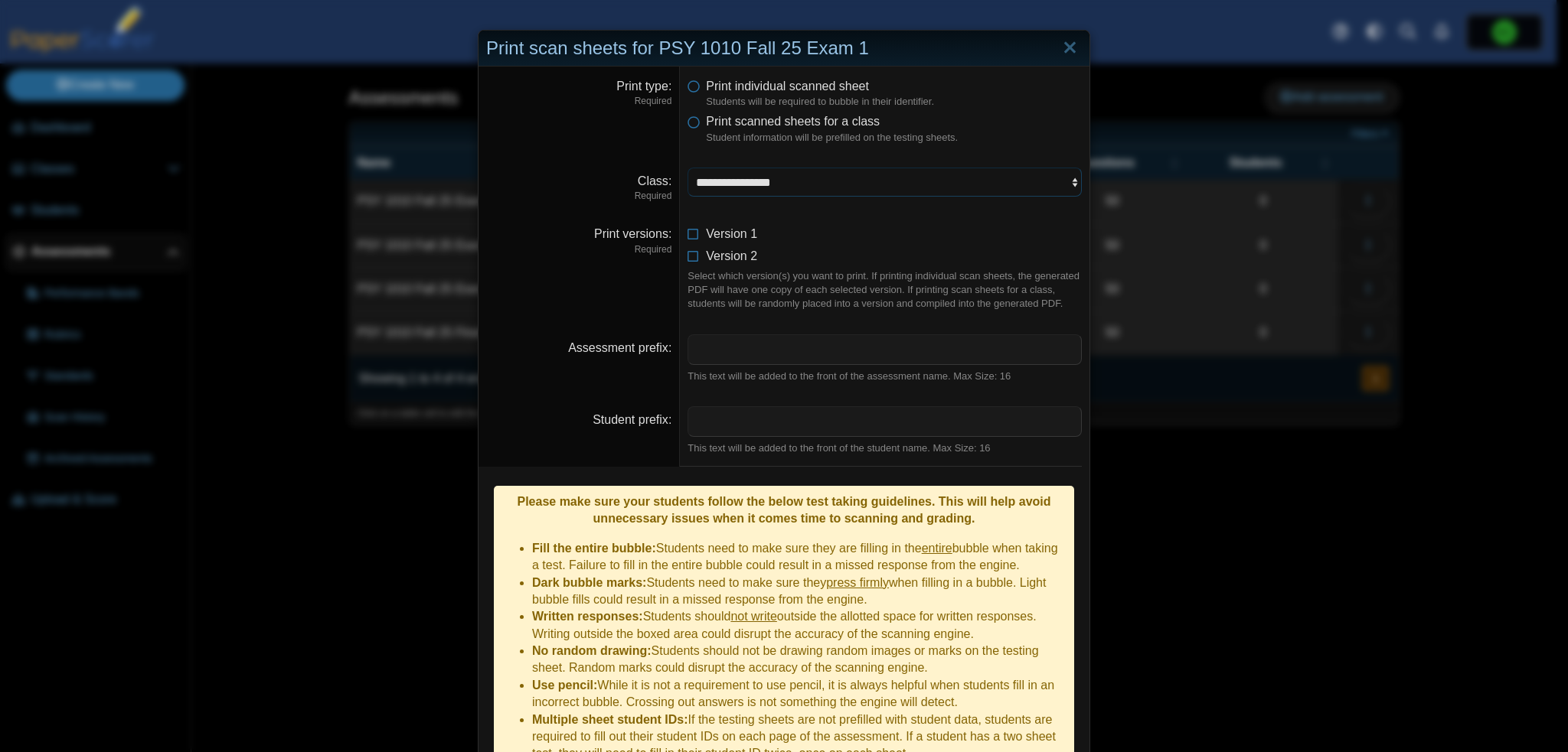
click at [825, 177] on select "**********" at bounding box center [885, 182] width 394 height 29
select select "**********"
click at [688, 168] on select "**********" at bounding box center [885, 182] width 394 height 29
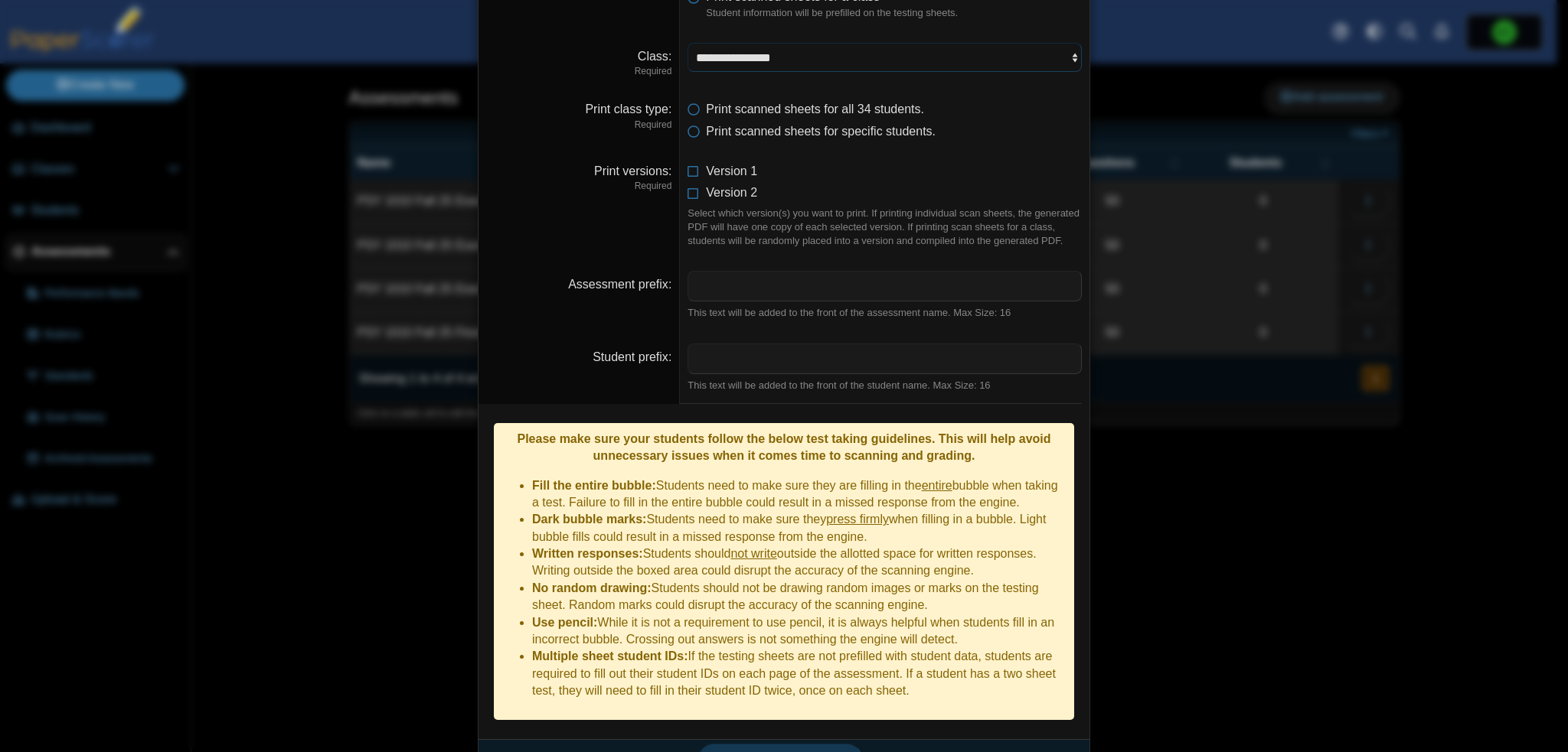
scroll to position [135, 0]
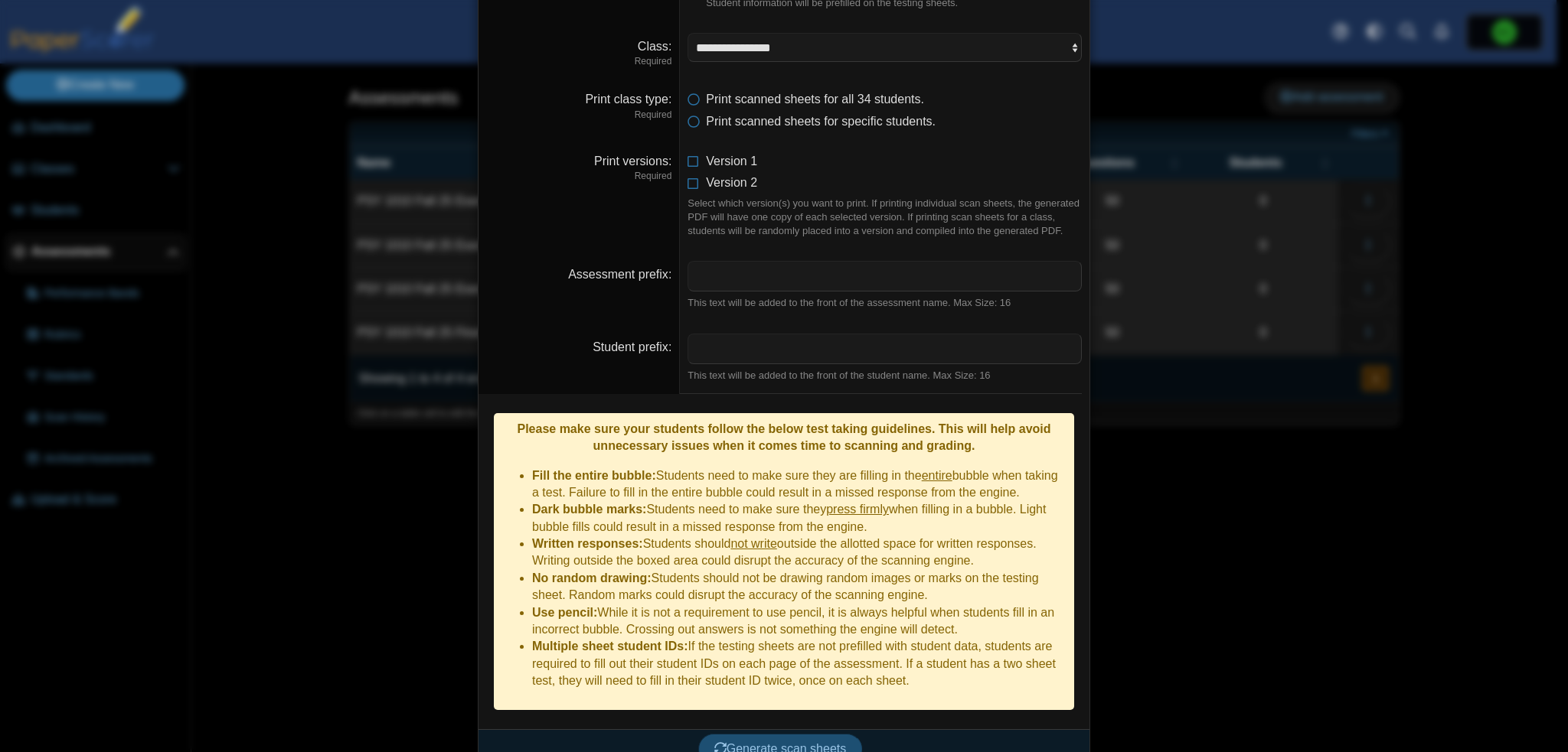
click at [829, 742] on span "Generate scan sheets" at bounding box center [780, 748] width 132 height 13
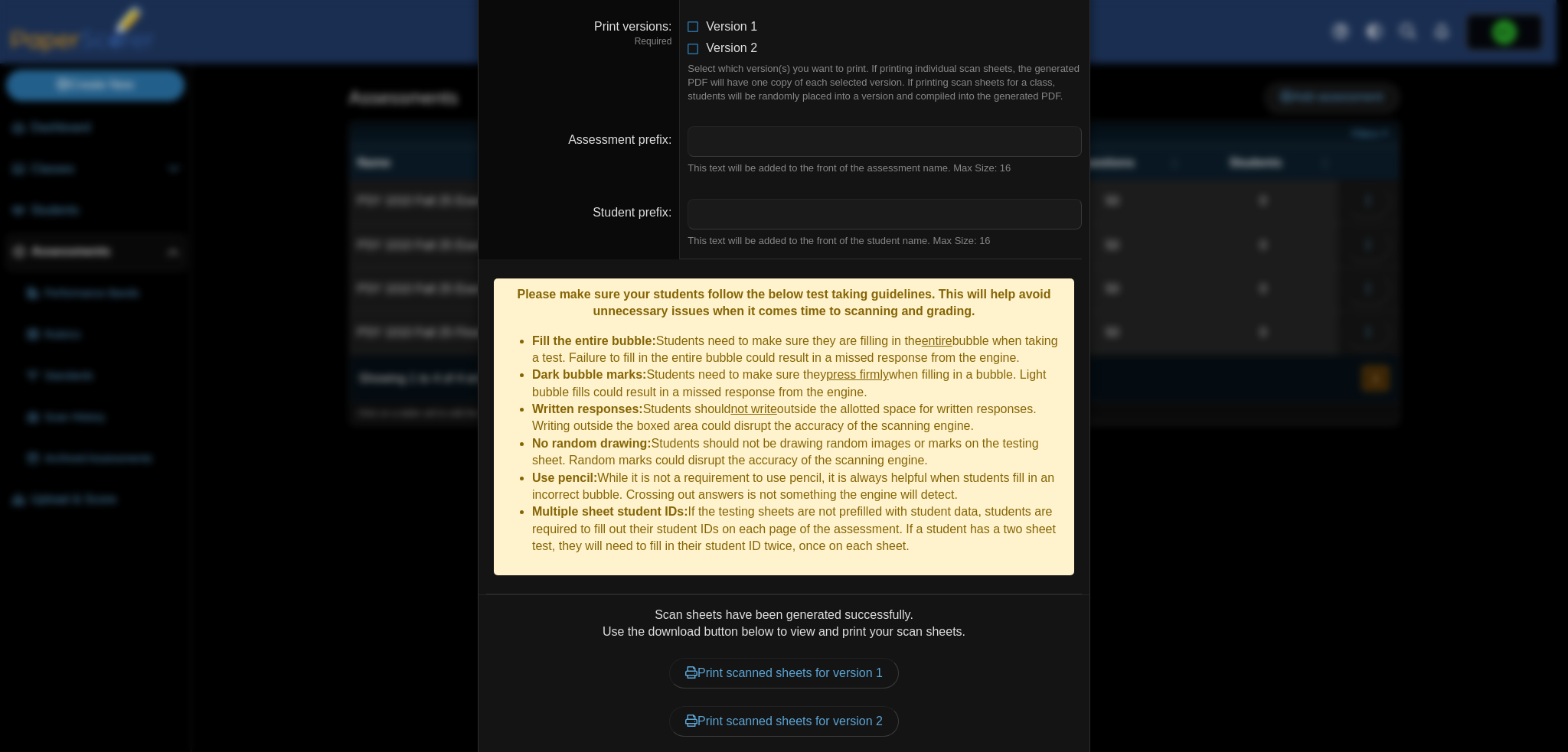
scroll to position [305, 0]
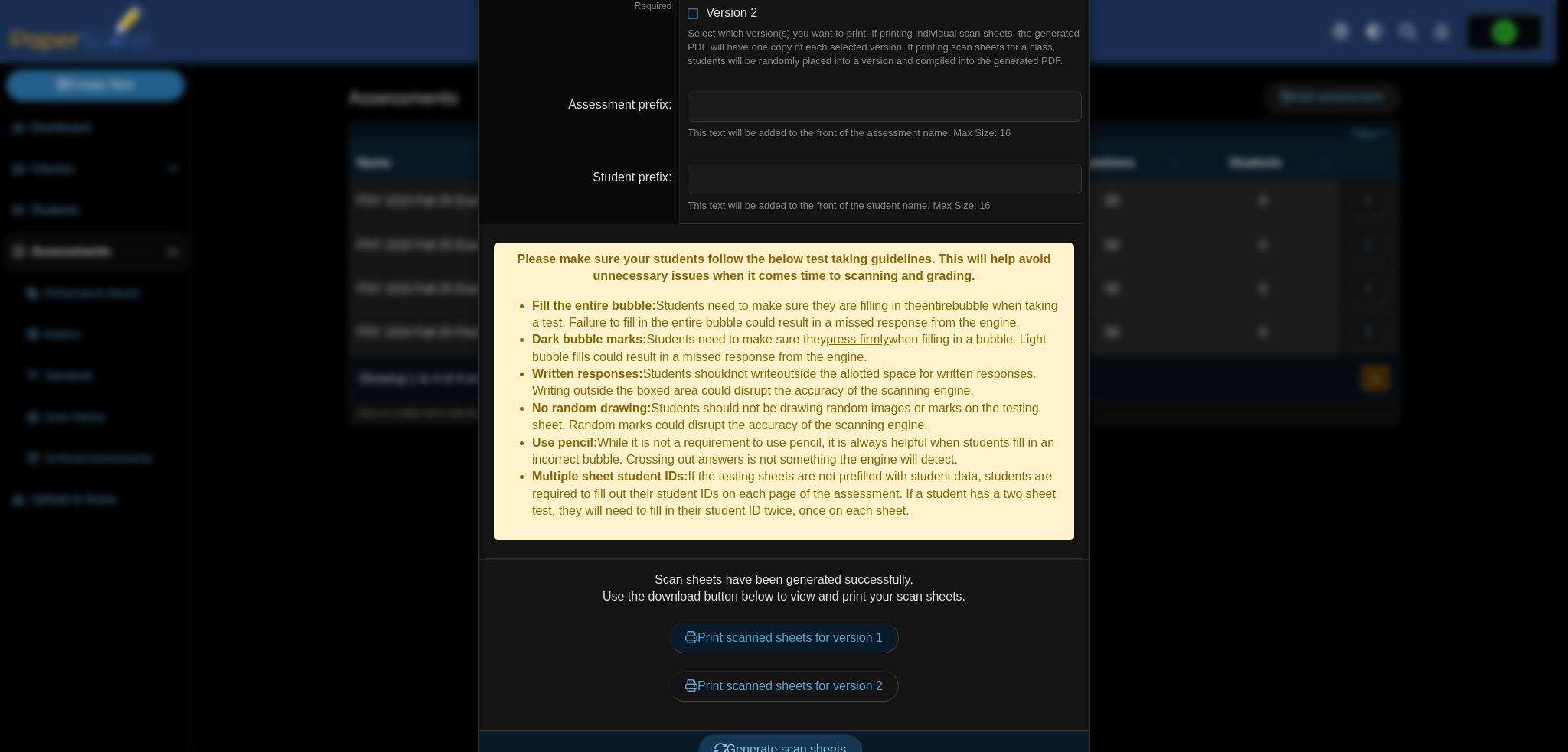
click at [867, 623] on link "Print scanned sheets for version 1" at bounding box center [784, 638] width 229 height 31
click at [862, 671] on link "Print scanned sheets for version 2" at bounding box center [784, 686] width 229 height 31
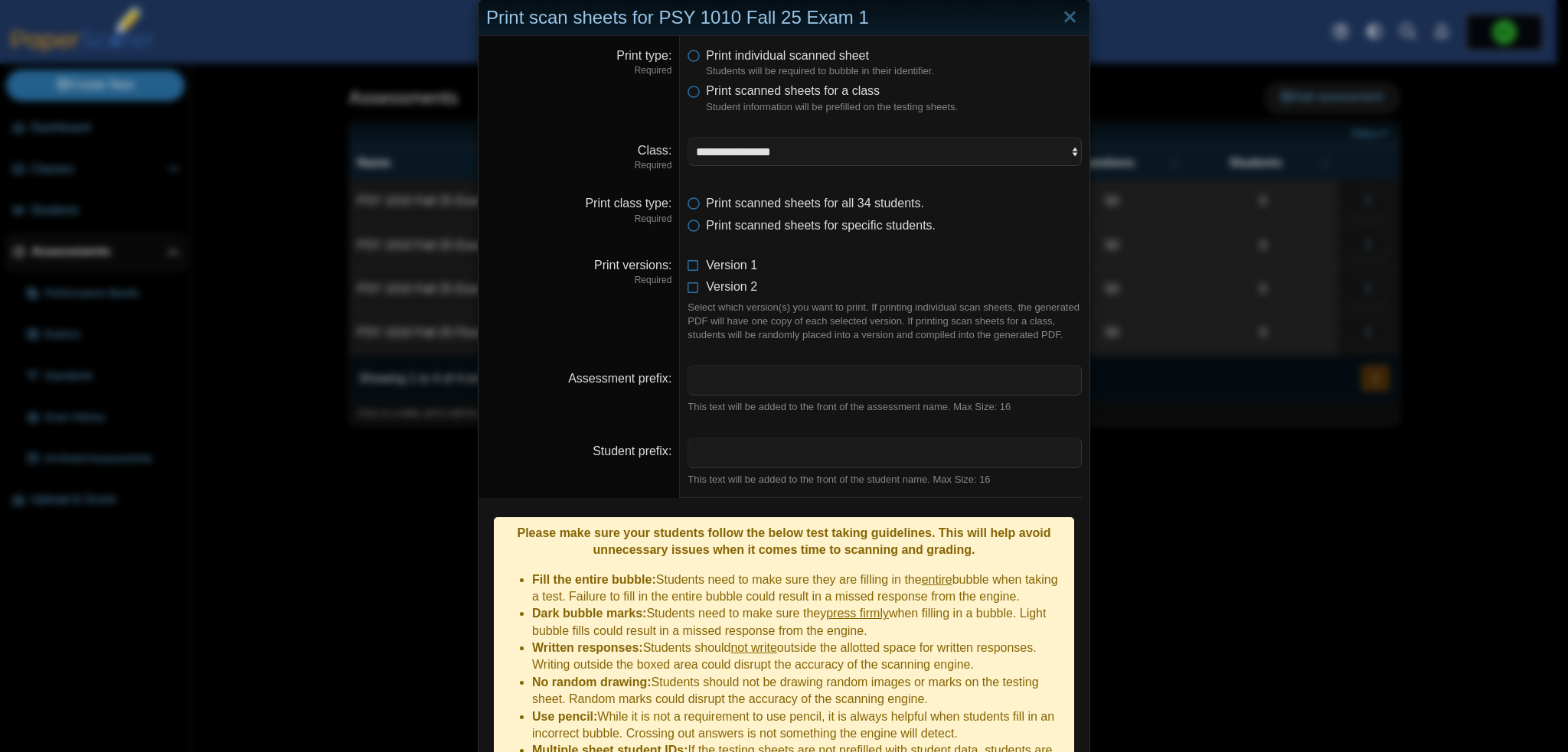
scroll to position [0, 0]
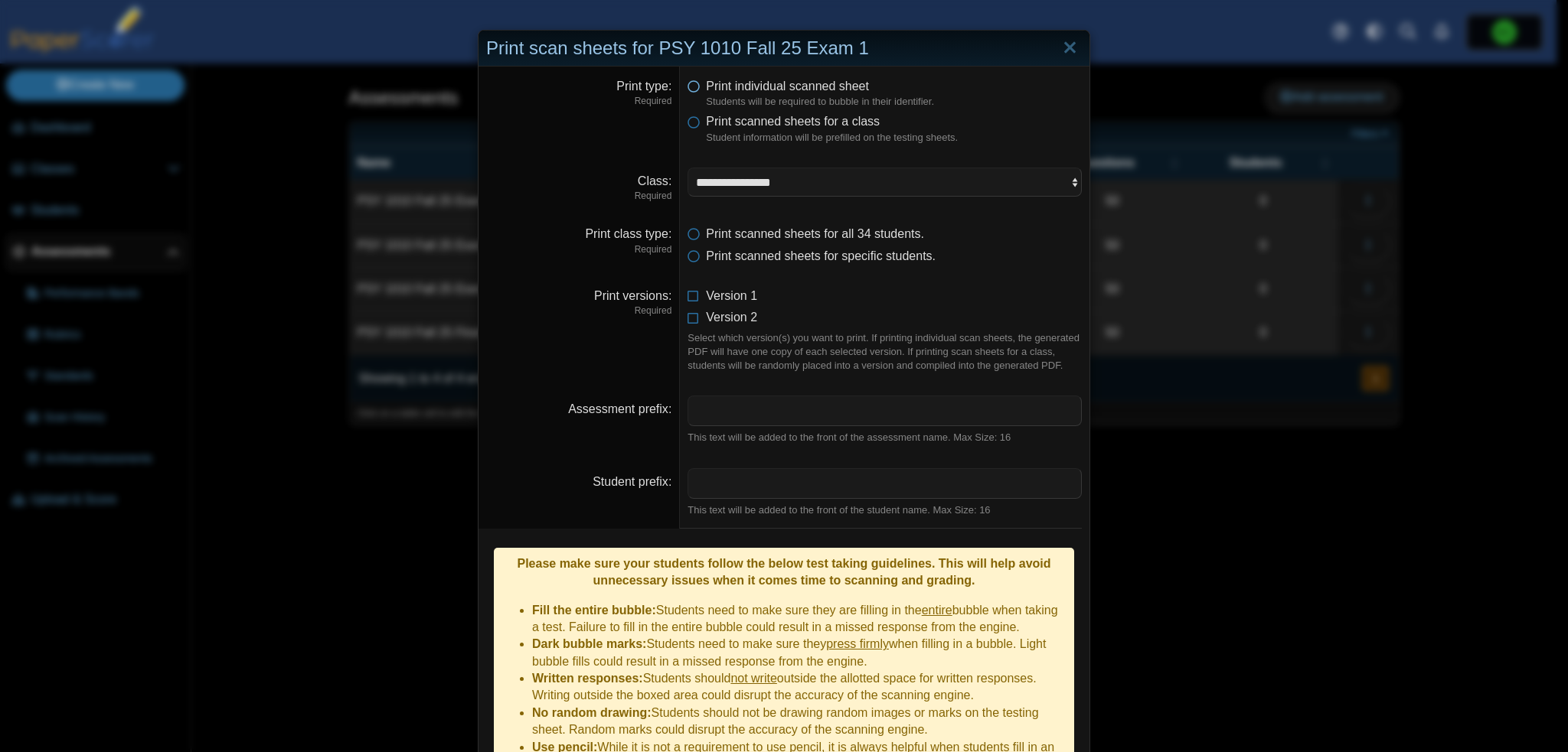
click at [690, 84] on icon at bounding box center [694, 84] width 12 height 11
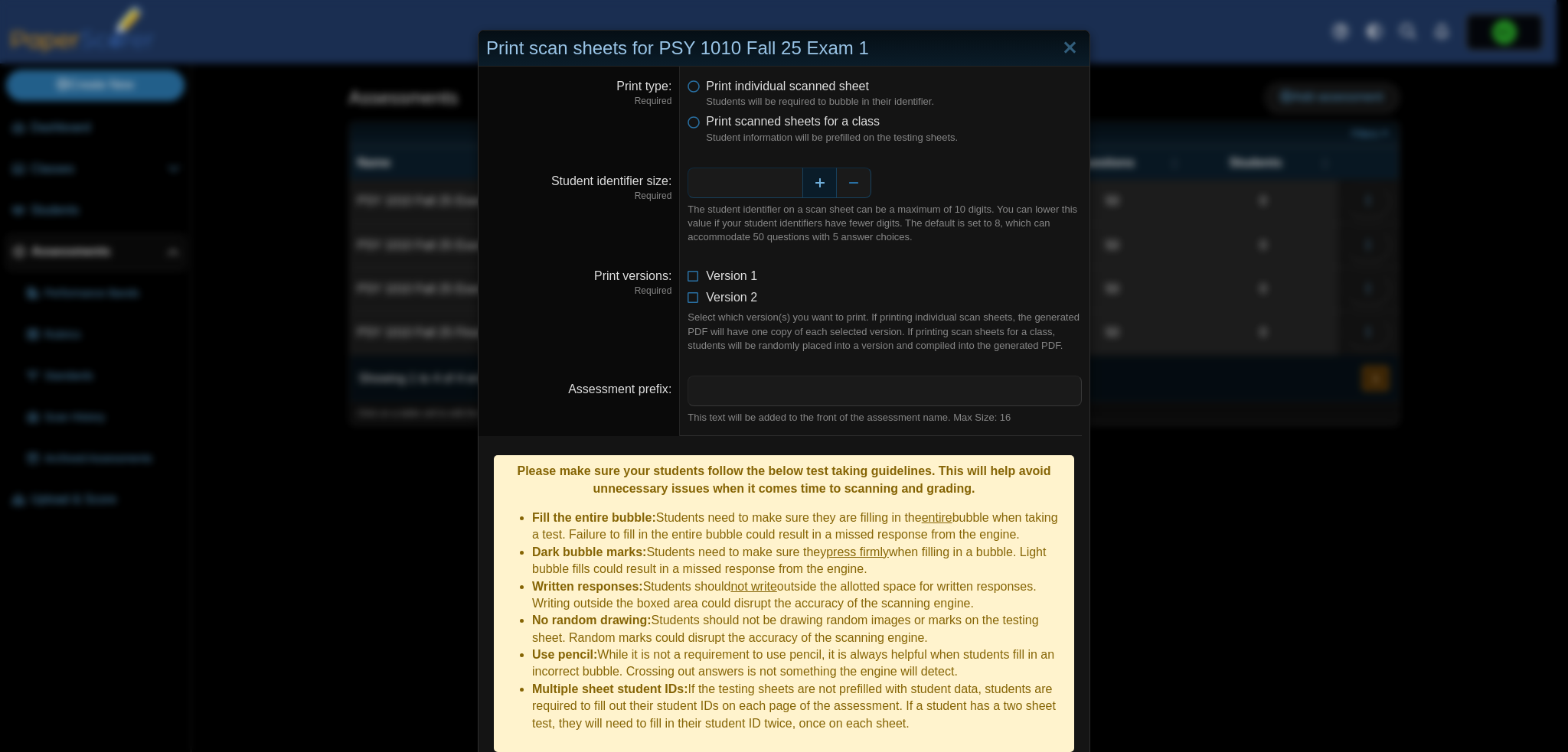
click at [821, 181] on button "Increase" at bounding box center [819, 182] width 34 height 31
click at [848, 188] on button "Decrease" at bounding box center [854, 182] width 34 height 31
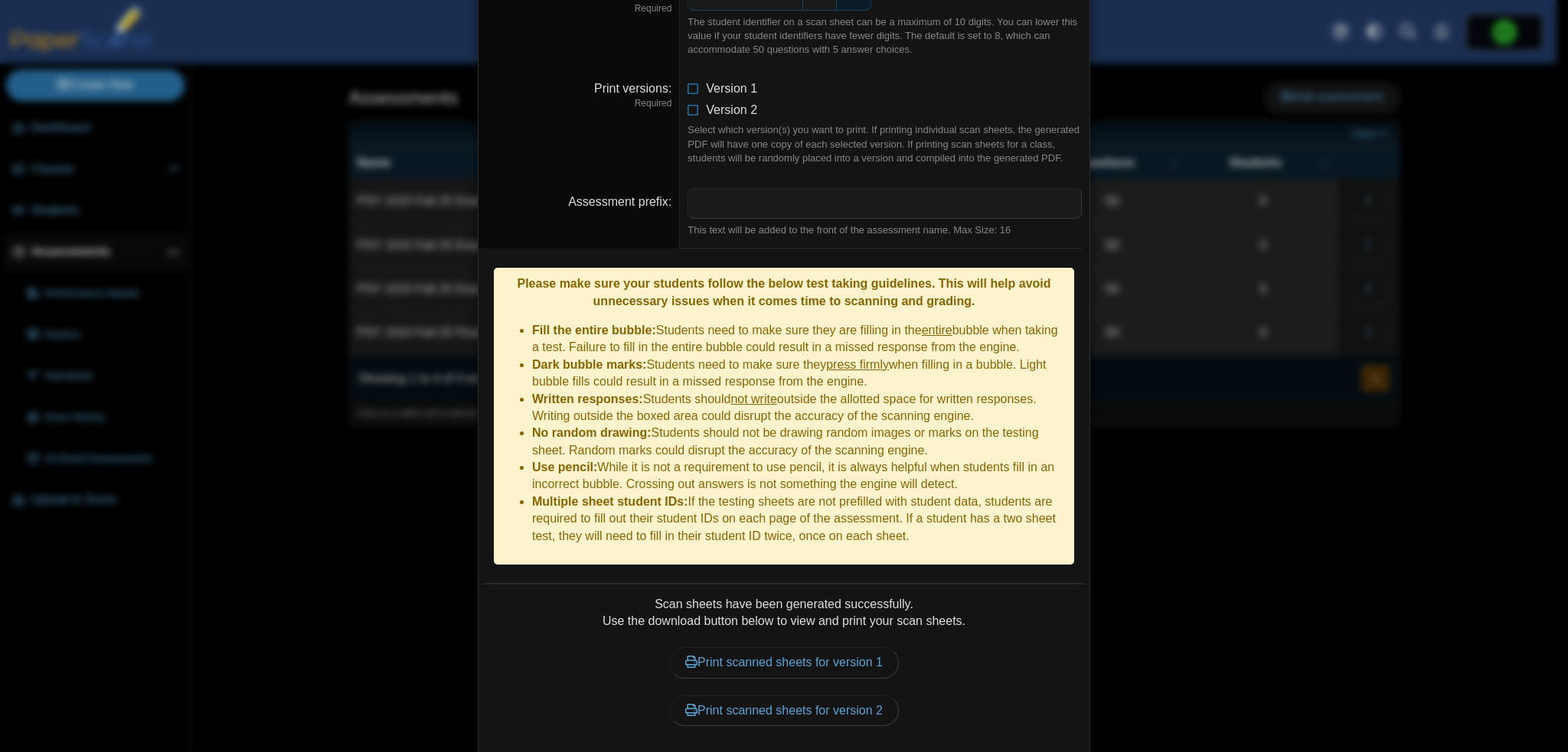
scroll to position [212, 0]
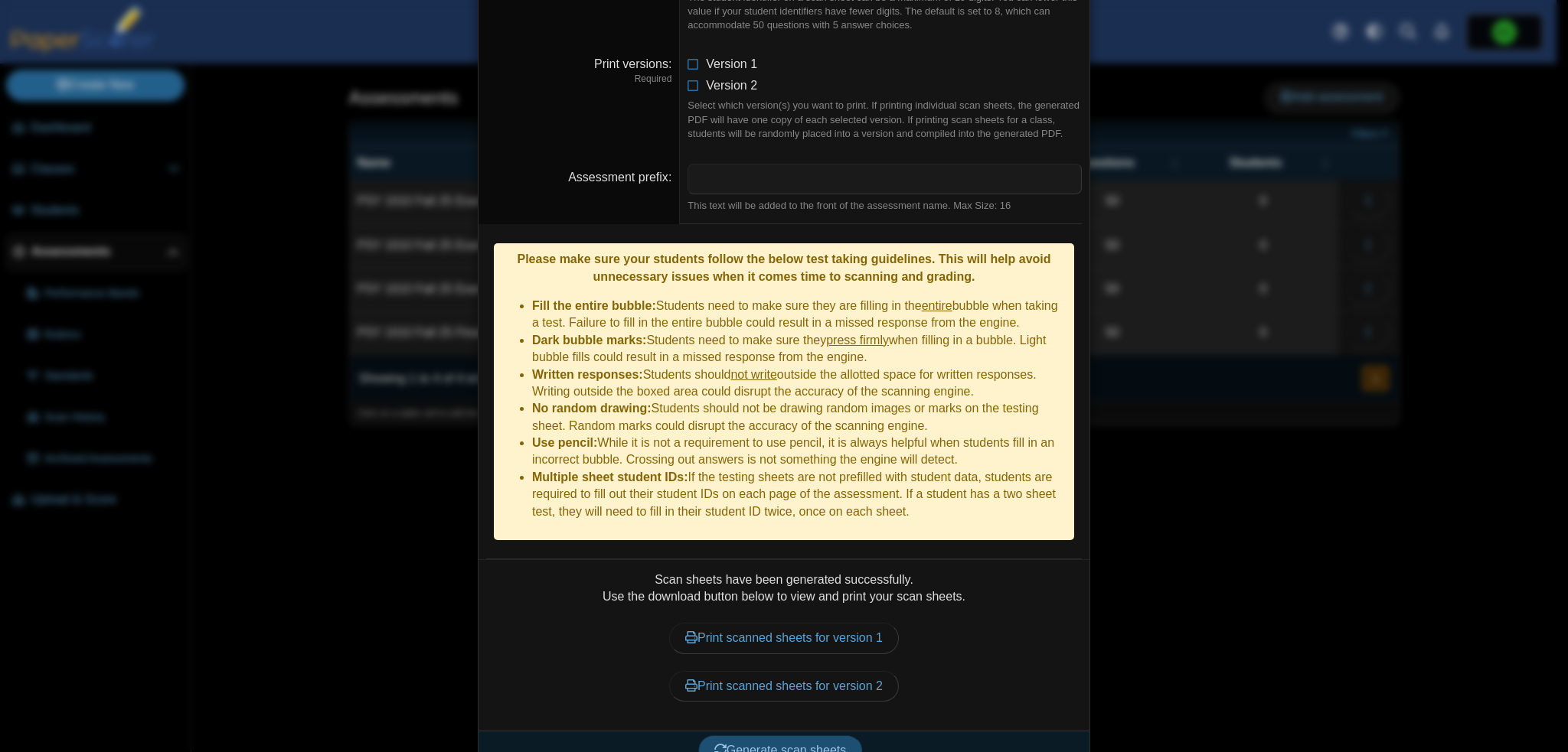
click at [784, 735] on button "Generate scan sheets" at bounding box center [780, 750] width 165 height 31
click at [842, 623] on link "Print scanned sheets for version 1" at bounding box center [784, 638] width 229 height 31
click at [782, 671] on link "Print scanned sheets for version 2" at bounding box center [784, 686] width 229 height 31
